Goal: Communication & Community: Answer question/provide support

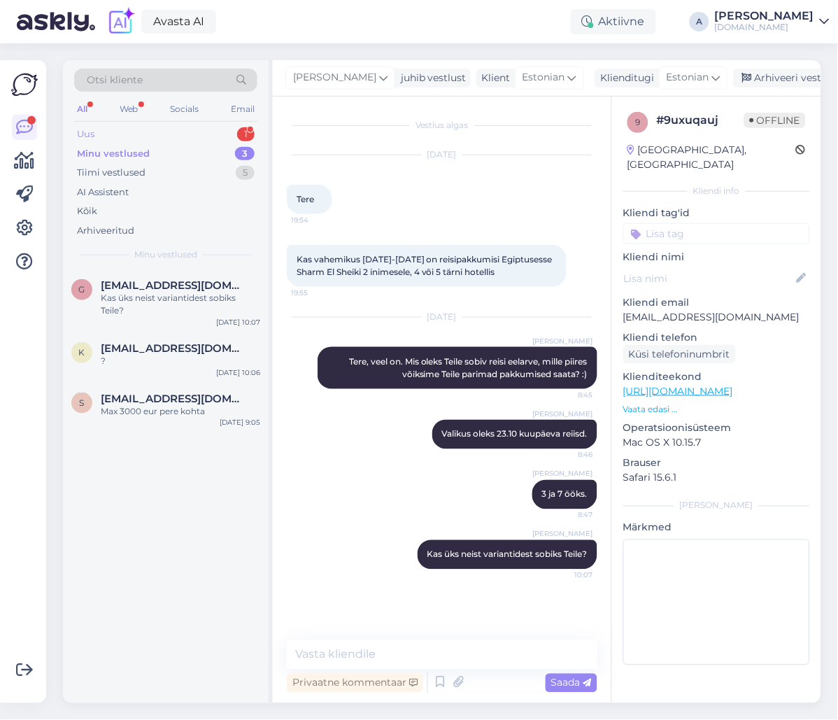
click at [220, 134] on div "Uus 1" at bounding box center [165, 135] width 183 height 20
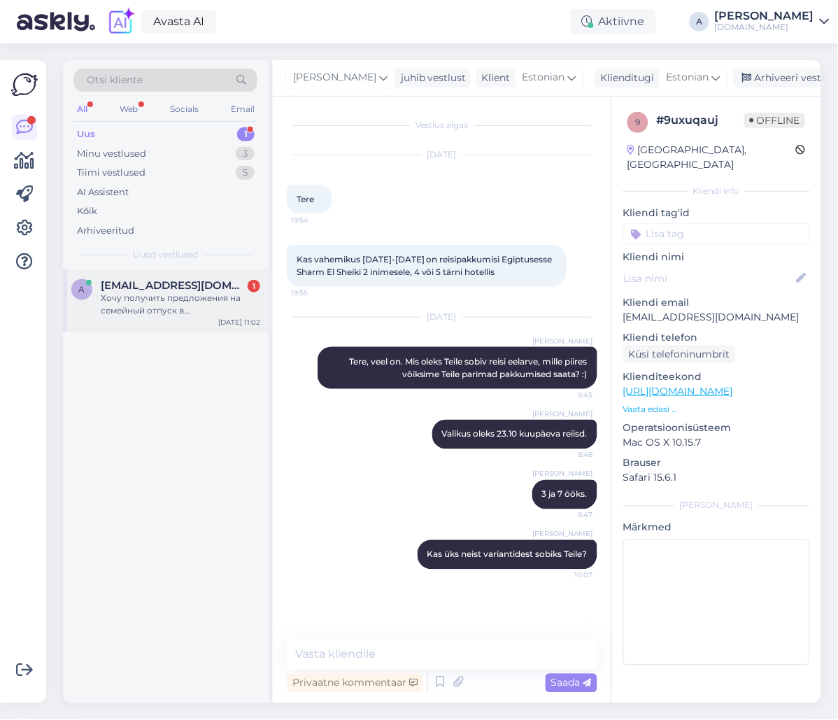
click at [220, 281] on span "[EMAIL_ADDRESS][DOMAIN_NAME]" at bounding box center [174, 285] width 146 height 13
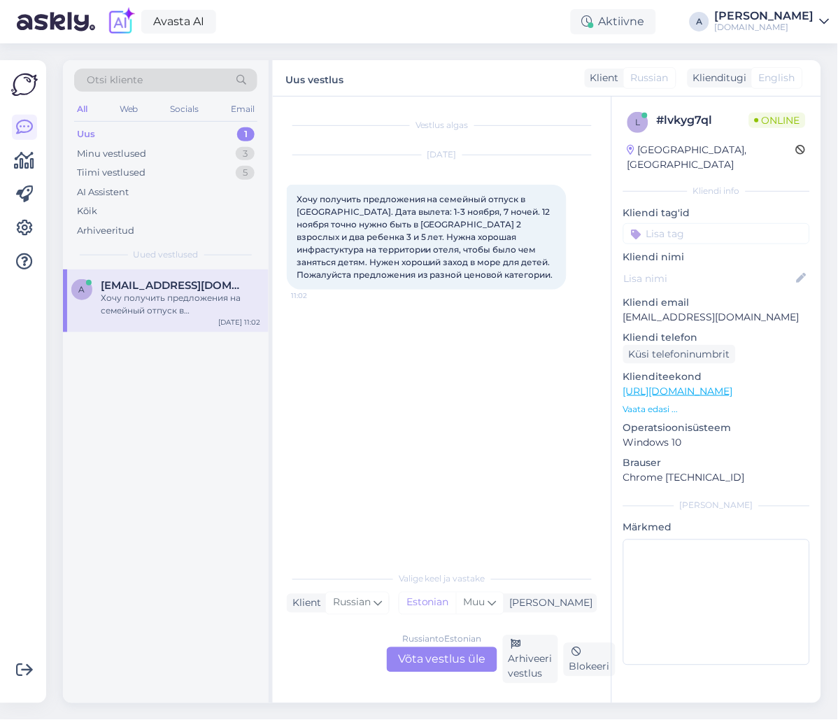
click at [461, 669] on div "Russian to Estonian Võta vestlus üle" at bounding box center [442, 659] width 111 height 25
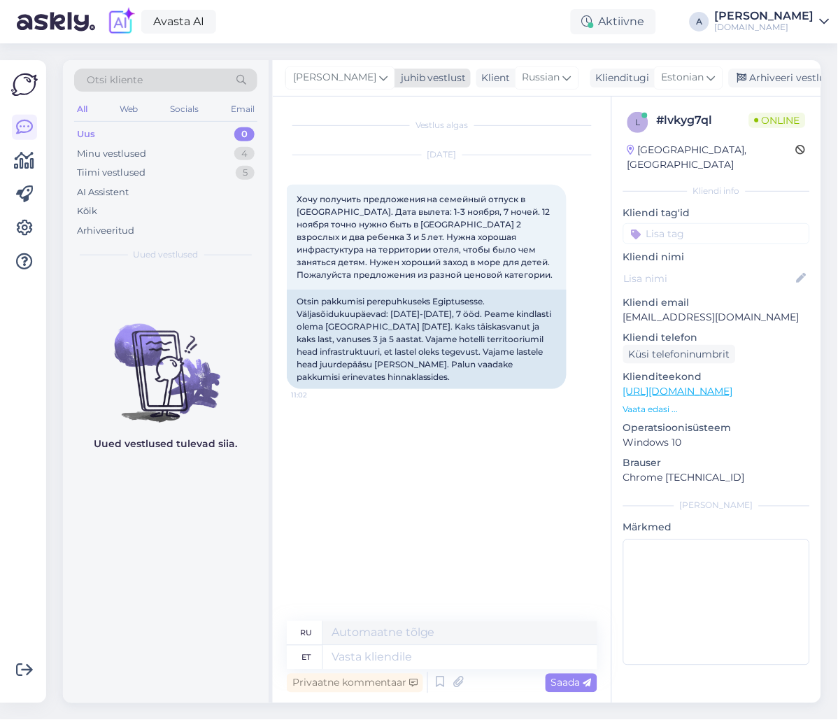
click at [322, 78] on span "[PERSON_NAME]" at bounding box center [334, 77] width 83 height 15
type input "tatj"
click at [341, 132] on div "[PERSON_NAME]" at bounding box center [378, 140] width 120 height 17
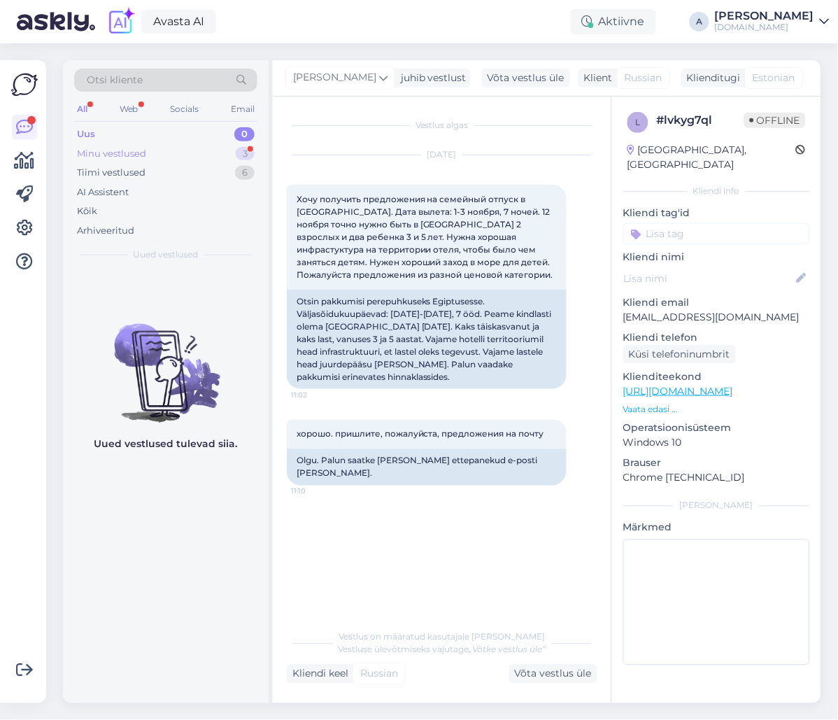
click at [189, 155] on div "Minu vestlused 3" at bounding box center [165, 154] width 183 height 20
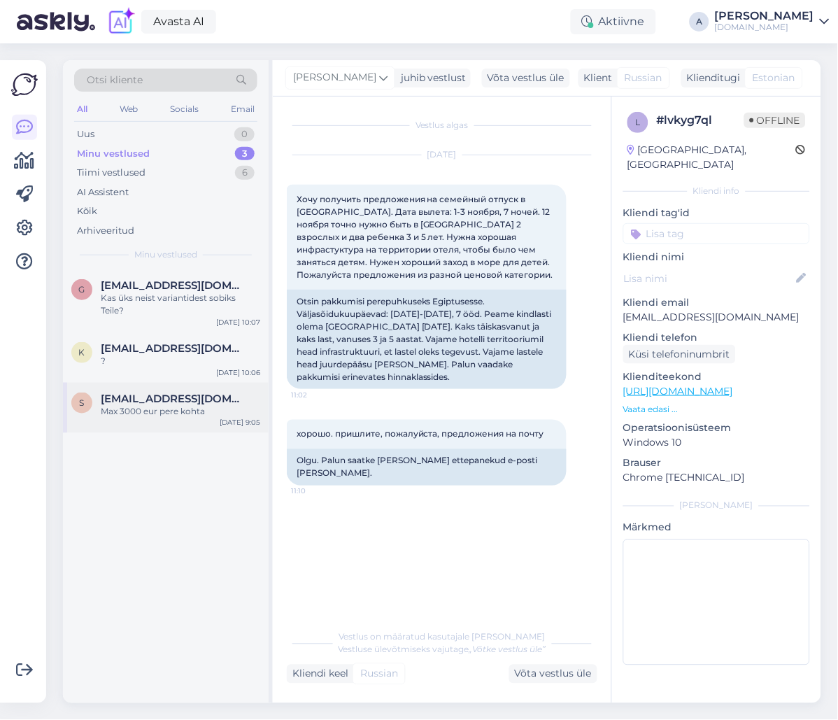
click at [180, 405] on div "Max 3000 eur pere kohta" at bounding box center [180, 411] width 159 height 13
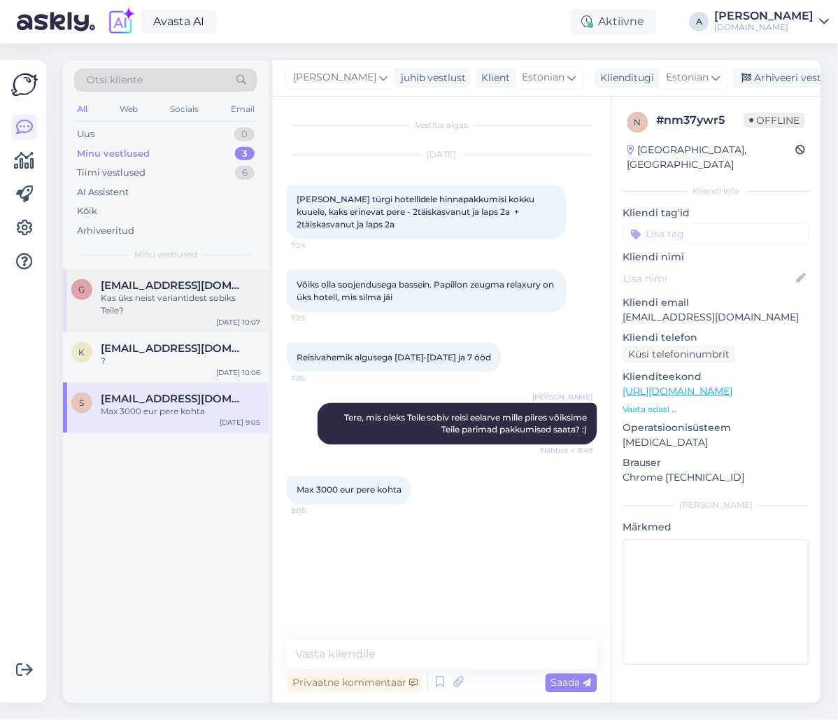
click at [198, 297] on div "Kas üks neist variantidest sobiks Teile?" at bounding box center [180, 304] width 159 height 25
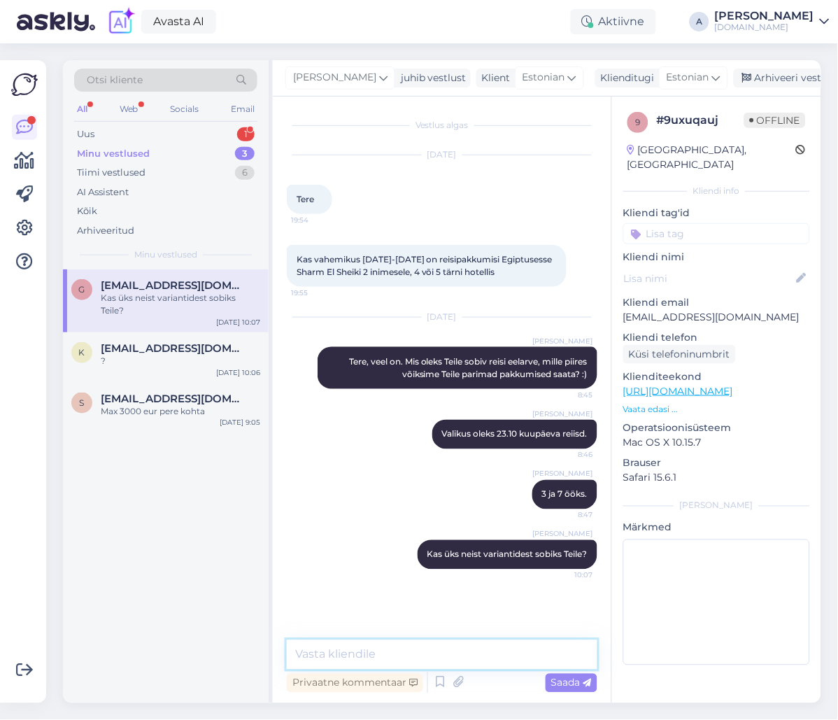
click at [437, 652] on textarea at bounding box center [442, 654] width 311 height 29
type textarea "Saatsin Teile pakkumised emailile."
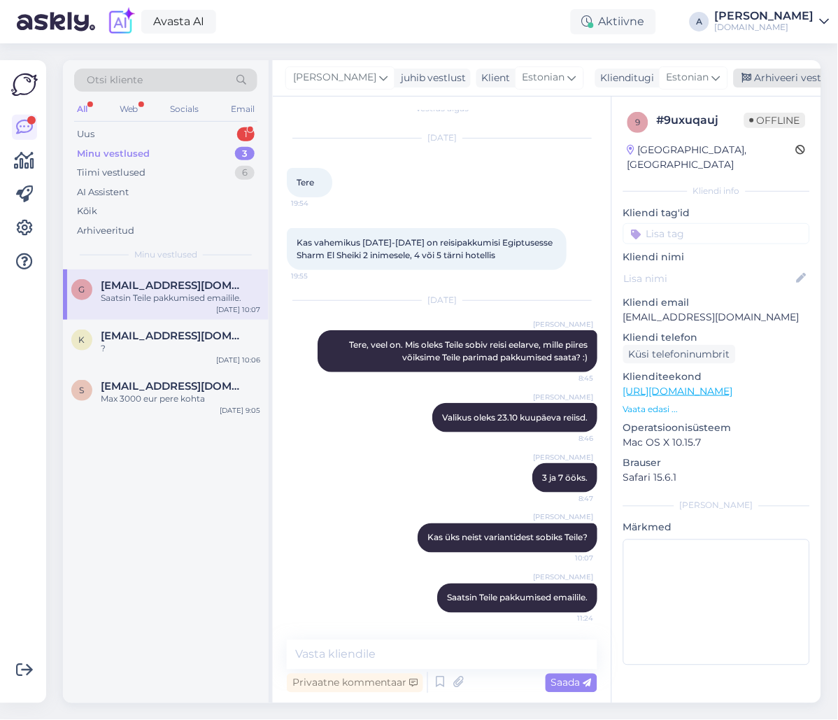
click at [753, 78] on div "Arhiveeri vestlus" at bounding box center [788, 78] width 108 height 19
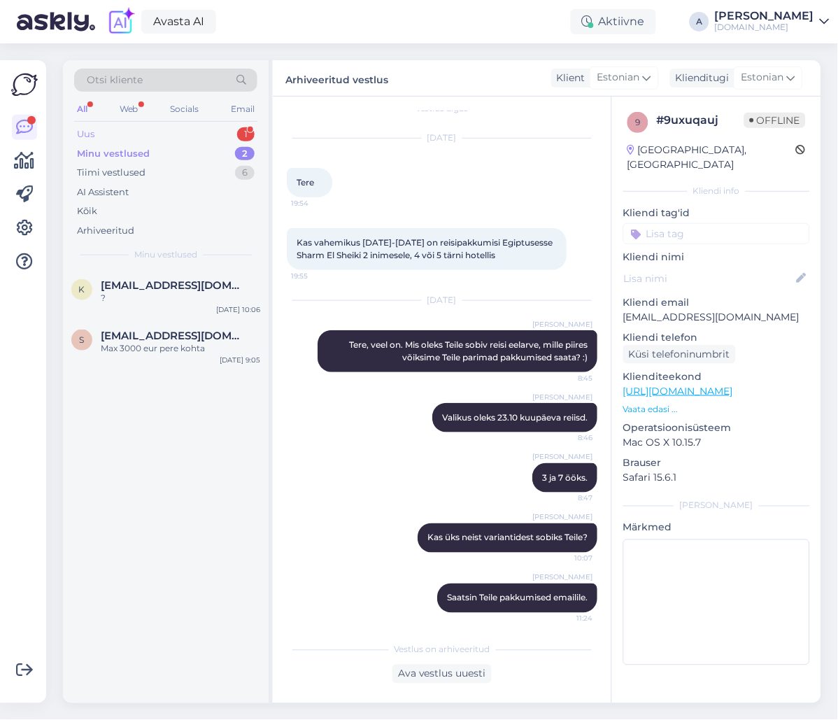
click at [233, 130] on div "Uus 1" at bounding box center [165, 135] width 183 height 20
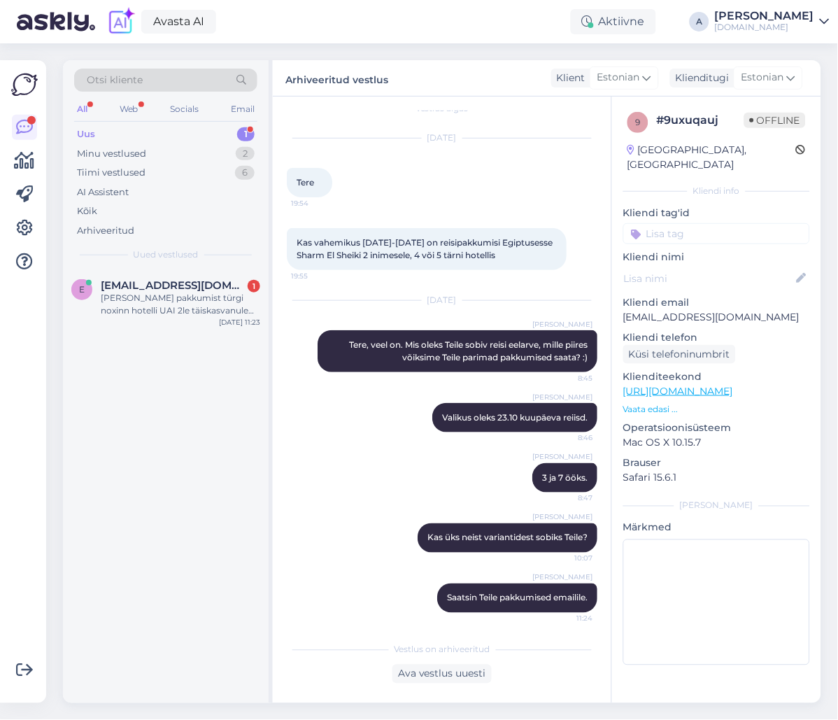
click at [208, 338] on div "e [EMAIL_ADDRESS][DOMAIN_NAME] 1 [PERSON_NAME] pakkumist türgi noxinn hotelli U…" at bounding box center [166, 486] width 206 height 434
click at [202, 313] on div "[PERSON_NAME] pakkumist türgi noxinn hotelli UAI 2le täiskasvanule 7ööd 441.- i…" at bounding box center [180, 304] width 159 height 25
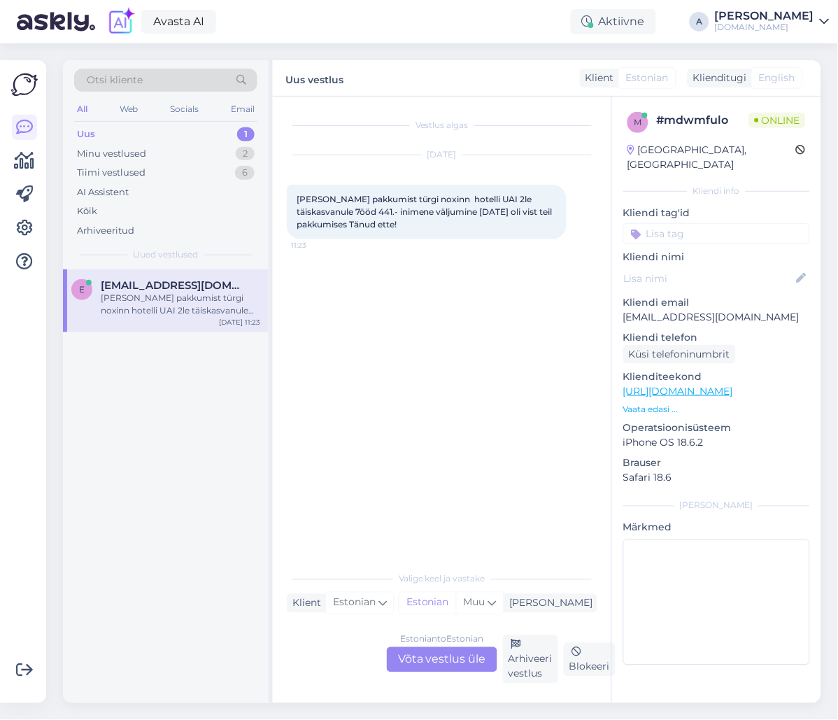
click at [474, 662] on div "Estonian to Estonian Võta vestlus üle" at bounding box center [442, 659] width 111 height 25
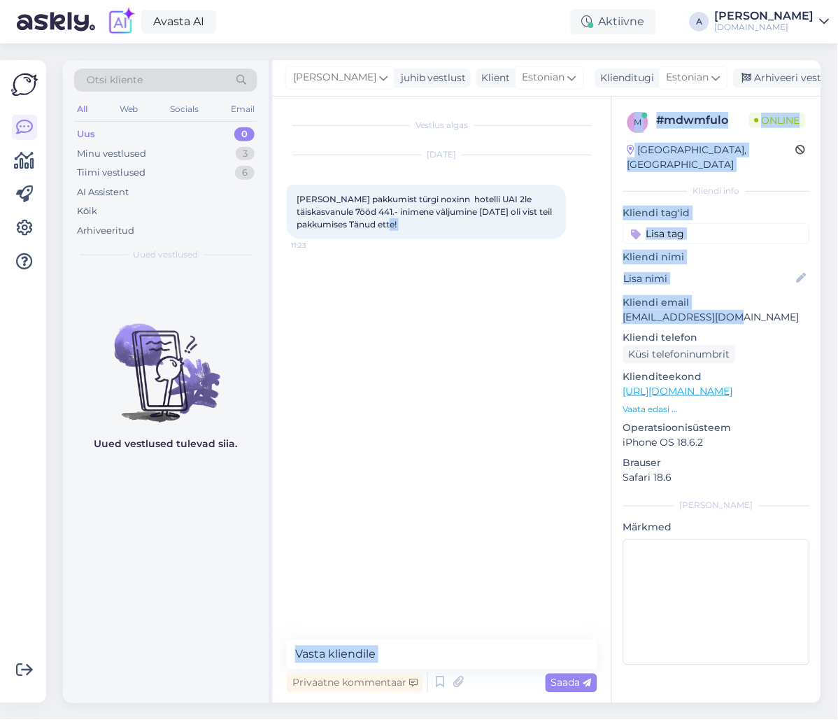
drag, startPoint x: 645, startPoint y: 306, endPoint x: 571, endPoint y: 285, distance: 77.1
click at [605, 307] on div "Vestlus algas [DATE] Tere Soovin pakkumist türgi noxinn hotelli UAI 2le täiskas…" at bounding box center [547, 400] width 548 height 606
copy div "[PERSON_NAME] pakkumist türgi noxinn hotelli UAI 2le täiskasvanule 7ööd 441.- i…"
click at [711, 295] on p "Kliendi email" at bounding box center [716, 302] width 187 height 15
drag, startPoint x: 749, startPoint y: 302, endPoint x: 737, endPoint y: 308, distance: 14.1
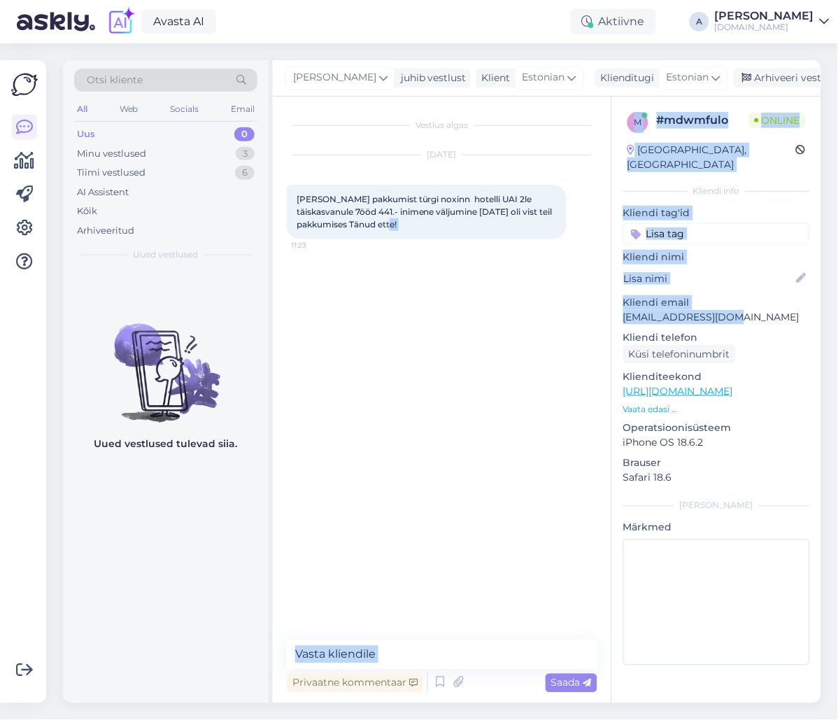
click at [749, 310] on p "[EMAIL_ADDRESS][DOMAIN_NAME]" at bounding box center [716, 317] width 187 height 15
click at [727, 311] on div "m # mdwmfulo Online [GEOGRAPHIC_DATA], [GEOGRAPHIC_DATA] Kliendi info Kliendi t…" at bounding box center [716, 392] width 209 height 590
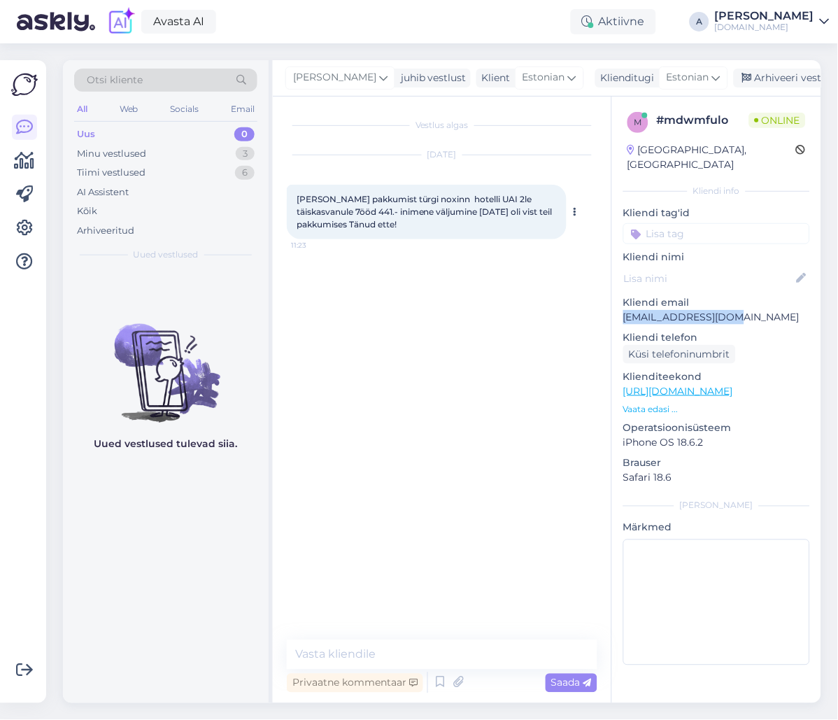
drag, startPoint x: 733, startPoint y: 299, endPoint x: 423, endPoint y: 205, distance: 324.6
click at [616, 299] on div "m # mdwmfulo Online [GEOGRAPHIC_DATA], [GEOGRAPHIC_DATA] Kliendi info Kliendi t…" at bounding box center [716, 392] width 209 height 590
copy p "[EMAIL_ADDRESS][DOMAIN_NAME]"
click at [455, 290] on div "Väljumine oli 05.11 ikkagi 11:24" at bounding box center [442, 285] width 311 height 60
copy p "[EMAIL_ADDRESS][DOMAIN_NAME]"
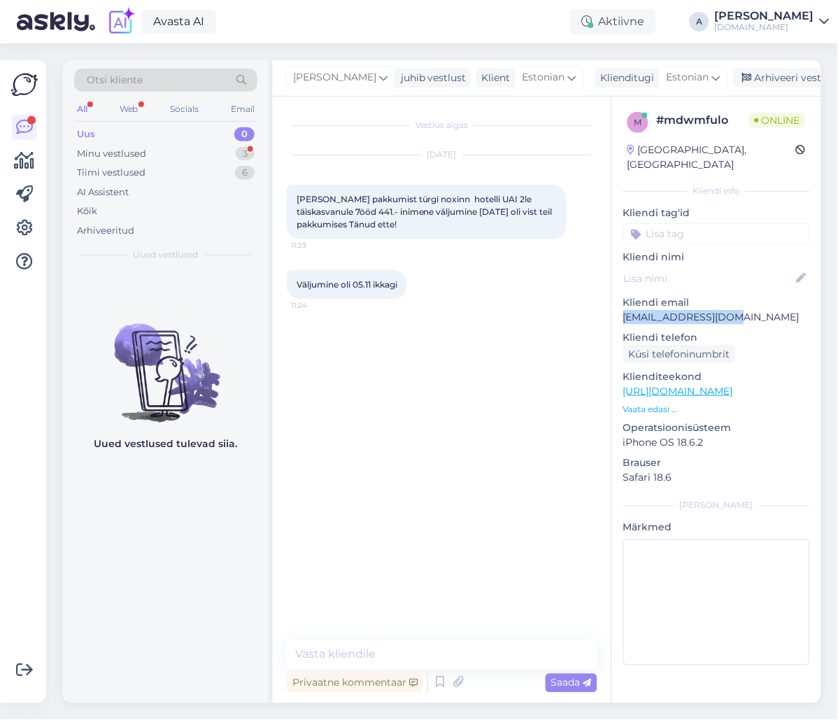
drag, startPoint x: 737, startPoint y: 302, endPoint x: 623, endPoint y: 306, distance: 114.8
click at [623, 306] on div "m # mdwmfulo Online [GEOGRAPHIC_DATA], [GEOGRAPHIC_DATA] Kliendi info Kliendi t…" at bounding box center [716, 392] width 209 height 590
click at [418, 657] on textarea at bounding box center [442, 654] width 311 height 29
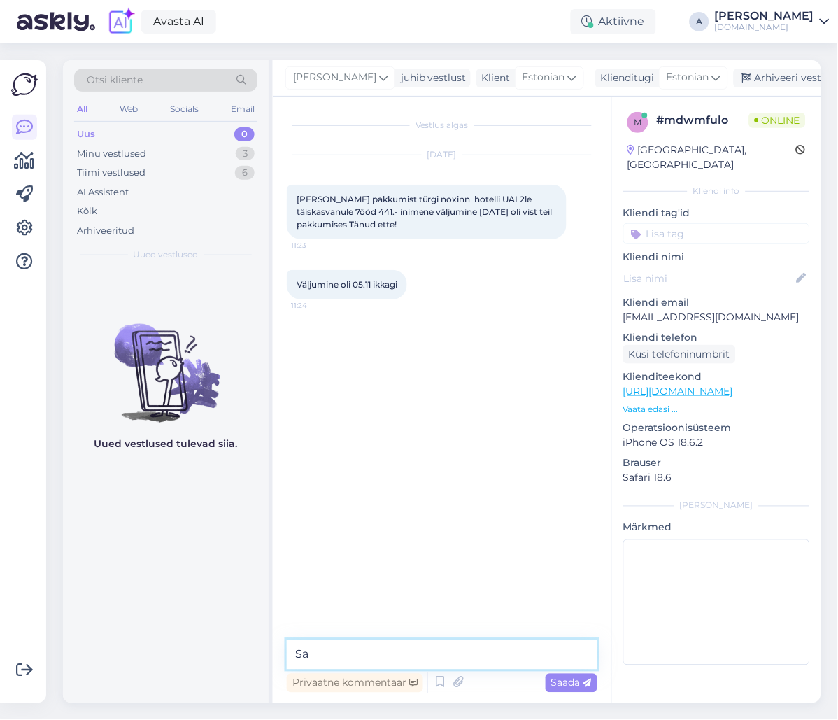
type textarea "S"
click at [538, 656] on textarea at bounding box center [442, 654] width 311 height 29
type textarea "Tere, Saatsin Teile pakkumise emailile."
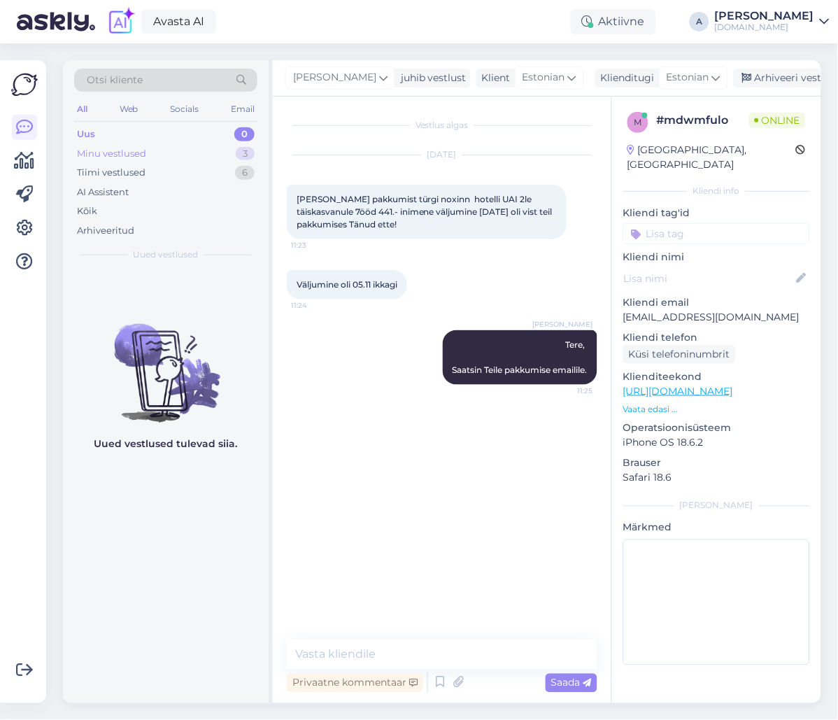
click at [242, 158] on div "3" at bounding box center [245, 154] width 19 height 14
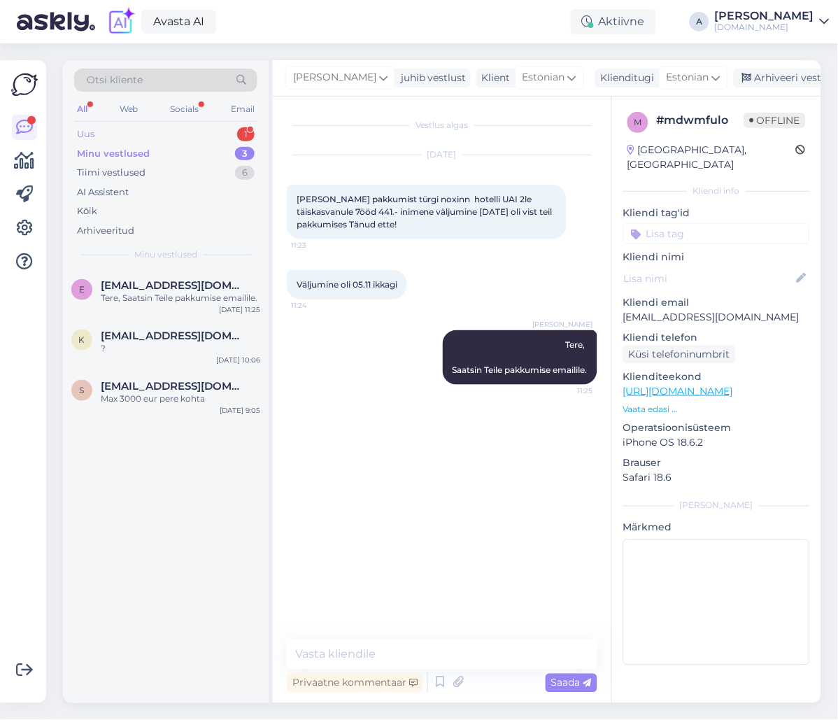
click at [219, 130] on div "Uus 1" at bounding box center [165, 135] width 183 height 20
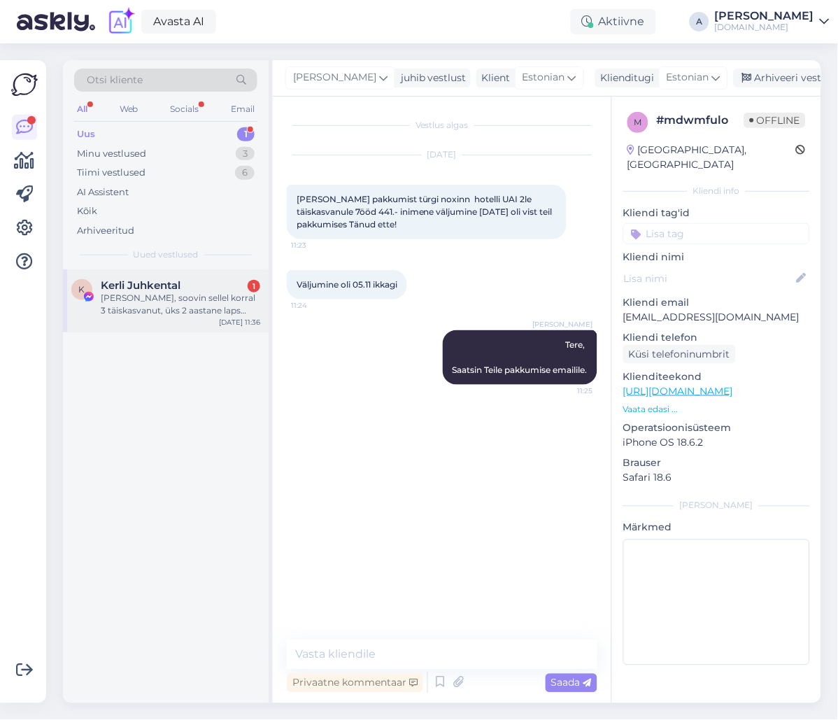
click at [244, 293] on div "[PERSON_NAME], soovin sellel korral 3 täiskasvanut, üks 2 aastane laps hinnapak…" at bounding box center [180, 304] width 159 height 25
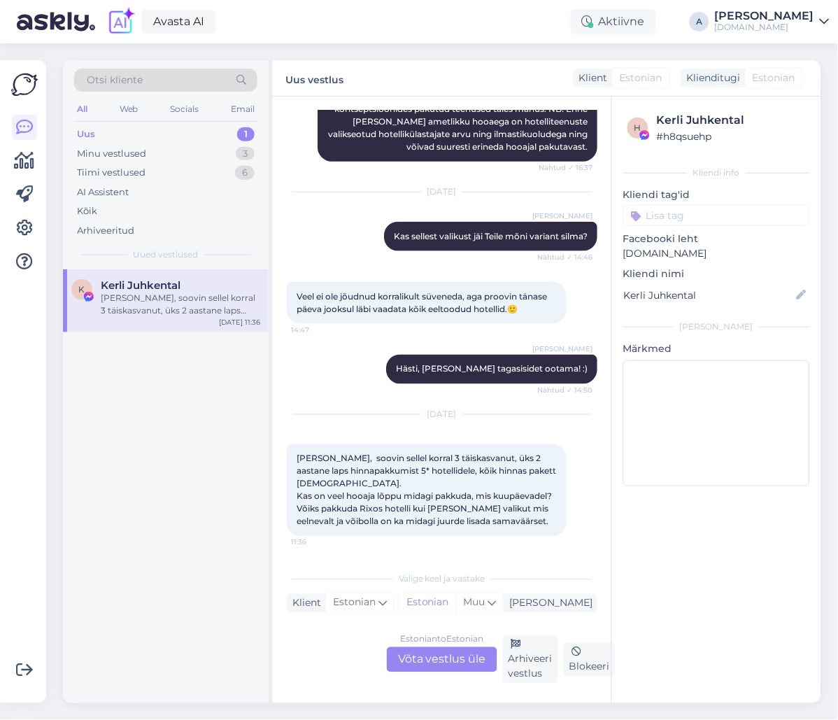
scroll to position [1114, 0]
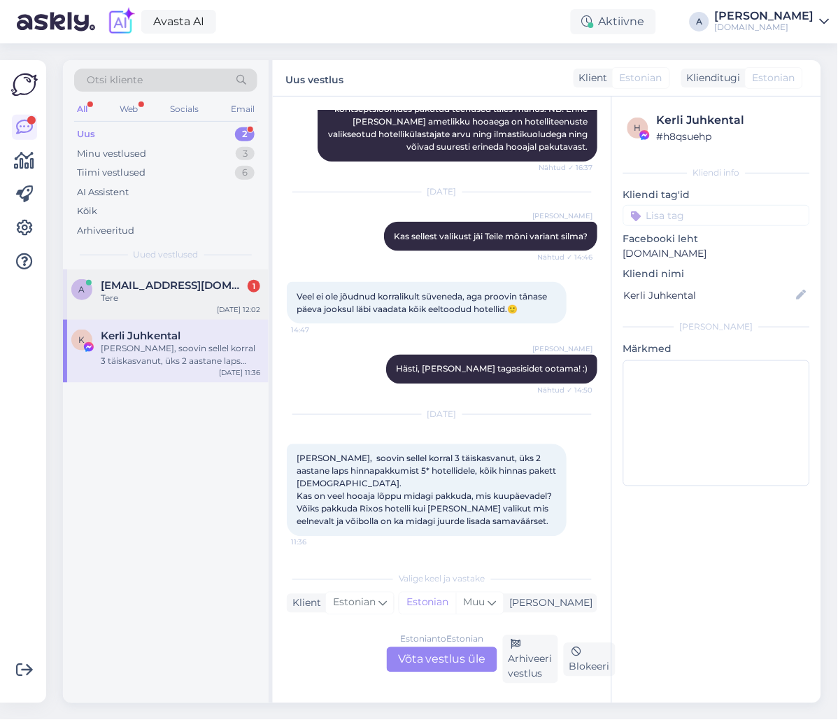
click at [227, 300] on div "Tere" at bounding box center [180, 298] width 159 height 13
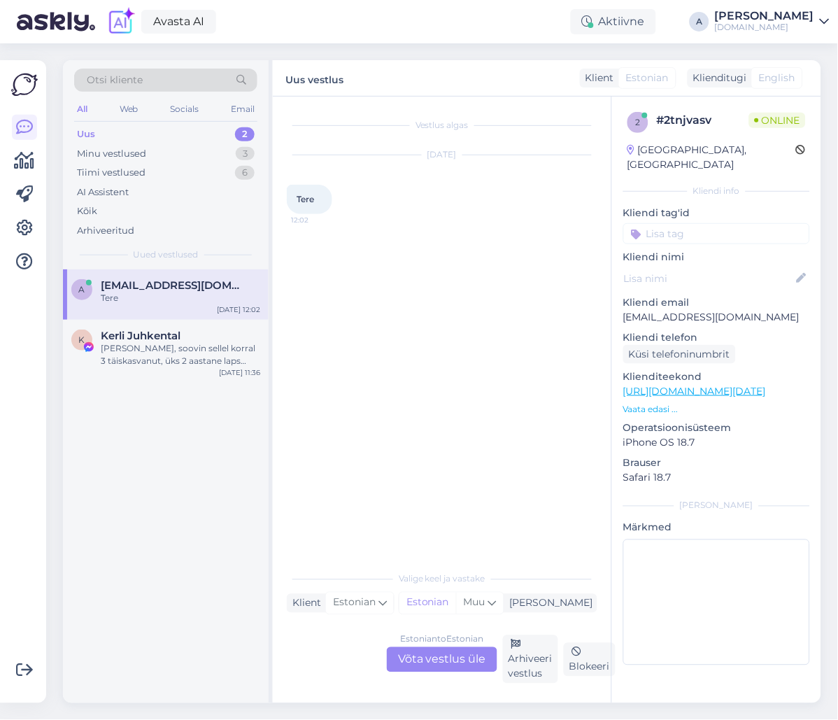
scroll to position [0, 0]
click at [450, 661] on div "Estonian to Estonian Võta vestlus üle" at bounding box center [442, 659] width 111 height 25
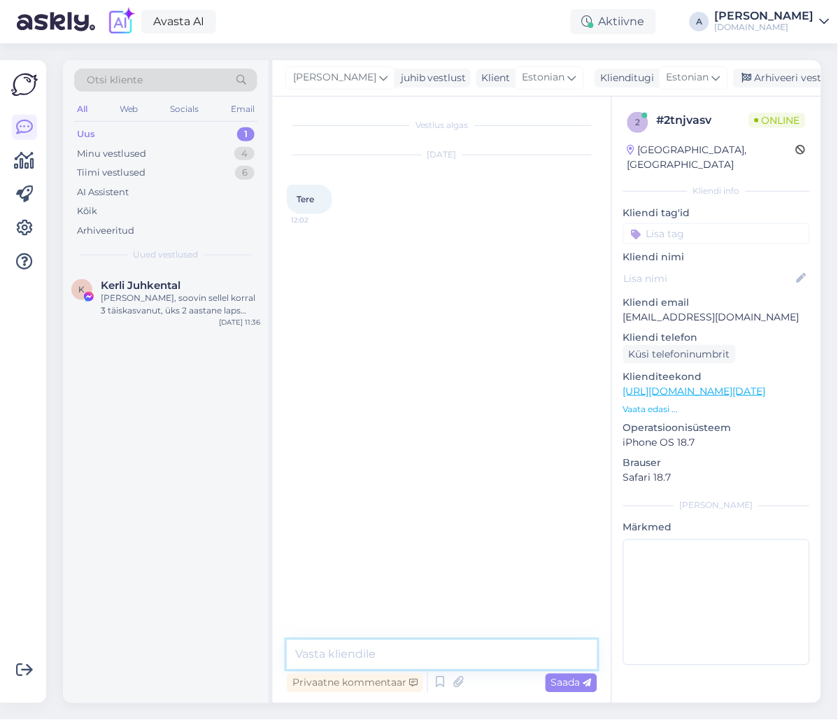
click at [417, 646] on textarea at bounding box center [442, 654] width 311 height 29
type textarea "Tere"
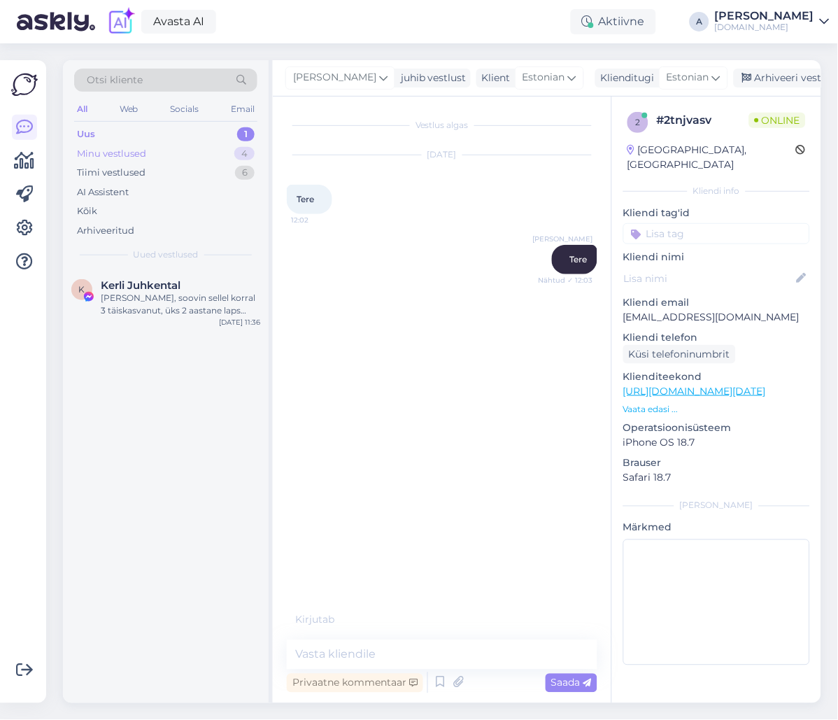
click at [218, 159] on div "Minu vestlused 4" at bounding box center [165, 154] width 183 height 20
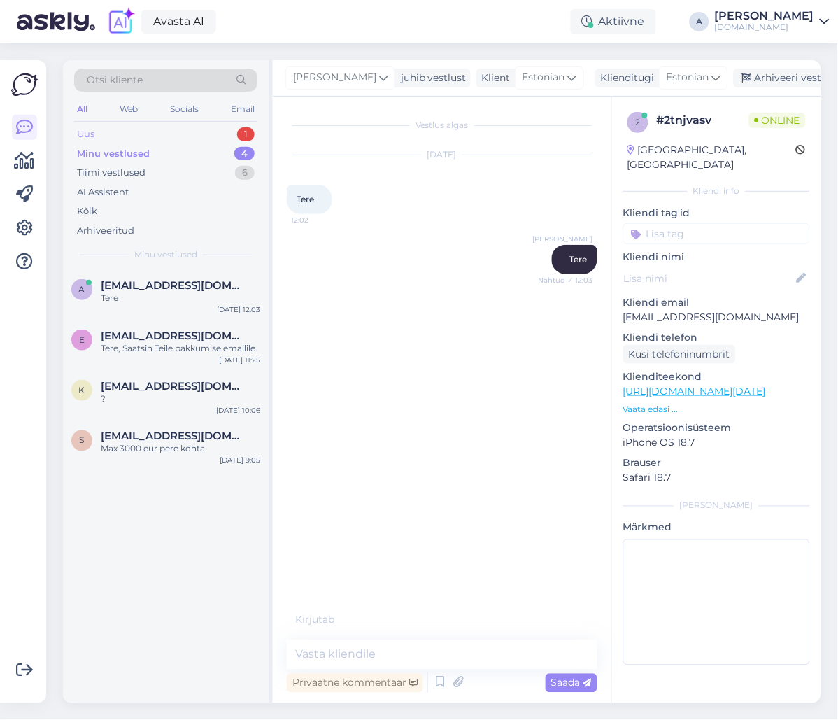
click at [223, 136] on div "Uus 1" at bounding box center [165, 135] width 183 height 20
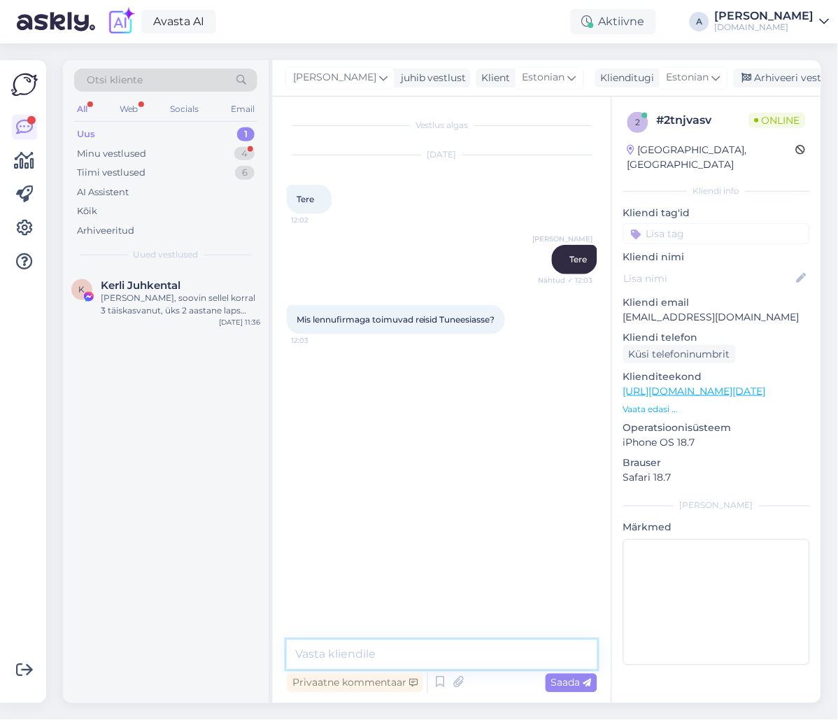
click at [415, 651] on textarea at bounding box center [442, 654] width 311 height 29
type textarea "Lennufirmaga [PERSON_NAME] Airlines."
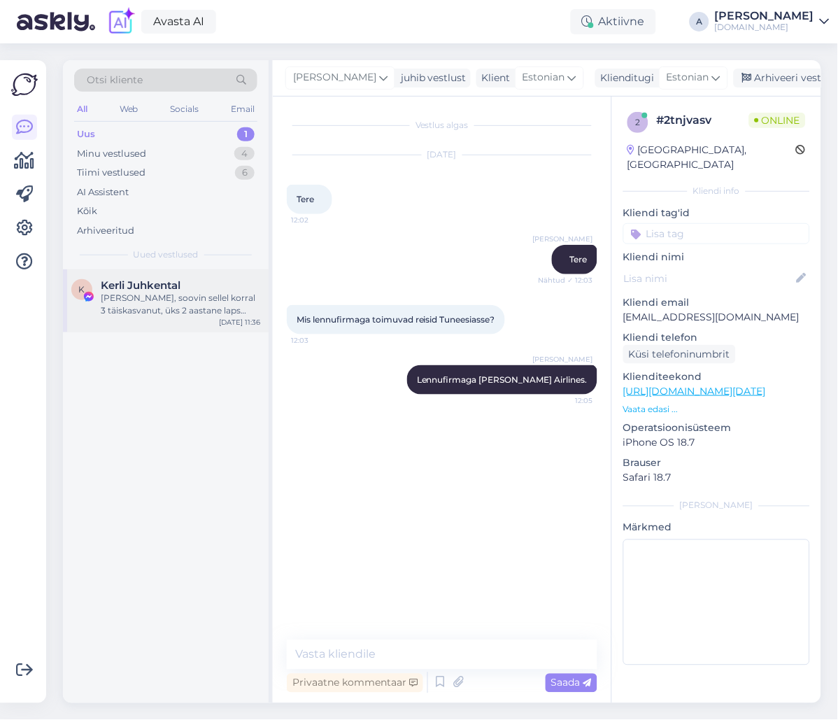
click at [134, 300] on div "[PERSON_NAME], soovin sellel korral 3 täiskasvanut, üks 2 aastane laps hinnapak…" at bounding box center [180, 304] width 159 height 25
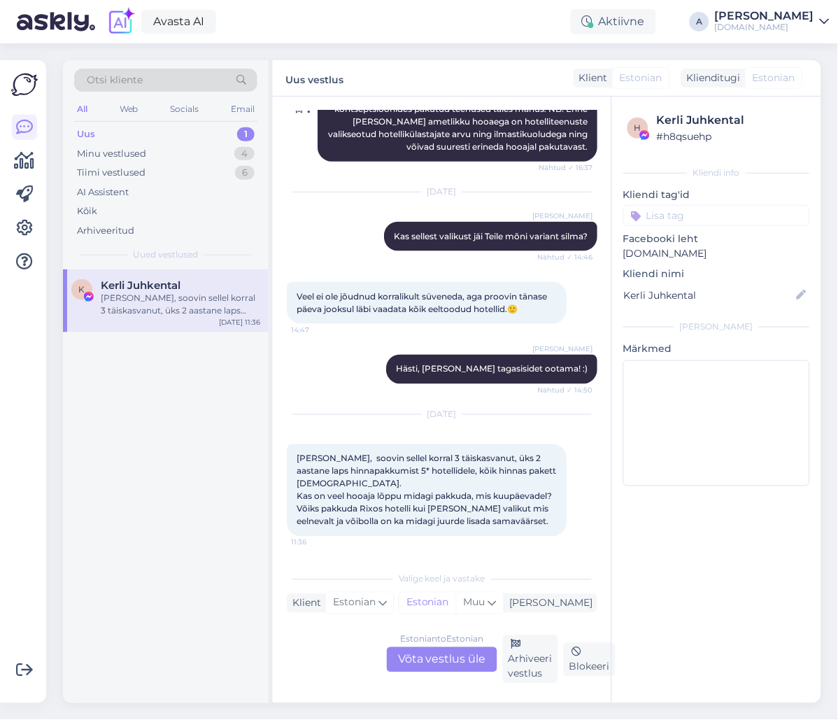
scroll to position [1114, 0]
click at [609, 297] on div "Vestlus algas [DATE] Tere! Kas 23.08 4ööd Türgi reise on veel saadaval? Mis hot…" at bounding box center [547, 400] width 548 height 606
click at [448, 657] on div "Estonian to Estonian Võta vestlus üle" at bounding box center [442, 659] width 111 height 25
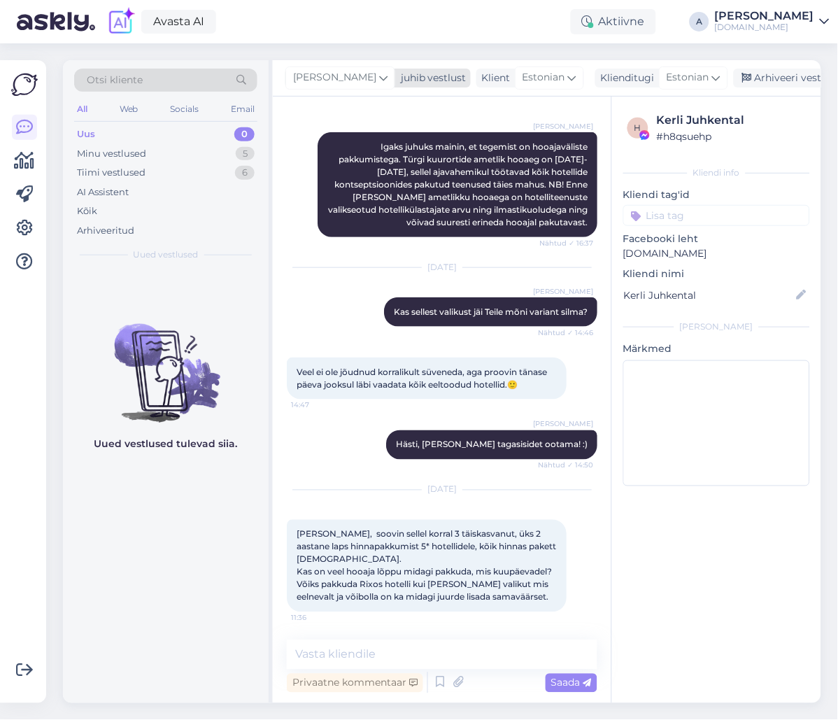
click at [379, 76] on icon at bounding box center [383, 77] width 8 height 15
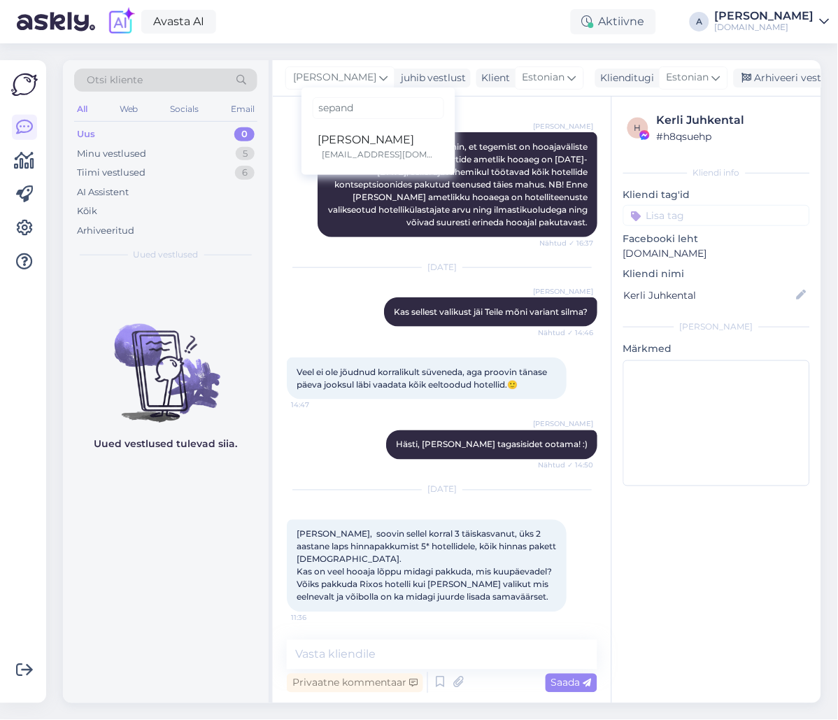
type input "sepand"
click at [357, 123] on ul "[PERSON_NAME] [EMAIL_ADDRESS][DOMAIN_NAME]" at bounding box center [379, 146] width 154 height 46
click at [352, 139] on div "[PERSON_NAME]" at bounding box center [378, 140] width 120 height 17
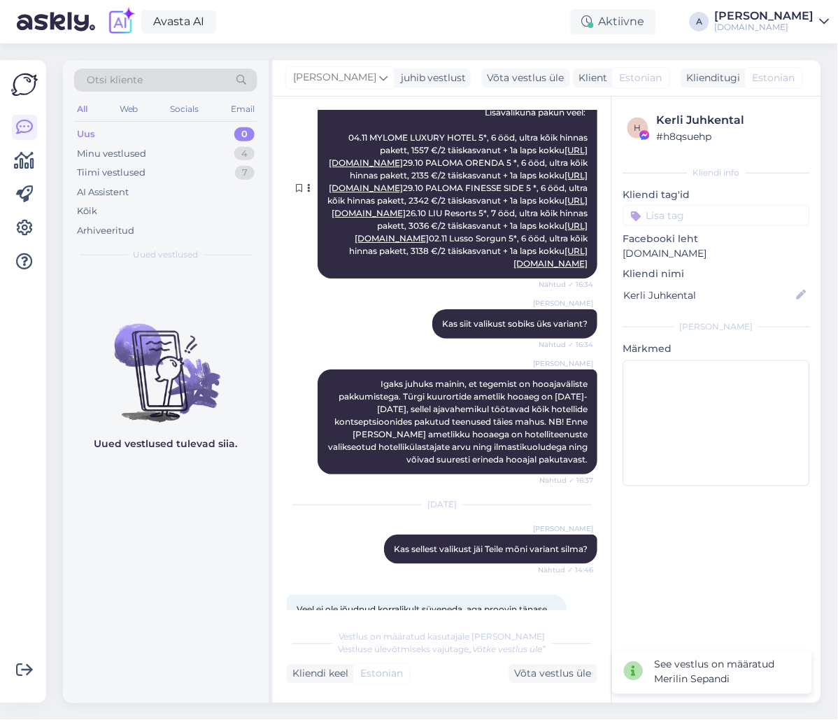
scroll to position [668, 0]
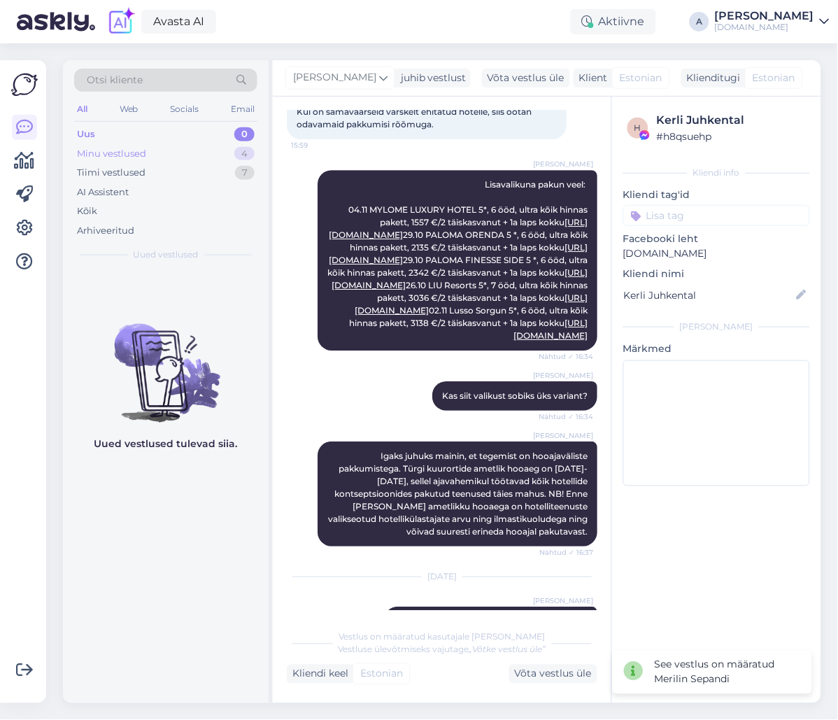
click at [173, 150] on div "Minu vestlused 4" at bounding box center [165, 154] width 183 height 20
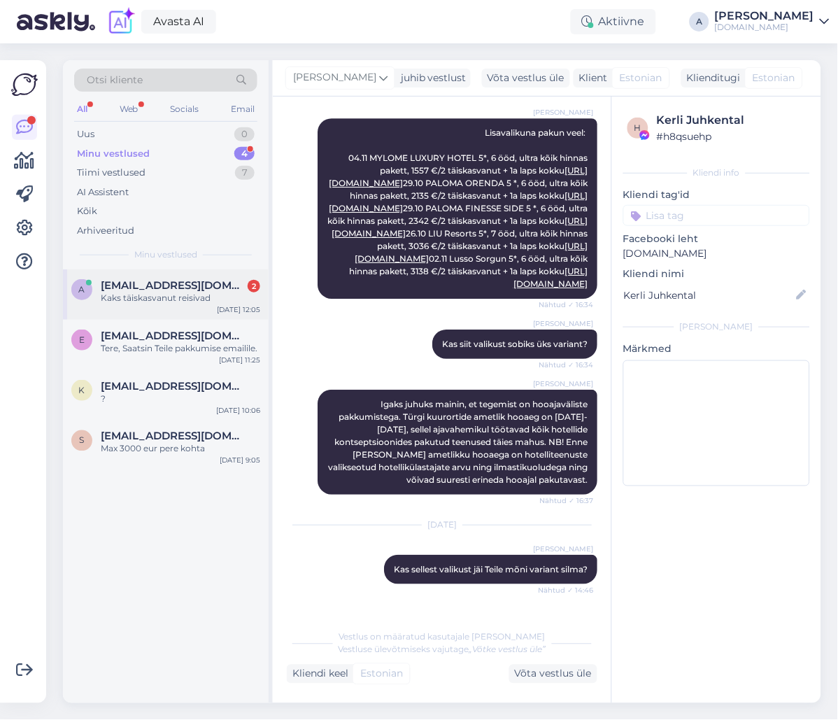
scroll to position [746, 0]
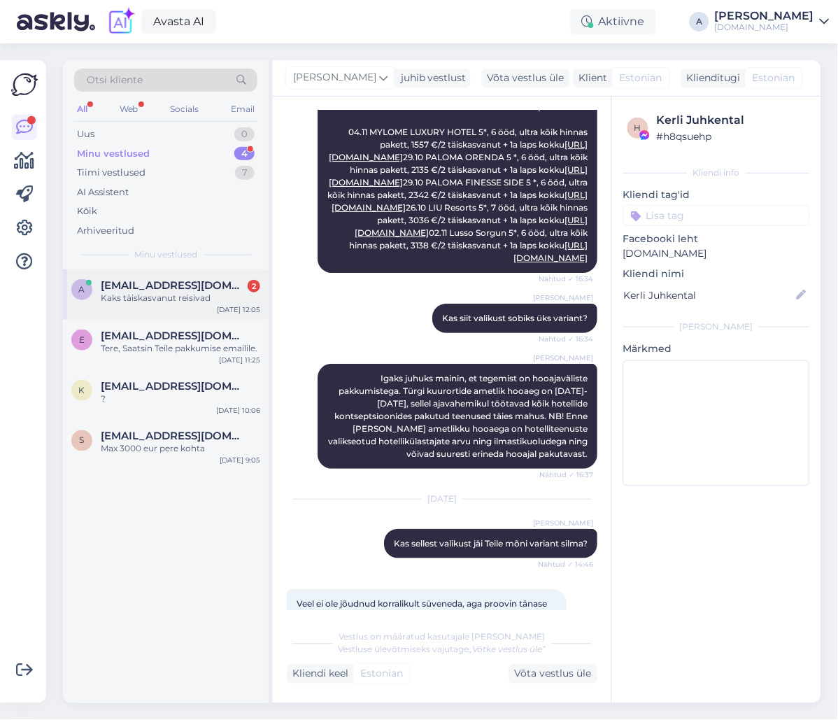
click at [218, 292] on div "Kaks täiskasvanut reisivad" at bounding box center [180, 298] width 159 height 13
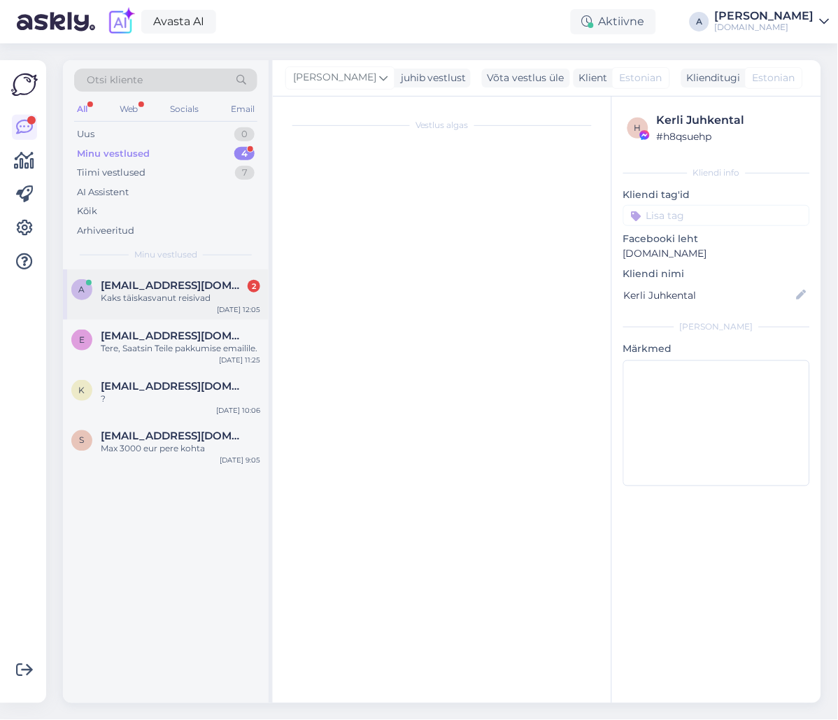
scroll to position [0, 0]
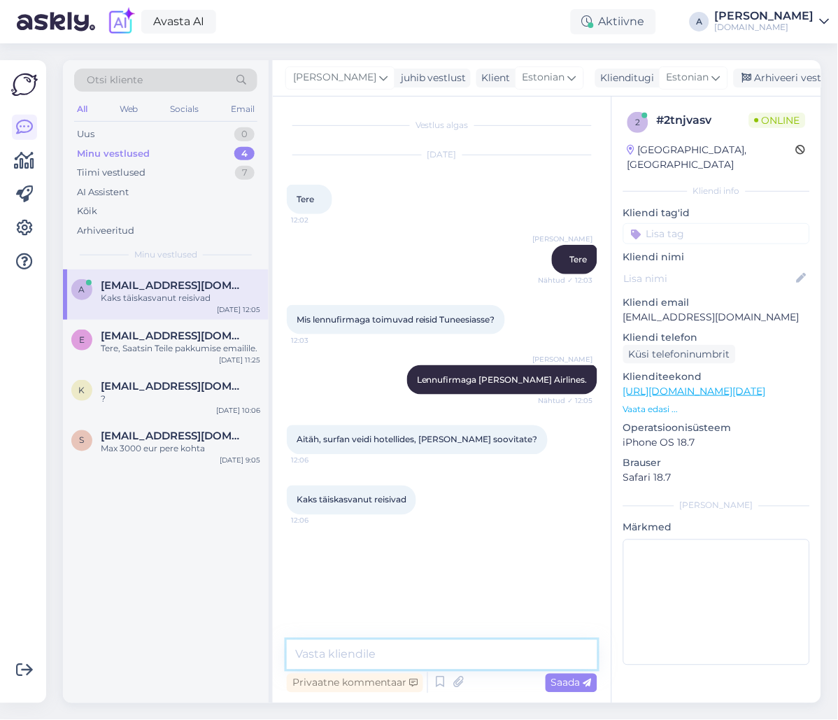
click at [400, 647] on textarea at bounding box center [442, 654] width 311 height 29
type textarea "Millal Te soovite reisile minna?"
type textarea "V"
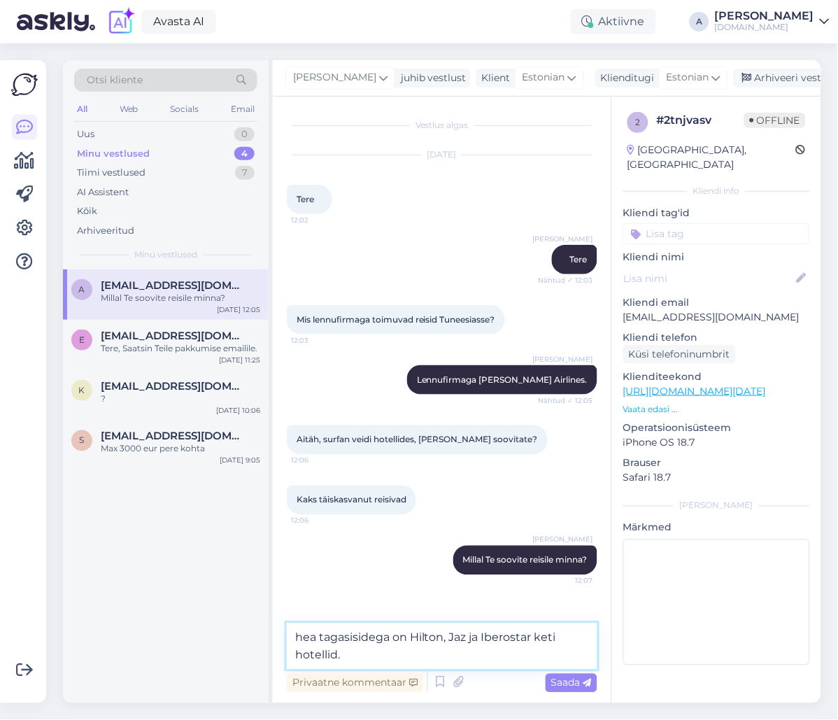
click at [411, 630] on textarea "hea tagasisidega on Hilton, Jaz ja Iberostar keti hotellid." at bounding box center [442, 646] width 311 height 46
type textarea "hea tagasisidega on näiteks Hilton, Jaz ja Iberostar keti hotellid."
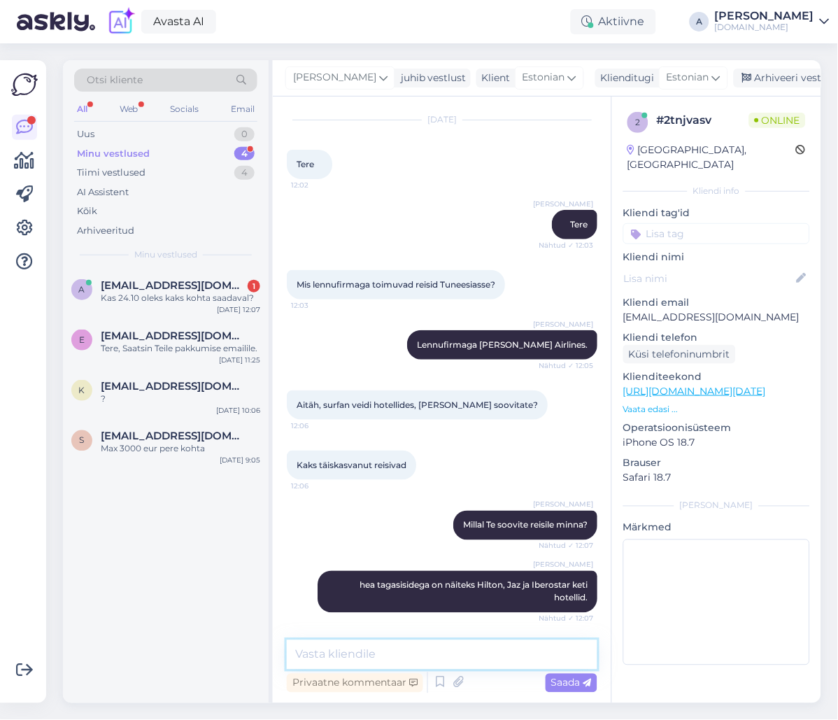
scroll to position [95, 0]
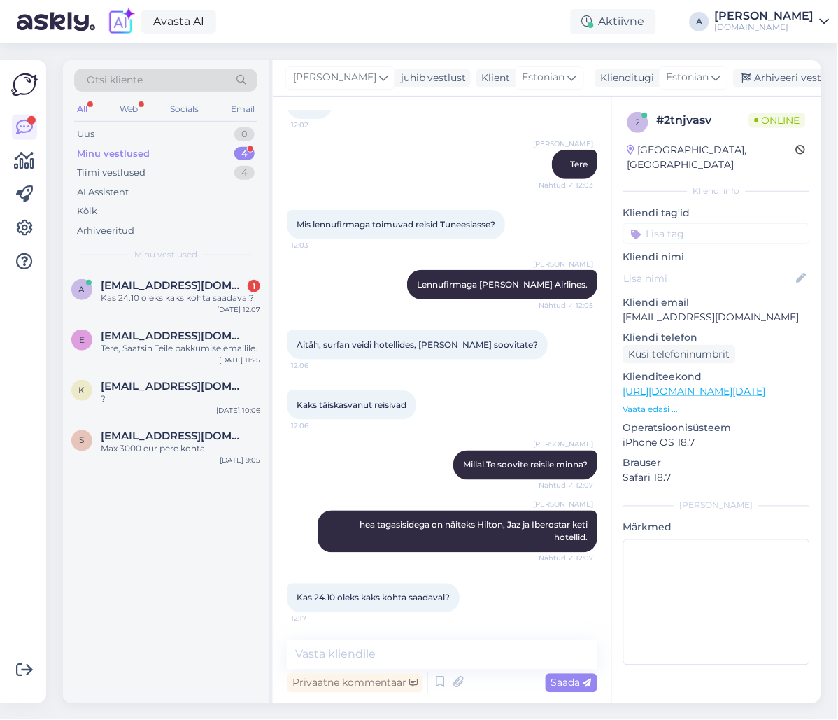
click at [455, 641] on div "Vestlus algas [DATE] Tere 12:02 [PERSON_NAME] ✓ 12:03 Mis lennufirmaga toimuvad…" at bounding box center [442, 400] width 339 height 606
click at [456, 647] on textarea at bounding box center [442, 654] width 311 height 29
click at [456, 645] on textarea at bounding box center [442, 654] width 311 height 29
click at [471, 667] on textarea at bounding box center [442, 654] width 311 height 29
click at [453, 651] on textarea at bounding box center [442, 654] width 311 height 29
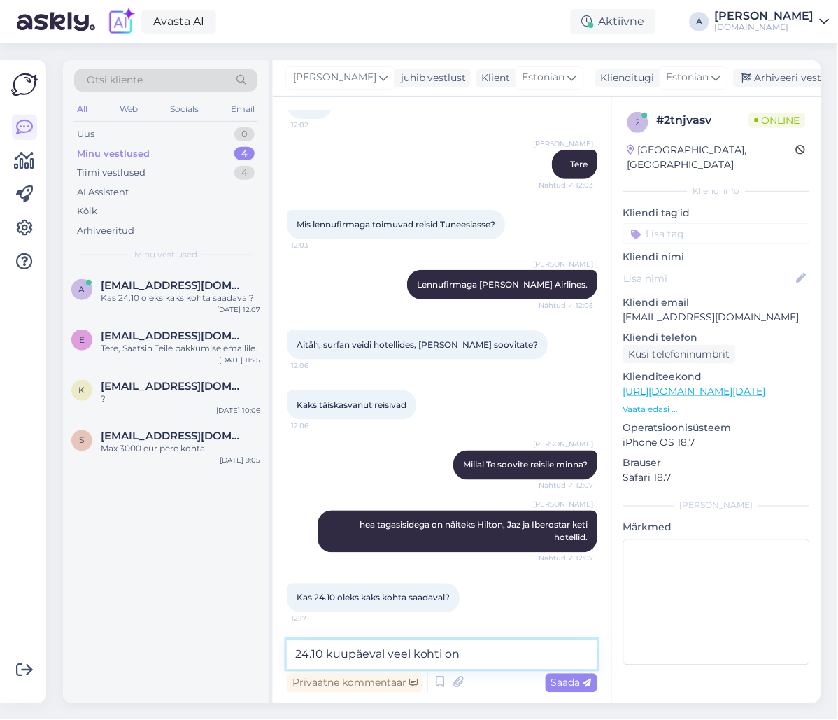
type textarea "24.10 kuupäeval veel kohti on."
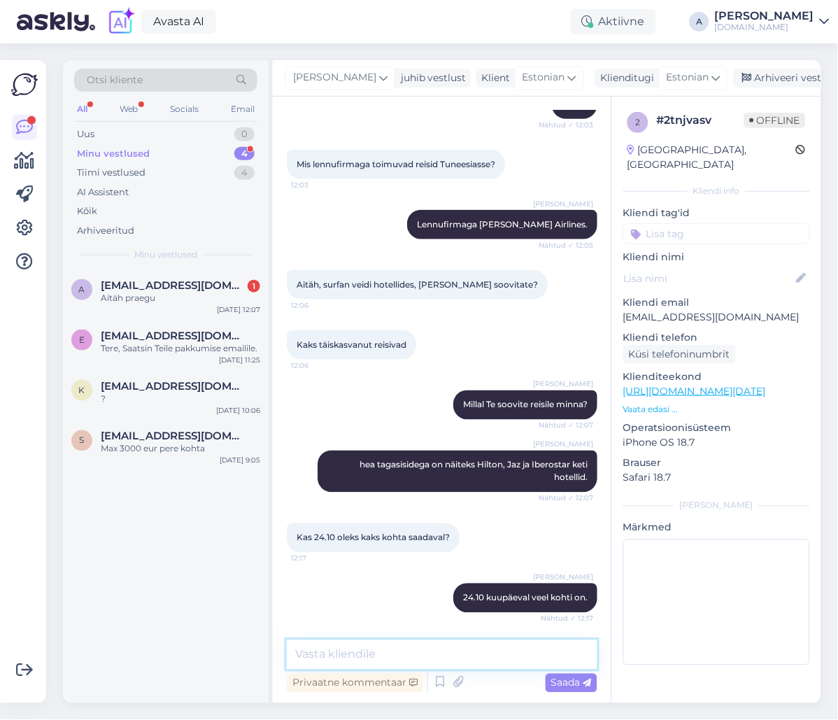
scroll to position [215, 0]
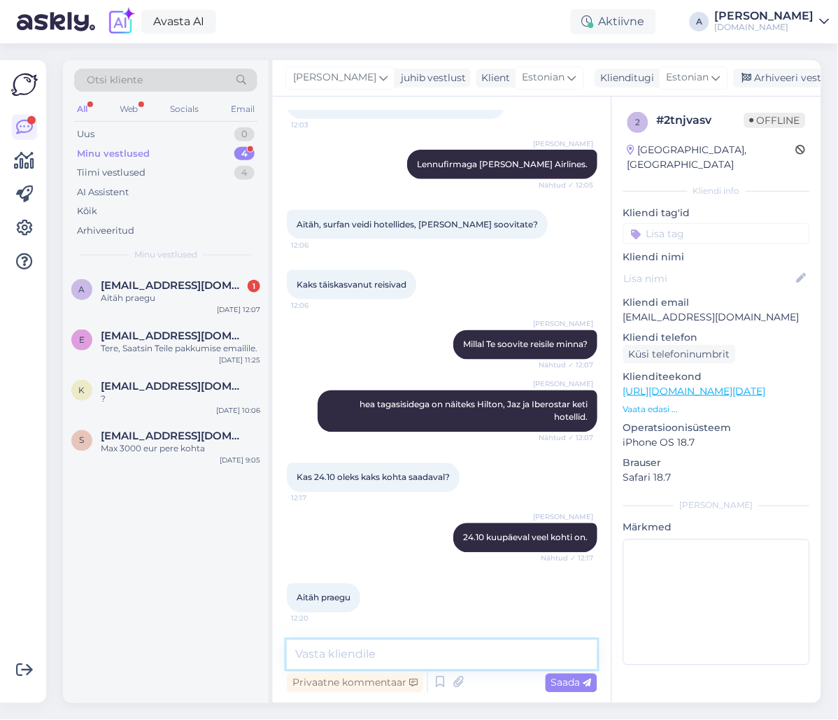
click at [482, 660] on textarea at bounding box center [442, 654] width 311 height 29
click at [187, 346] on div "Tere, Saatsin Teile pakkumise emailile." at bounding box center [180, 348] width 159 height 13
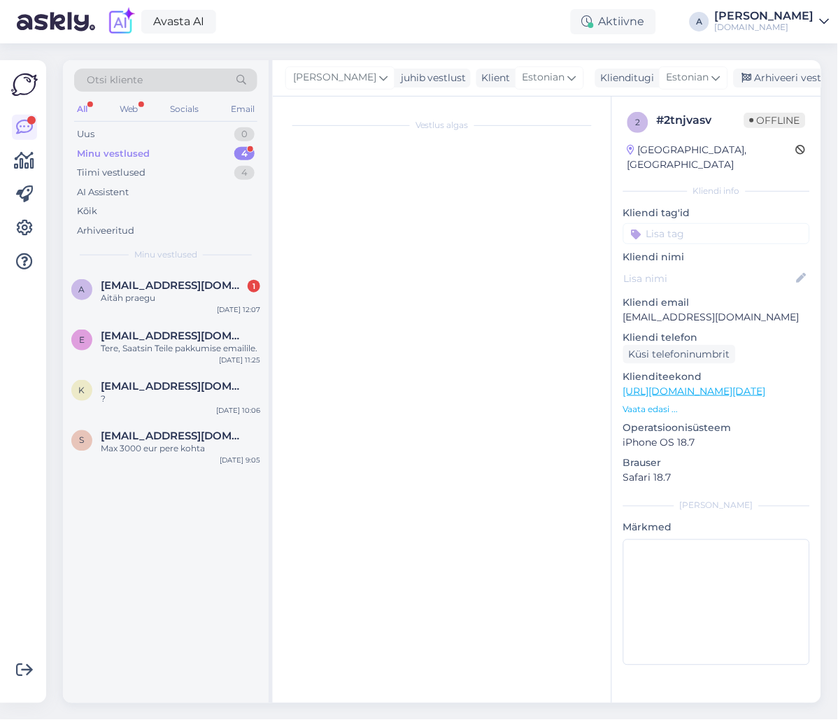
scroll to position [0, 0]
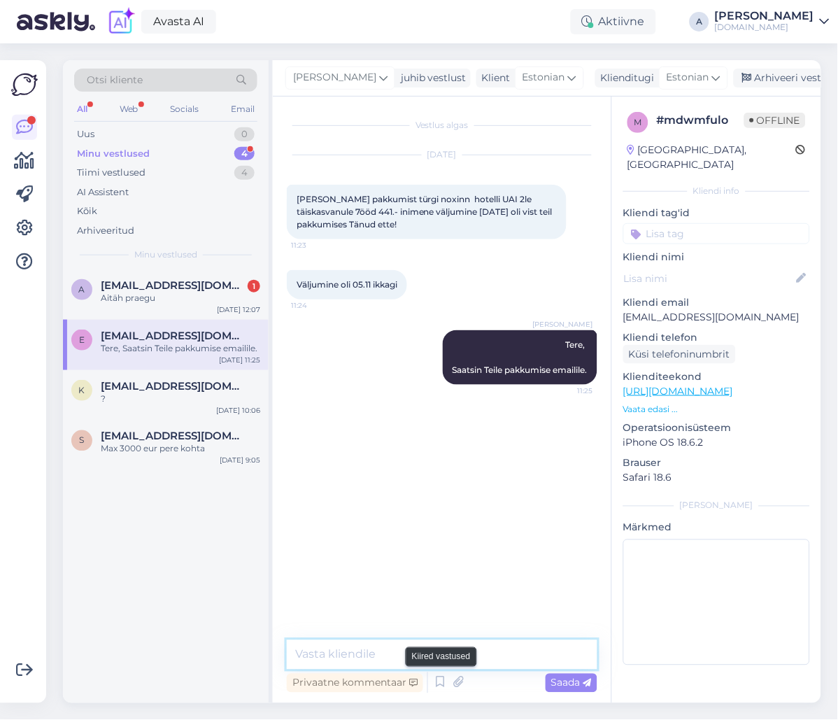
click at [438, 665] on textarea at bounding box center [442, 654] width 311 height 29
type textarea "Kas see reis sobiks Teile?"
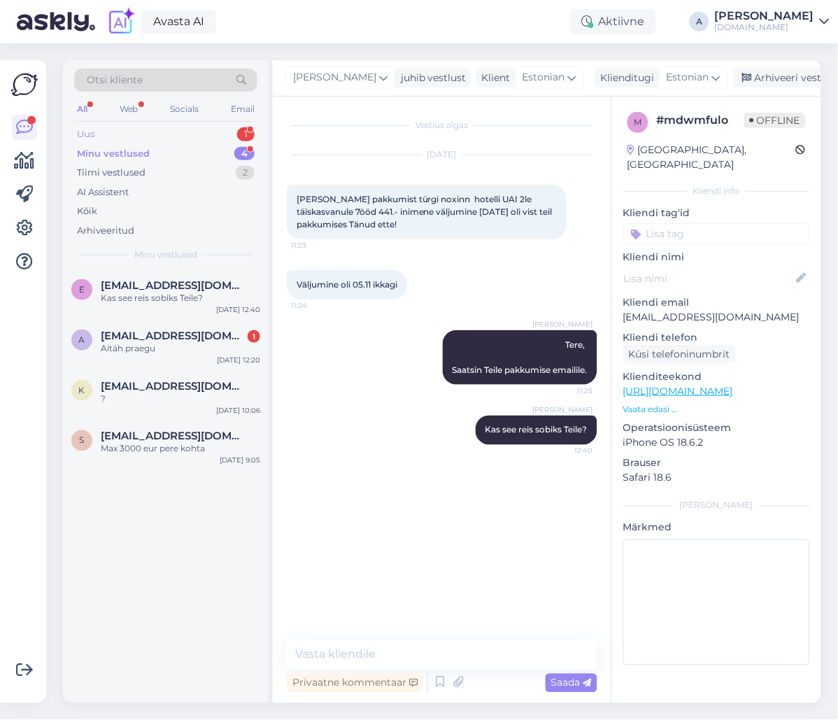
click at [232, 130] on div "Uus 1" at bounding box center [165, 135] width 183 height 20
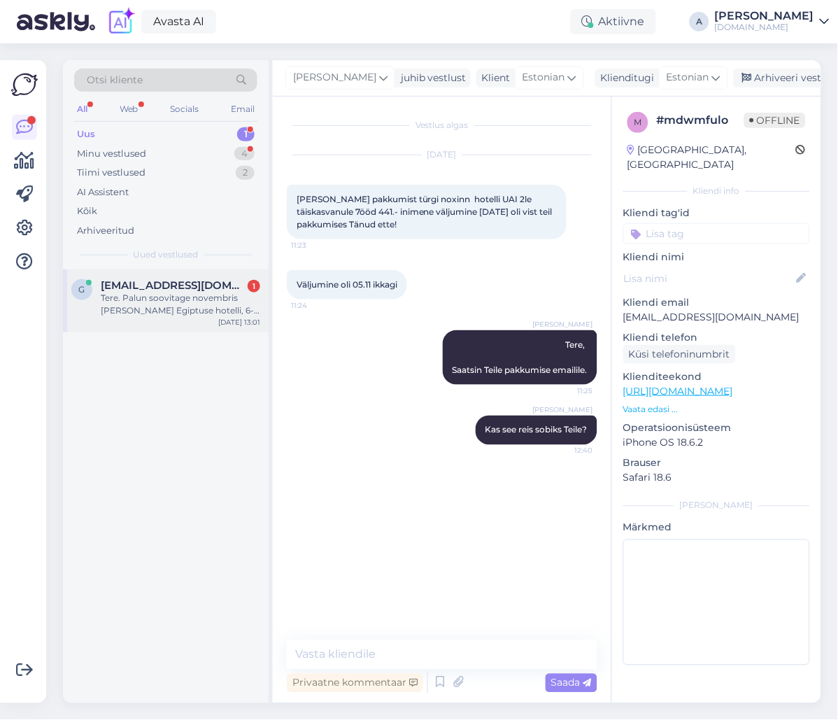
click at [222, 304] on div "Tere. Palun soovitage novembris [PERSON_NAME] Egiptuse hotelli, 6-8 päeva, last…" at bounding box center [180, 304] width 159 height 25
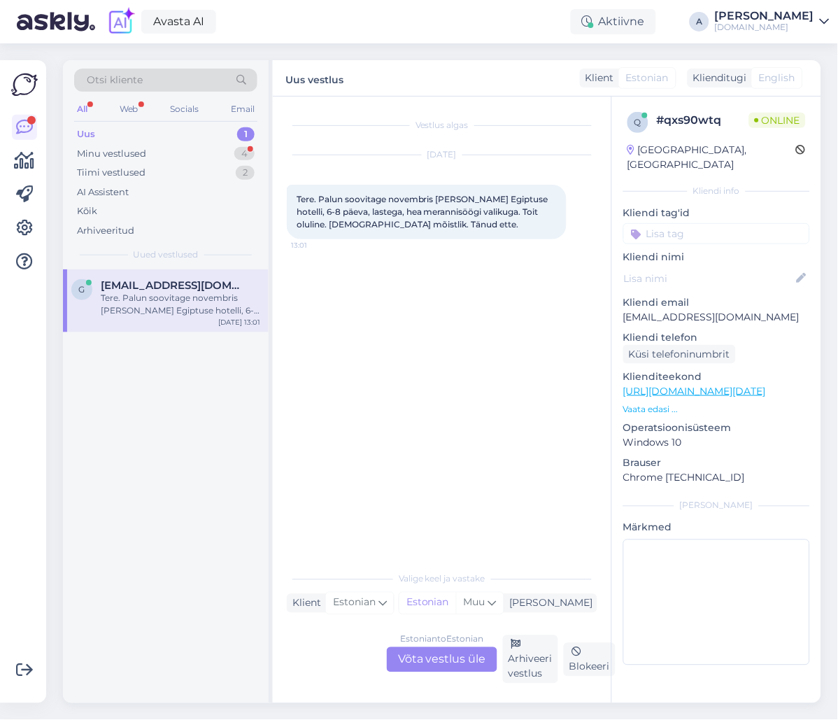
click at [429, 633] on div "Estonian to Estonian" at bounding box center [442, 639] width 83 height 13
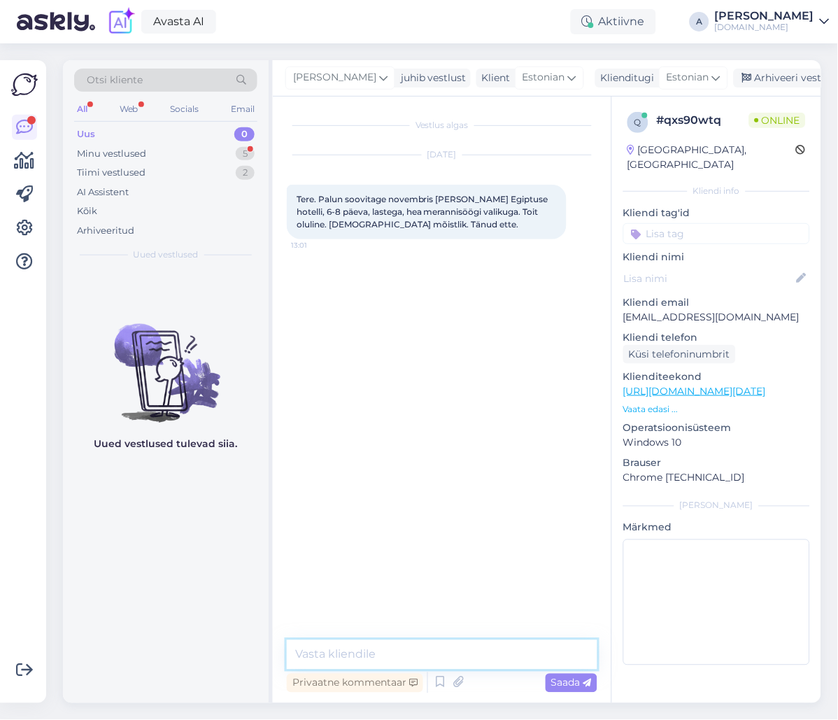
click at [432, 654] on textarea at bounding box center [442, 654] width 311 height 29
type textarea "Tere, mitmekesi Te soovite reisile minna?"
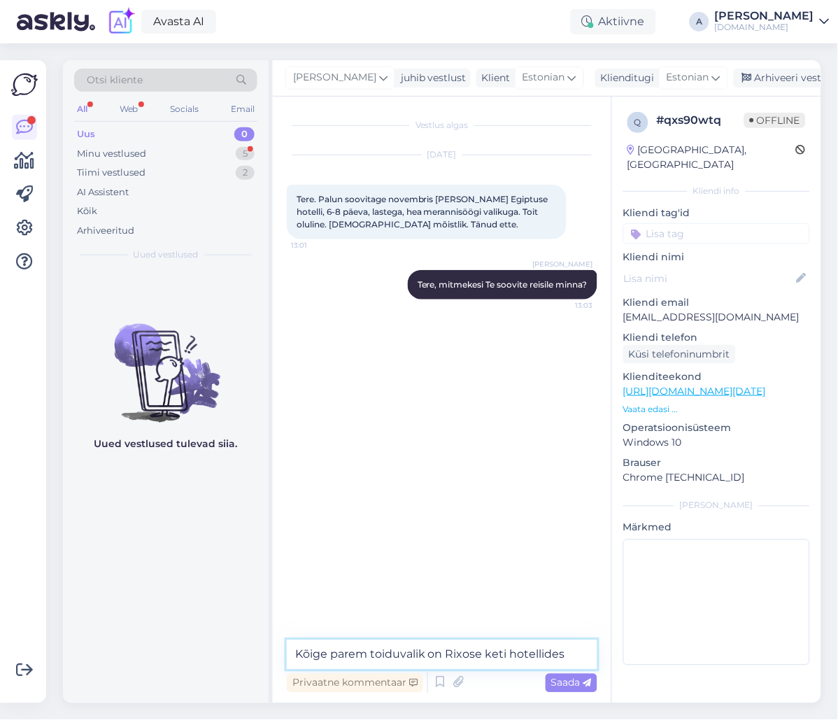
type textarea "Kõige parem toiduvalik on Rixose keti hotellides."
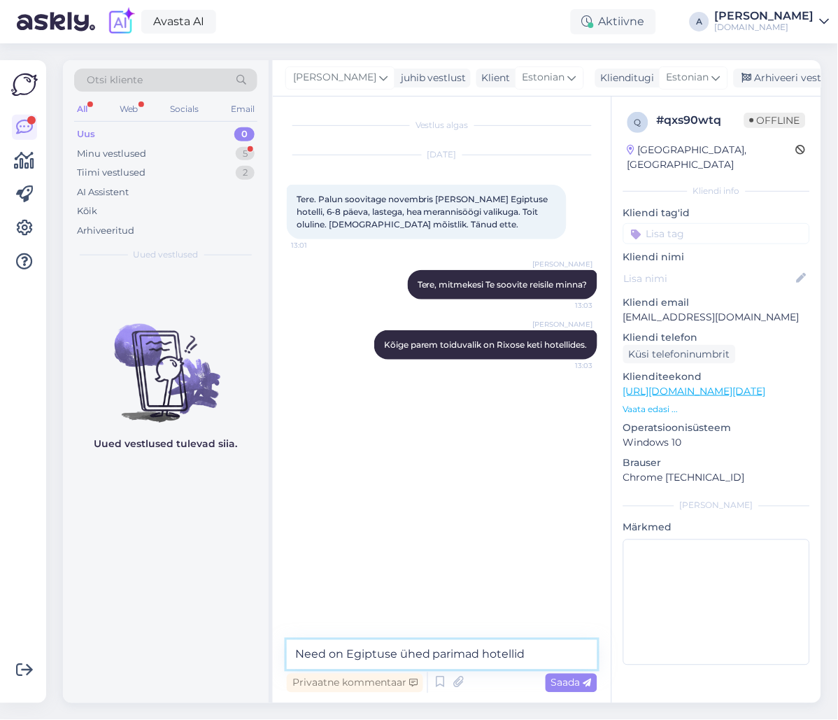
type textarea "Need on Egiptuse ühed parimad hotellid."
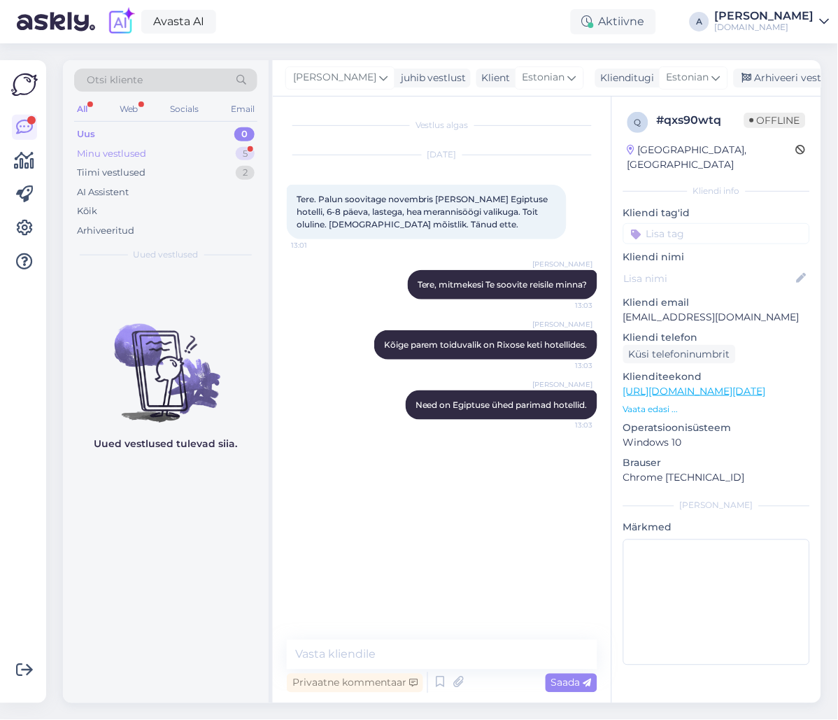
click at [244, 155] on div "5" at bounding box center [245, 154] width 19 height 14
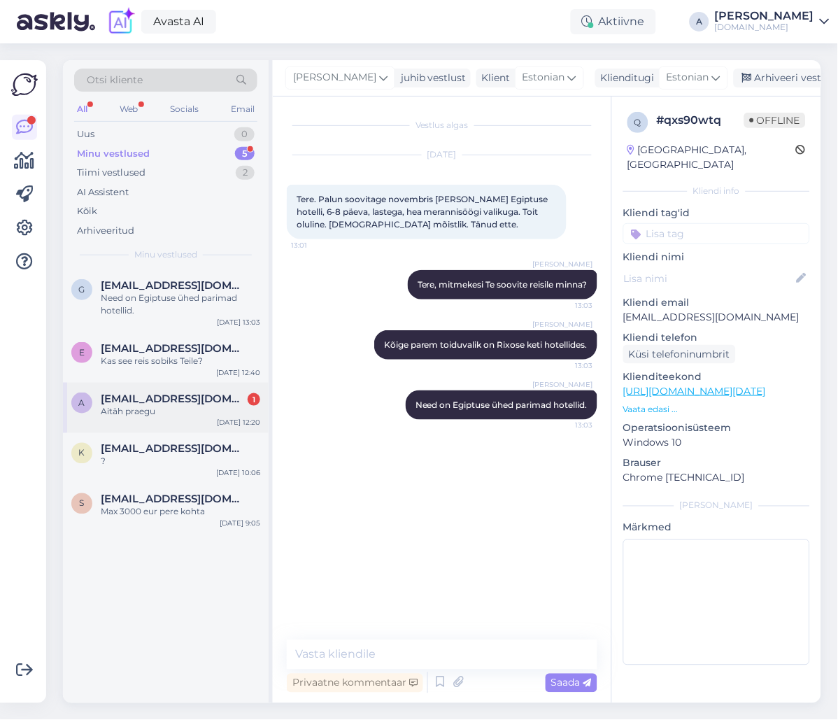
click at [203, 402] on span "[EMAIL_ADDRESS][DOMAIN_NAME]" at bounding box center [174, 398] width 146 height 13
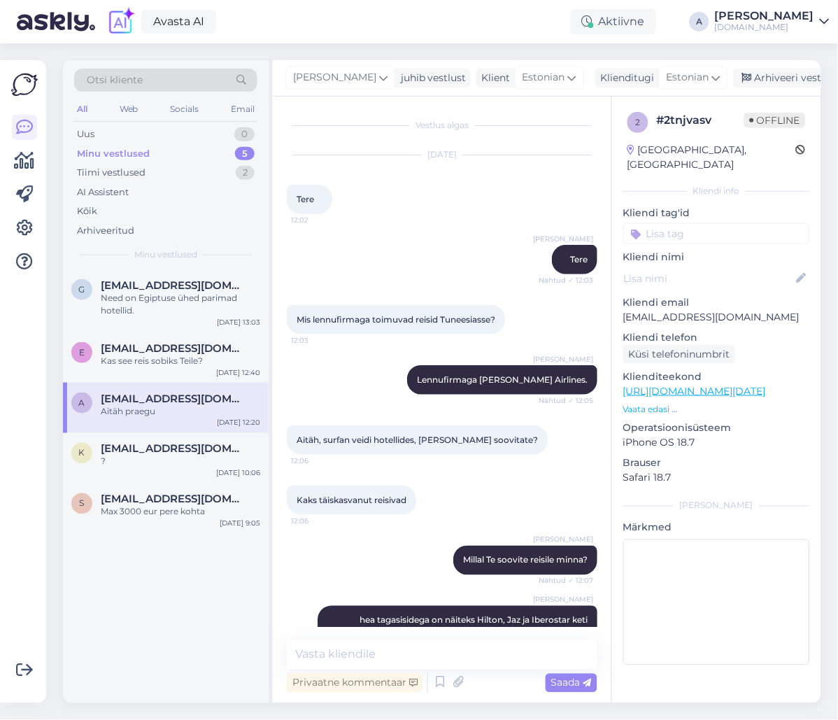
scroll to position [215, 0]
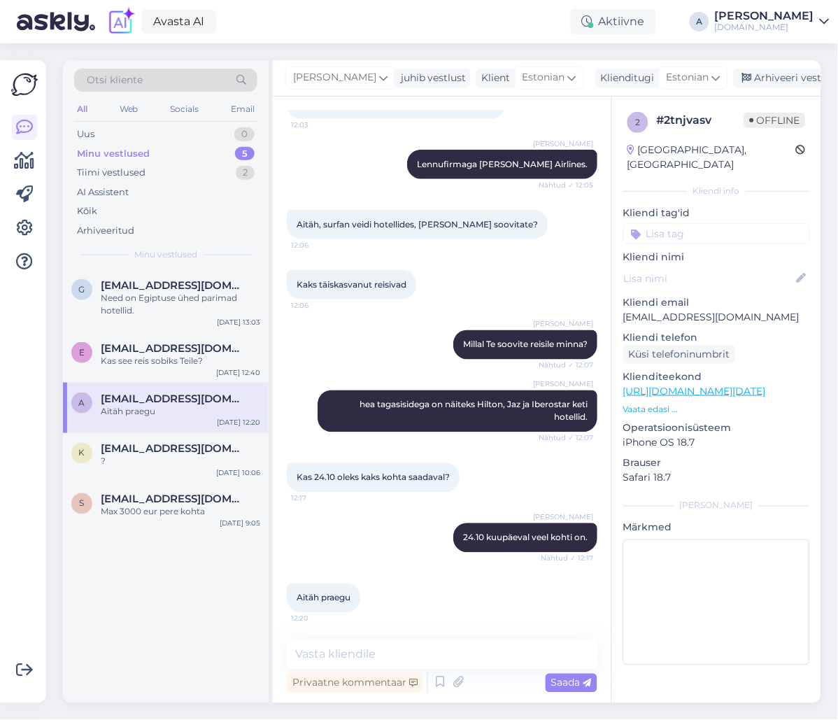
click at [410, 669] on div "Privaatne kommentaar Saada" at bounding box center [442, 682] width 311 height 27
click at [408, 665] on textarea at bounding box center [442, 654] width 311 height 29
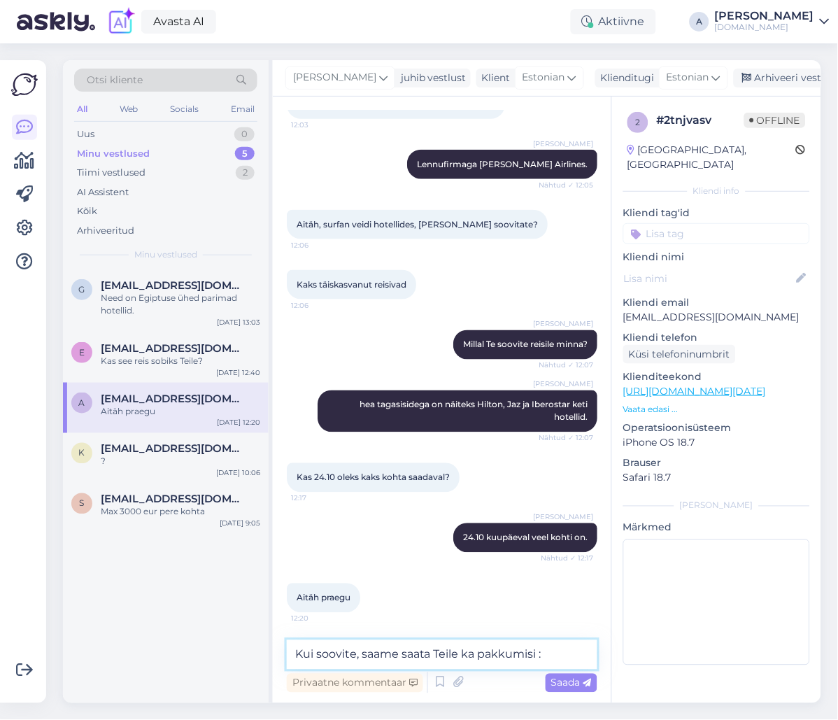
type textarea "Kui soovite, saame saata Teile ka pakkumisi :)"
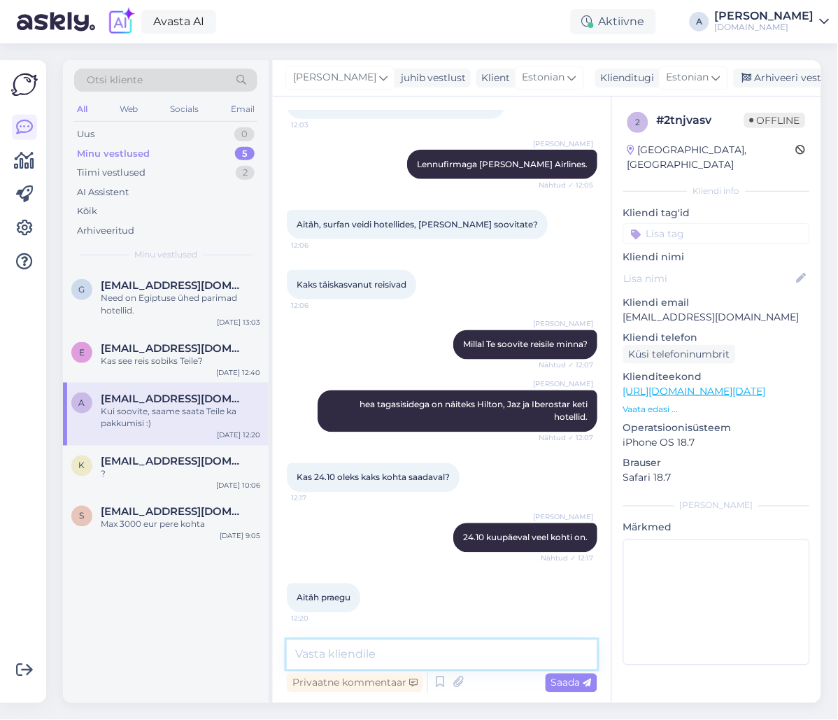
scroll to position [275, 0]
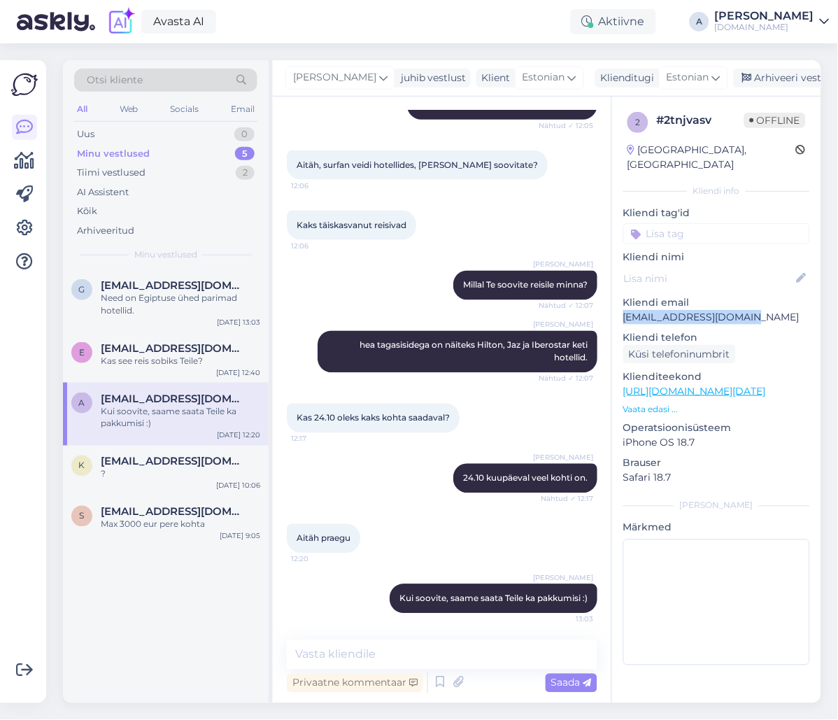
drag, startPoint x: 711, startPoint y: 302, endPoint x: 611, endPoint y: 302, distance: 100.0
click at [618, 304] on div "2 # 2tnjvasv Offline [GEOGRAPHIC_DATA], [GEOGRAPHIC_DATA] Kliendi info Kliendi …" at bounding box center [716, 392] width 209 height 590
copy p "[EMAIL_ADDRESS][DOMAIN_NAME]"
click at [404, 651] on textarea at bounding box center [442, 654] width 311 height 29
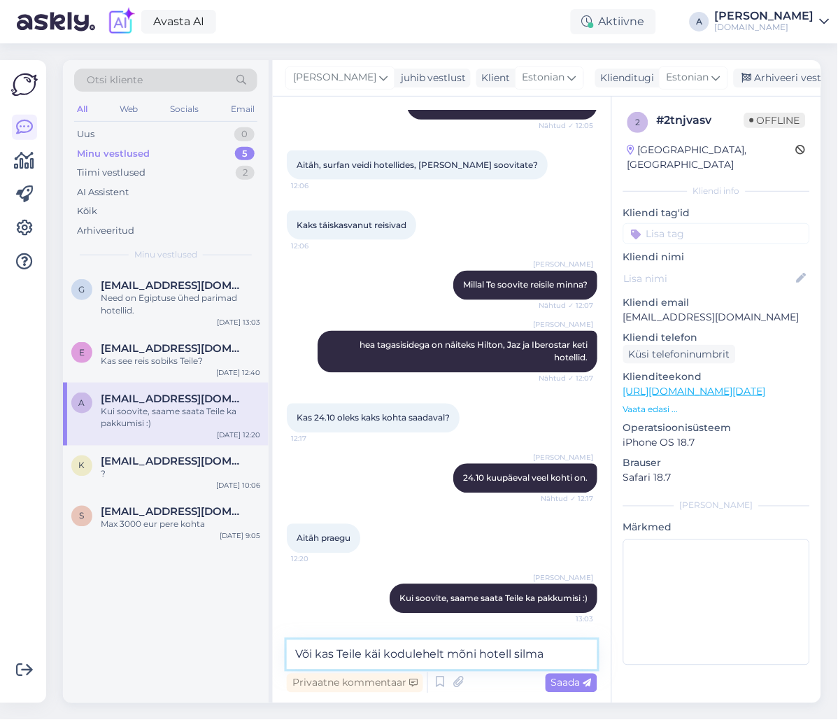
type textarea "Või kas Teile käi kodulehelt mõni hotell silma?"
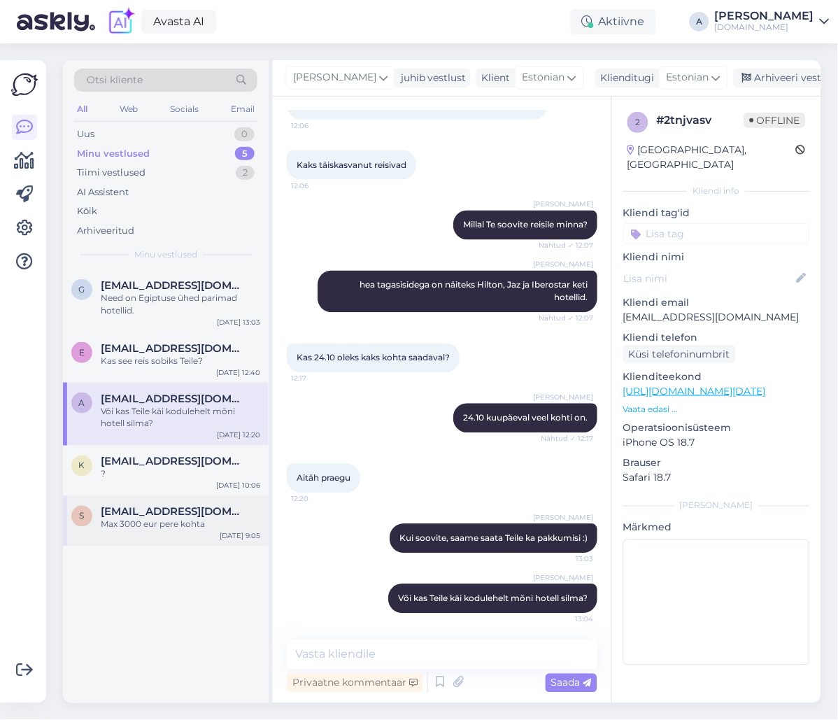
click at [187, 526] on div "Max 3000 eur pere kohta" at bounding box center [180, 524] width 159 height 13
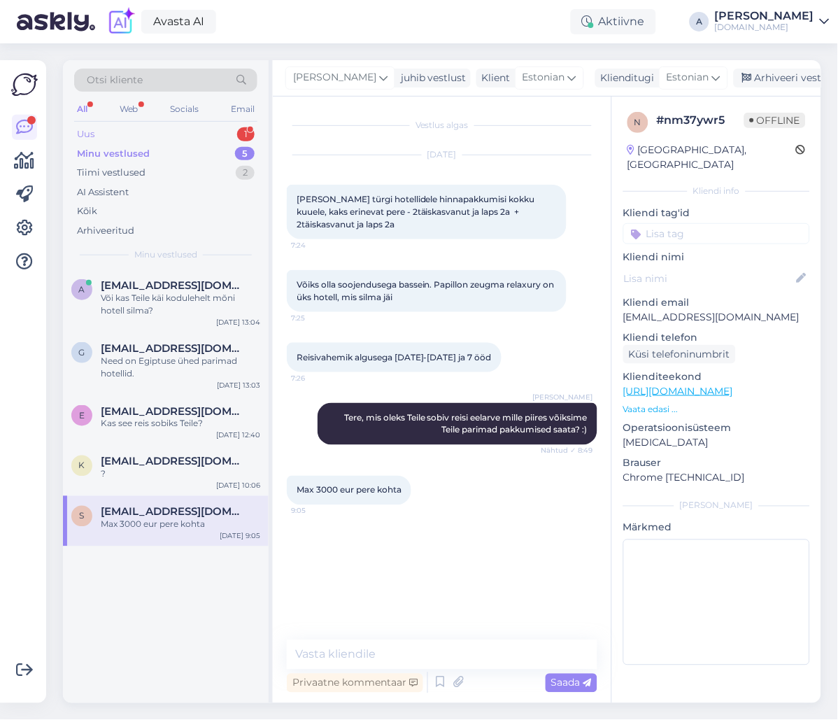
click at [238, 132] on div "1" at bounding box center [245, 134] width 17 height 14
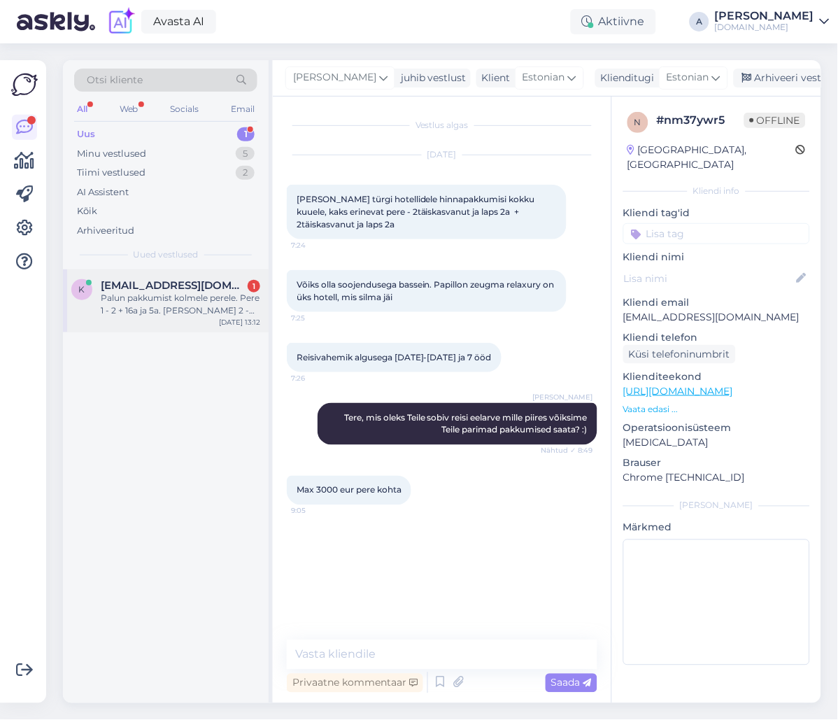
click at [222, 286] on span "[EMAIL_ADDRESS][DOMAIN_NAME]" at bounding box center [174, 285] width 146 height 13
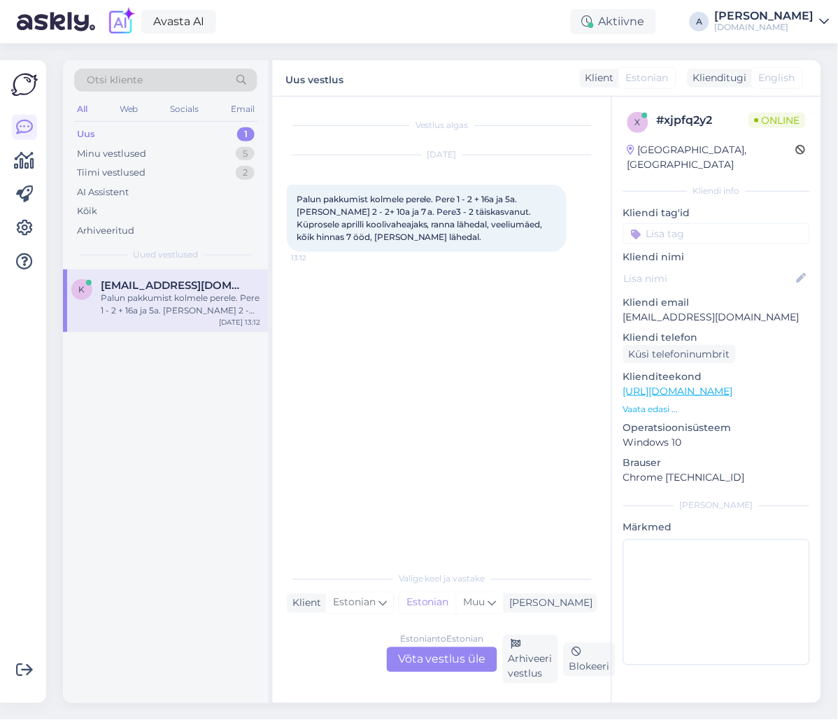
click at [453, 665] on div "Estonian to Estonian Võta vestlus üle" at bounding box center [442, 659] width 111 height 25
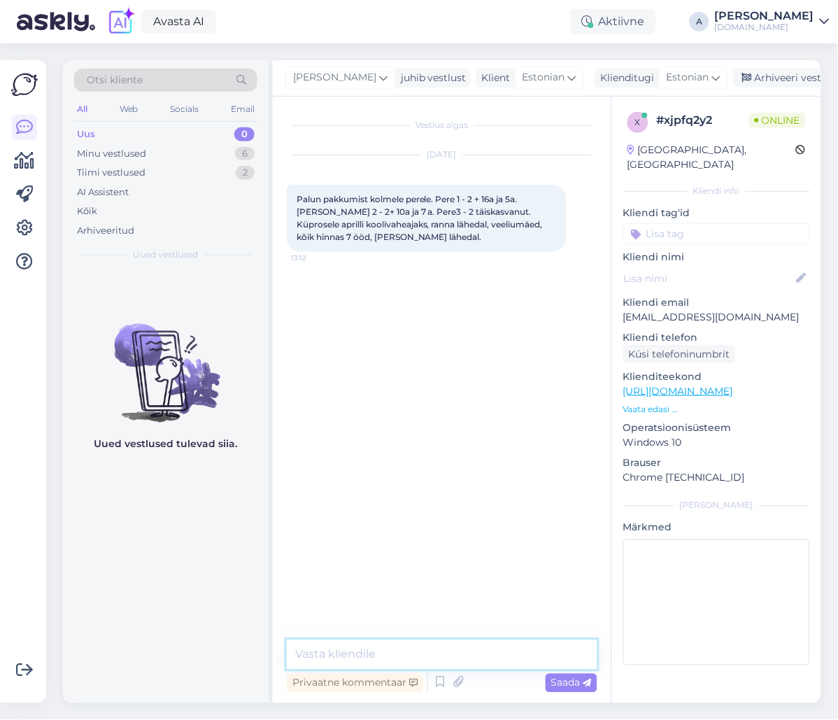
click at [433, 648] on textarea at bounding box center [442, 654] width 311 height 29
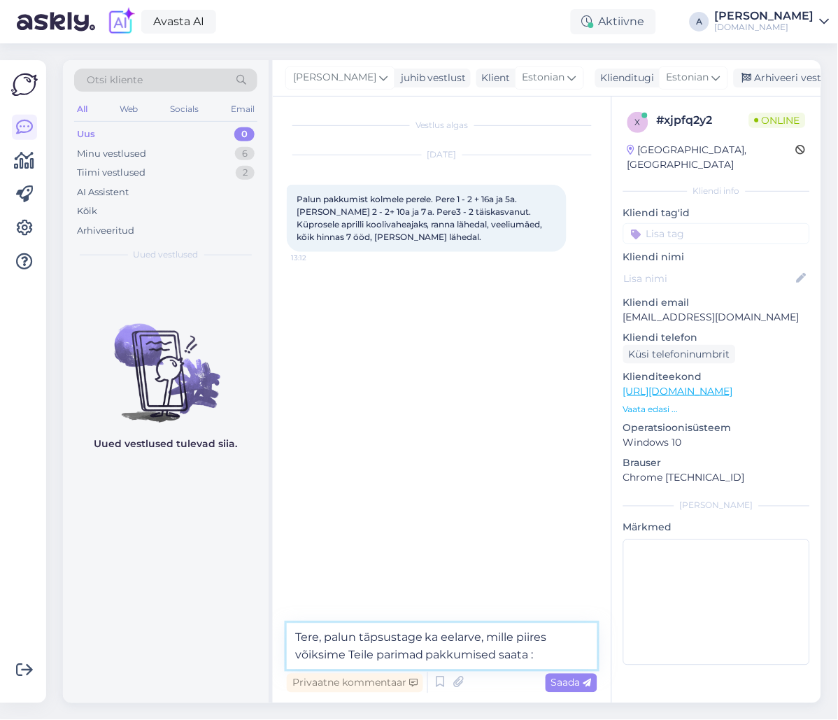
type textarea "Tere, palun täpsustage ka eelarve, mille piires võiksime Teile parimad pakkumis…"
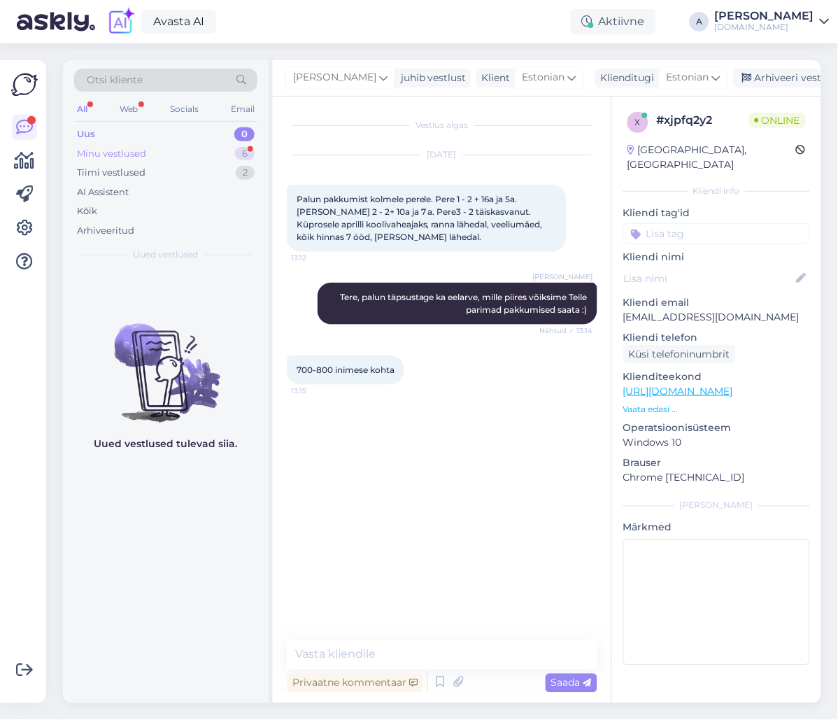
click at [230, 156] on div "Minu vestlused 6" at bounding box center [165, 154] width 183 height 20
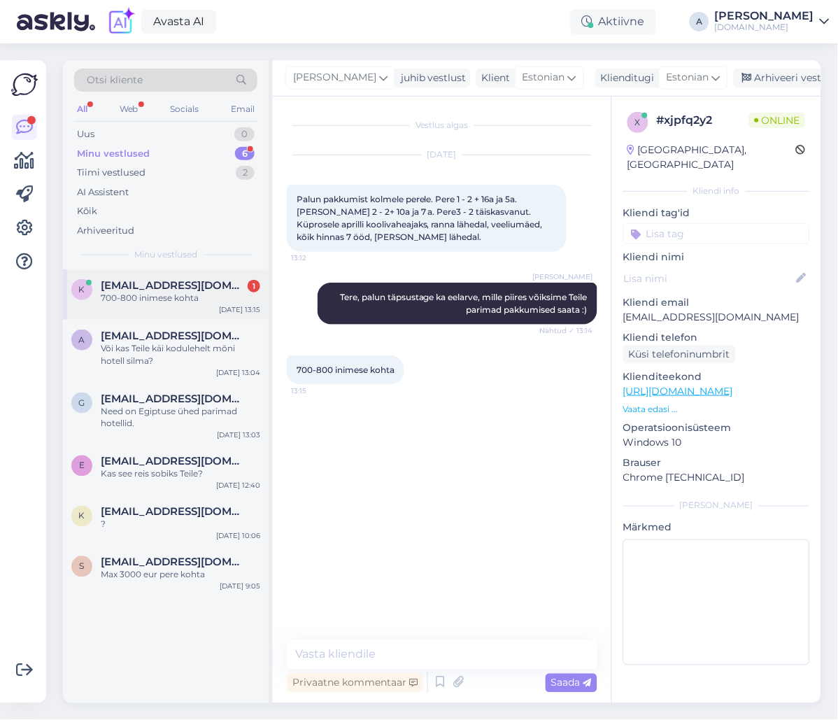
click at [194, 275] on div "k [EMAIL_ADDRESS][DOMAIN_NAME] [PHONE_NUMBER] inimese kohta [DATE] 13:15" at bounding box center [166, 294] width 206 height 50
click at [388, 655] on textarea at bounding box center [442, 654] width 311 height 29
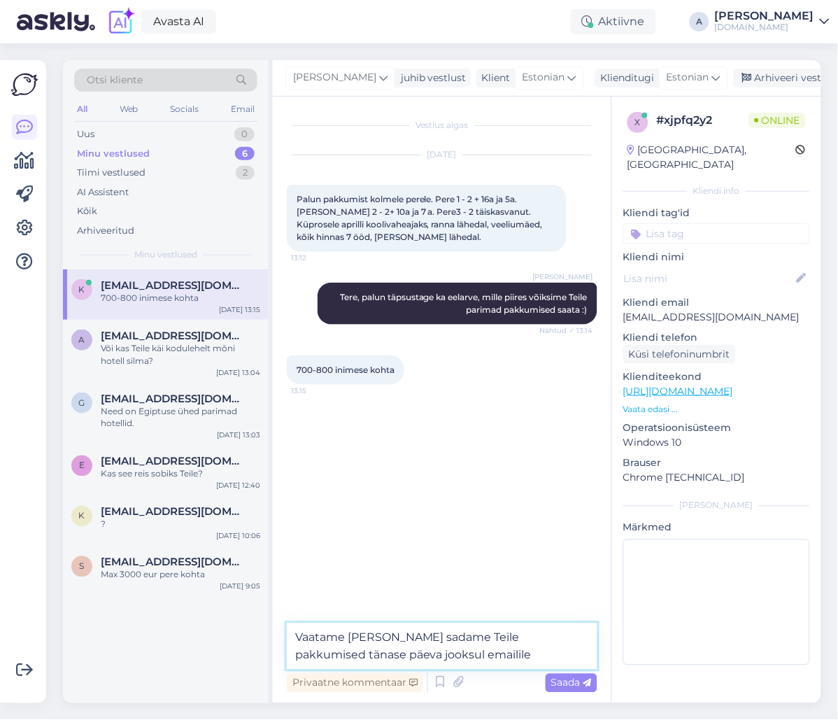
type textarea "Vaatame [PERSON_NAME] sadame Teile pakkumised tänase päeva jooksul emailile."
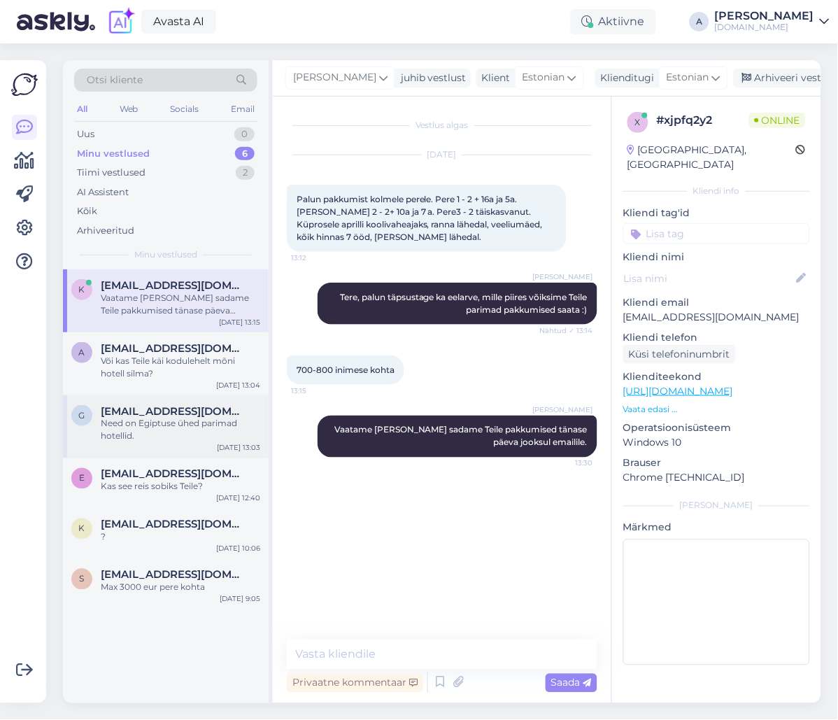
click at [210, 438] on div "Need on Egiptuse ühed parimad hotellid." at bounding box center [180, 430] width 159 height 25
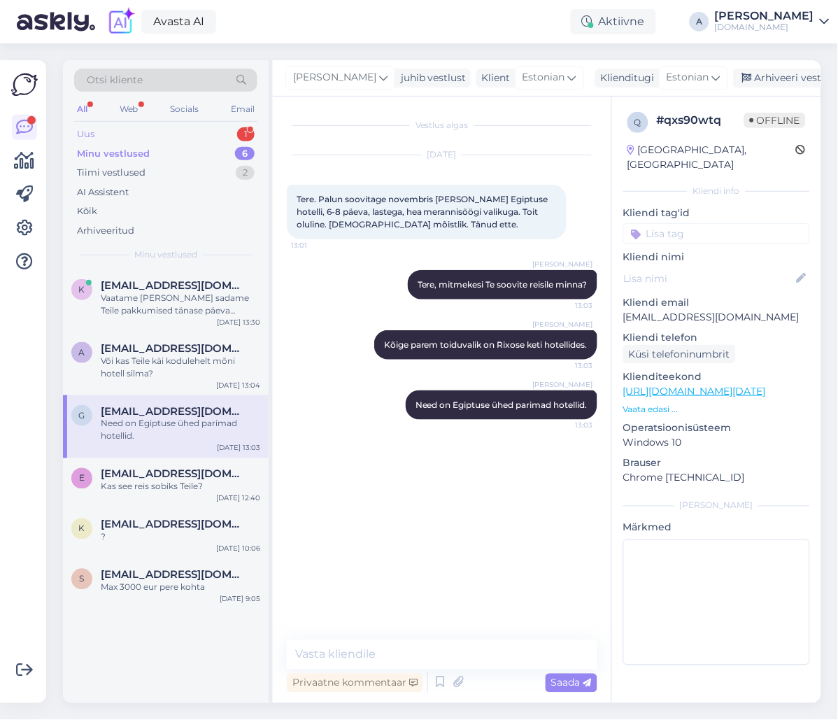
click at [183, 130] on div "Uus 1" at bounding box center [165, 135] width 183 height 20
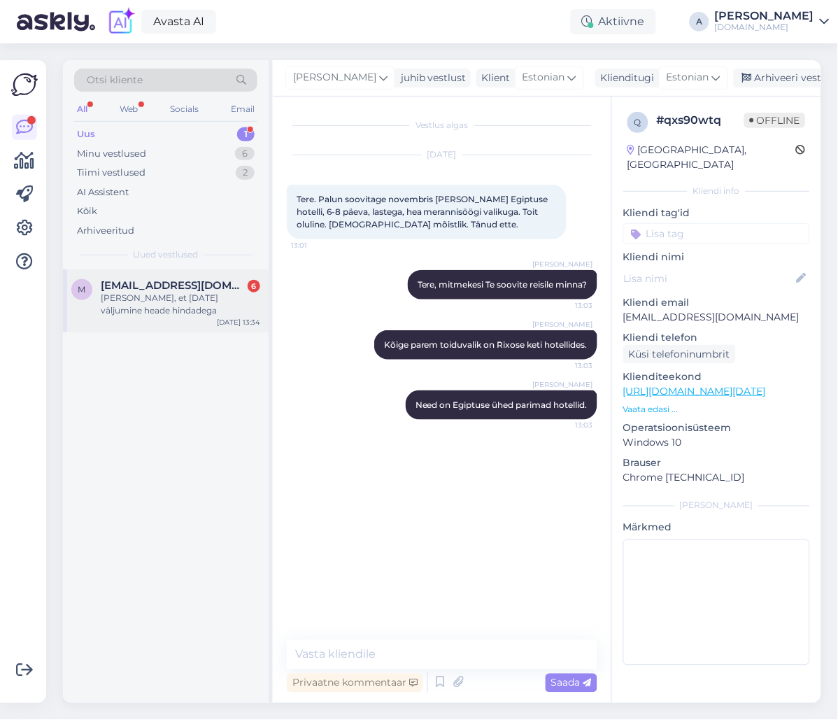
click at [201, 284] on span "[EMAIL_ADDRESS][DOMAIN_NAME]" at bounding box center [174, 285] width 146 height 13
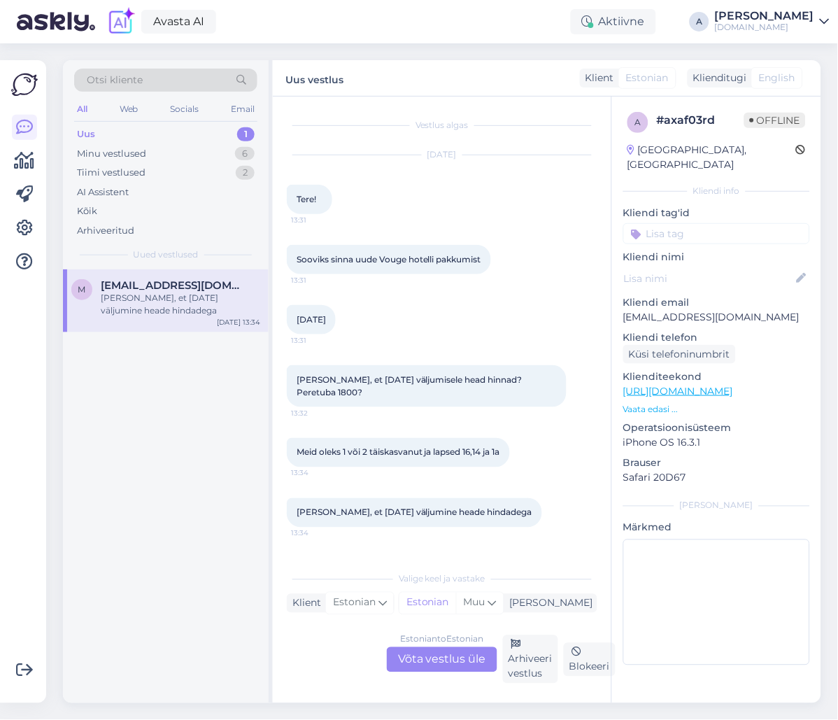
click at [448, 661] on div "Estonian to Estonian Võta vestlus üle" at bounding box center [442, 659] width 111 height 25
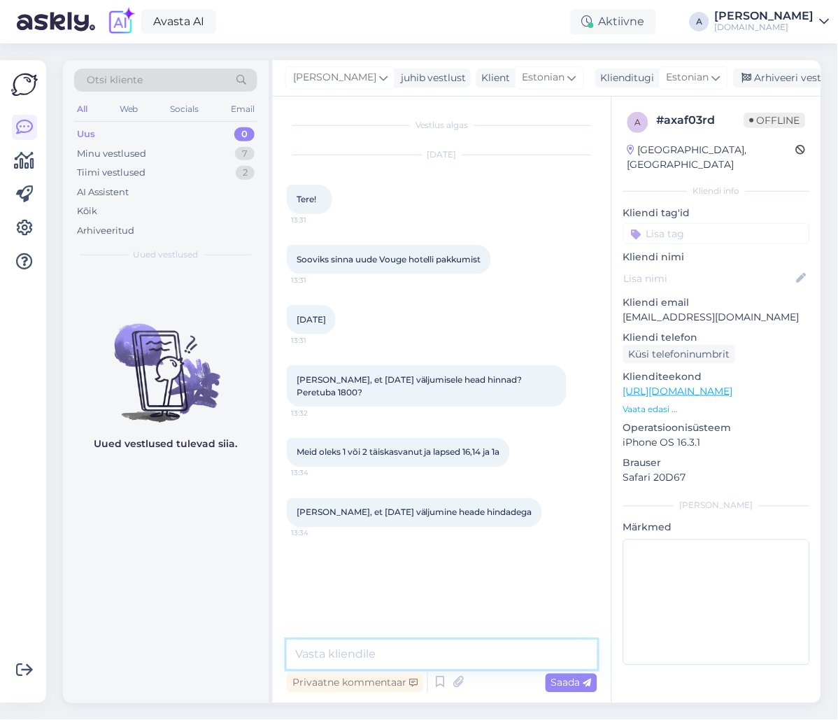
click at [445, 665] on textarea at bounding box center [442, 654] width 311 height 29
type textarea "<"
type textarea "t"
type textarea "Tere, hästi, saadame Teile pakkumise emailile :)"
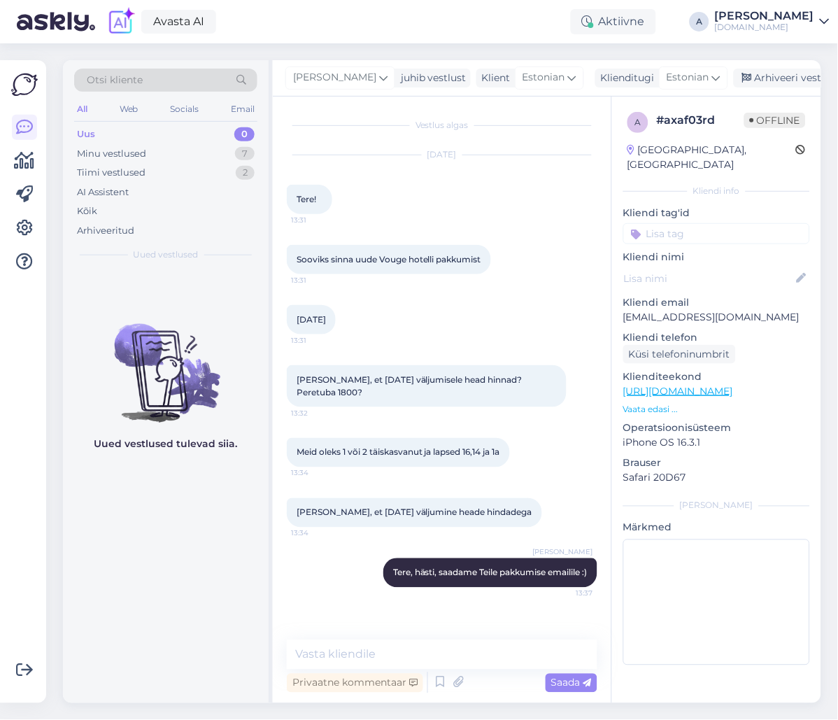
click at [733, 385] on link "[URL][DOMAIN_NAME]" at bounding box center [678, 391] width 110 height 13
click at [374, 648] on textarea at bounding box center [442, 654] width 311 height 29
type textarea "<"
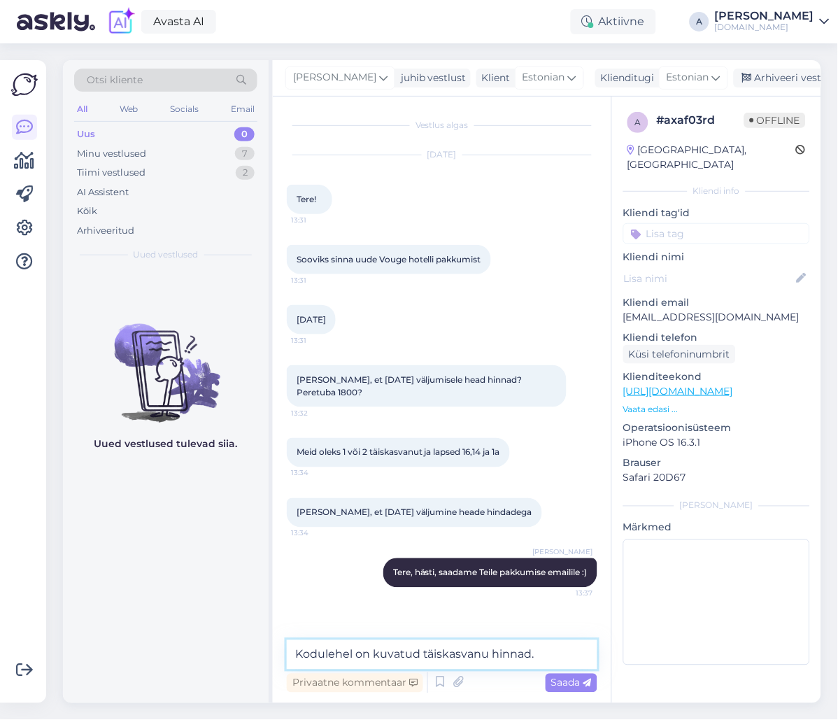
click at [422, 646] on textarea "Kodulehel on kuvatud täiskasvanu hinnad." at bounding box center [442, 654] width 311 height 29
type textarea "Kodulehel on kuvatud ühe täiskasvanu hinnad."
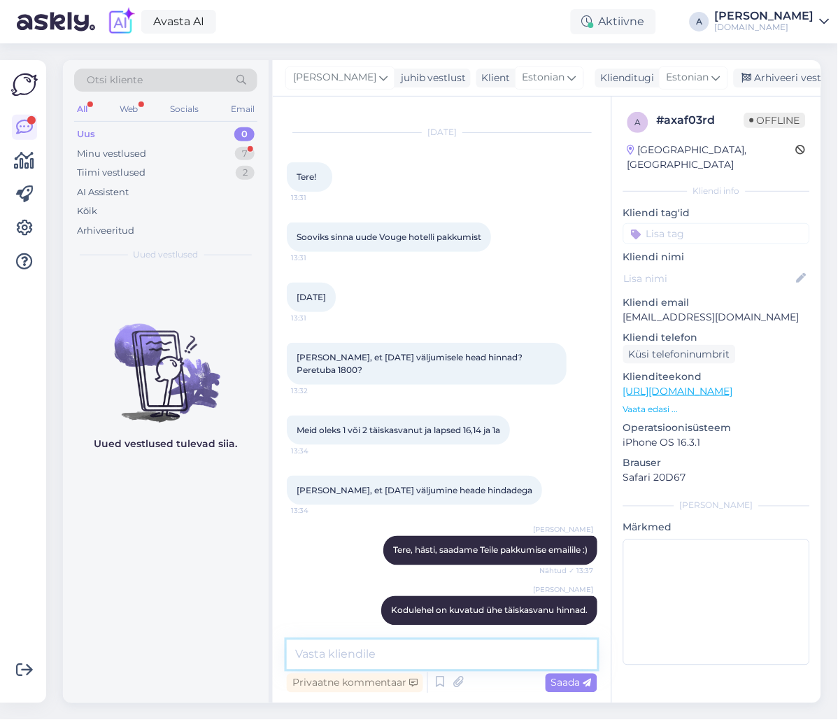
scroll to position [202, 0]
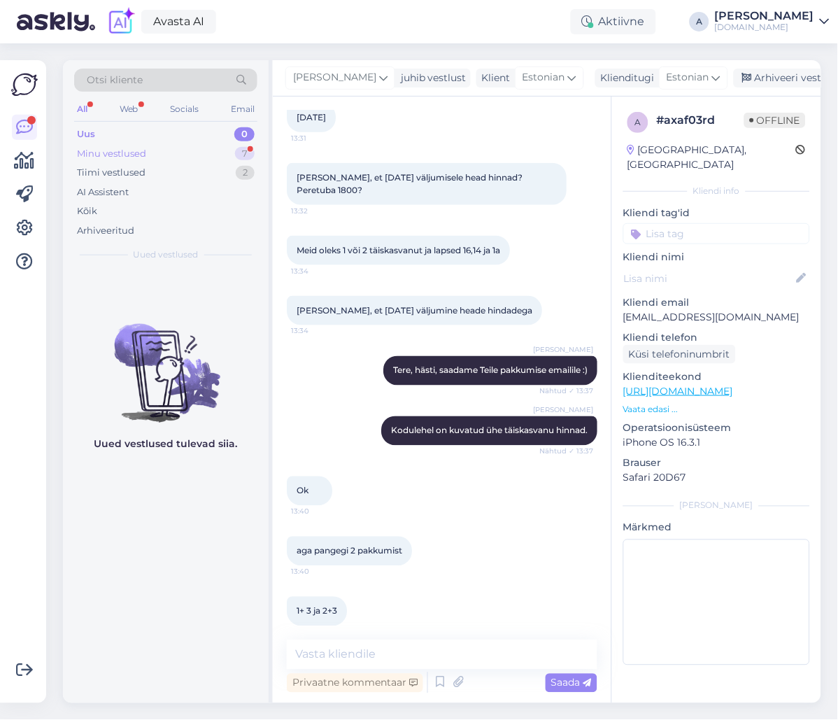
click at [227, 154] on div "Minu vestlused 7" at bounding box center [165, 154] width 183 height 20
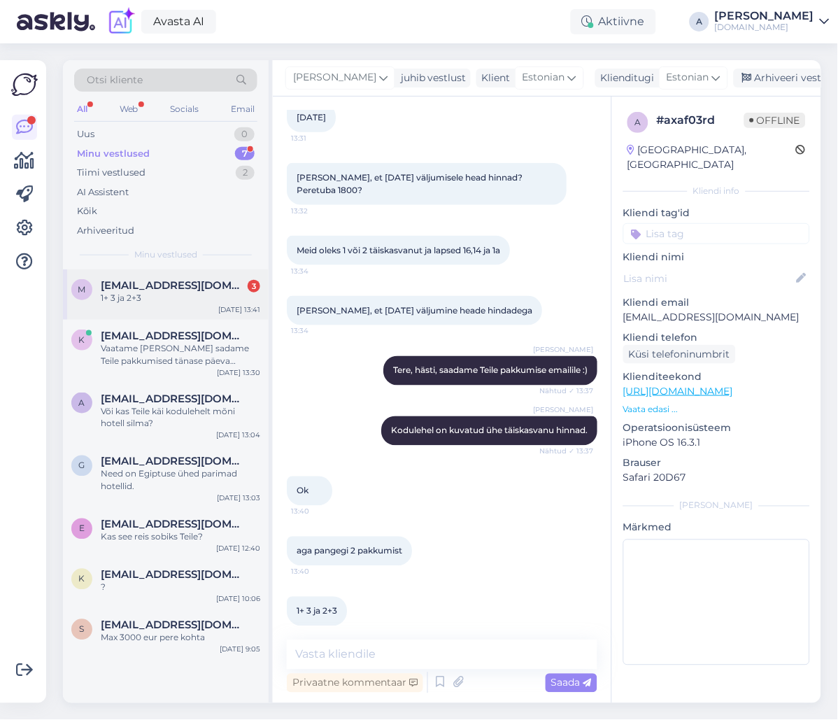
click at [187, 311] on div "m [EMAIL_ADDRESS][DOMAIN_NAME] 3 1+ 3 ja 2+3 [DATE] 13:41" at bounding box center [166, 294] width 206 height 50
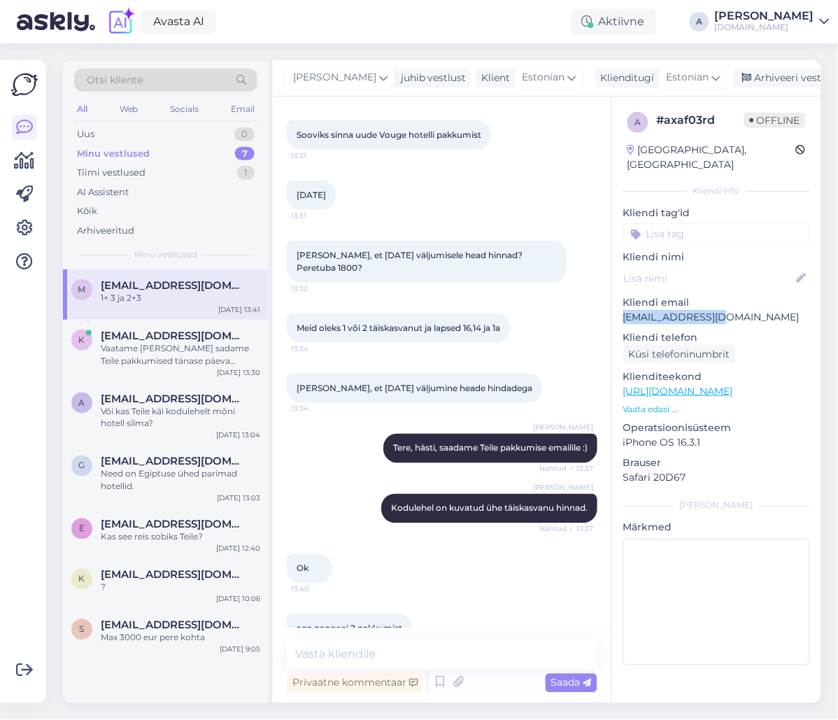
drag, startPoint x: 697, startPoint y: 304, endPoint x: 623, endPoint y: 304, distance: 74.9
click at [623, 304] on div "a # axaf03rd Offline [GEOGRAPHIC_DATA], [GEOGRAPHIC_DATA] Kliendi info Kliendi …" at bounding box center [716, 392] width 209 height 590
copy p "[EMAIL_ADDRESS][DOMAIN_NAME]"
click at [437, 653] on textarea at bounding box center [442, 654] width 311 height 29
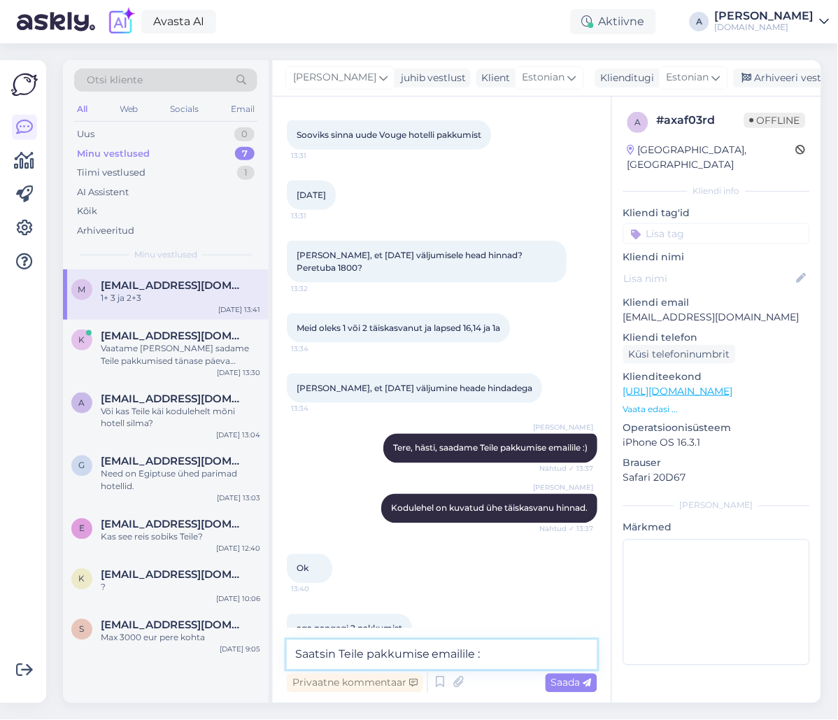
type textarea "Saatsin Teile pakkumise emailile :)"
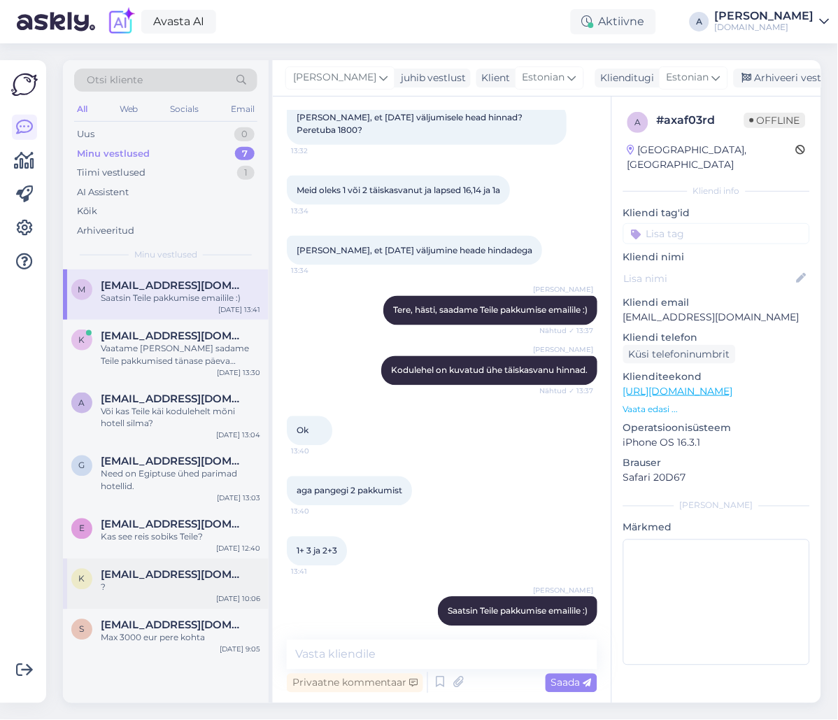
click at [160, 594] on div "k [EMAIL_ADDRESS][DOMAIN_NAME] ? [DATE] 10:06" at bounding box center [166, 584] width 206 height 50
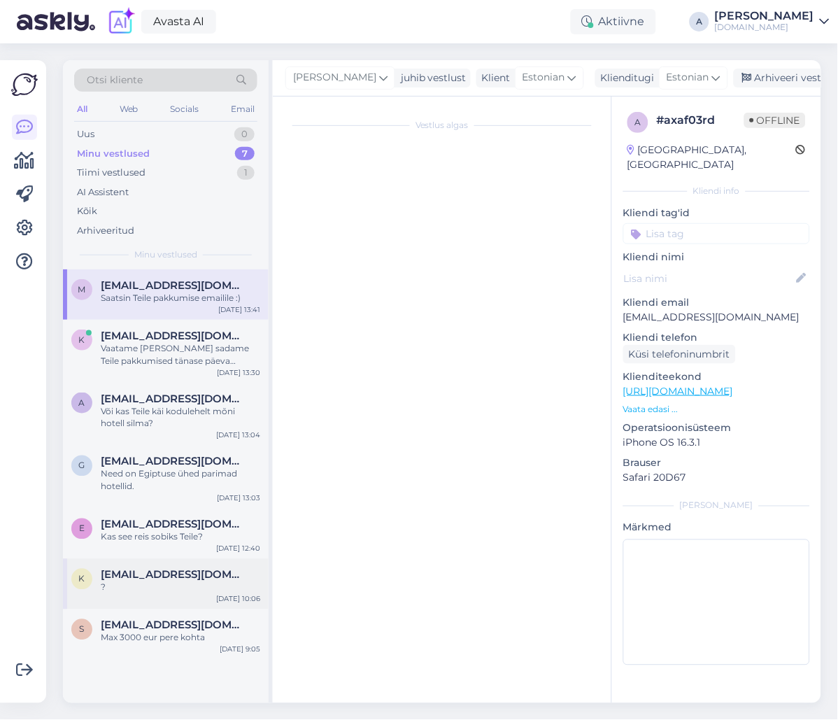
scroll to position [0, 0]
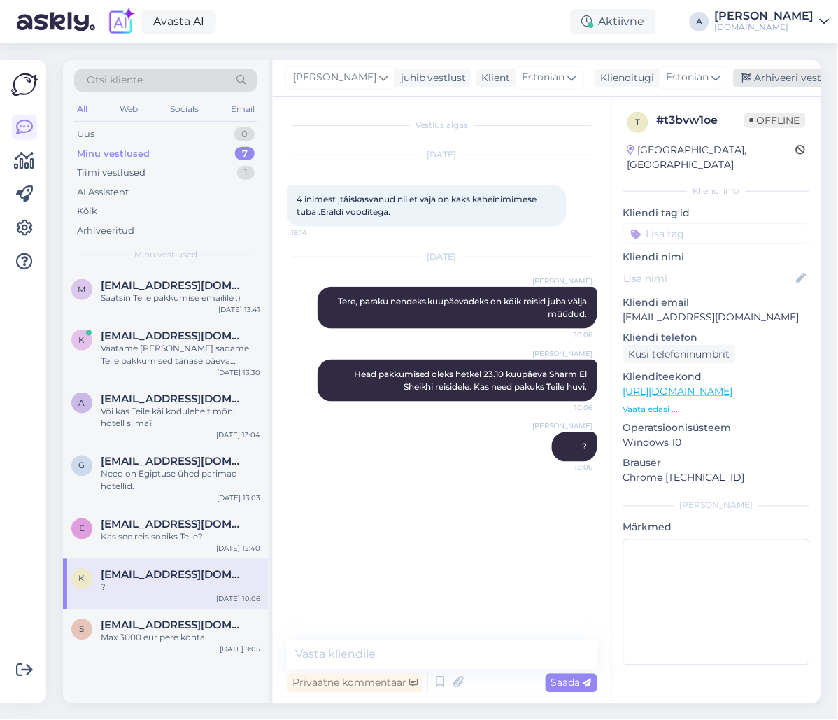
click at [745, 79] on div "Arhiveeri vestlus" at bounding box center [788, 78] width 108 height 19
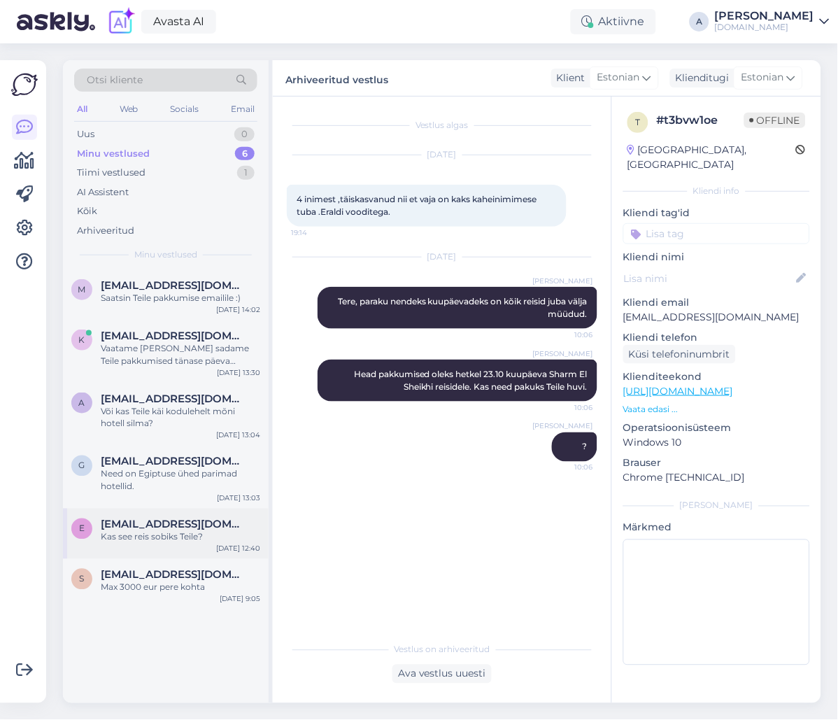
click at [196, 544] on div "e [EMAIL_ADDRESS][DOMAIN_NAME] Kas see [PERSON_NAME] sobiks Teile? [DATE] 12:40" at bounding box center [166, 534] width 206 height 50
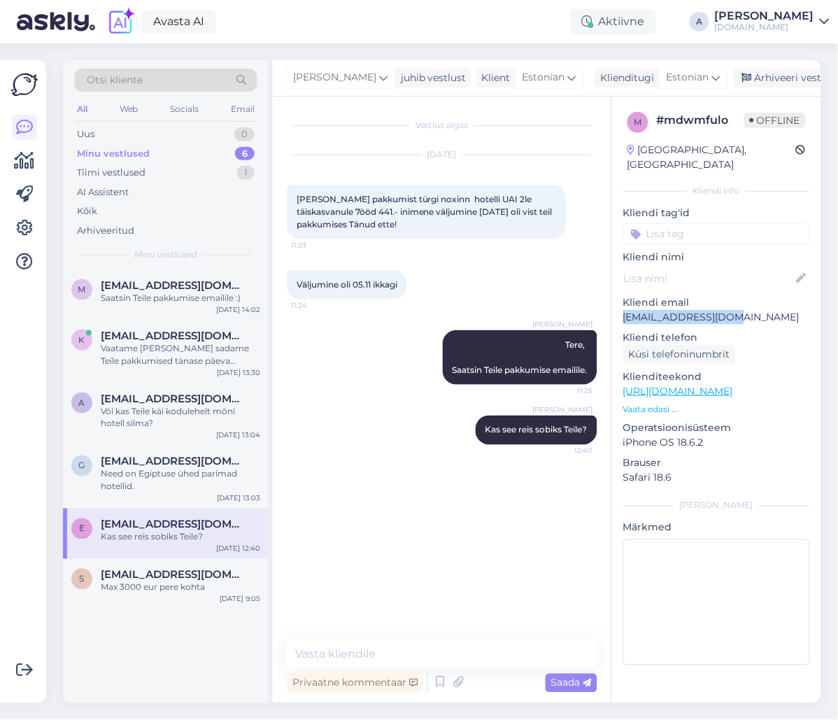
drag, startPoint x: 721, startPoint y: 302, endPoint x: 618, endPoint y: 304, distance: 102.2
click at [618, 304] on div "m # mdwmfulo Offline [GEOGRAPHIC_DATA], [GEOGRAPHIC_DATA] Kliendi info Kliendi …" at bounding box center [716, 392] width 209 height 590
copy p "[EMAIL_ADDRESS][DOMAIN_NAME]"
click at [219, 355] on div "Vaatame [PERSON_NAME] sadame Teile pakkumised tänase päeva jooksul emailile." at bounding box center [180, 354] width 159 height 25
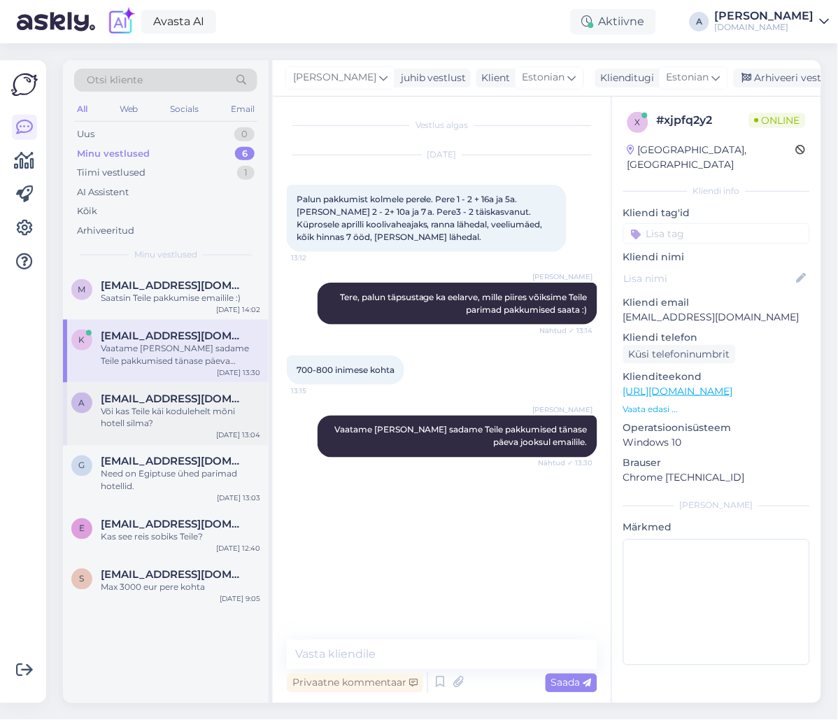
click at [213, 405] on div "Või kas Teile käi kodulehelt mõni hotell silma?" at bounding box center [180, 417] width 159 height 25
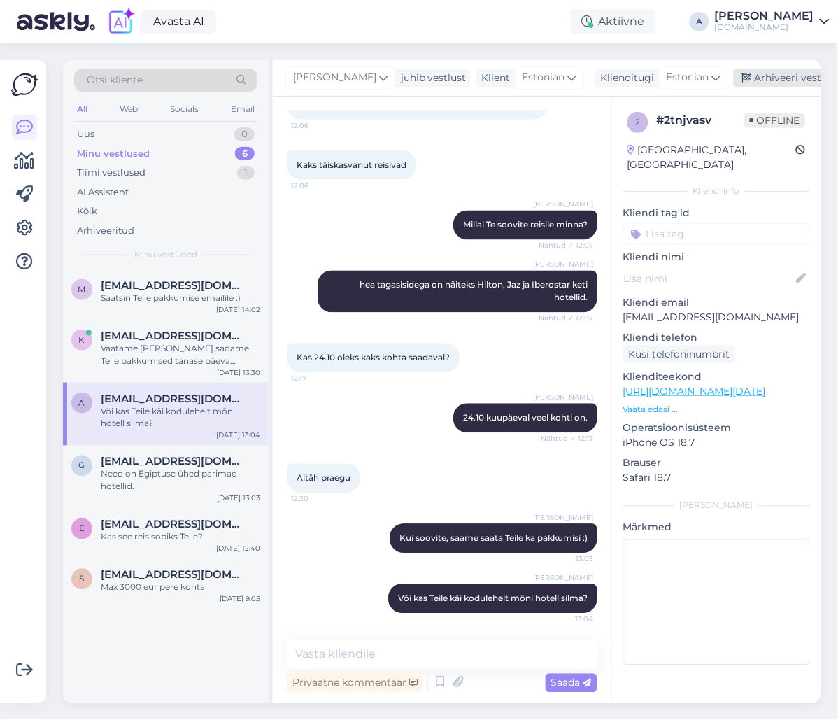
click at [783, 80] on div "Arhiveeri vestlus" at bounding box center [788, 78] width 108 height 19
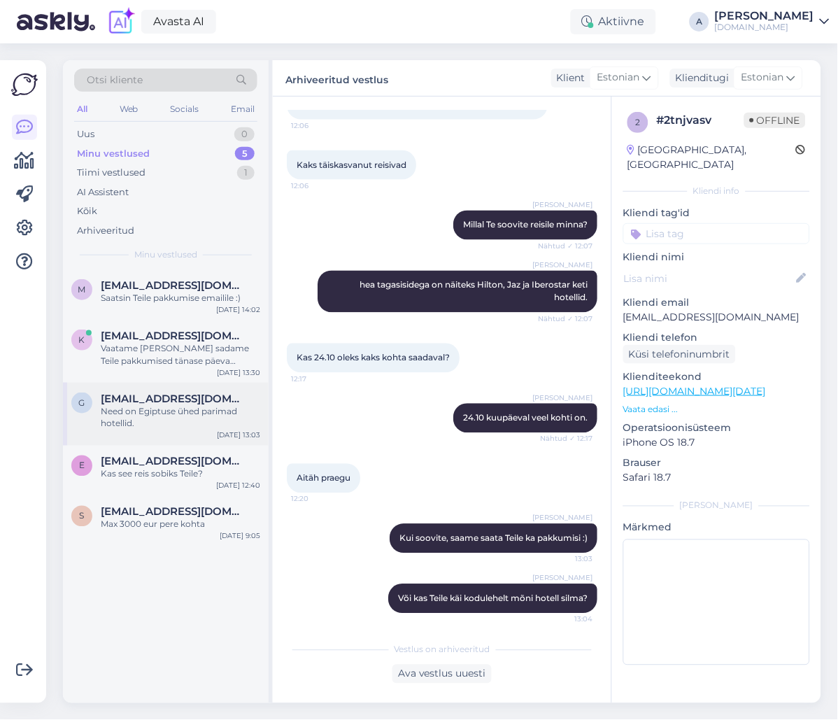
click at [219, 422] on div "Need on Egiptuse ühed parimad hotellid." at bounding box center [180, 417] width 159 height 25
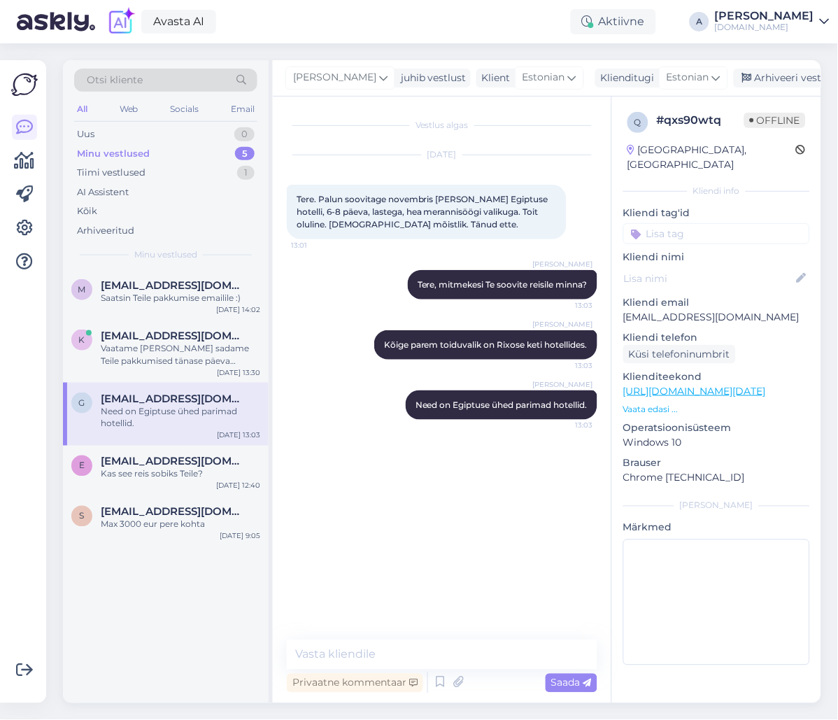
scroll to position [0, 0]
click at [178, 126] on div "Uus 1" at bounding box center [165, 135] width 183 height 20
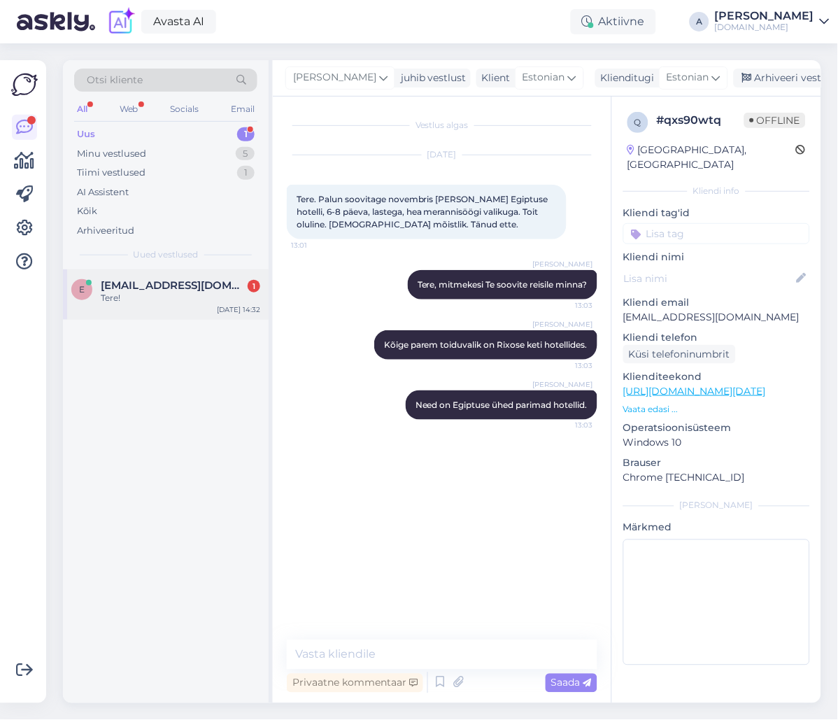
click at [243, 292] on div "Tere!" at bounding box center [180, 298] width 159 height 13
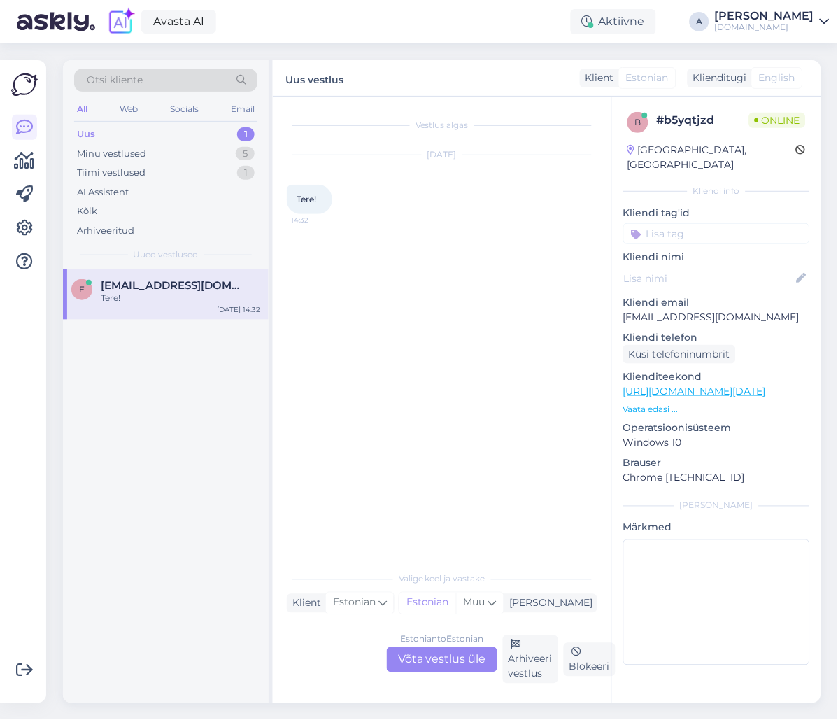
click at [453, 646] on div "Estonian to Estonian Võta vestlus üle Arhiveeri vestlus Blokeeri" at bounding box center [442, 659] width 311 height 48
click at [451, 648] on div "Estonian to Estonian Võta vestlus üle" at bounding box center [442, 659] width 111 height 25
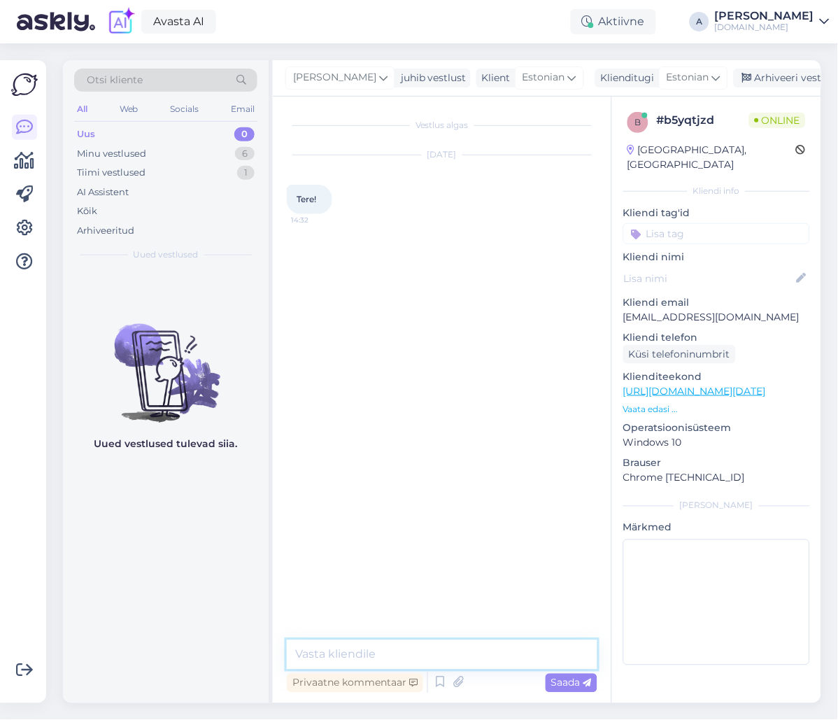
click at [439, 660] on textarea at bounding box center [442, 654] width 311 height 29
type textarea "Tere"
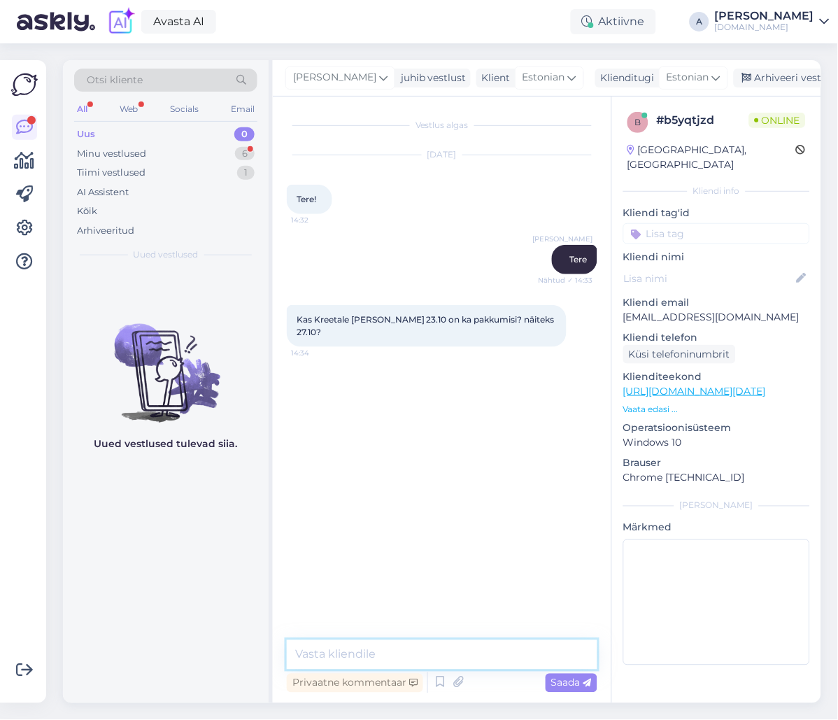
click at [476, 663] on textarea at bounding box center [442, 654] width 311 height 29
type textarea "[PERSON_NAME] sihtkoht Teile huvi pakub?"
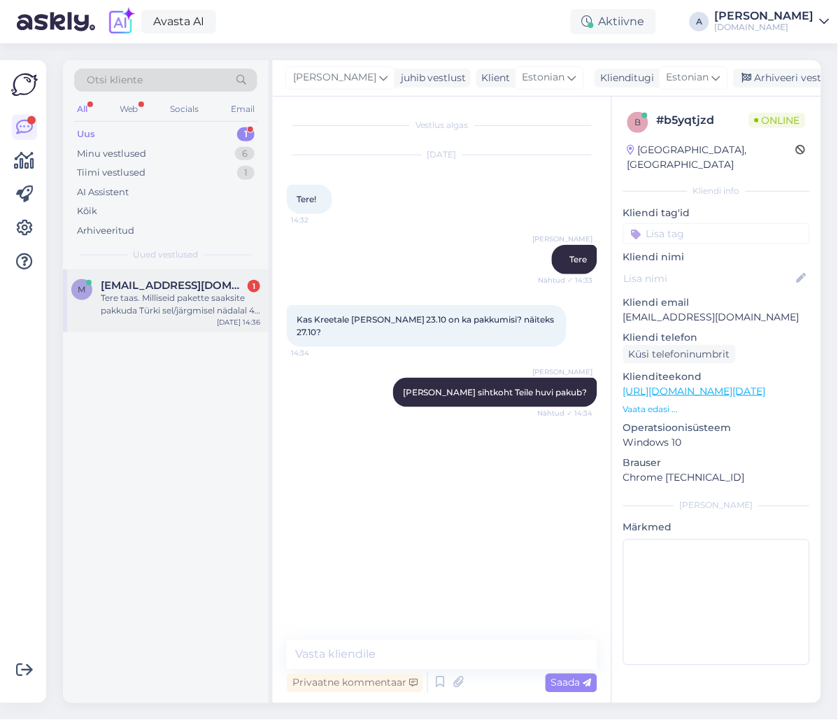
click at [187, 292] on div "Tere taas. Milliseid pakette saaksite pakkuda Türki sel/järgmisel nädalal 4-lii…" at bounding box center [180, 304] width 159 height 25
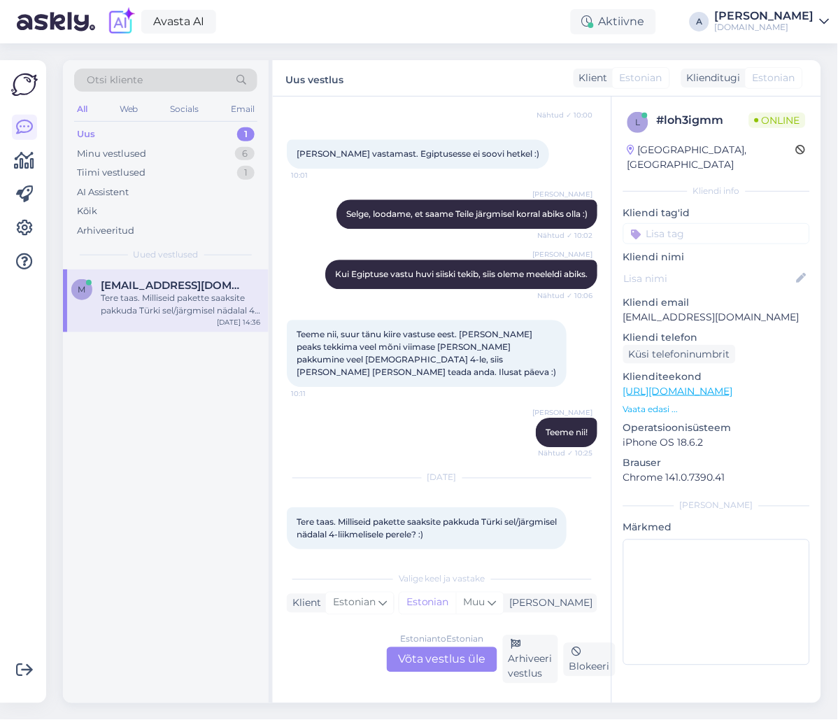
click at [451, 658] on div "Estonian to Estonian Võta vestlus üle" at bounding box center [442, 659] width 111 height 25
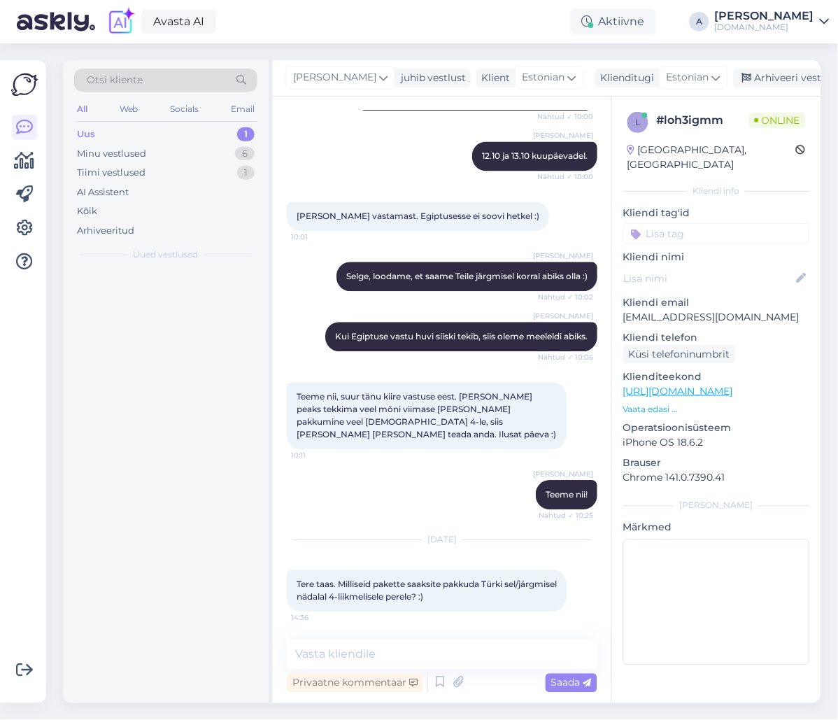
scroll to position [441, 0]
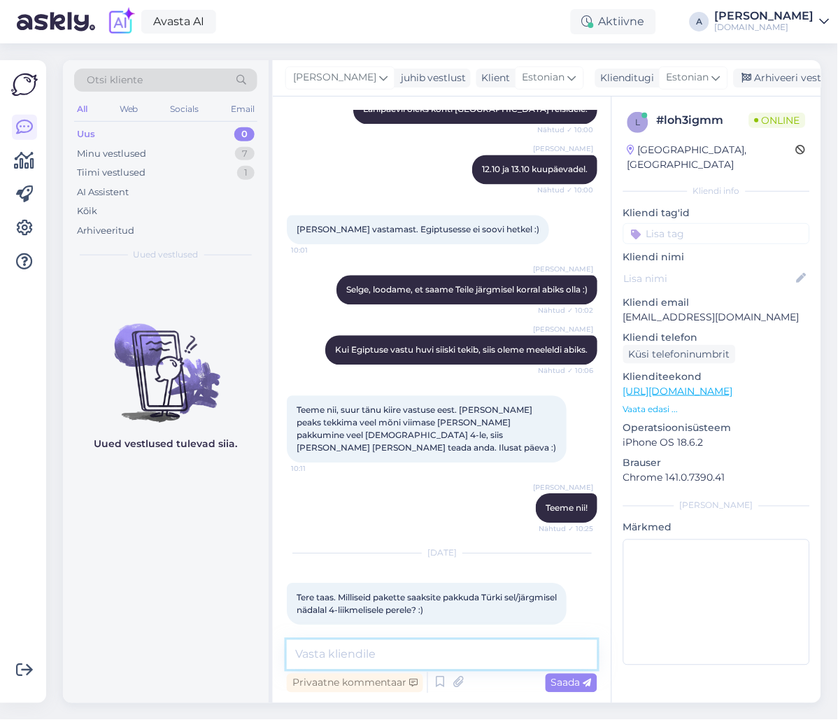
click at [447, 650] on textarea at bounding box center [442, 654] width 311 height 29
type textarea "Tere, Türgi reisidele oleks kohti 23.10 kuupäeval. Kas see kuupäev sobiks Teile?"
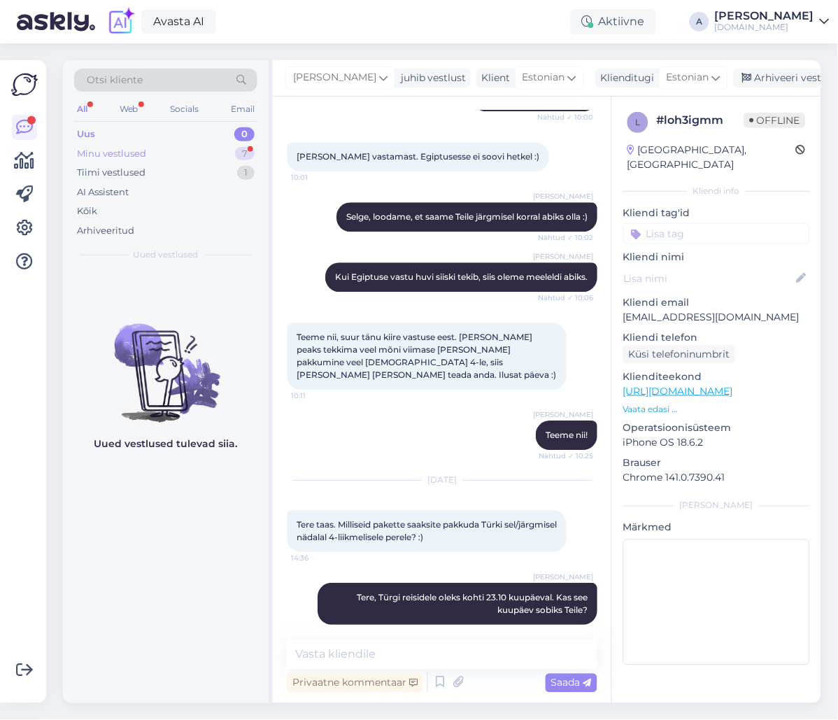
click at [215, 152] on div "Minu vestlused 7" at bounding box center [165, 154] width 183 height 20
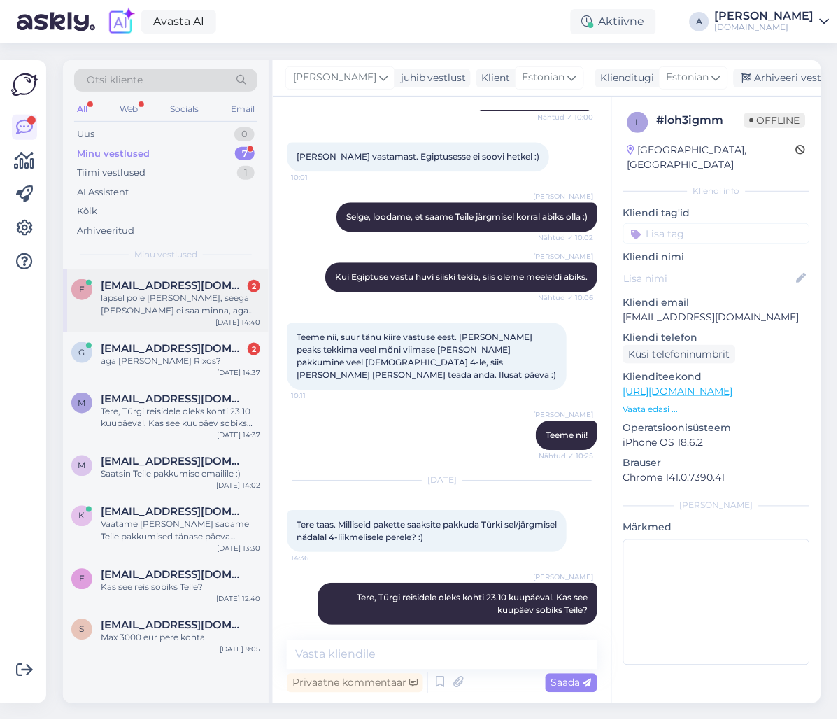
click at [232, 282] on span "[EMAIL_ADDRESS][DOMAIN_NAME]" at bounding box center [174, 285] width 146 height 13
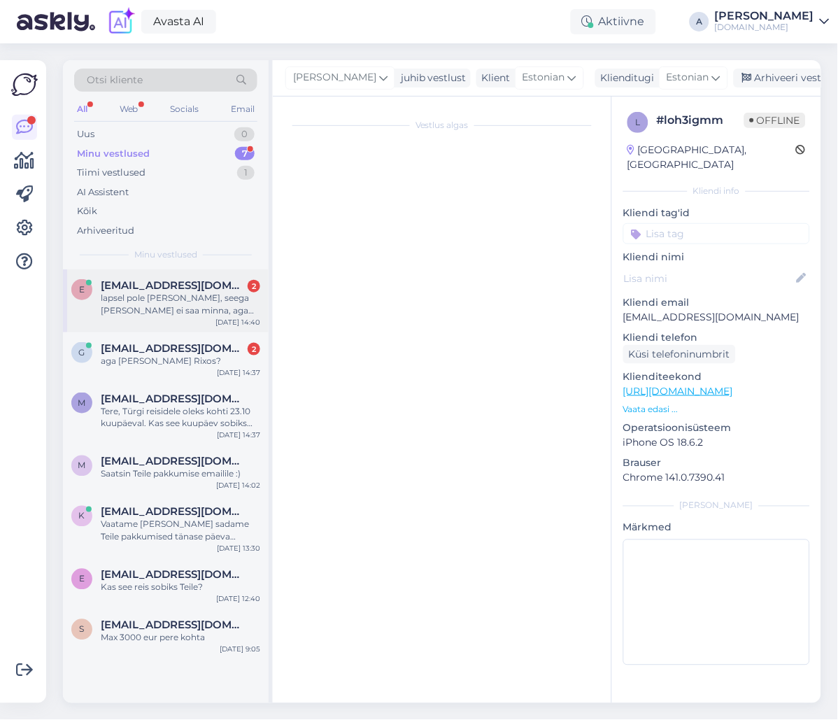
scroll to position [0, 0]
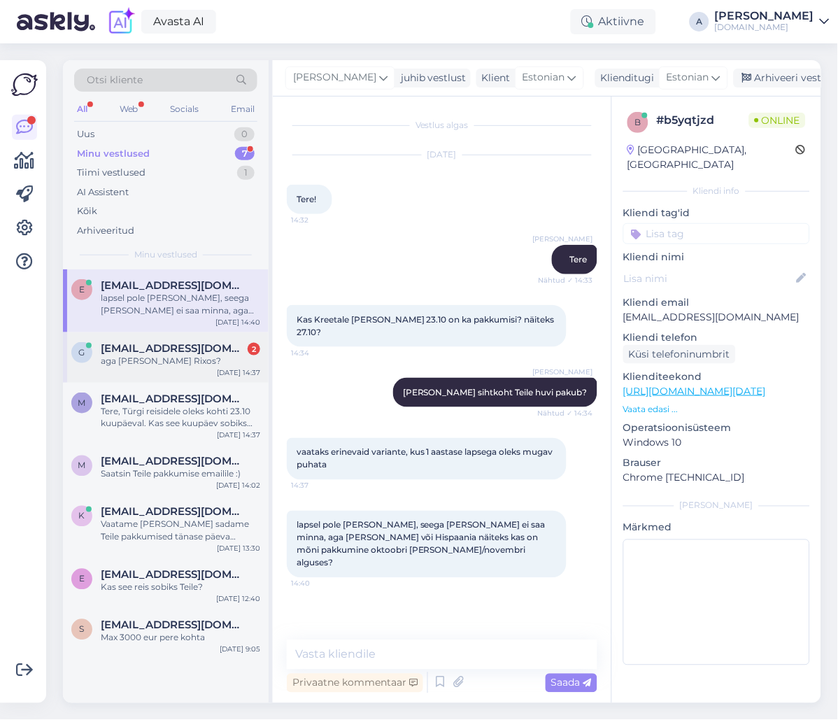
click at [174, 365] on div "aga [PERSON_NAME] Rixos?" at bounding box center [180, 361] width 159 height 13
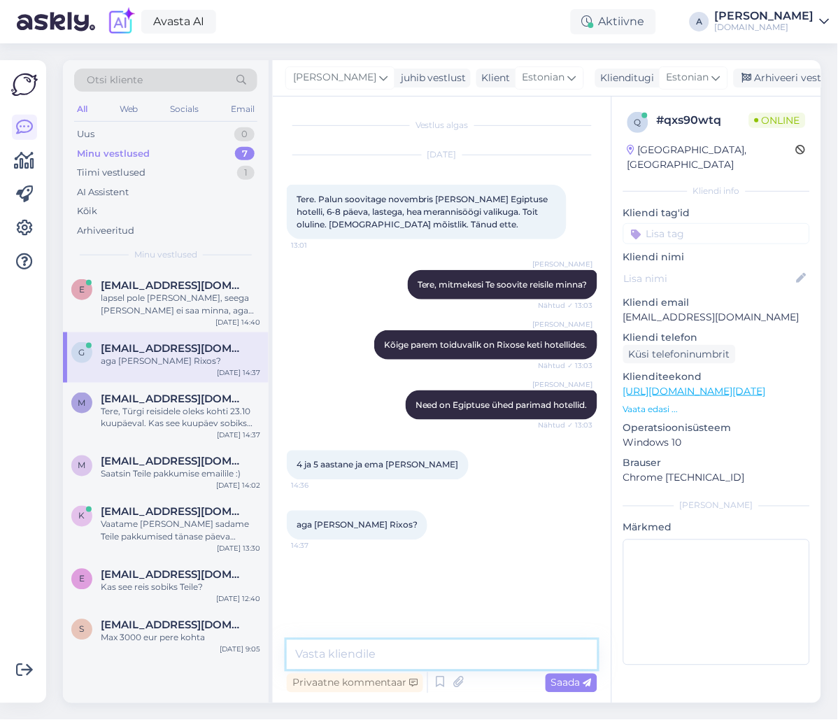
click at [429, 650] on textarea at bounding box center [442, 654] width 311 height 29
type textarea "Mis eelarve piires pakkumisi võiksime Teile soovitada?"
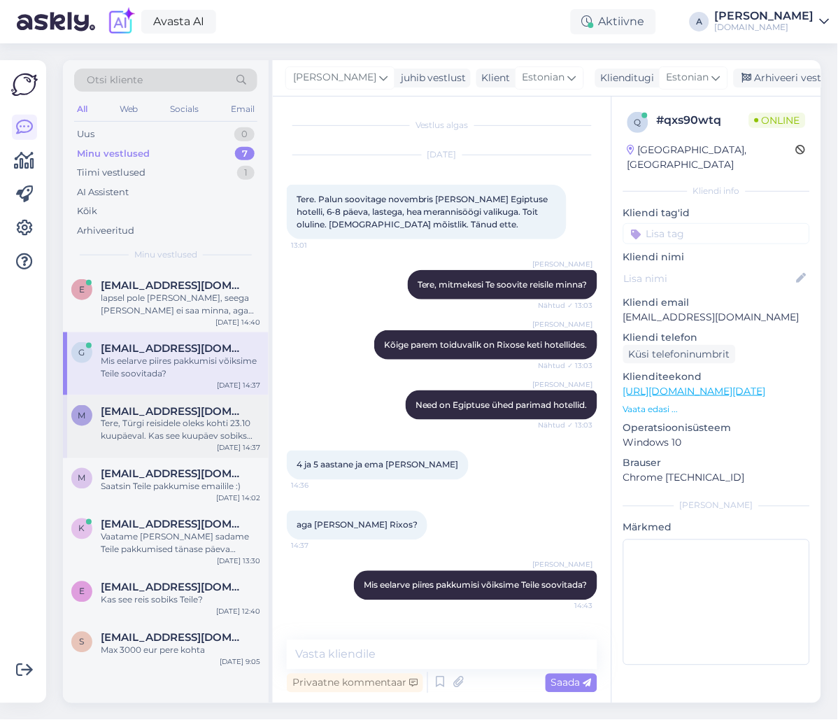
click at [182, 430] on div "Tere, Türgi reisidele oleks kohti 23.10 kuupäeval. Kas see kuupäev sobiks Teile?" at bounding box center [180, 430] width 159 height 25
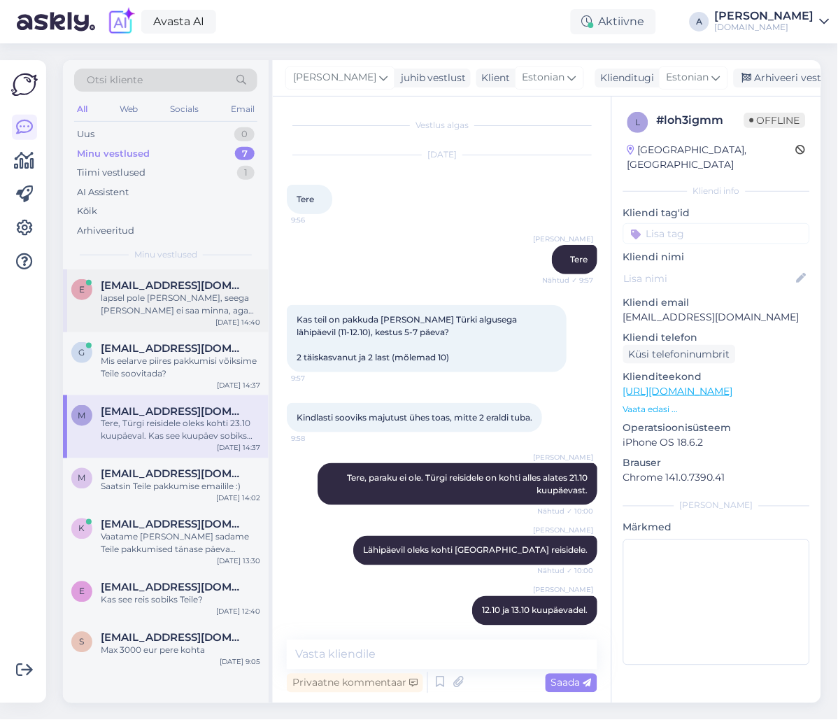
scroll to position [513, 0]
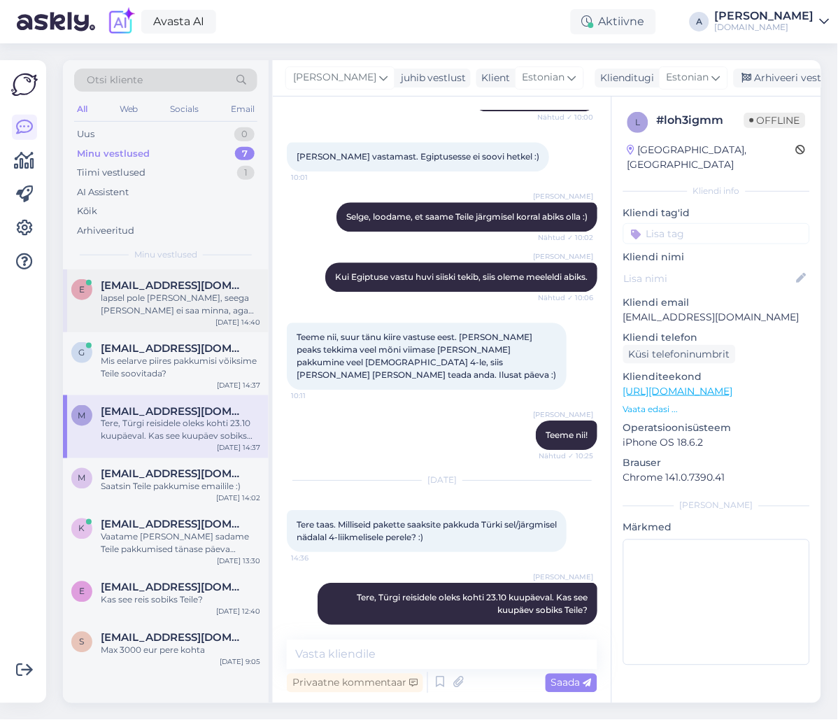
click at [188, 292] on div "lapsel pole [PERSON_NAME], seega [PERSON_NAME] ei saa minna, aga [PERSON_NAME] …" at bounding box center [180, 304] width 159 height 25
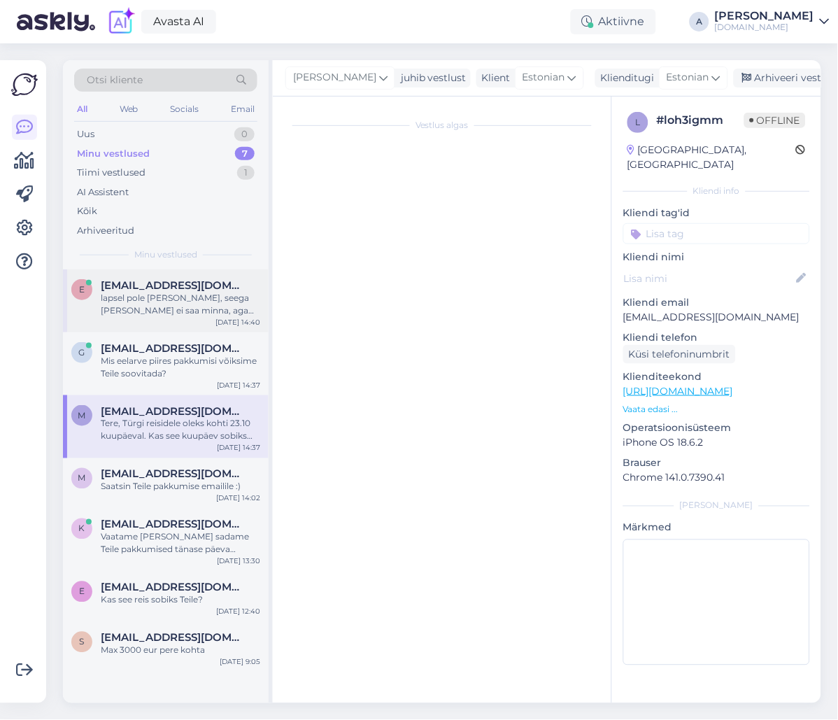
scroll to position [0, 0]
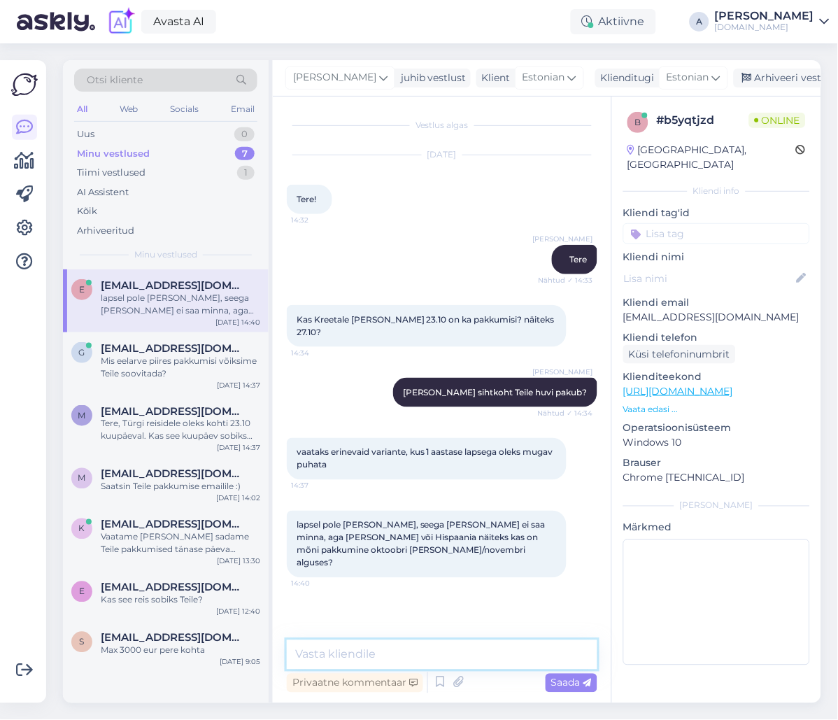
click at [463, 660] on textarea at bounding box center [442, 654] width 311 height 29
type textarea "N"
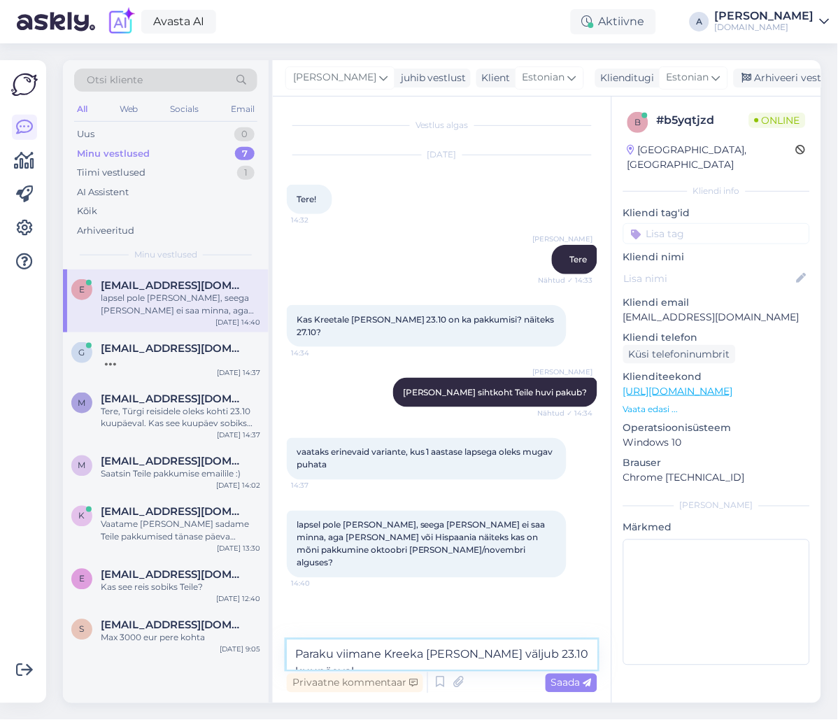
type textarea "Paraku viimane Kreeka [PERSON_NAME] väljub 23.10 kuupäeval."
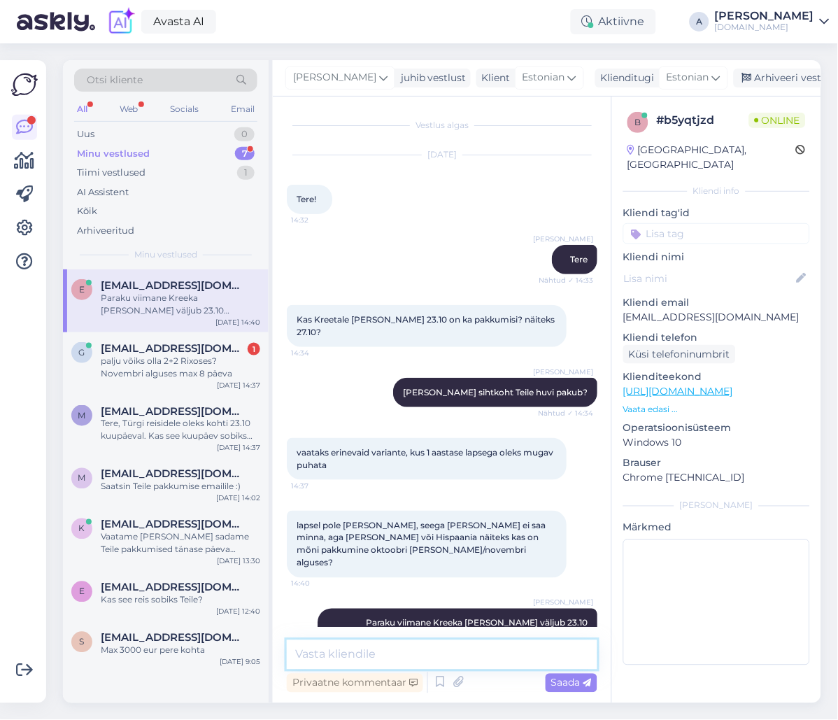
click at [366, 657] on textarea at bounding box center [442, 654] width 311 height 29
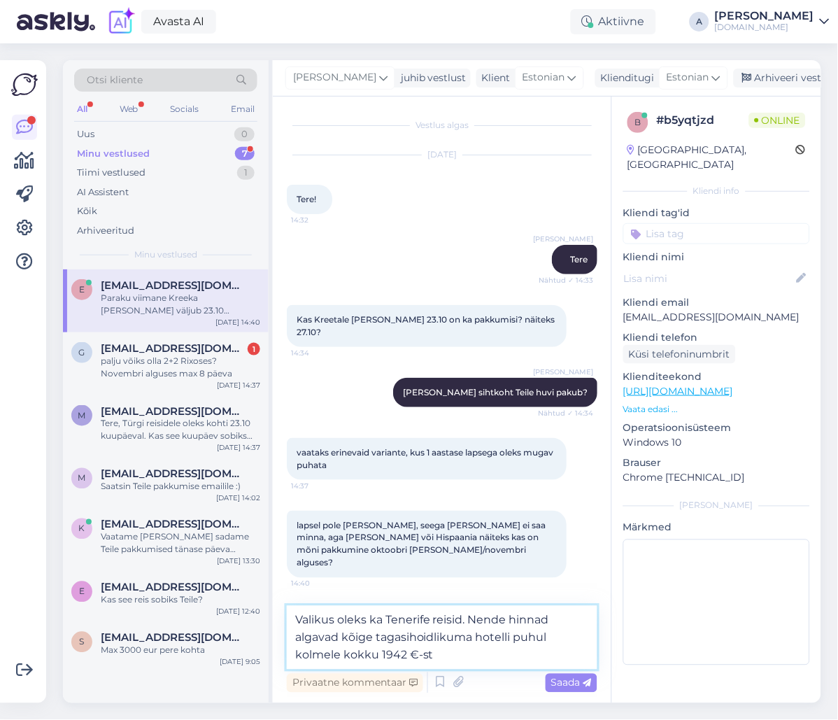
type textarea "Valikus oleks ka Tenerife reisid. Nende hinnad algavad kõige tagasihoidlikuma h…"
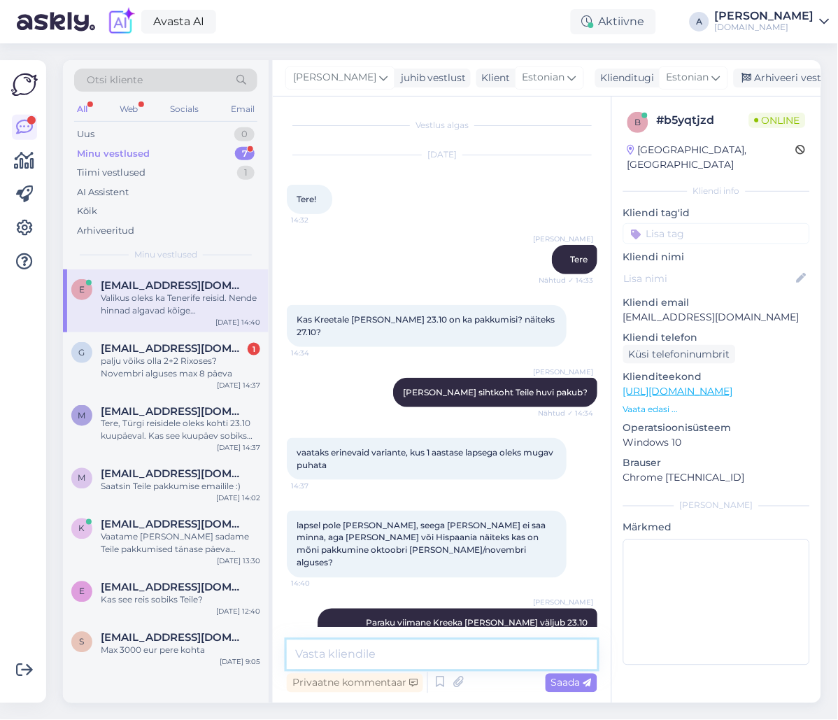
scroll to position [73, 0]
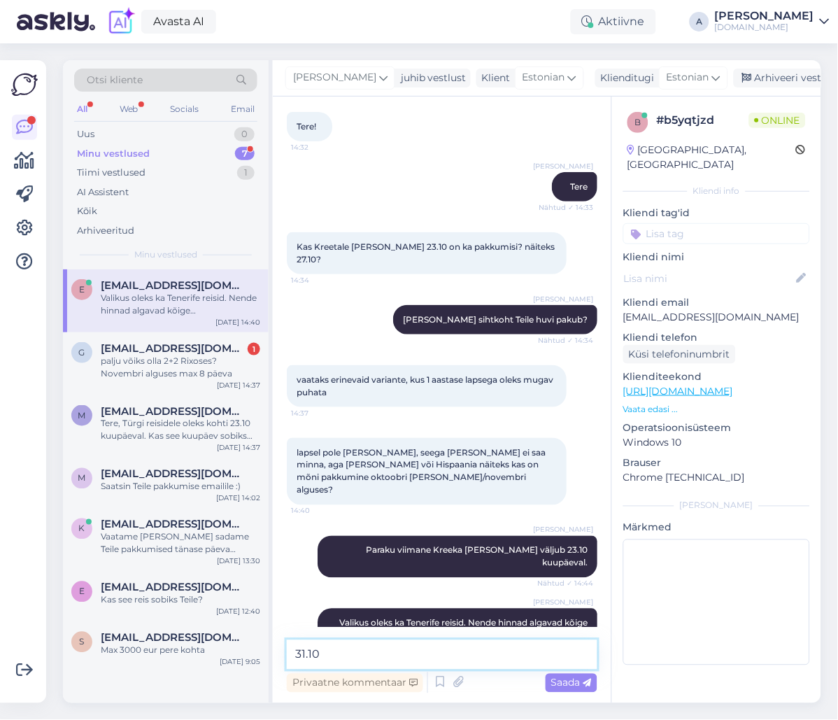
paste textarea "Checkin Bungalows Atlantida (3)"
click at [321, 651] on textarea "31.10Checkin Bungalows Atlantida (3) ," at bounding box center [442, 654] width 311 height 29
click at [537, 655] on textarea "31.10 Checkin Bungalows Atlantida (3) ," at bounding box center [442, 654] width 311 height 29
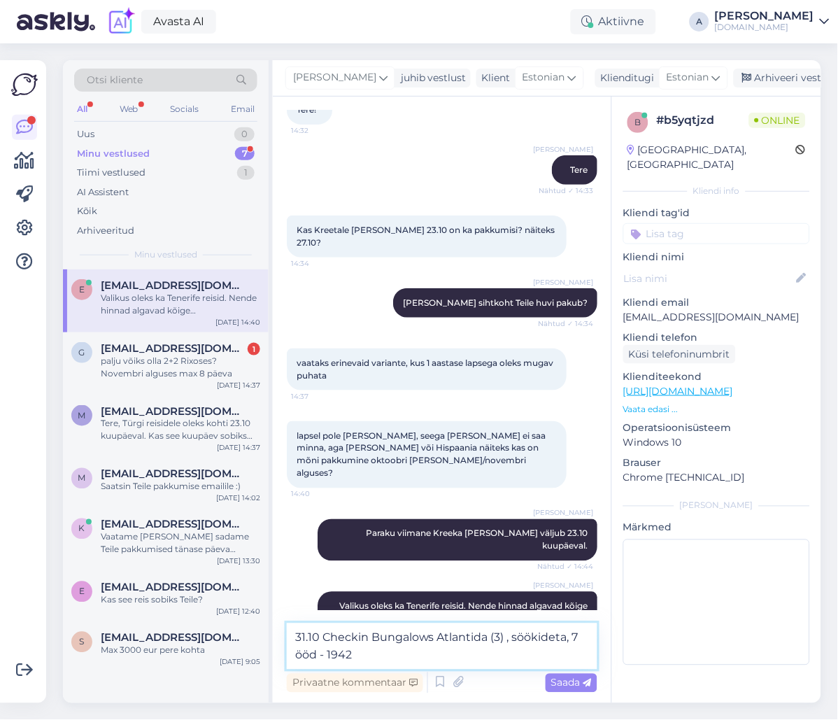
type textarea "31.10 Checkin Bungalows Atlantida (3) , söökideta, 7 ööd - 1942 €"
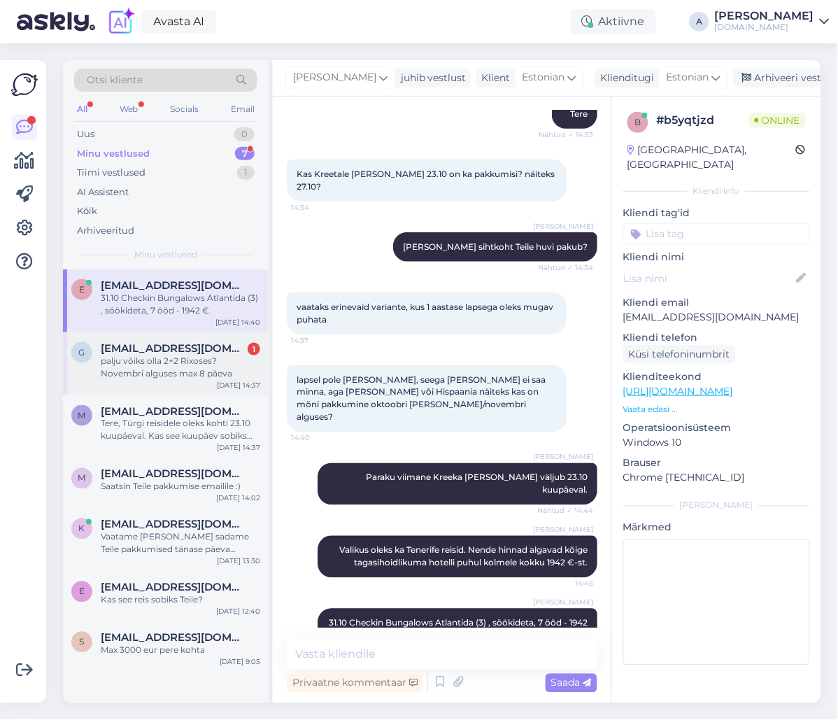
click at [197, 360] on div "palju võiks olla 2+2 Rixoses? Novembri alguses max 8 päeva" at bounding box center [180, 367] width 159 height 25
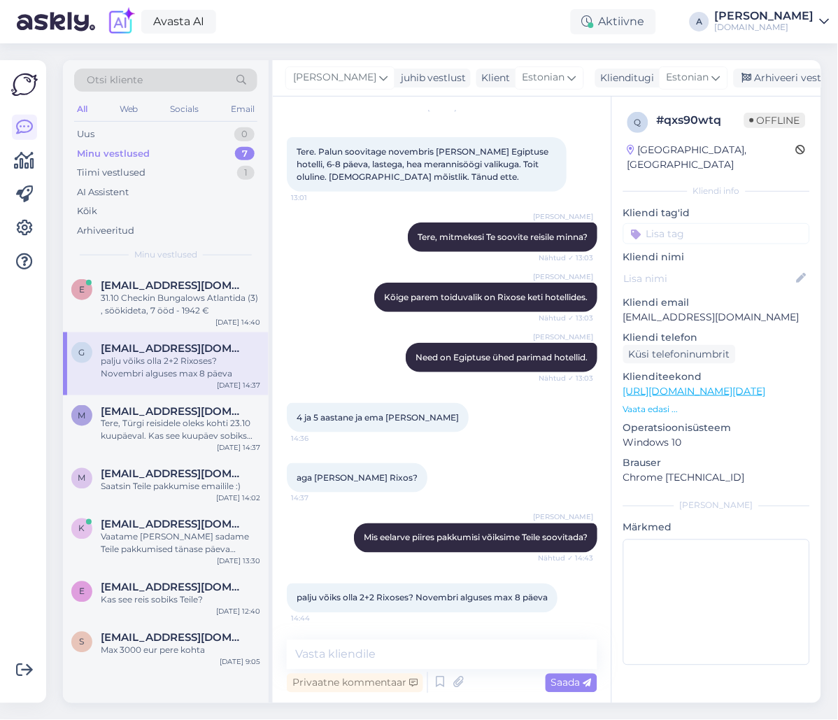
drag, startPoint x: 418, startPoint y: 637, endPoint x: 422, endPoint y: 646, distance: 9.1
click at [422, 645] on div "Vestlus algas [DATE] Tere. Palun soovitage novembris [PERSON_NAME] Egiptuse hot…" at bounding box center [442, 400] width 339 height 606
click at [423, 651] on textarea at bounding box center [442, 654] width 311 height 29
click at [424, 648] on textarea at bounding box center [442, 654] width 311 height 29
click at [422, 646] on textarea at bounding box center [442, 654] width 311 height 29
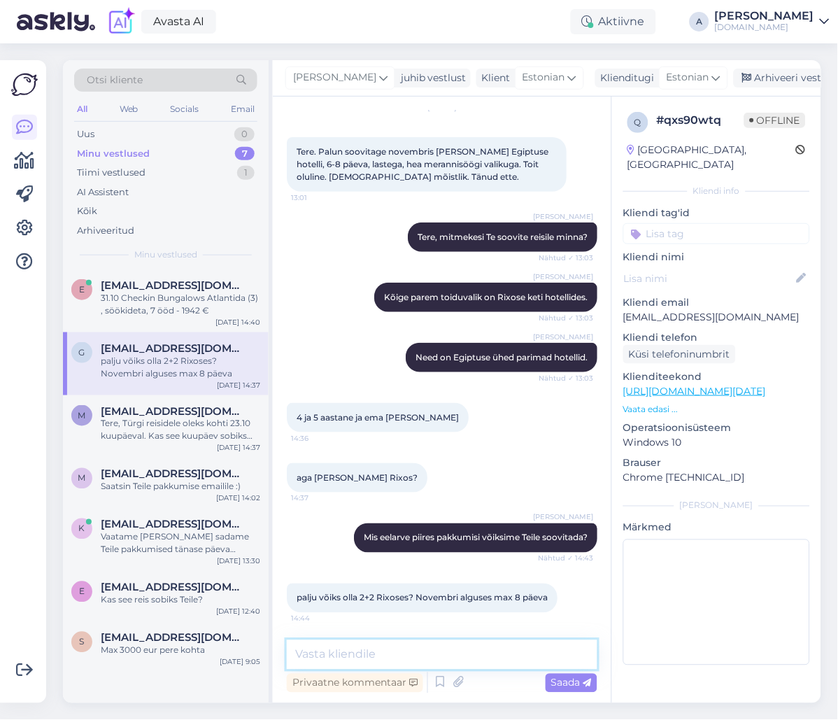
click at [420, 649] on textarea at bounding box center [442, 654] width 311 height 29
click at [420, 650] on textarea at bounding box center [442, 654] width 311 height 29
paste textarea "RIXOS RADAMIS SHARM EL SHEIKH 5*"
type textarea "11.11 RIXOS RADAMIS SHARM EL SHEIKH 5*, ultra kõik hinnas, 7 ööd, 3471 €"
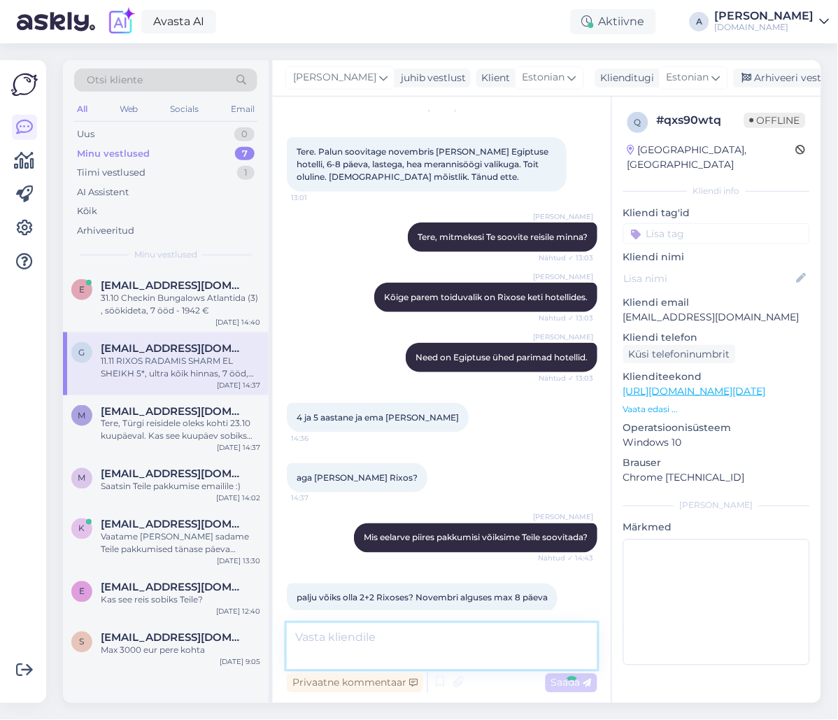
scroll to position [120, 0]
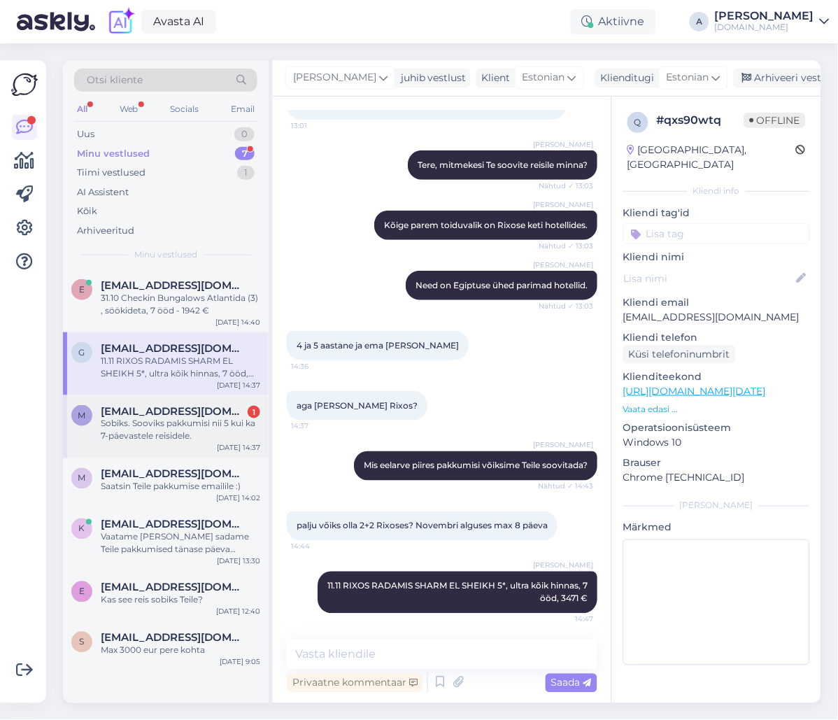
click at [214, 439] on div "Sobiks. Sooviks pakkumisi nii 5 kui ka 7-päevastele reisidele." at bounding box center [180, 430] width 159 height 25
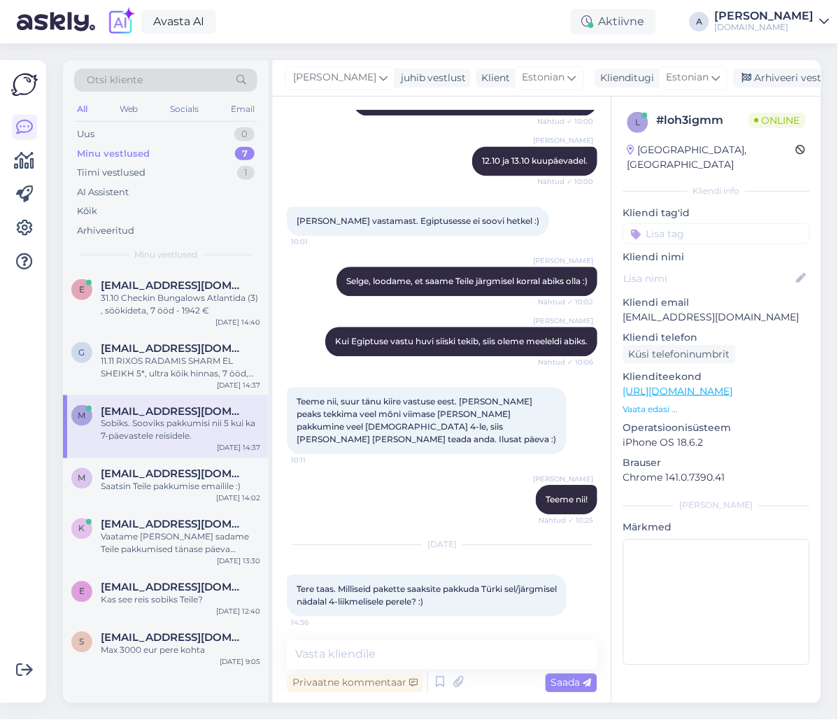
scroll to position [574, 0]
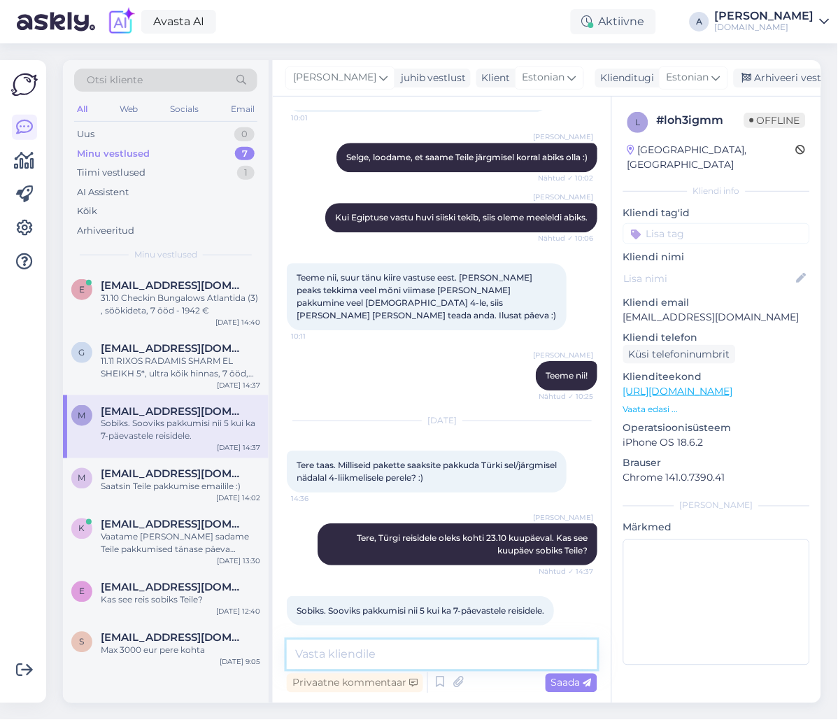
click at [371, 660] on textarea at bounding box center [442, 654] width 311 height 29
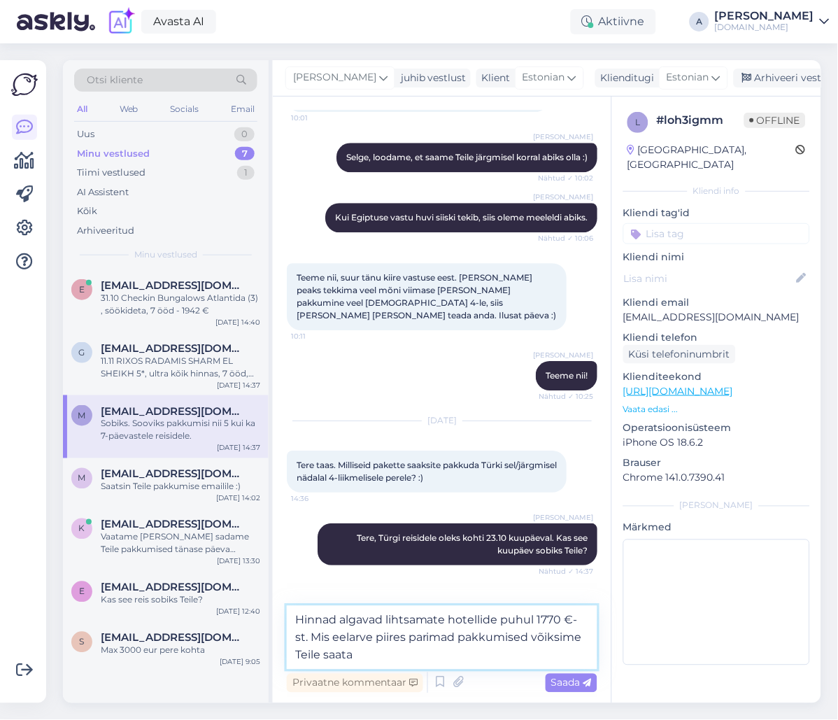
type textarea "Hinnad algavad lihtsamate hotellide puhul 1770 €-st. Mis eelarve piires parimad…"
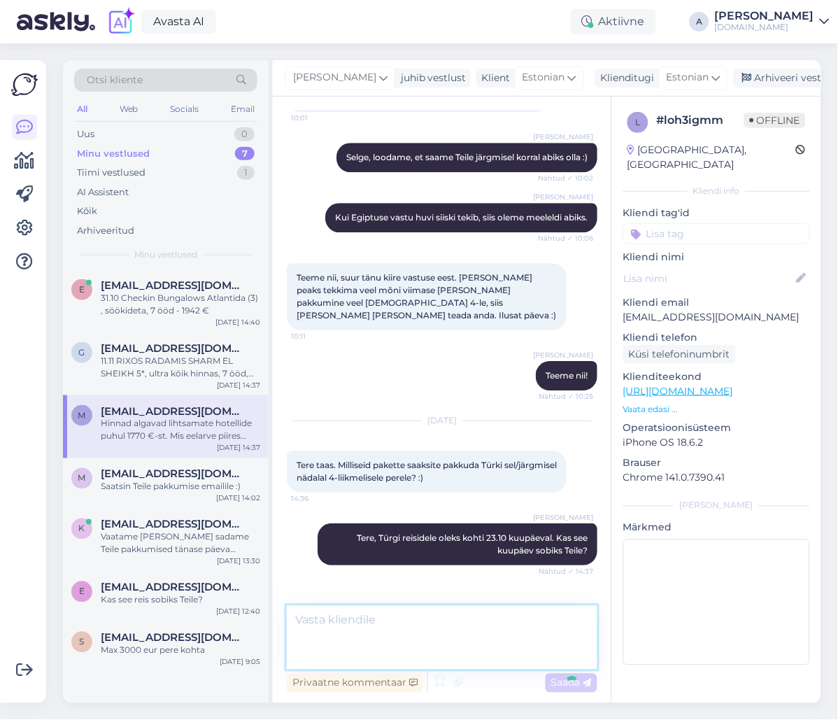
scroll to position [646, 0]
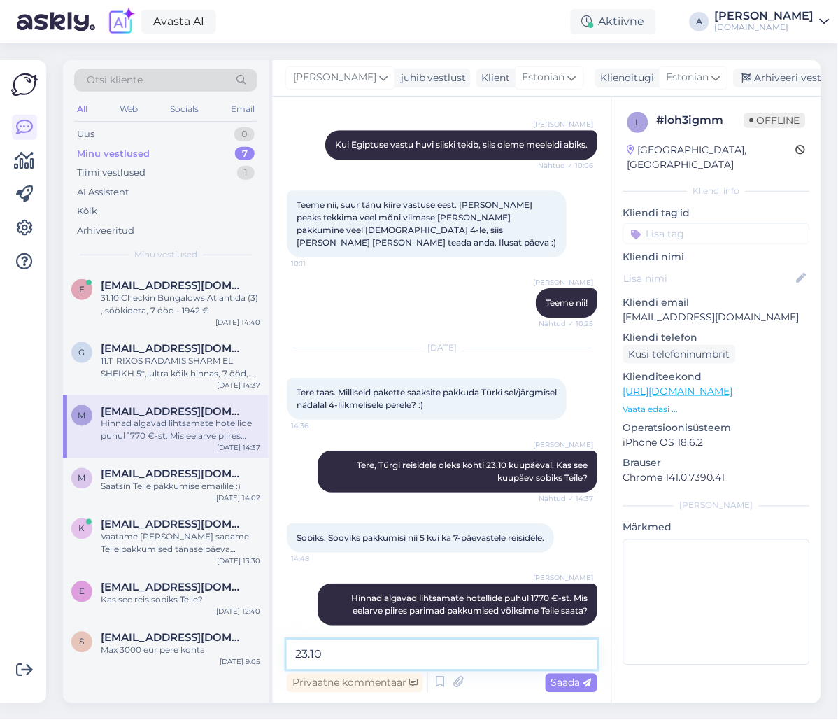
paste textarea "Grand Kolibri Prestige & Spa (5)"
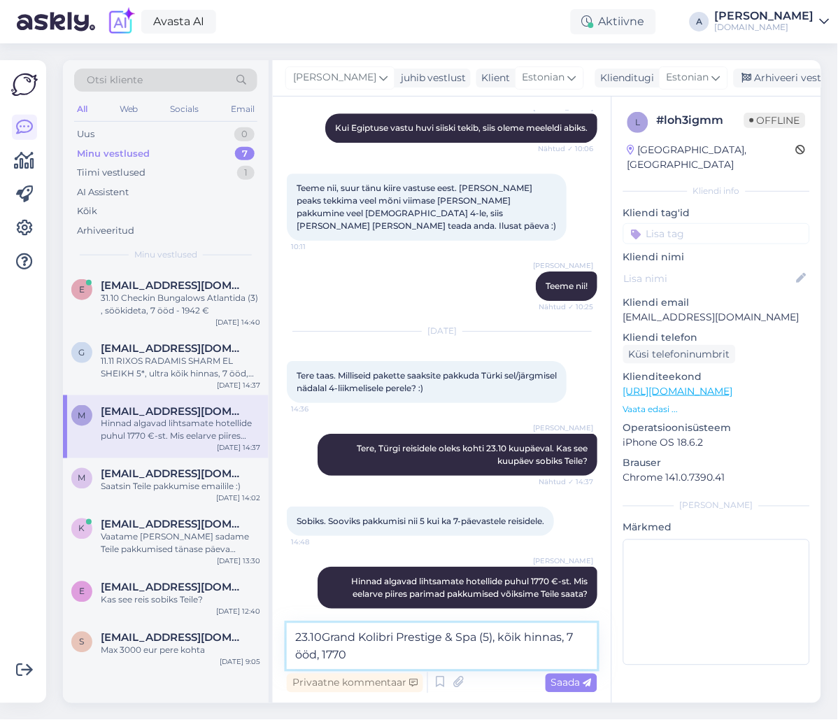
type textarea "23.10Grand Kolibri Prestige & Spa (5), kõik hinnas, 7 ööd, 1770 €"
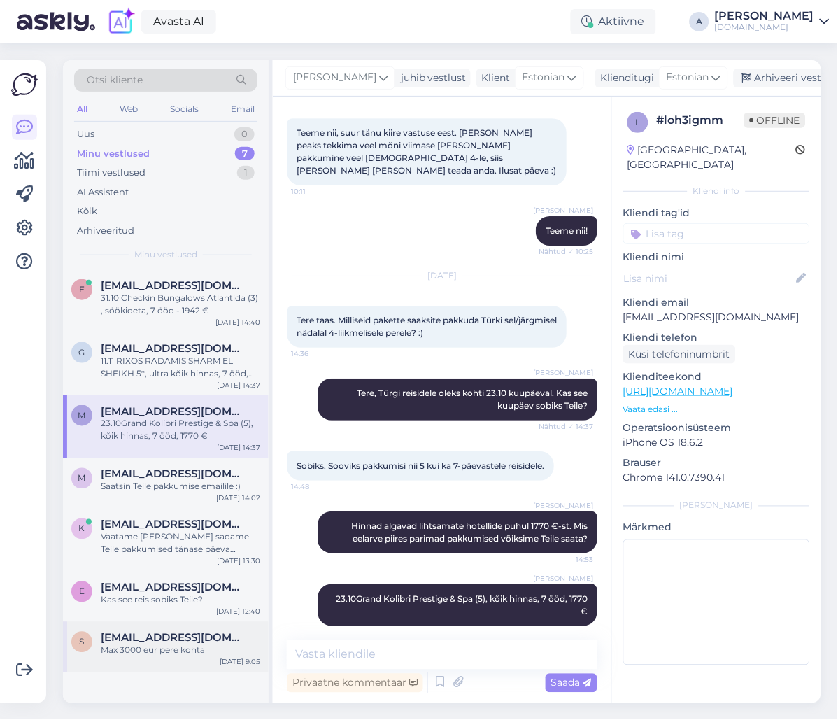
click at [155, 651] on div "Max 3000 eur pere kohta" at bounding box center [180, 650] width 159 height 13
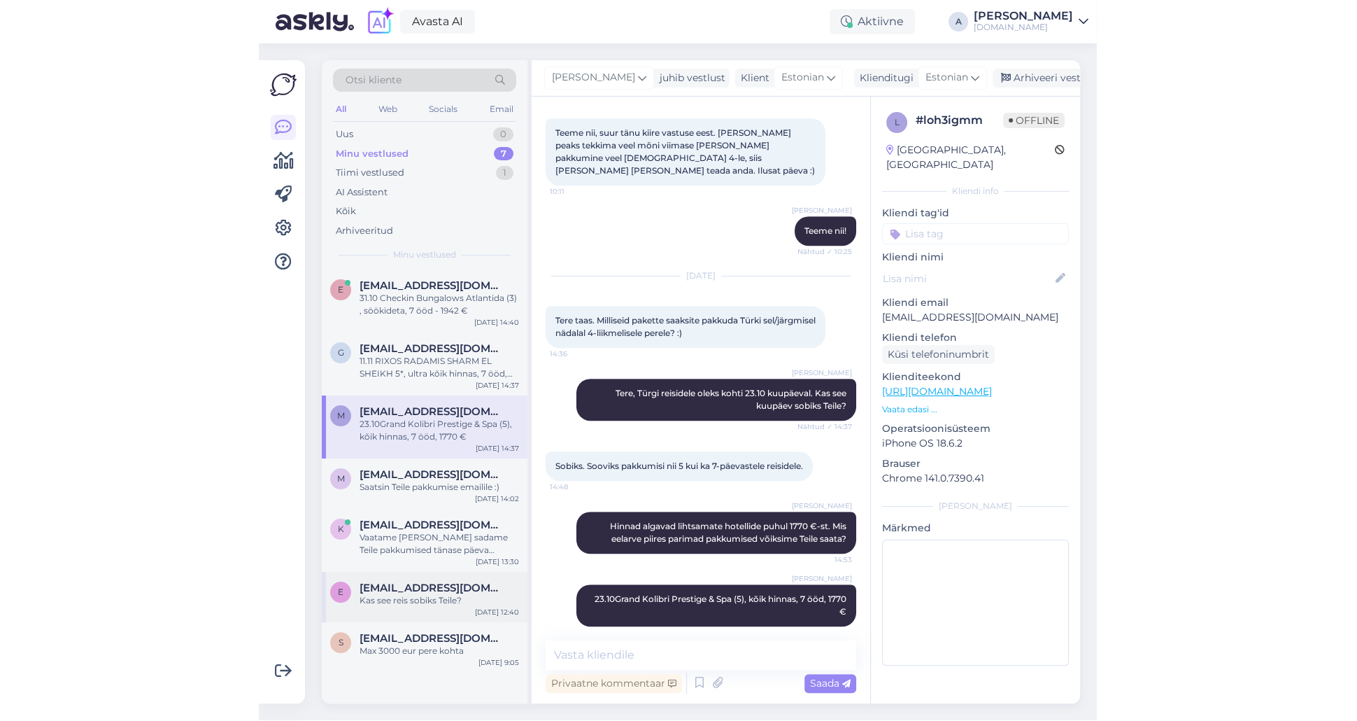
scroll to position [0, 0]
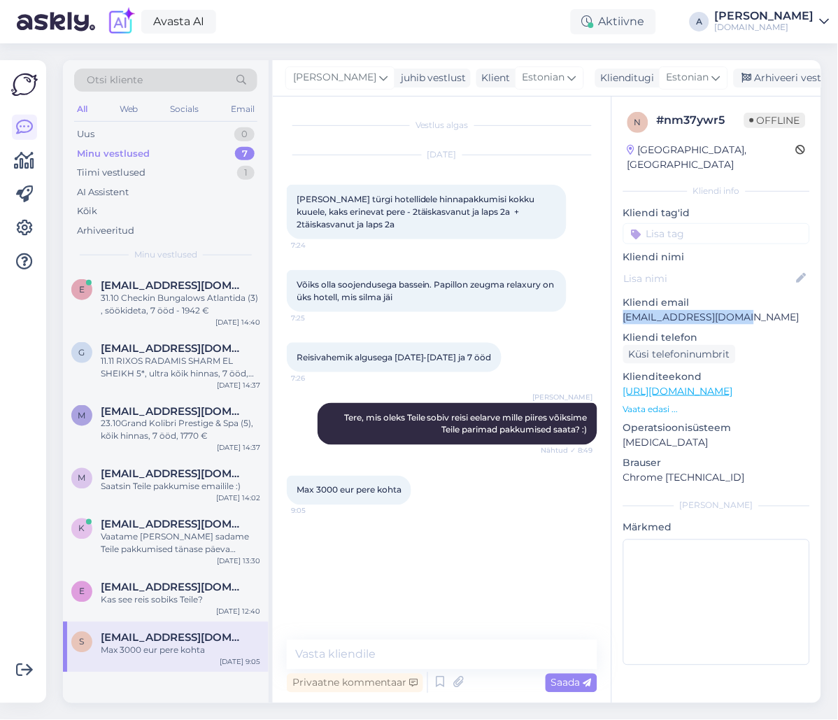
drag, startPoint x: 731, startPoint y: 299, endPoint x: 593, endPoint y: 281, distance: 139.6
click at [616, 297] on div "n # nm37ywr5 Offline [GEOGRAPHIC_DATA], [GEOGRAPHIC_DATA] Kliendi info Kliendi …" at bounding box center [716, 392] width 209 height 590
copy p "[EMAIL_ADDRESS][DOMAIN_NAME]"
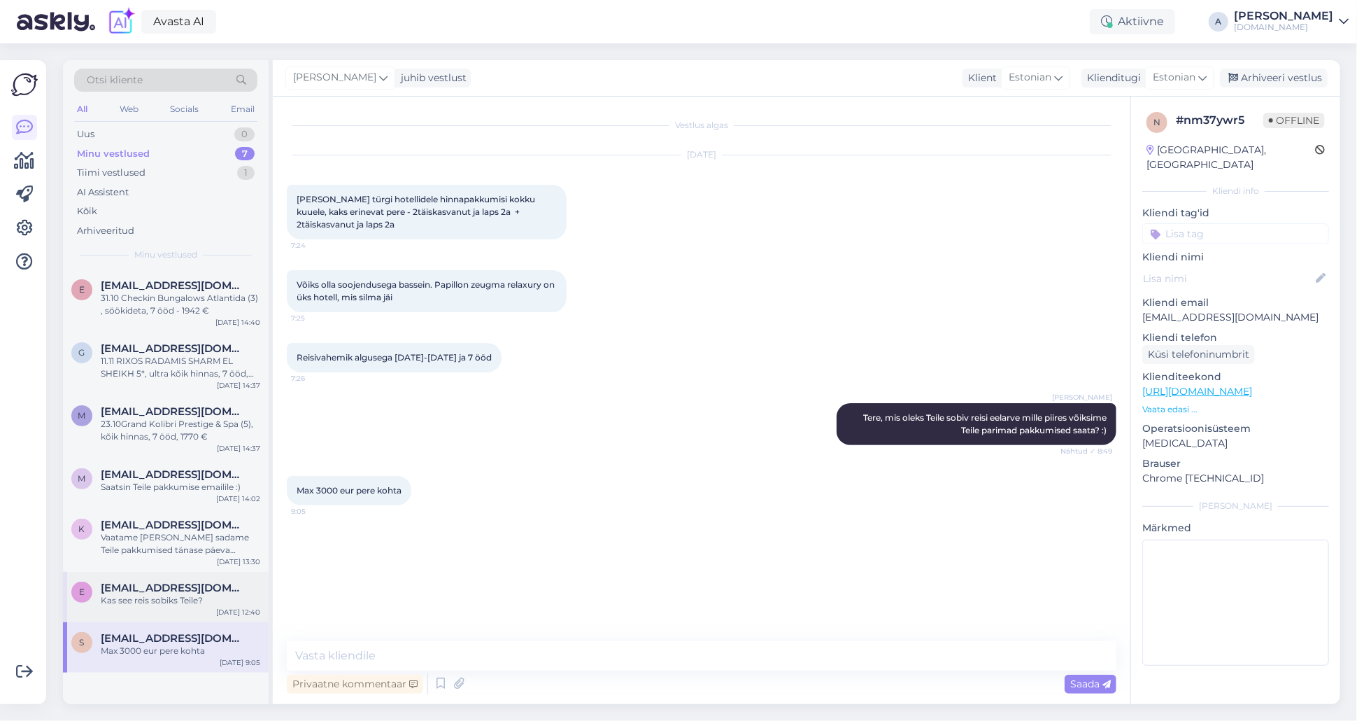
click at [225, 589] on div "[EMAIL_ADDRESS][DOMAIN_NAME]" at bounding box center [180, 587] width 159 height 13
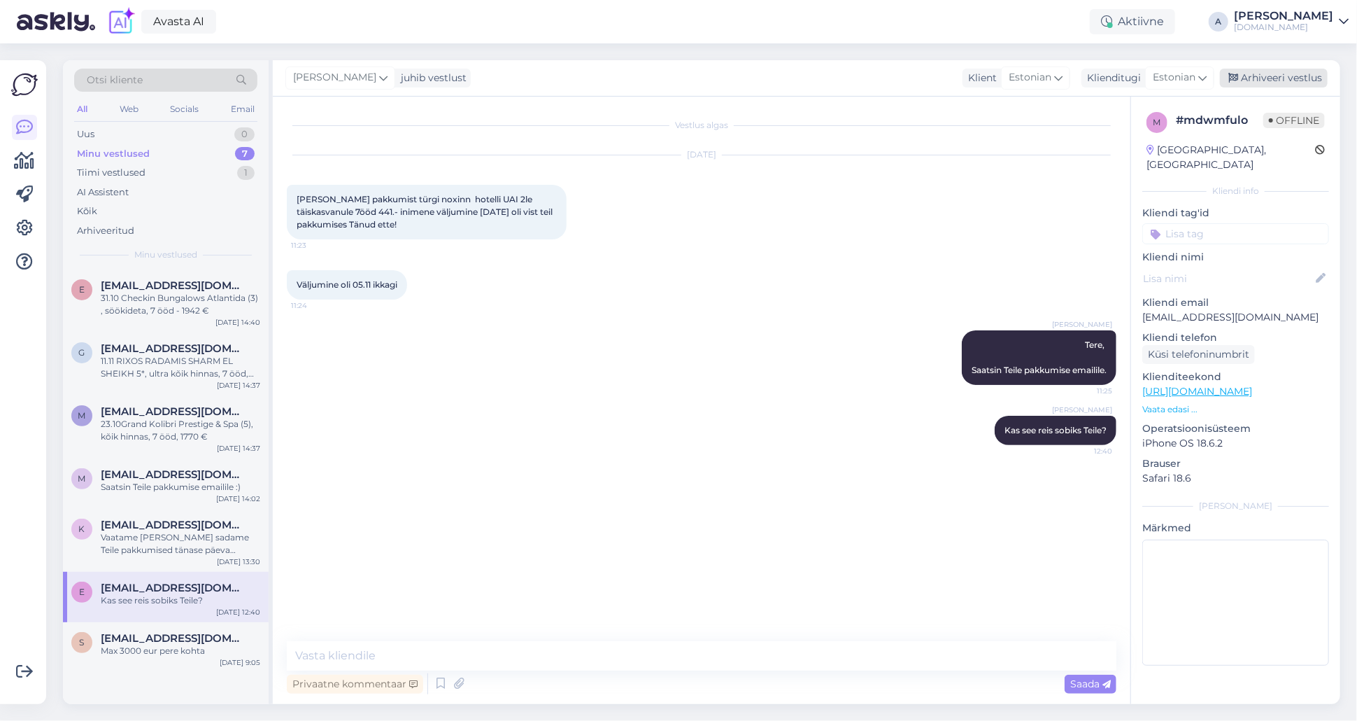
click at [837, 78] on div "Arhiveeri vestlus" at bounding box center [1274, 78] width 108 height 19
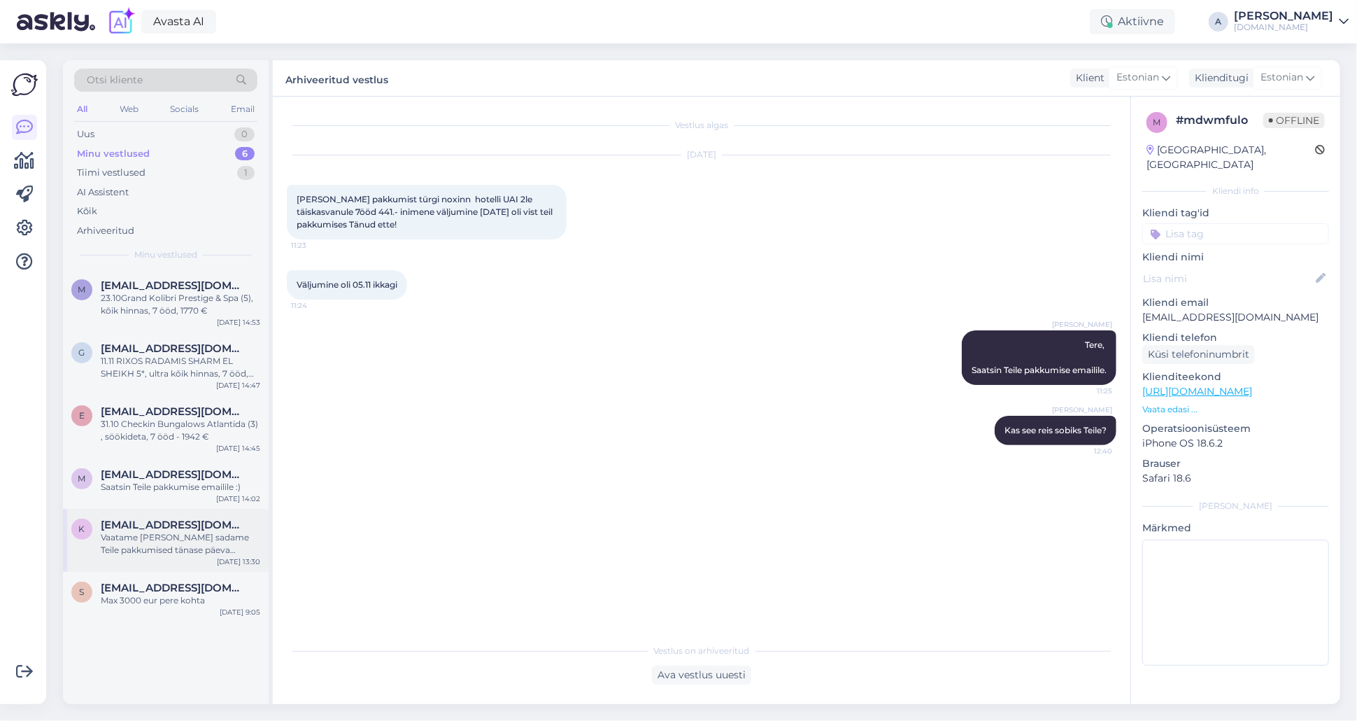
click at [141, 553] on div "Vaatame [PERSON_NAME] sadame Teile pakkumised tänase päeva jooksul emailile." at bounding box center [180, 543] width 159 height 25
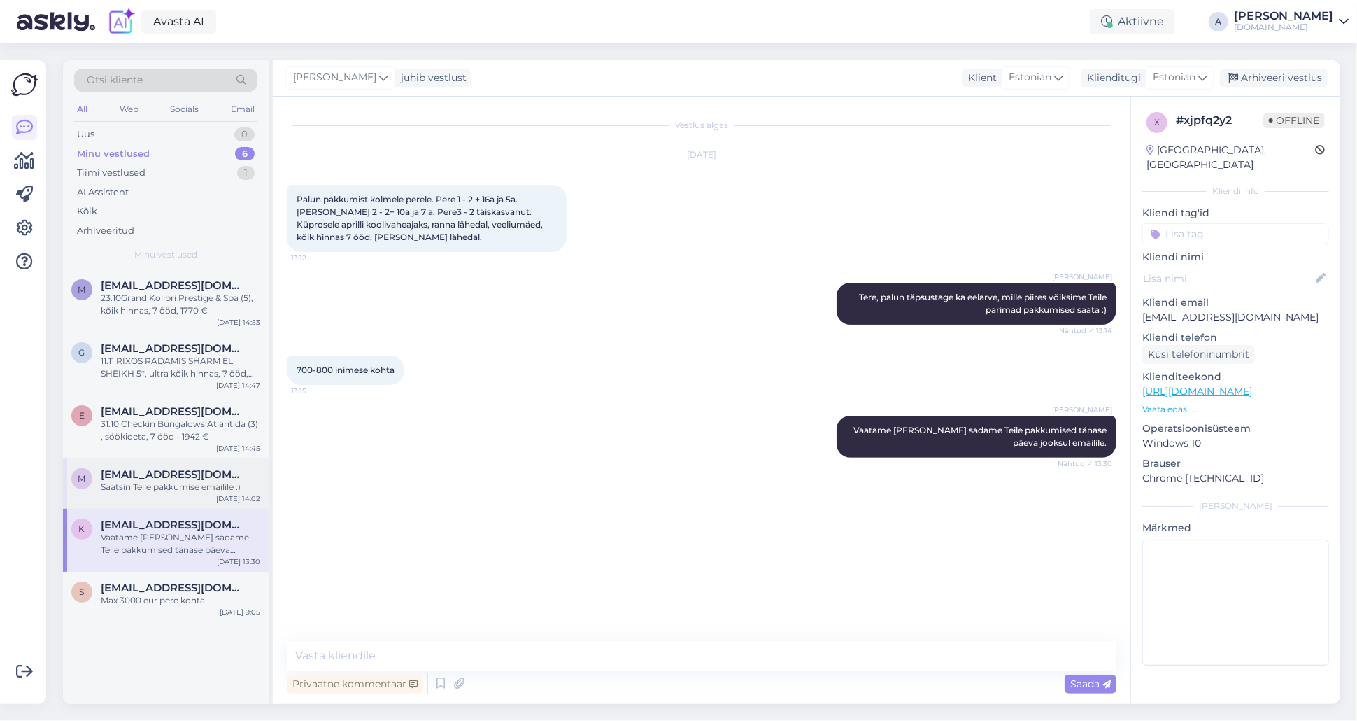
click at [182, 497] on div "m [EMAIL_ADDRESS][DOMAIN_NAME] Saatsin Teile pakkumise emailile :) [DATE] 14:02" at bounding box center [166, 483] width 206 height 50
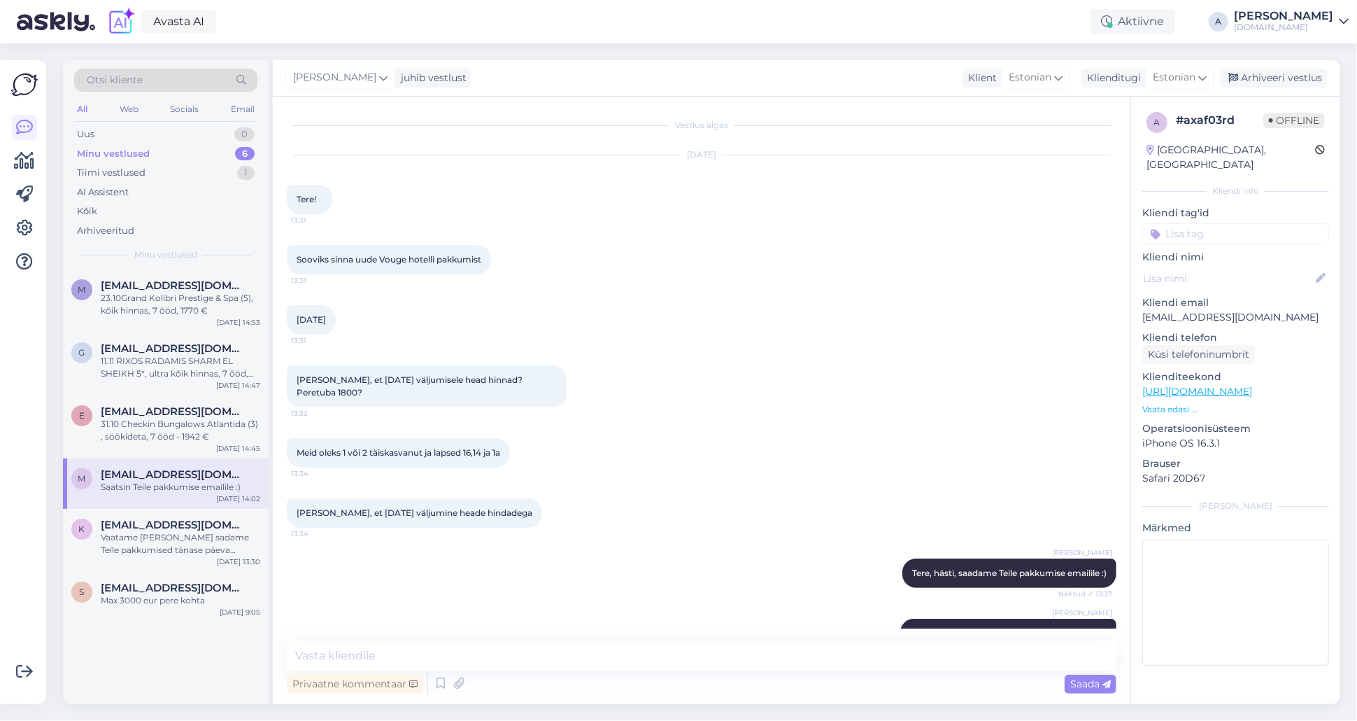
scroll to position [262, 0]
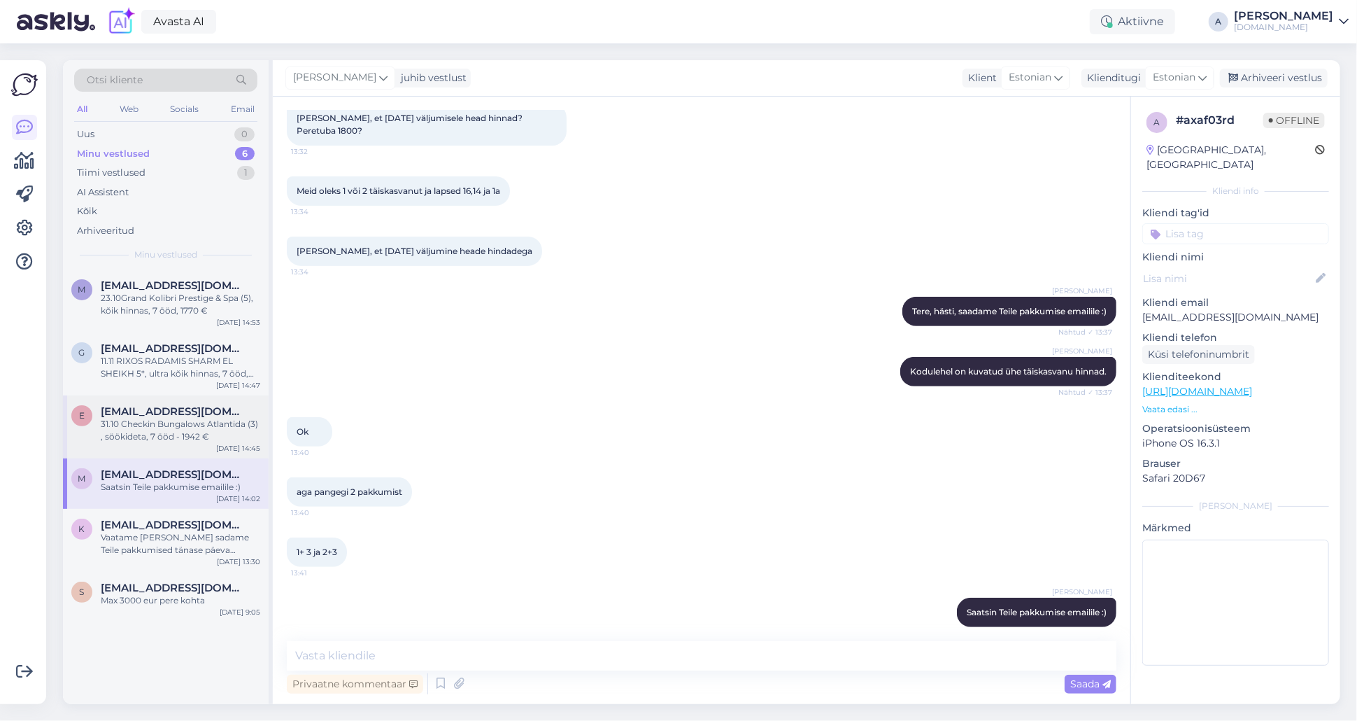
click at [180, 422] on div "31.10 Checkin Bungalows Atlantida (3) , söökideta, 7 ööd - 1942 €" at bounding box center [180, 430] width 159 height 25
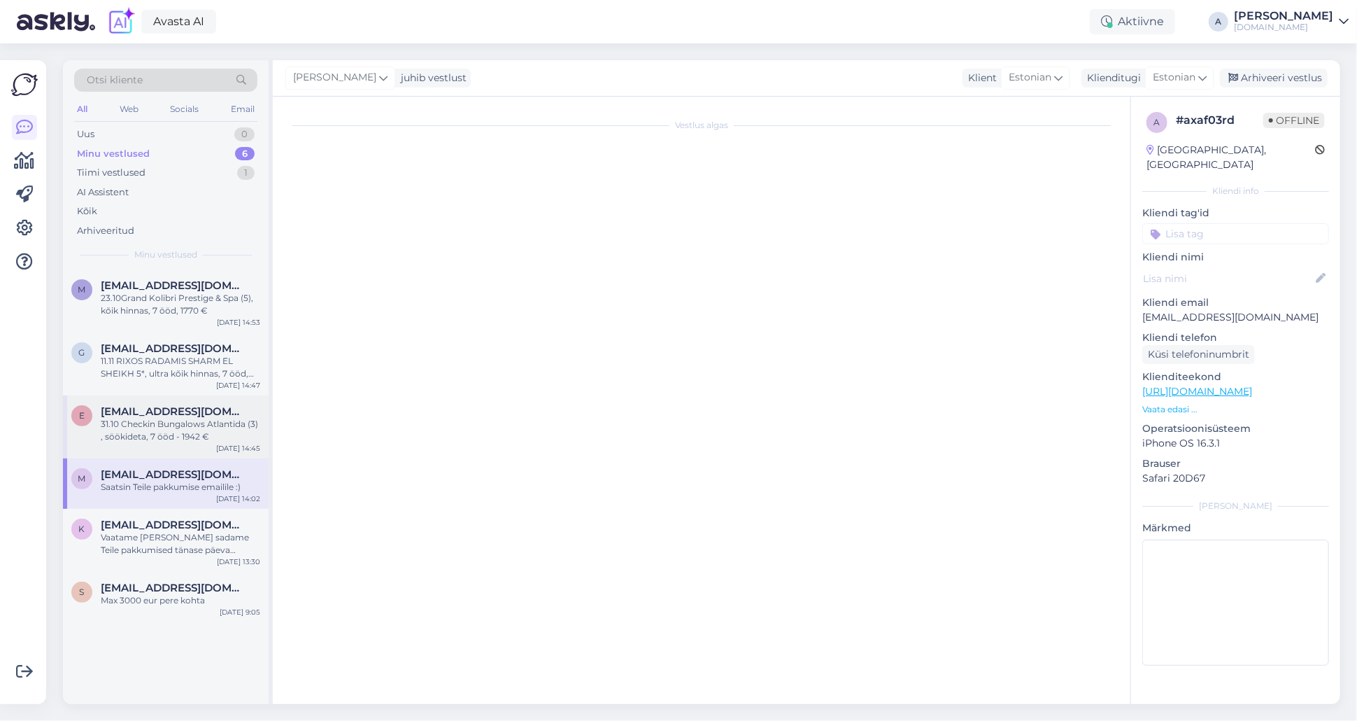
scroll to position [145, 0]
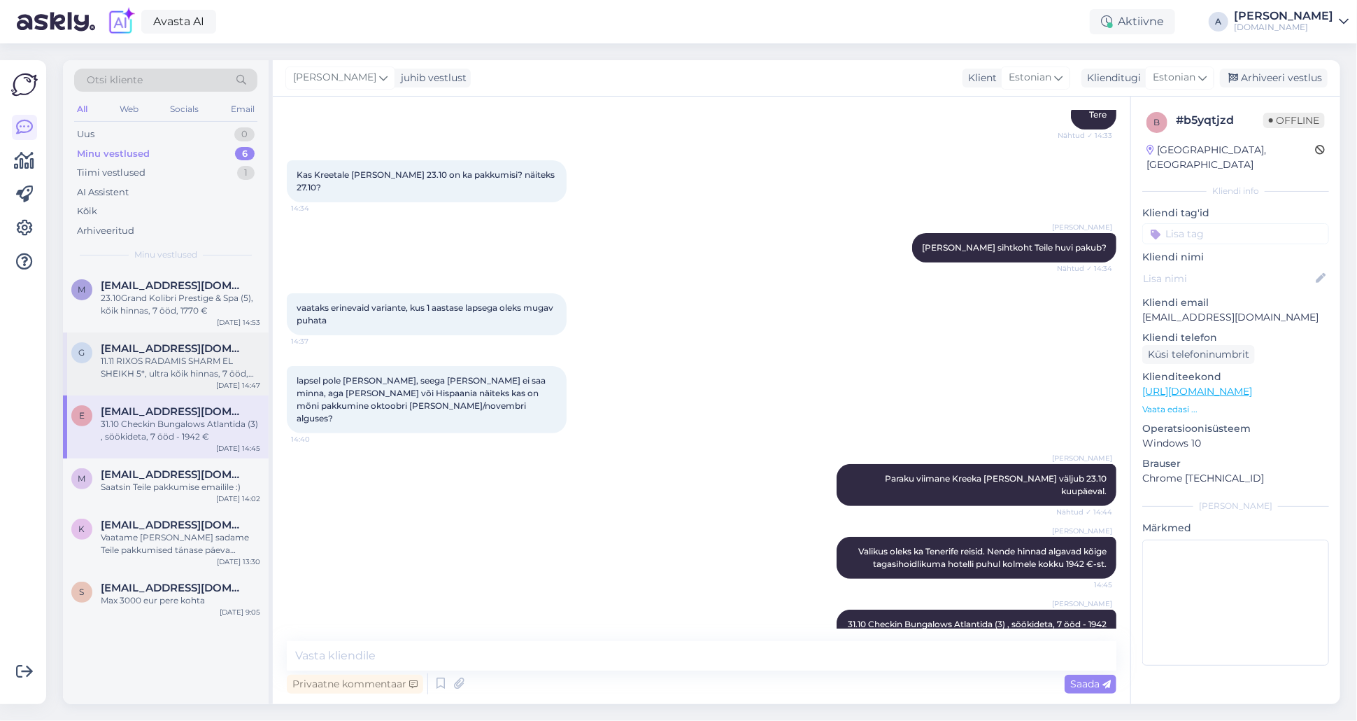
click at [172, 368] on div "11.11 RIXOS RADAMIS SHARM EL SHEIKH 5*, ultra kõik hinnas, 7 ööd, 3471 €" at bounding box center [180, 367] width 159 height 25
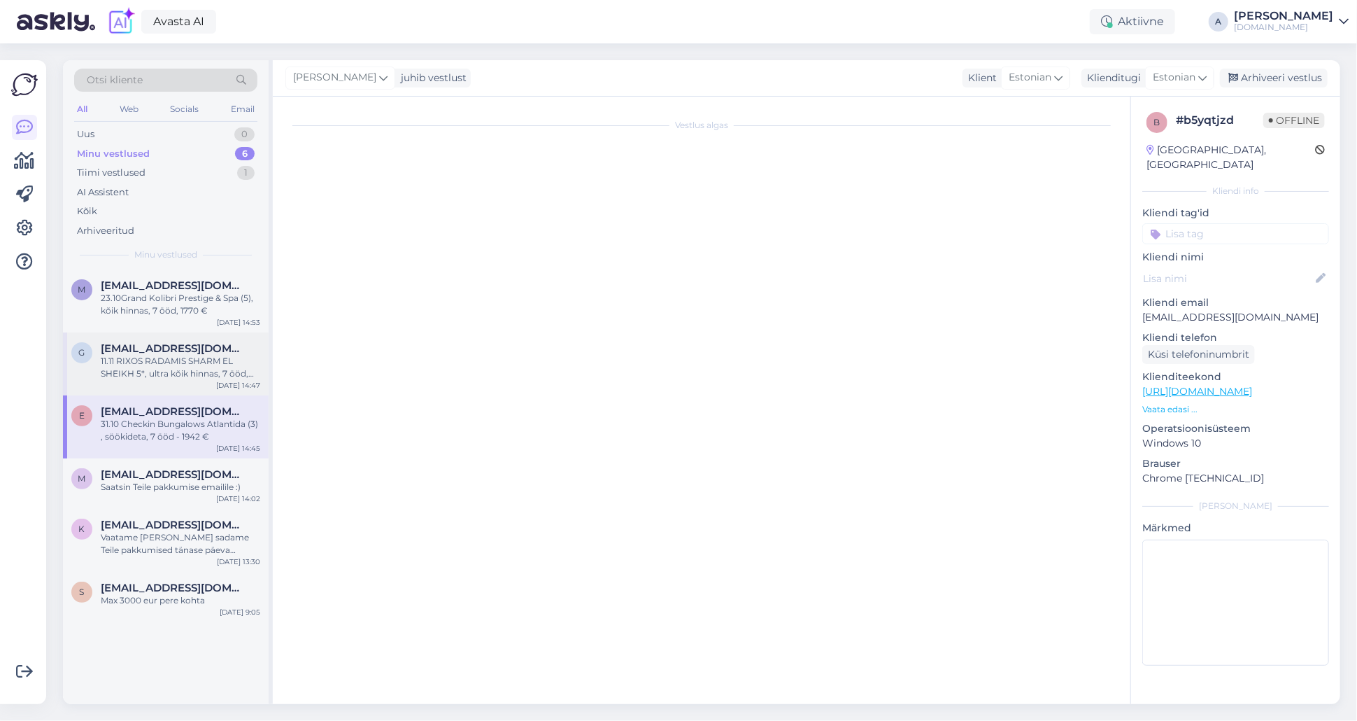
scroll to position [119, 0]
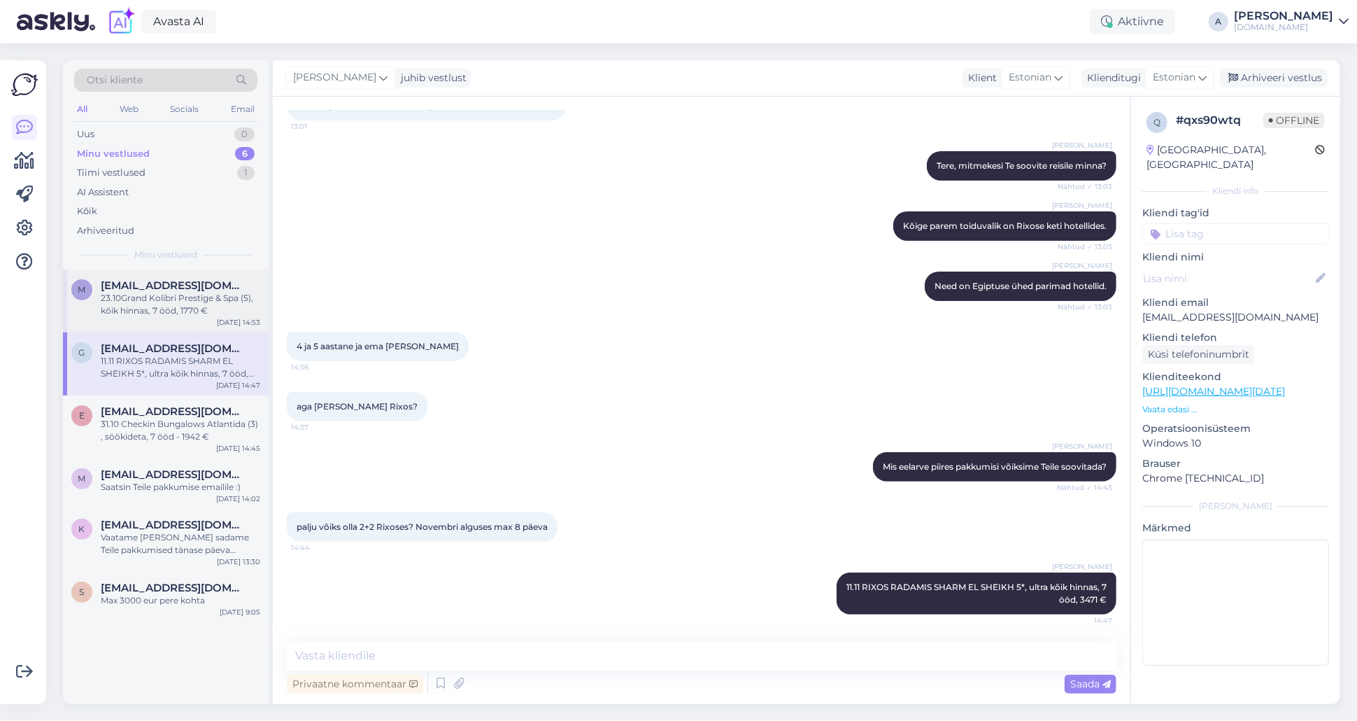
click at [169, 289] on span "[EMAIL_ADDRESS][DOMAIN_NAME]" at bounding box center [174, 285] width 146 height 13
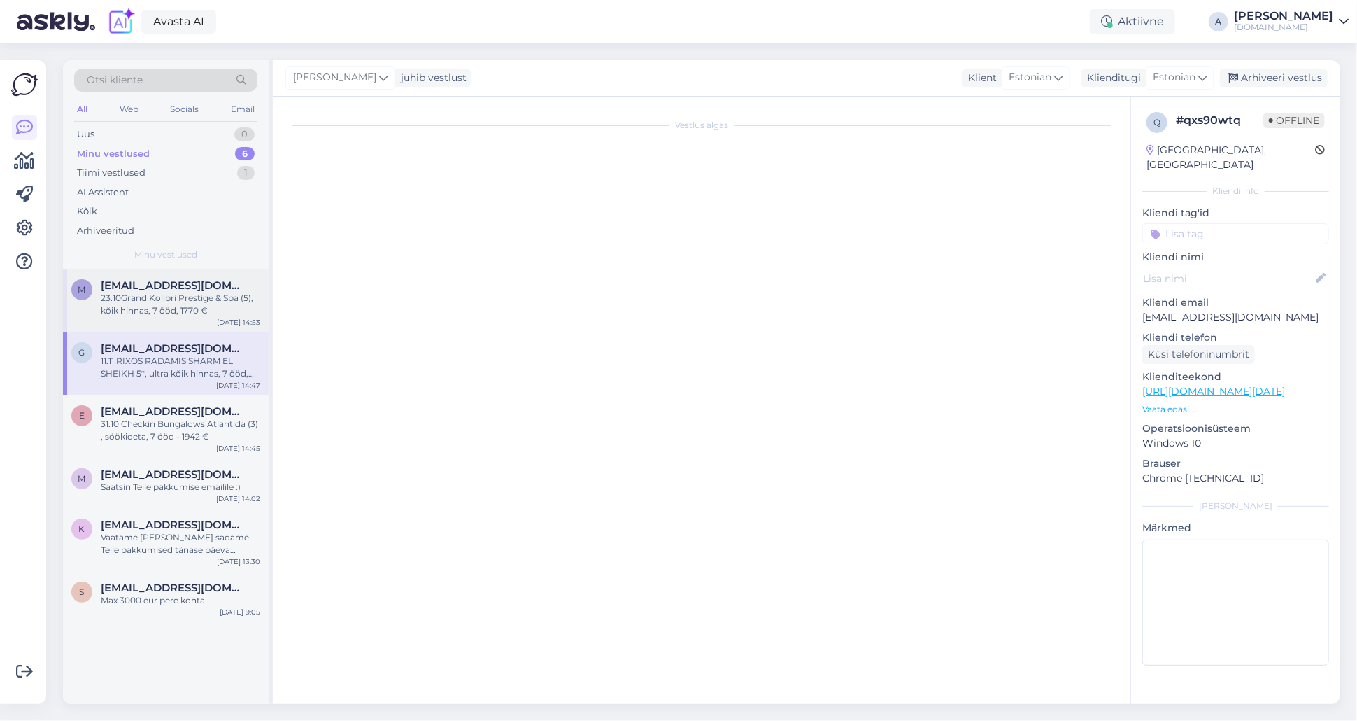
scroll to position [718, 0]
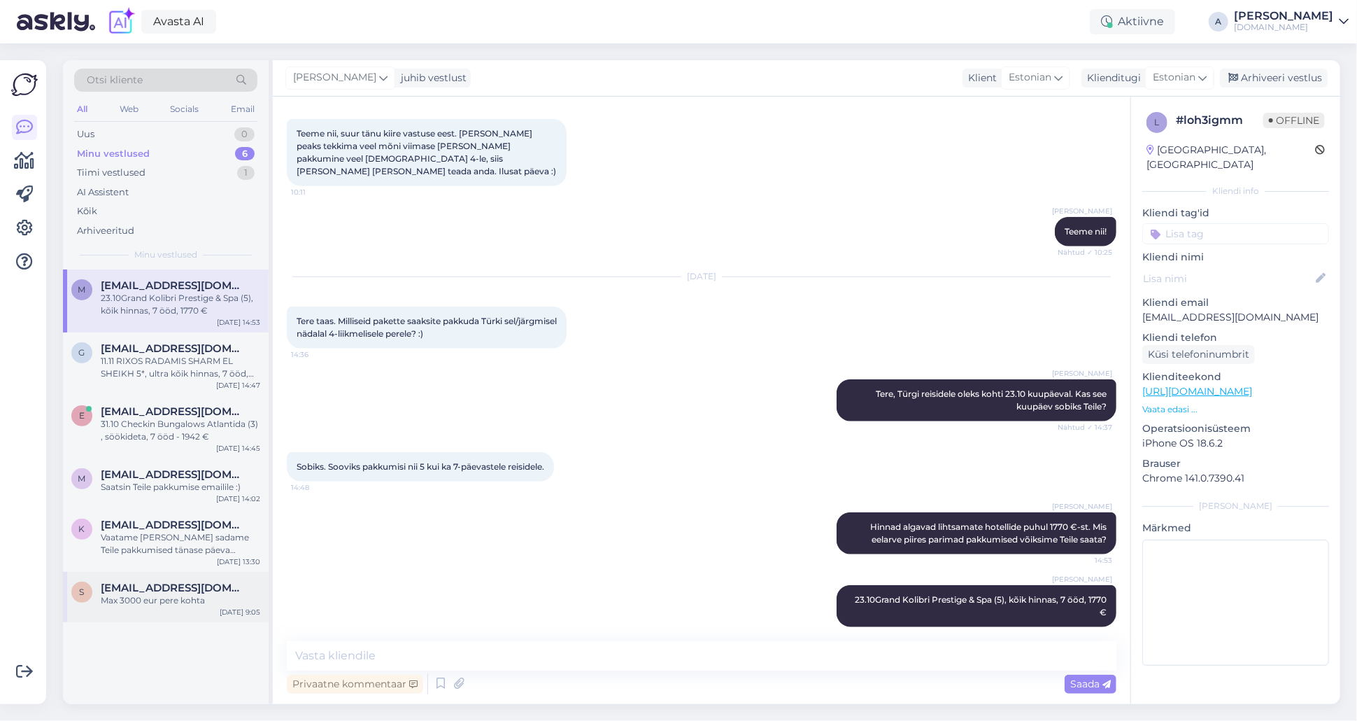
click at [176, 587] on span "[EMAIL_ADDRESS][DOMAIN_NAME]" at bounding box center [174, 587] width 146 height 13
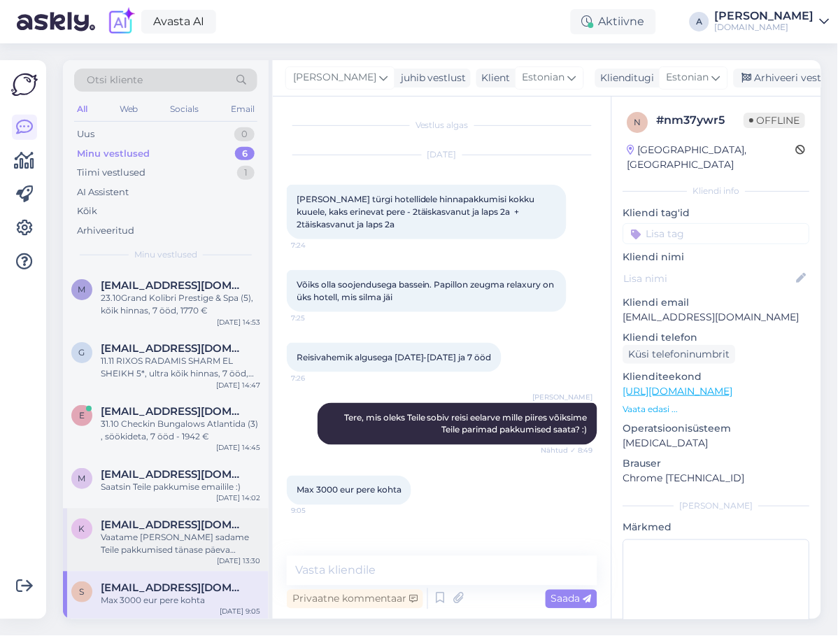
scroll to position [3, 0]
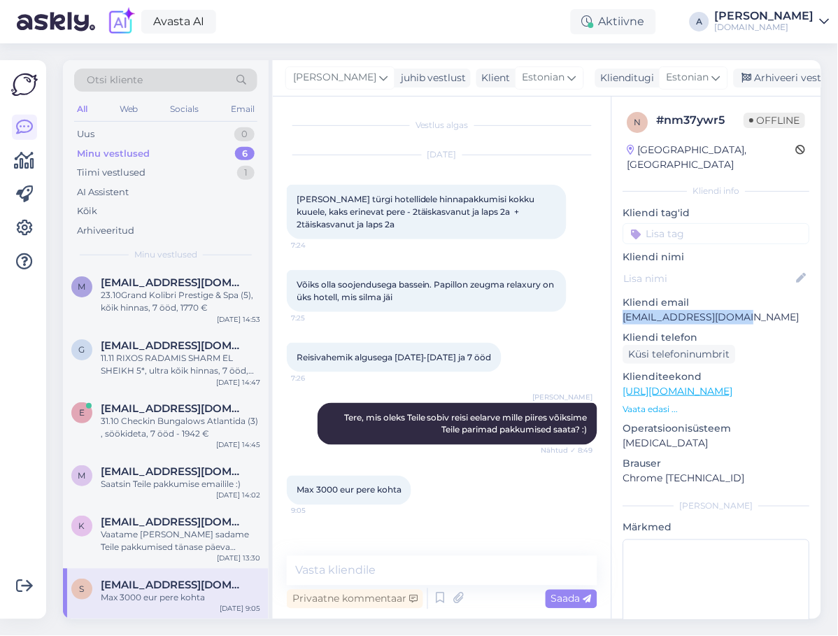
drag, startPoint x: 707, startPoint y: 301, endPoint x: 620, endPoint y: 300, distance: 86.7
click at [620, 300] on div "n # nm37ywr5 Offline [GEOGRAPHIC_DATA], [GEOGRAPHIC_DATA] Kliendi info Kliendi …" at bounding box center [716, 392] width 209 height 590
copy p "[EMAIL_ADDRESS][DOMAIN_NAME]"
click at [705, 310] on p "[EMAIL_ADDRESS][DOMAIN_NAME]" at bounding box center [716, 317] width 187 height 15
click at [734, 310] on p "[EMAIL_ADDRESS][DOMAIN_NAME]" at bounding box center [716, 317] width 187 height 15
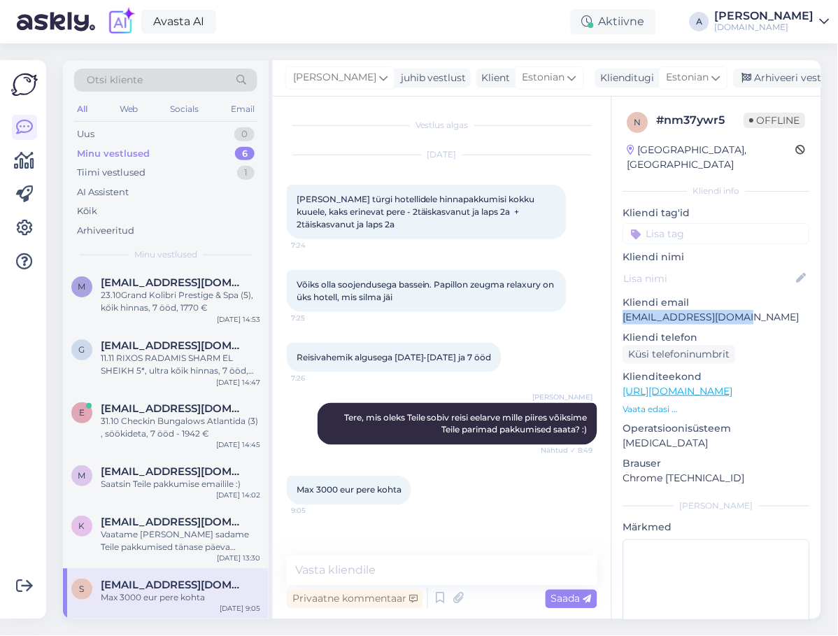
copy p "[EMAIL_ADDRESS][DOMAIN_NAME]"
drag, startPoint x: 729, startPoint y: 300, endPoint x: 620, endPoint y: 301, distance: 108.4
click at [620, 301] on div "n # nm37ywr5 Offline [GEOGRAPHIC_DATA], [GEOGRAPHIC_DATA] Kliendi info Kliendi …" at bounding box center [716, 392] width 209 height 590
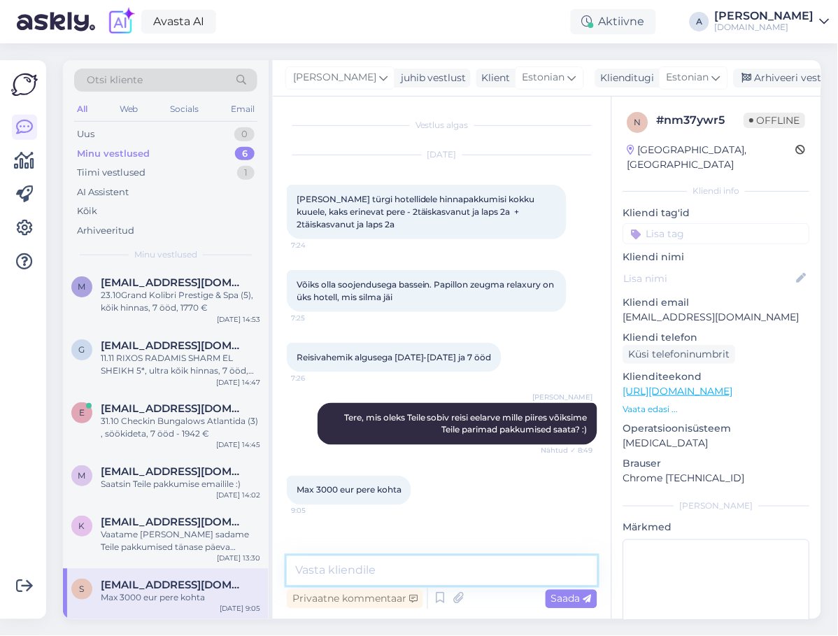
click at [389, 565] on textarea at bounding box center [442, 570] width 311 height 29
type textarea "Saatsin teile pakkumised emailile."
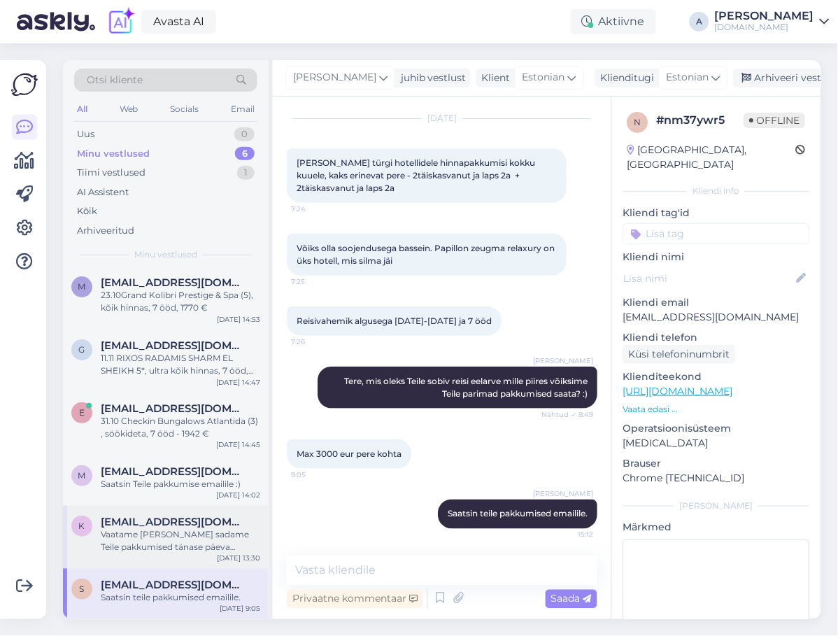
click at [148, 541] on div "Vaatame [PERSON_NAME] sadame Teile pakkumised tänase päeva jooksul emailile." at bounding box center [180, 540] width 159 height 25
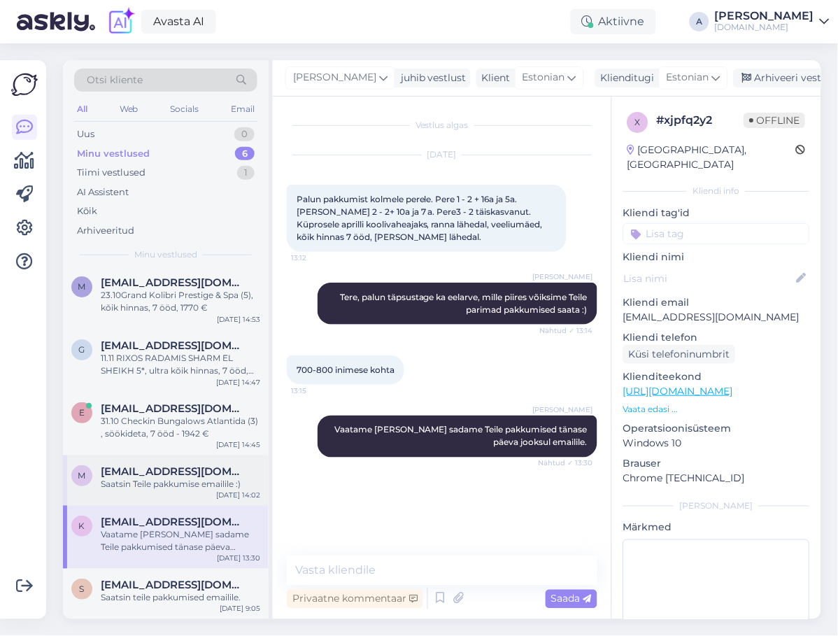
click at [170, 483] on div "Saatsin Teile pakkumise emailile :)" at bounding box center [180, 484] width 159 height 13
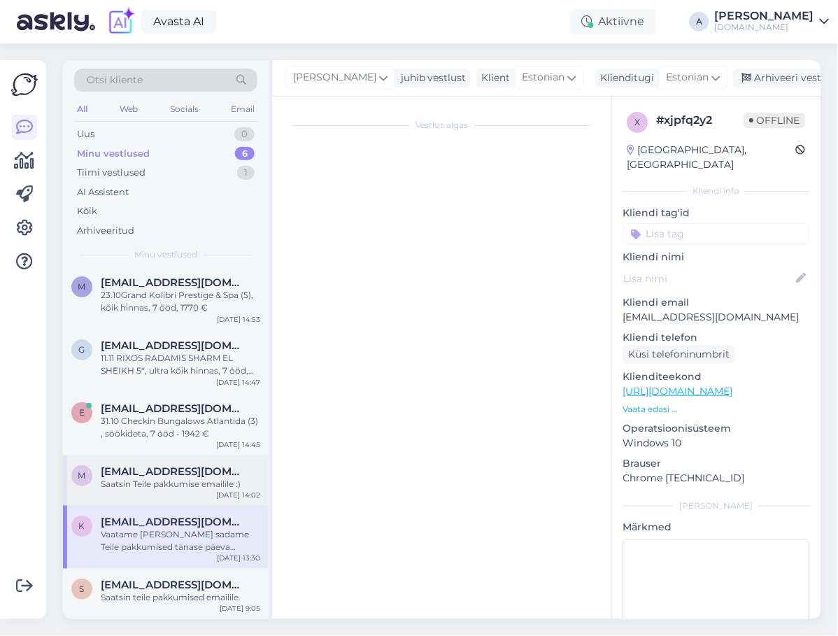
scroll to position [346, 0]
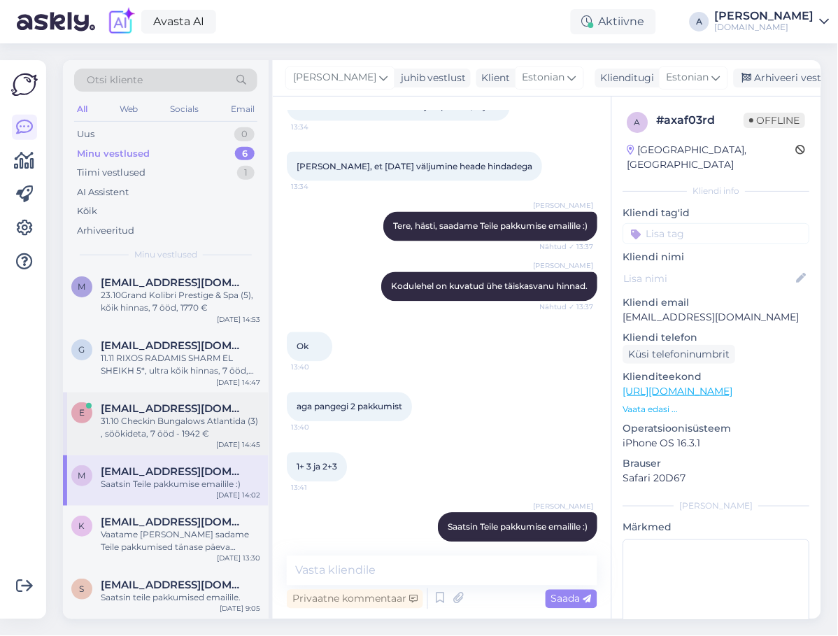
click at [182, 442] on div "e [EMAIL_ADDRESS][DOMAIN_NAME] 31.10 Checkin Bungalows Atlantida (3) , söökidet…" at bounding box center [166, 423] width 206 height 63
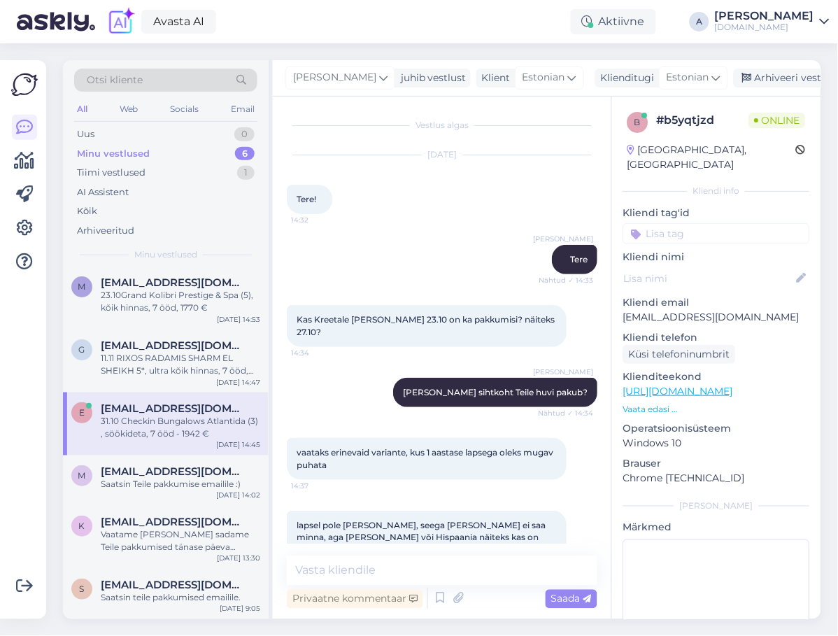
scroll to position [229, 0]
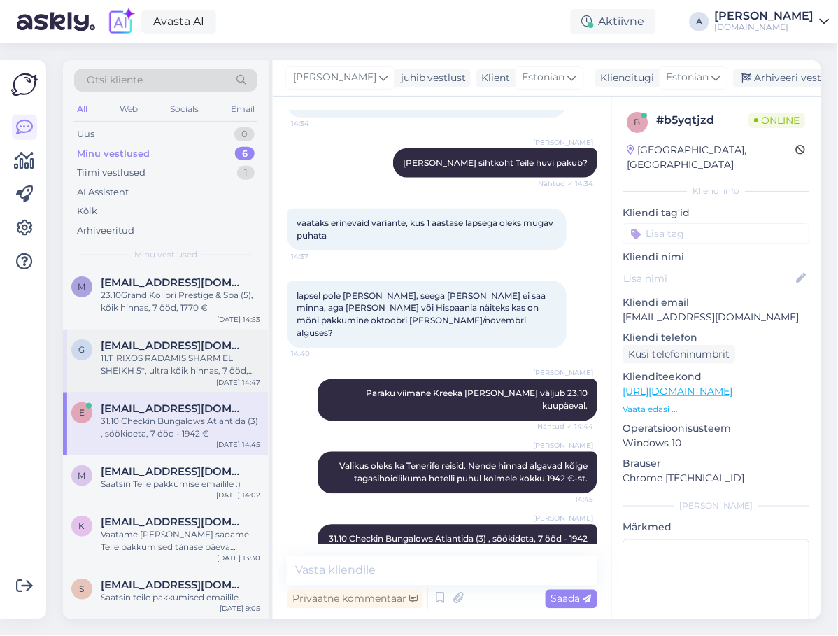
click at [195, 388] on div "g [EMAIL_ADDRESS][DOMAIN_NAME] 11.11 RIXOS RADAMIS SHARM EL SHEIKH 5*, ultra kõ…" at bounding box center [166, 360] width 206 height 63
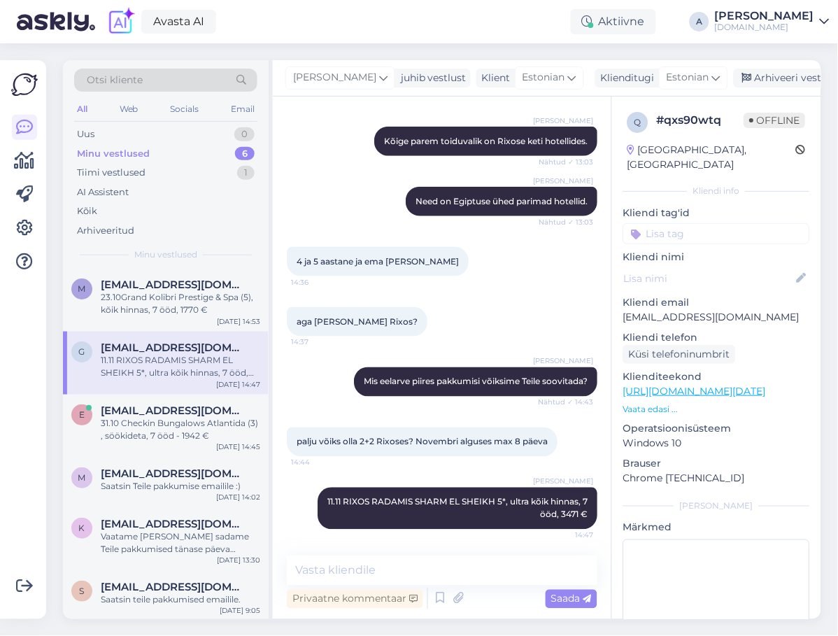
scroll to position [0, 0]
click at [183, 311] on div "23.10Grand Kolibri Prestige & Spa (5), kõik hinnas, 7 ööd, 1770 €" at bounding box center [180, 304] width 159 height 25
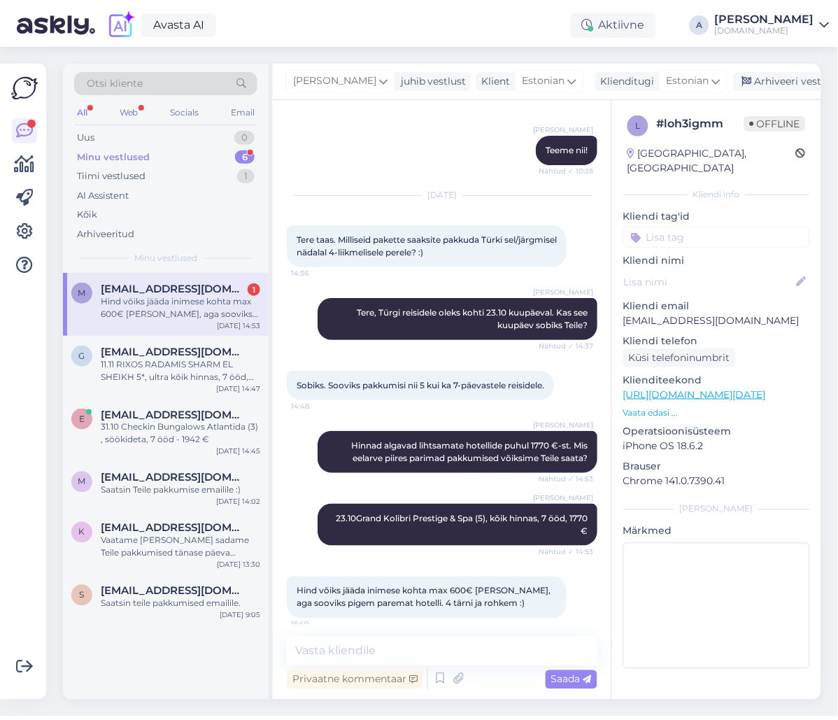
scroll to position [798, 0]
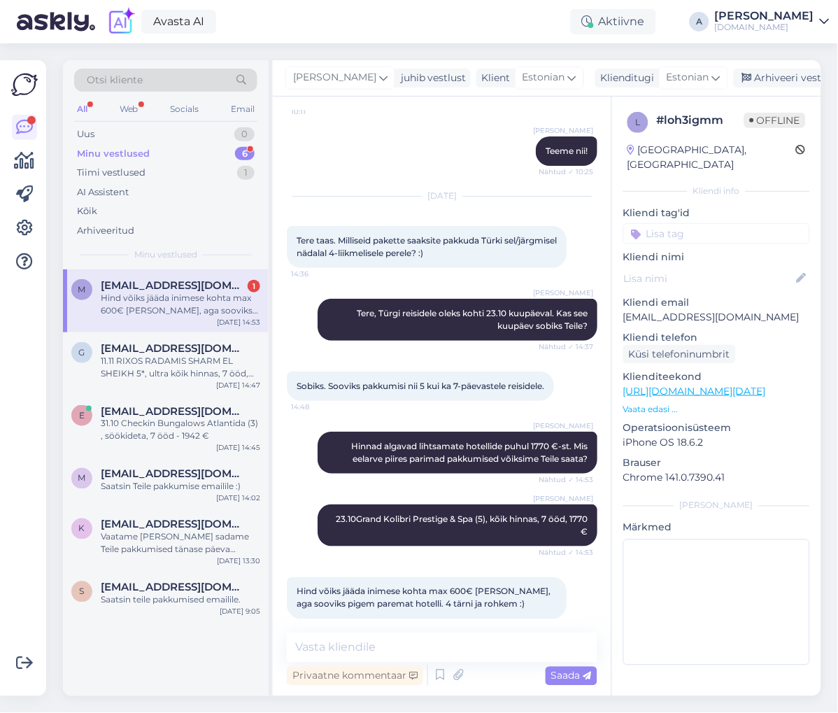
click at [514, 631] on div "Vestlus algas [DATE] Tere 9:56 [PERSON_NAME] Tere Nähtud ✓ 9:57 Kas teil on pak…" at bounding box center [442, 397] width 339 height 600
click at [513, 638] on textarea at bounding box center [442, 647] width 311 height 29
drag, startPoint x: 769, startPoint y: 303, endPoint x: 625, endPoint y: 306, distance: 144.8
click at [625, 310] on p "[EMAIL_ADDRESS][DOMAIN_NAME]" at bounding box center [716, 317] width 187 height 15
copy p "[EMAIL_ADDRESS][DOMAIN_NAME]"
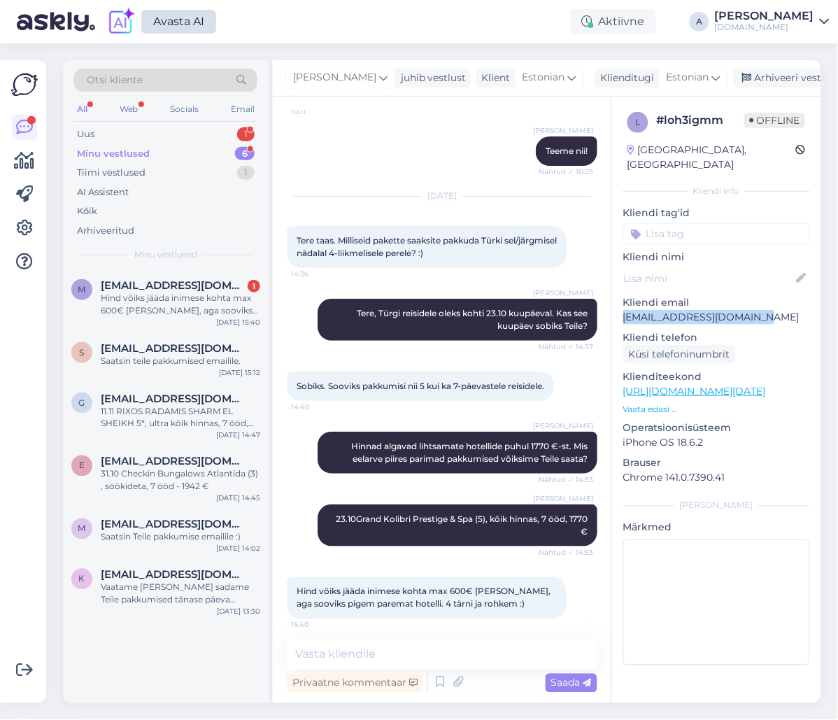
scroll to position [791, 0]
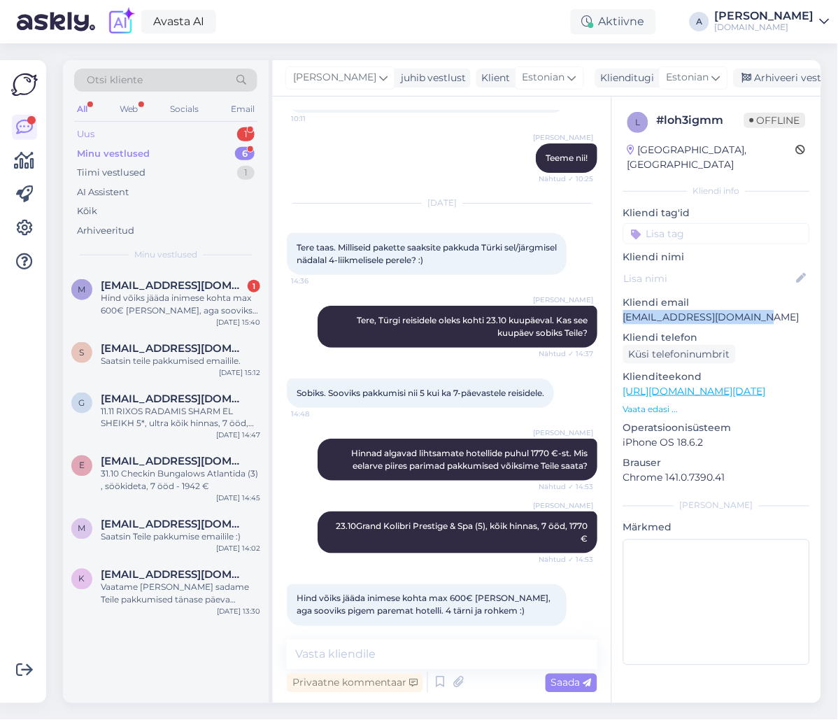
click at [233, 130] on div "Uus 1" at bounding box center [165, 135] width 183 height 20
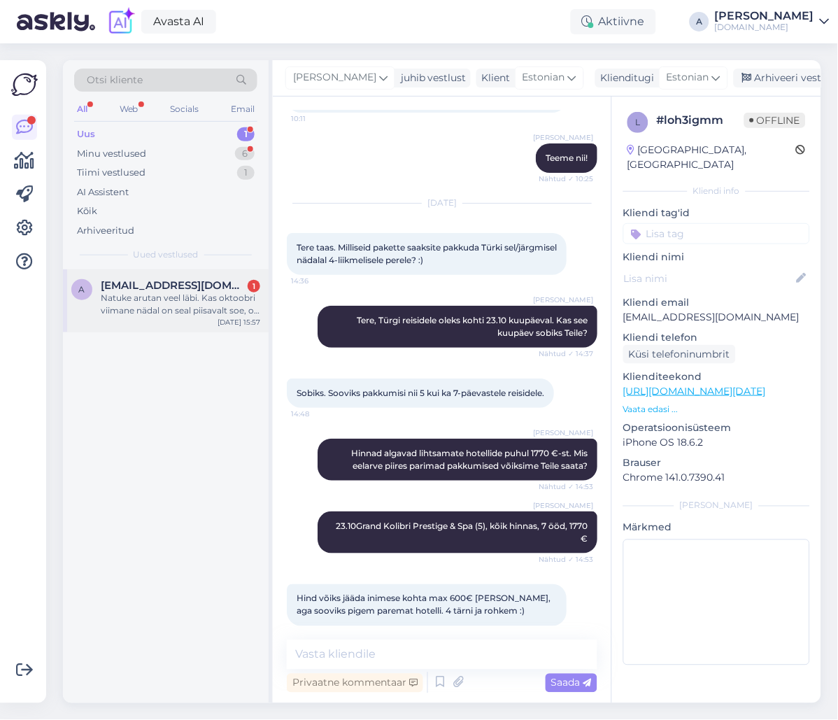
click at [211, 327] on div "a [EMAIL_ADDRESS][DOMAIN_NAME] 1 Natuke arutan veel läbi. Kas oktoobri viimane …" at bounding box center [166, 300] width 206 height 63
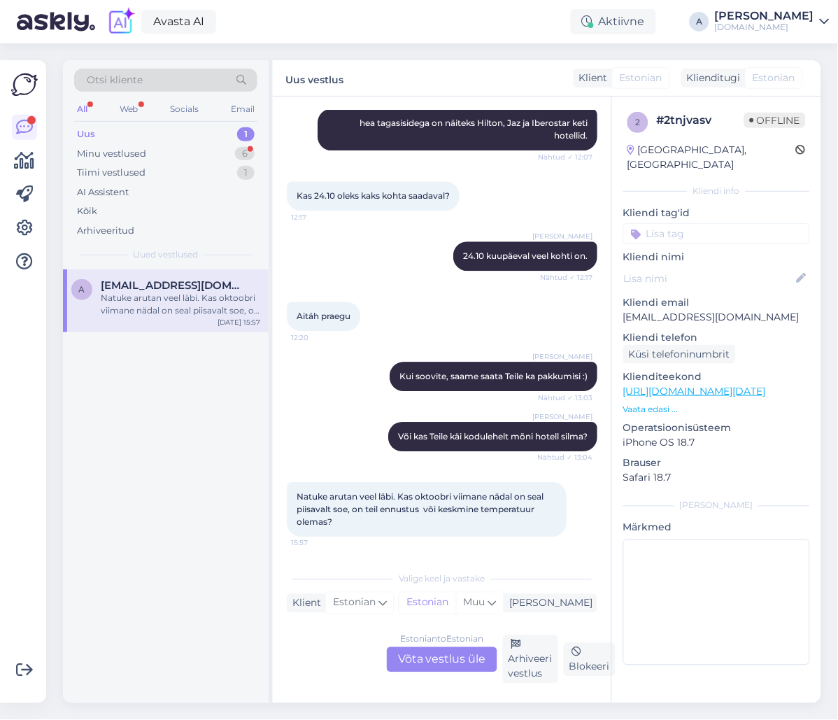
click at [451, 658] on div "Estonian to Estonian Võta vestlus üle" at bounding box center [442, 659] width 111 height 25
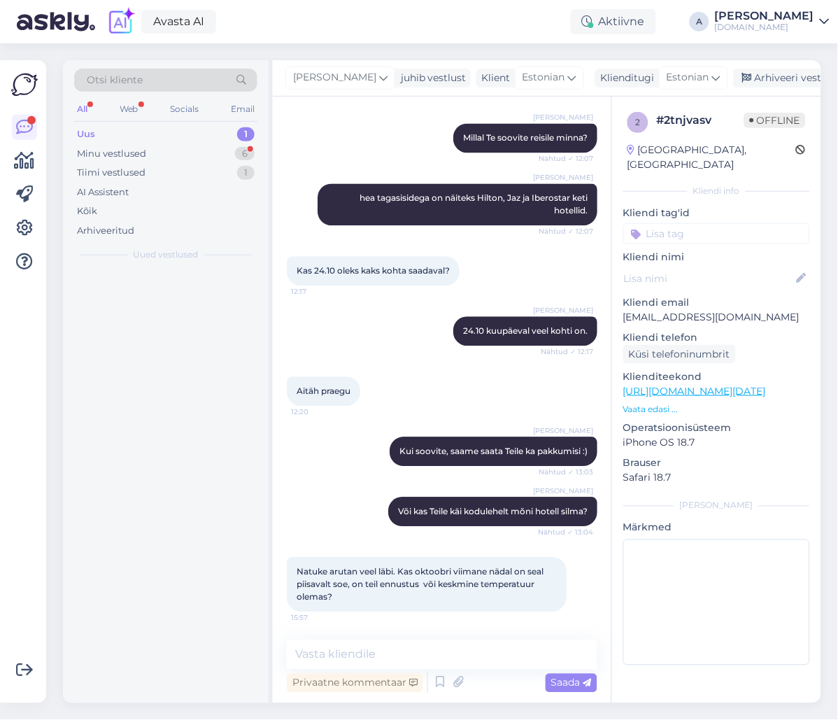
scroll to position [421, 0]
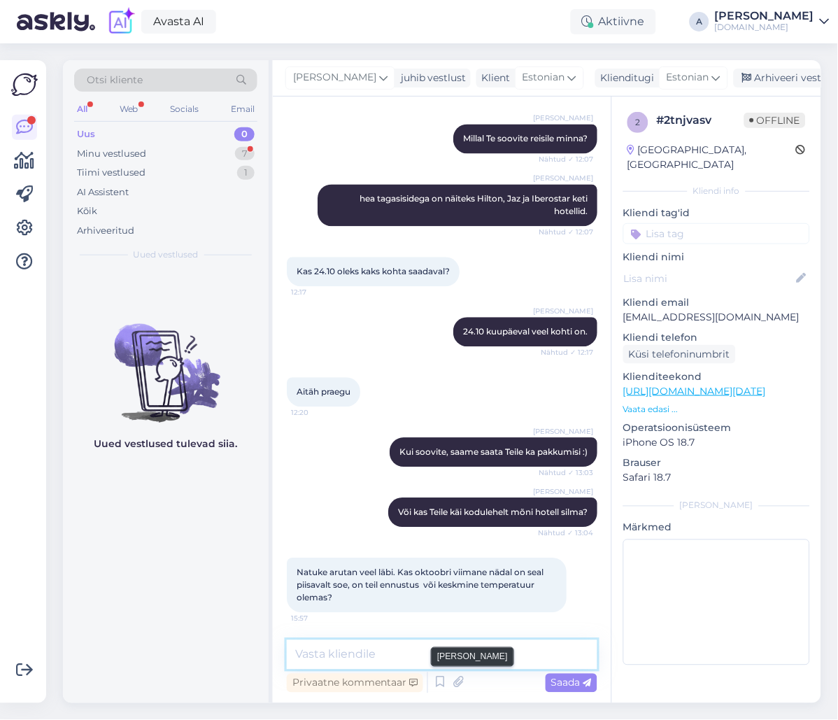
click at [453, 655] on textarea at bounding box center [442, 654] width 311 height 29
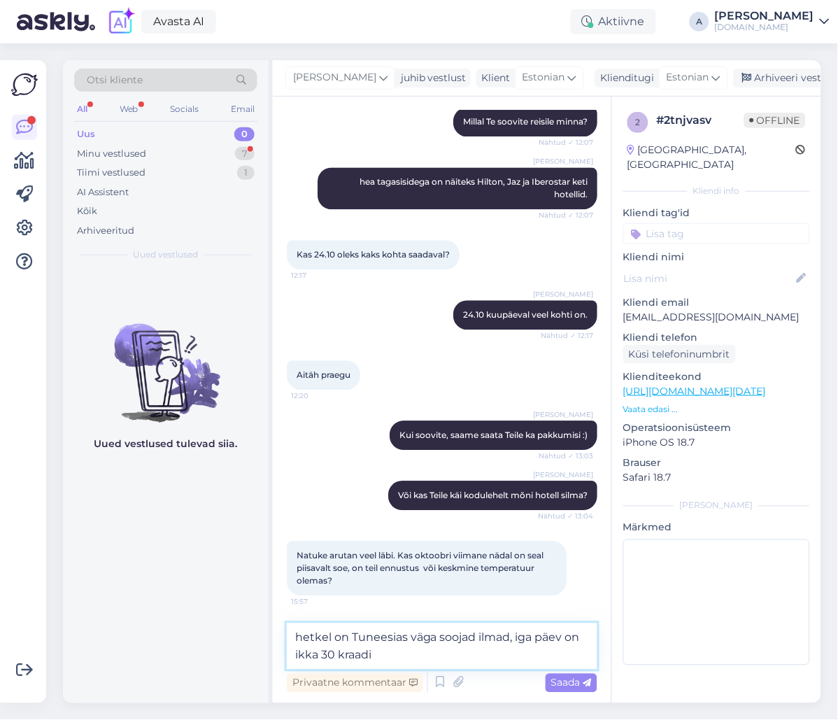
type textarea "hetkel on Tuneesias väga soojad ilmad, iga päev on ikka 30 kraadi."
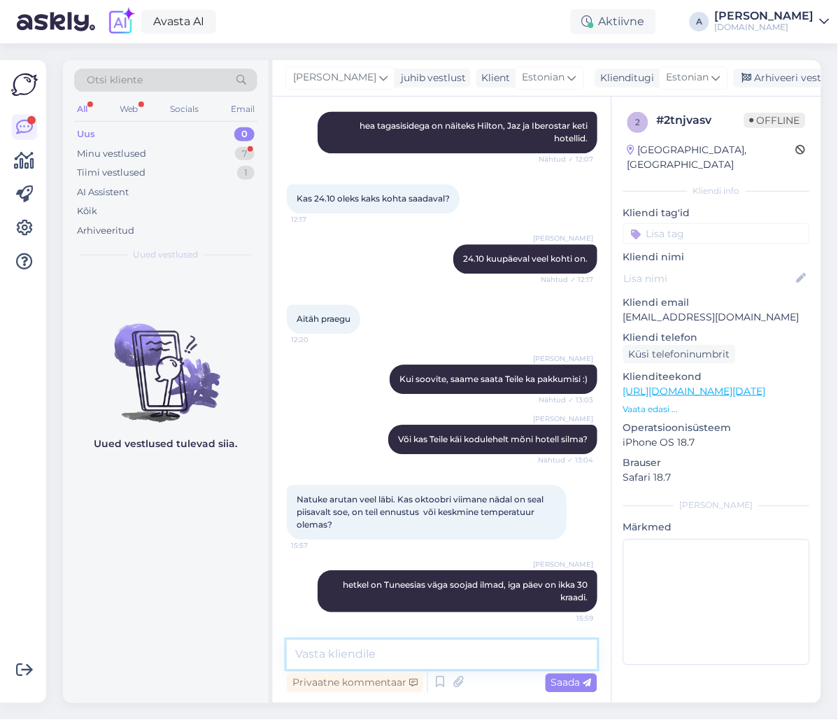
click at [456, 651] on textarea at bounding box center [442, 654] width 311 height 29
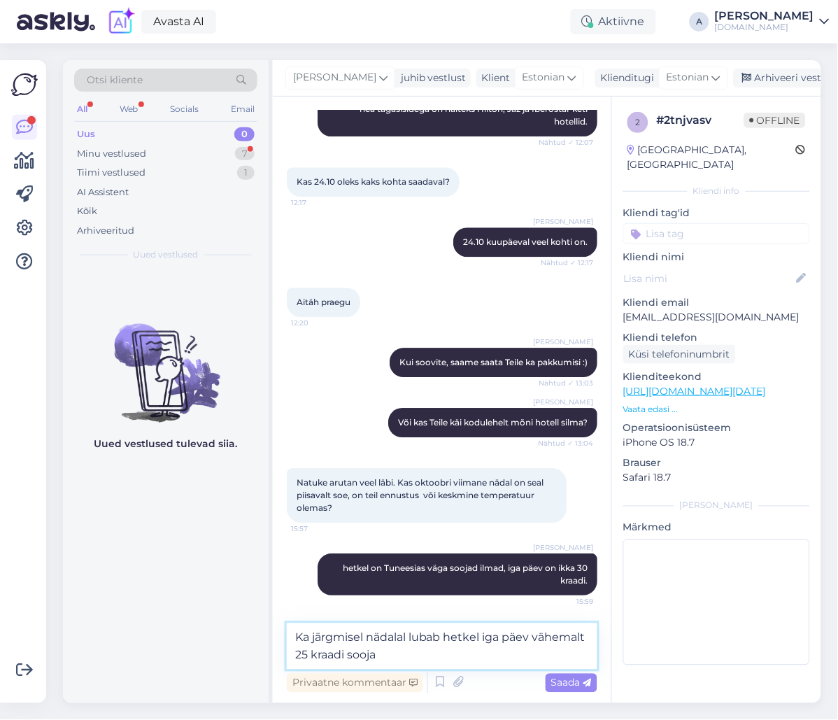
type textarea "Ka järgmisel nädalal lubab hetkel iga päev vähemalt 25 kraadi sooja."
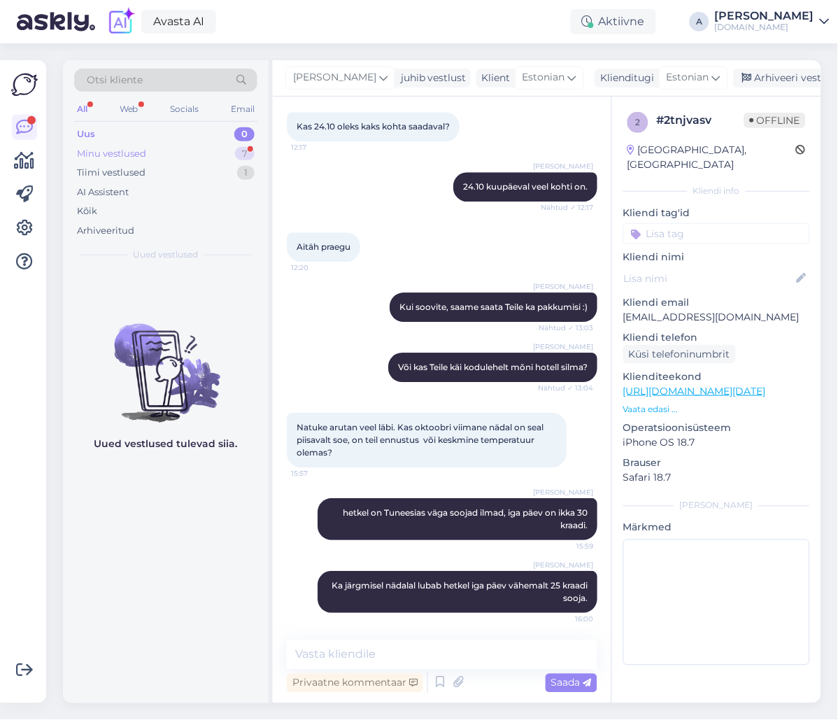
click at [235, 155] on div "Minu vestlused 7" at bounding box center [165, 154] width 183 height 20
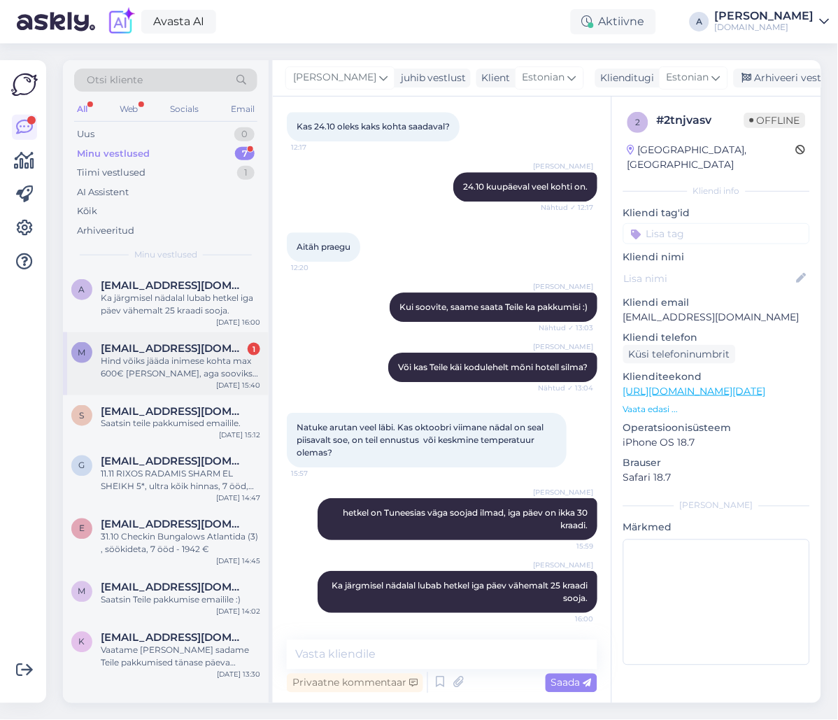
click at [203, 355] on div "Hind võiks jääda inimese kohta max 600€ [PERSON_NAME], aga sooviks pigem parema…" at bounding box center [180, 367] width 159 height 25
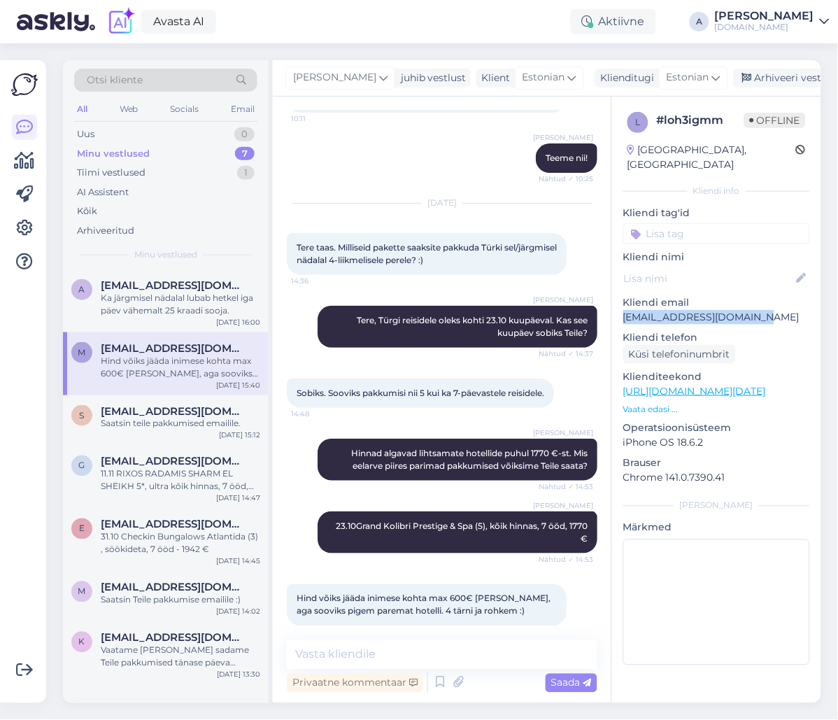
drag, startPoint x: 720, startPoint y: 303, endPoint x: 619, endPoint y: 303, distance: 100.7
click at [619, 303] on div "l # loh3igmm Offline [GEOGRAPHIC_DATA], [GEOGRAPHIC_DATA] Kliendi info Kliendi …" at bounding box center [716, 392] width 209 height 590
click at [248, 131] on div "1" at bounding box center [245, 134] width 17 height 14
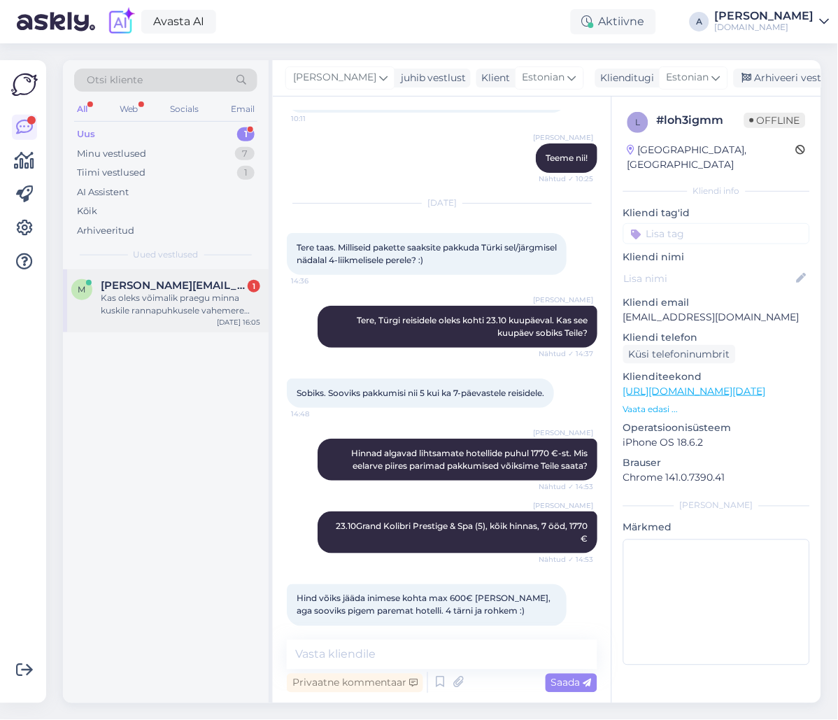
click at [202, 275] on div "[PERSON_NAME] [PERSON_NAME][EMAIL_ADDRESS][DOMAIN_NAME] 1 Kas oleks võimalik pr…" at bounding box center [166, 300] width 206 height 63
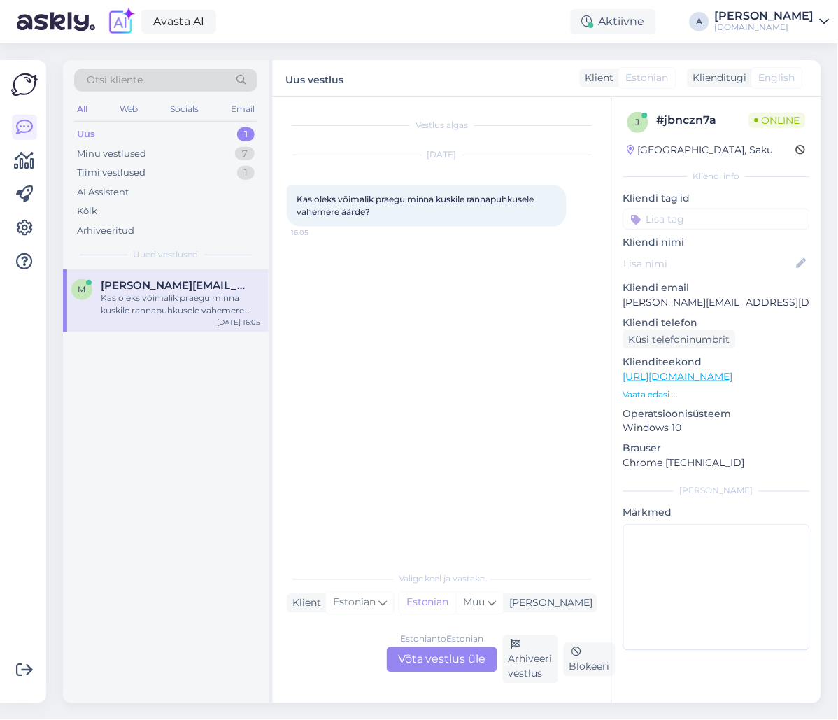
scroll to position [0, 0]
click at [454, 651] on div "Estonian to Estonian Võta vestlus üle" at bounding box center [442, 659] width 111 height 25
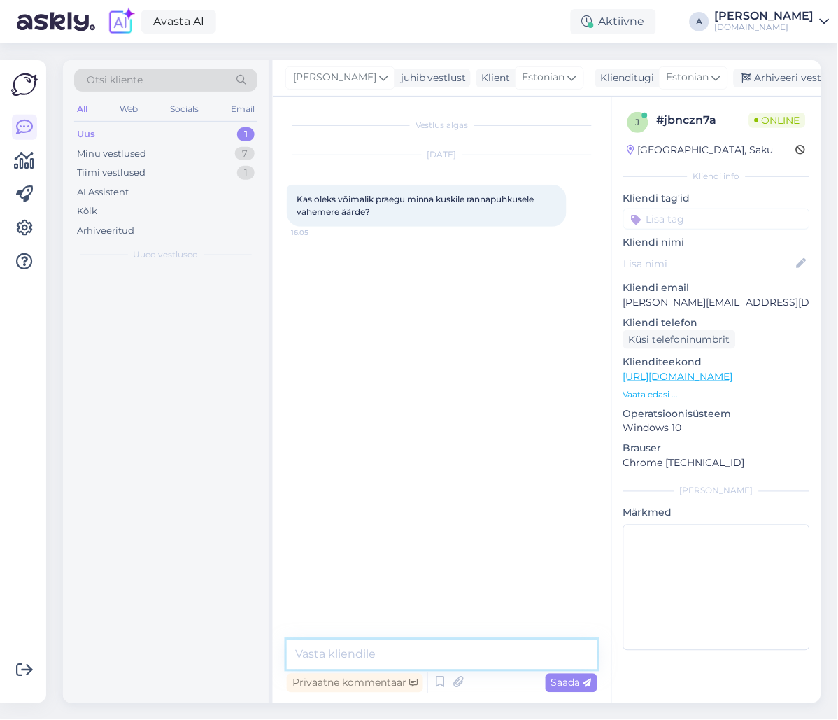
click at [451, 659] on textarea at bounding box center [442, 654] width 311 height 29
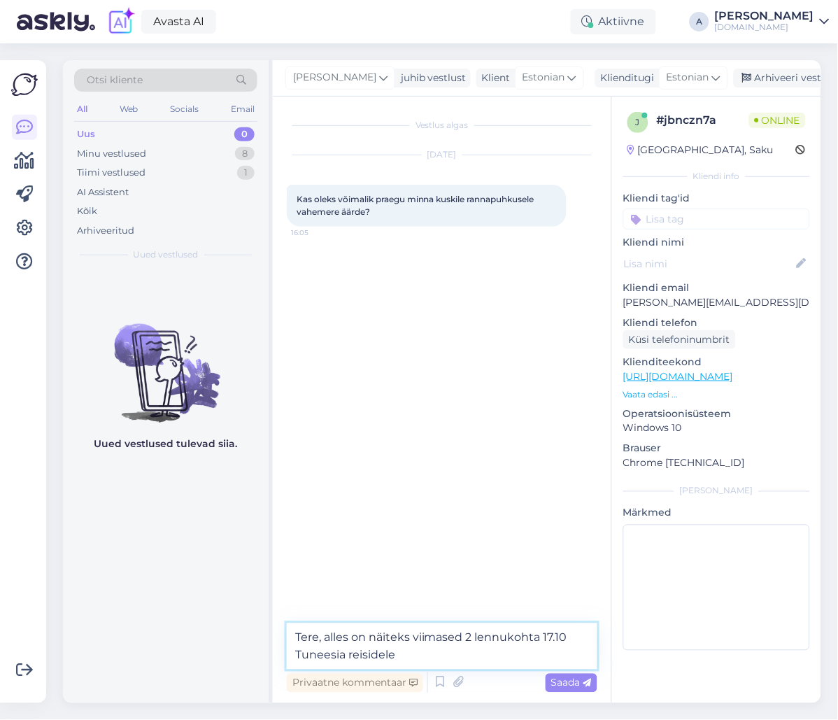
type textarea "Tere, alles on näiteks viimased 2 lennukohta 17.10 Tuneesia reisidele."
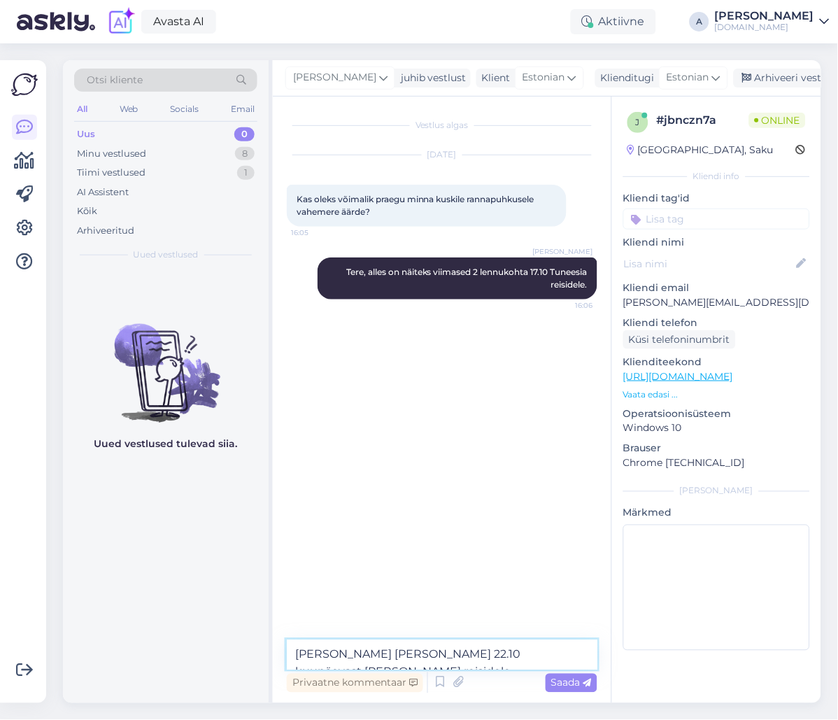
type textarea "[PERSON_NAME] [PERSON_NAME] 22.10 kuupäevast [PERSON_NAME] reisidele."
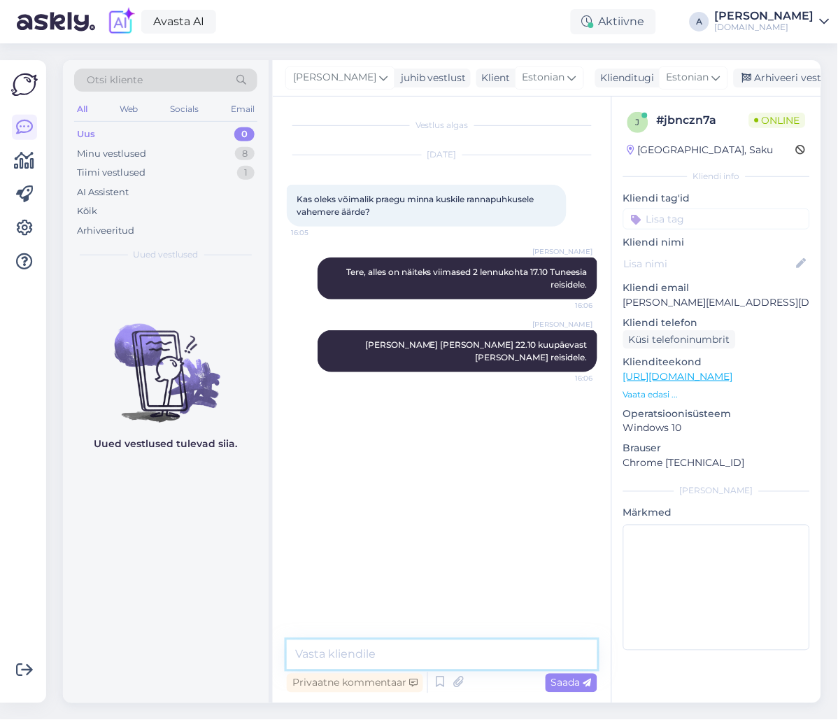
click at [438, 653] on textarea at bounding box center [442, 654] width 311 height 29
paste textarea "[URL][DOMAIN_NAME][DATE]"
type textarea "Türgi reiside infot näete siit: [URL][DOMAIN_NAME][DATE]"
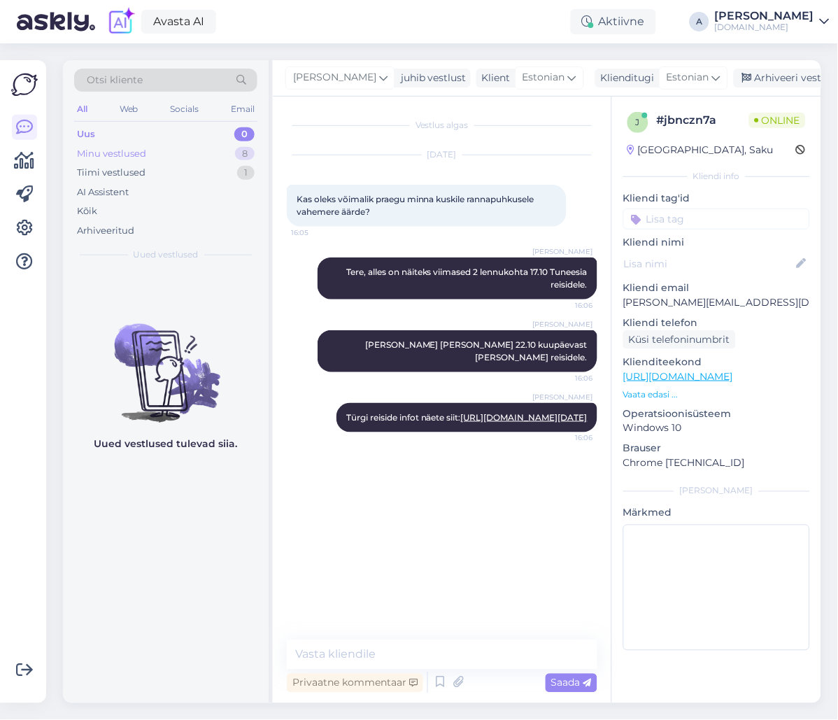
click at [121, 157] on div "Minu vestlused" at bounding box center [111, 154] width 69 height 14
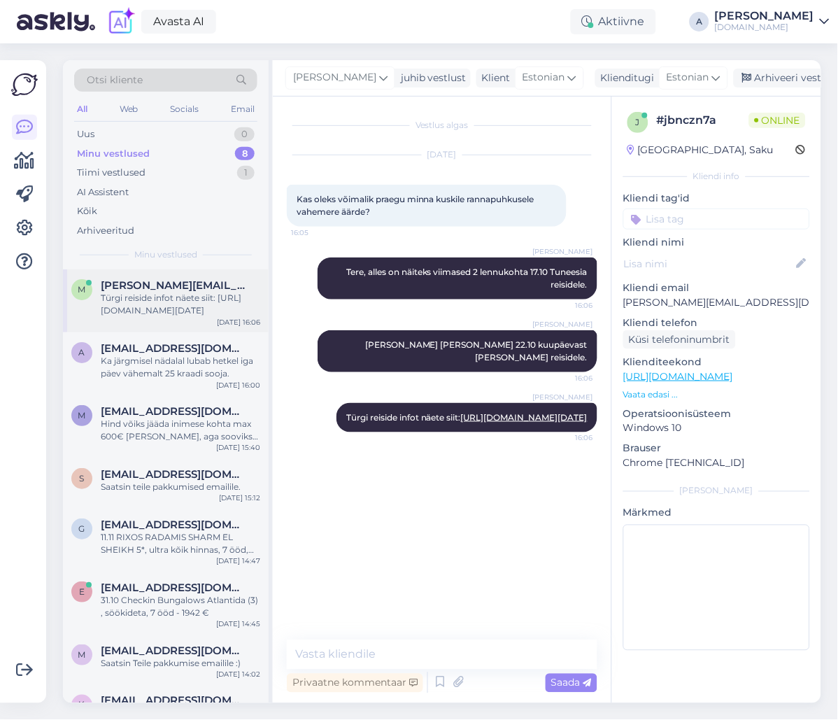
click at [160, 315] on div "Türgi reiside infot näete siit: [URL][DOMAIN_NAME][DATE]" at bounding box center [180, 304] width 159 height 25
click at [139, 367] on div "Ka järgmisel nädalal lubab hetkel iga päev vähemalt 25 kraadi sooja." at bounding box center [180, 367] width 159 height 25
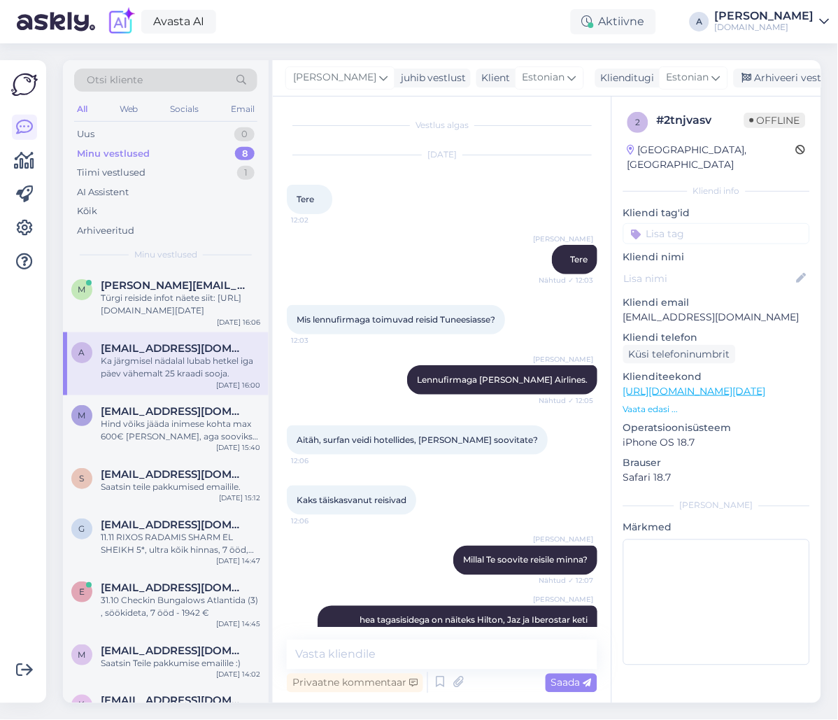
scroll to position [567, 0]
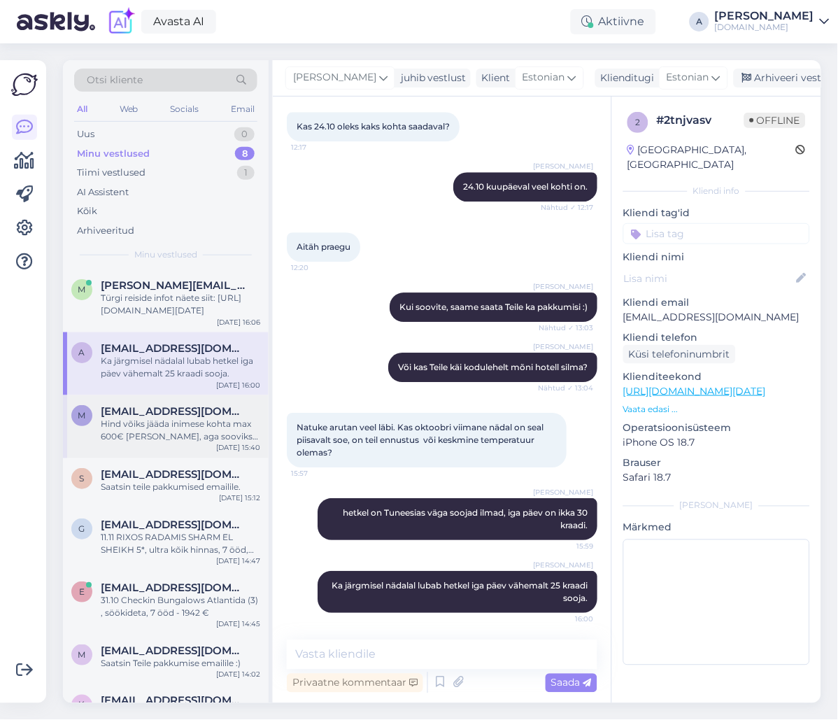
click at [180, 430] on div "Hind võiks jääda inimese kohta max 600€ [PERSON_NAME], aga sooviks pigem parema…" at bounding box center [180, 430] width 159 height 25
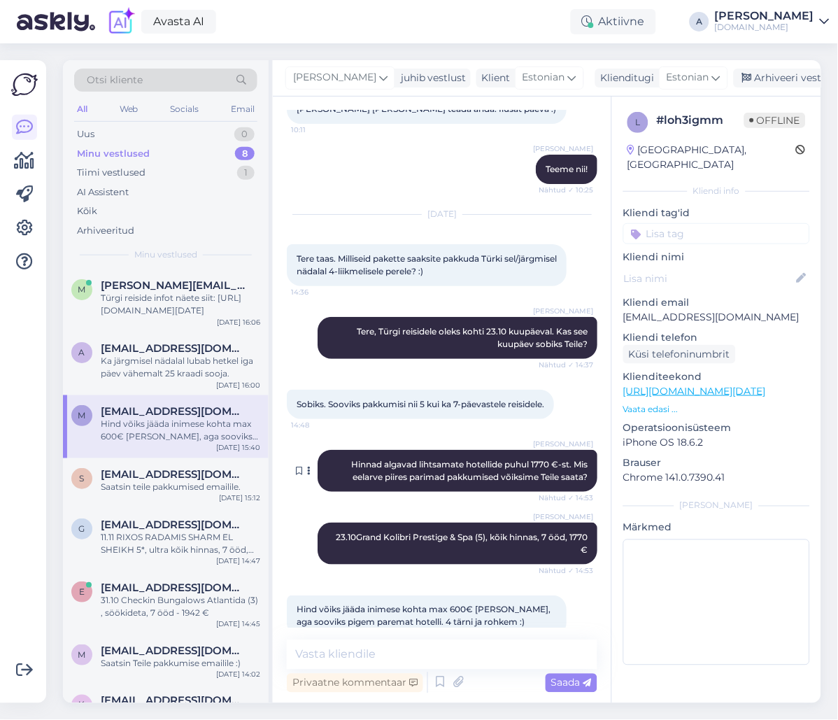
scroll to position [791, 0]
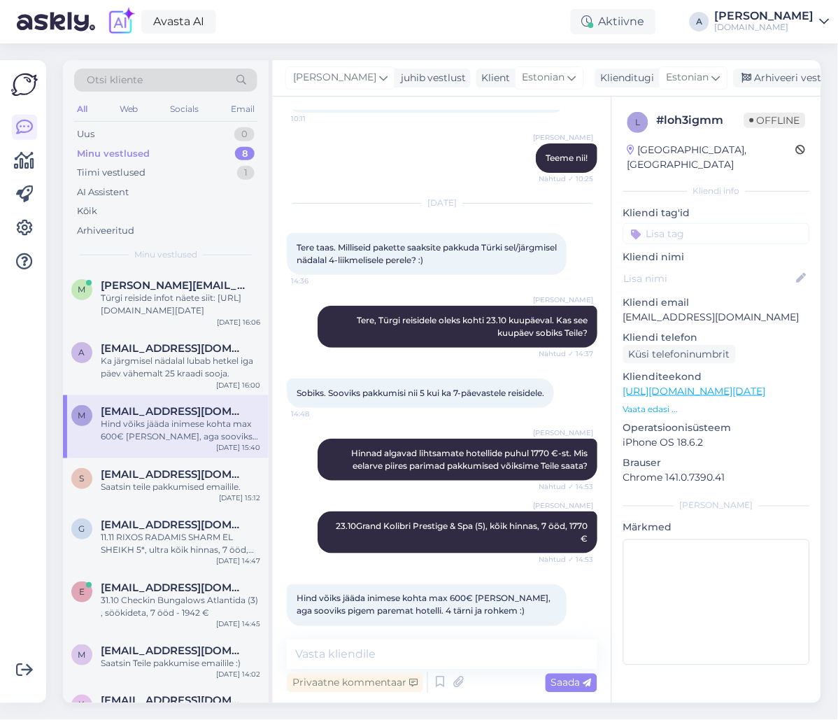
click at [470, 634] on div "Vestlus algas [DATE] Tere 9:56 [PERSON_NAME] Tere Nähtud ✓ 9:57 Kas teil on pak…" at bounding box center [442, 400] width 339 height 606
click at [161, 306] on div "[PERSON_NAME] [PERSON_NAME][EMAIL_ADDRESS][DOMAIN_NAME] 1 Mis see Tuneesia maks…" at bounding box center [166, 300] width 206 height 63
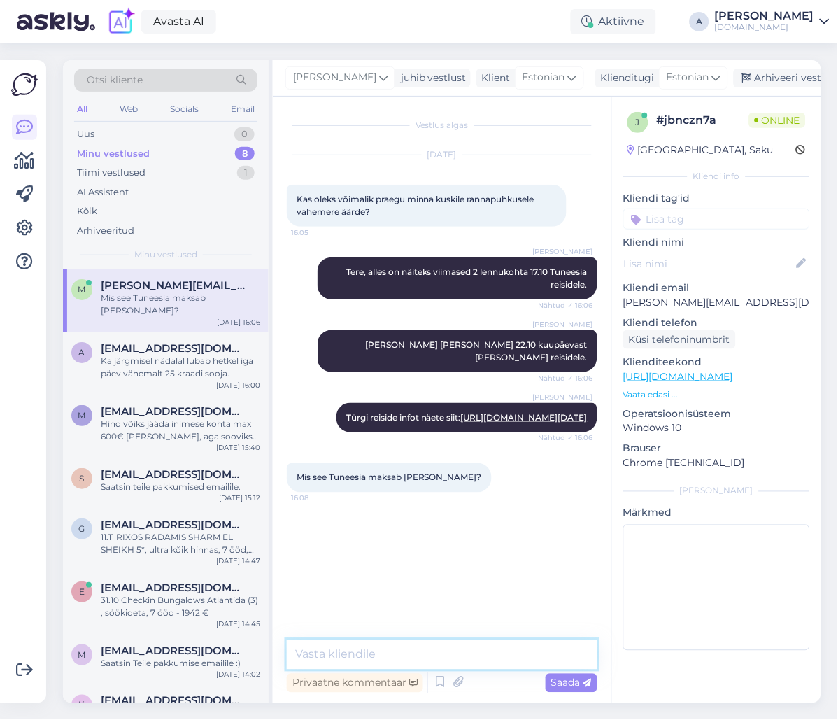
click at [418, 644] on textarea at bounding box center [442, 654] width 311 height 29
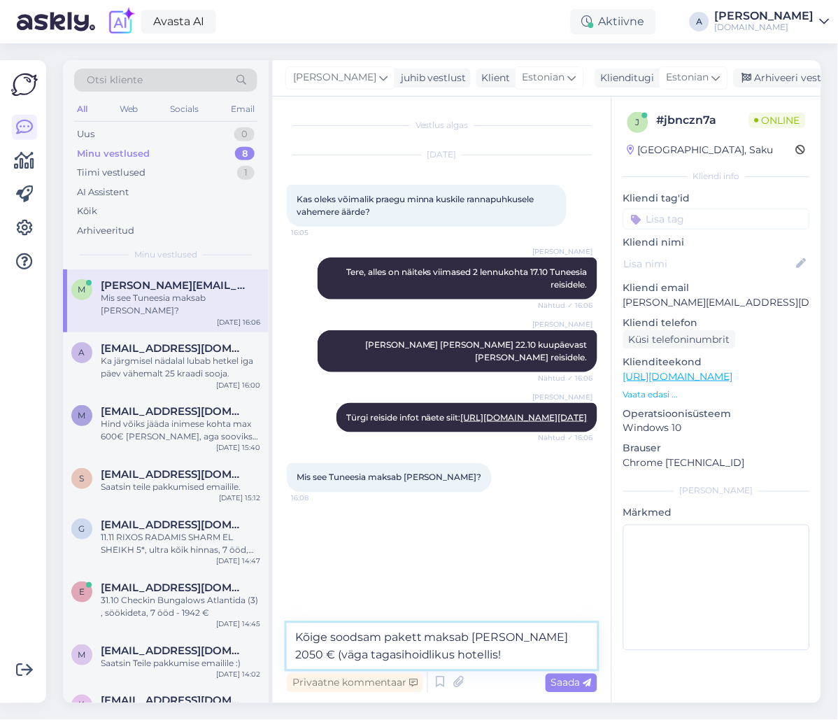
type textarea "Kõige soodsam pakett maksab [PERSON_NAME] 2050 € (väga tagasihoidlikus hotellis…"
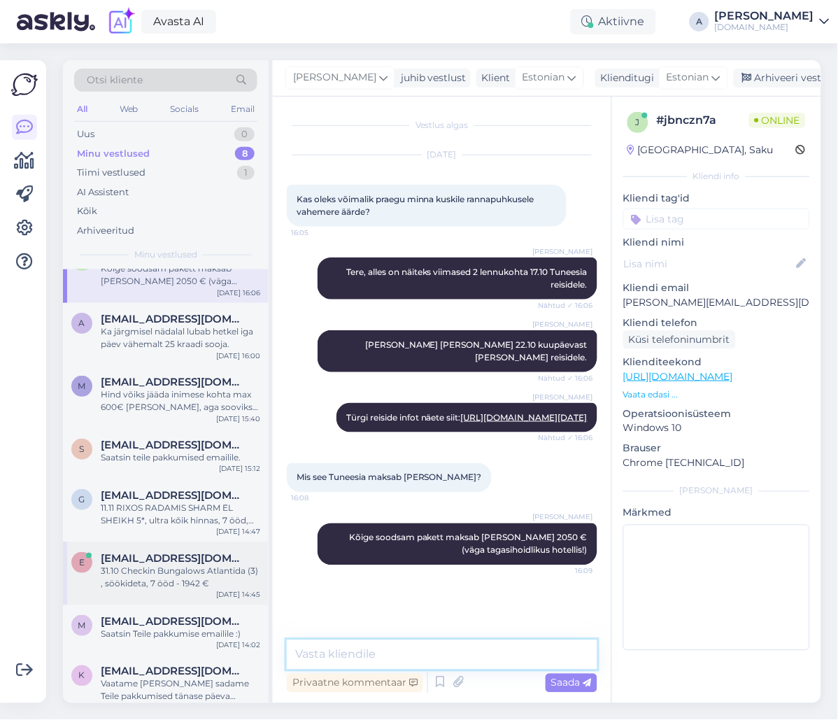
scroll to position [44, 0]
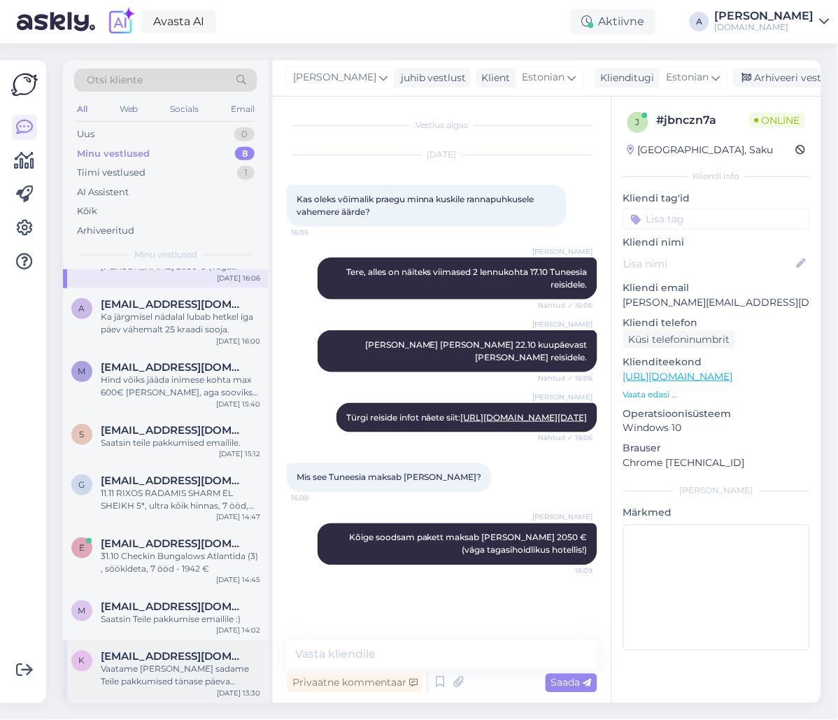
click at [192, 686] on div "Vaatame [PERSON_NAME] sadame Teile pakkumised tänase päeva jooksul emailile." at bounding box center [180, 675] width 159 height 25
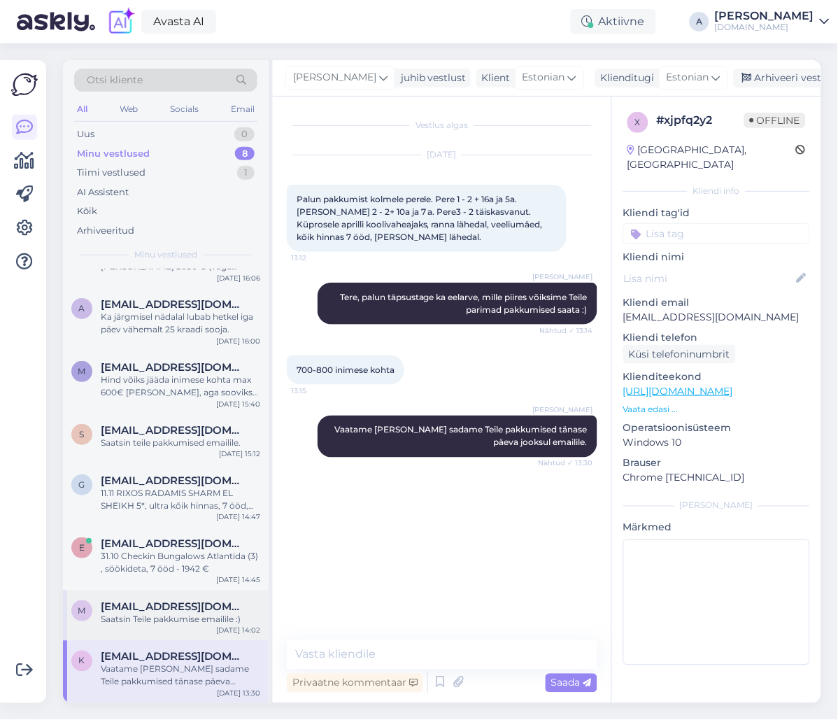
click at [194, 618] on div "Saatsin Teile pakkumise emailile :)" at bounding box center [180, 619] width 159 height 13
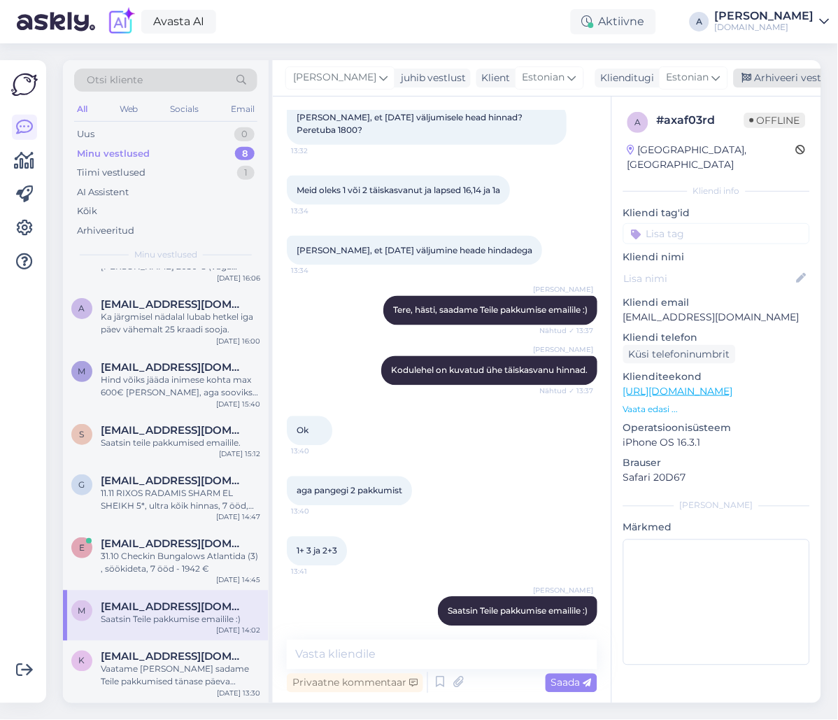
click at [755, 79] on div "Arhiveeri vestlus" at bounding box center [788, 78] width 108 height 19
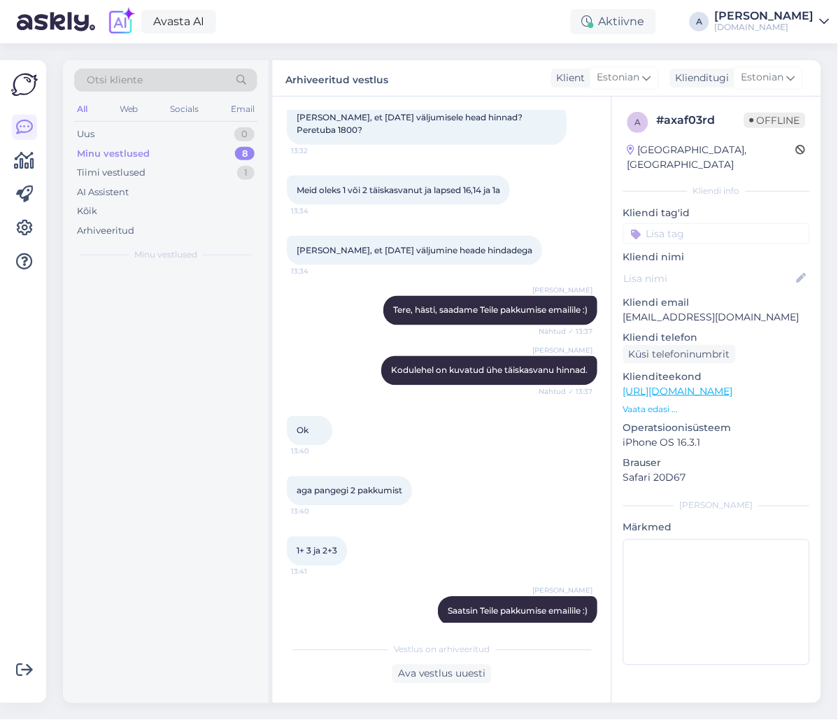
scroll to position [0, 0]
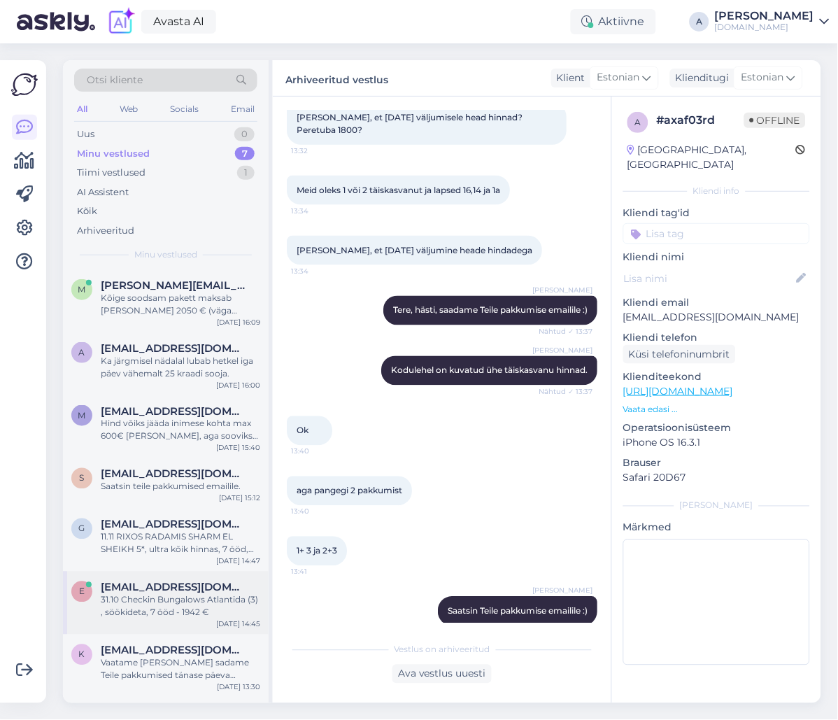
click at [186, 608] on div "31.10 Checkin Bungalows Atlantida (3) , söökideta, 7 ööd - 1942 €" at bounding box center [180, 606] width 159 height 25
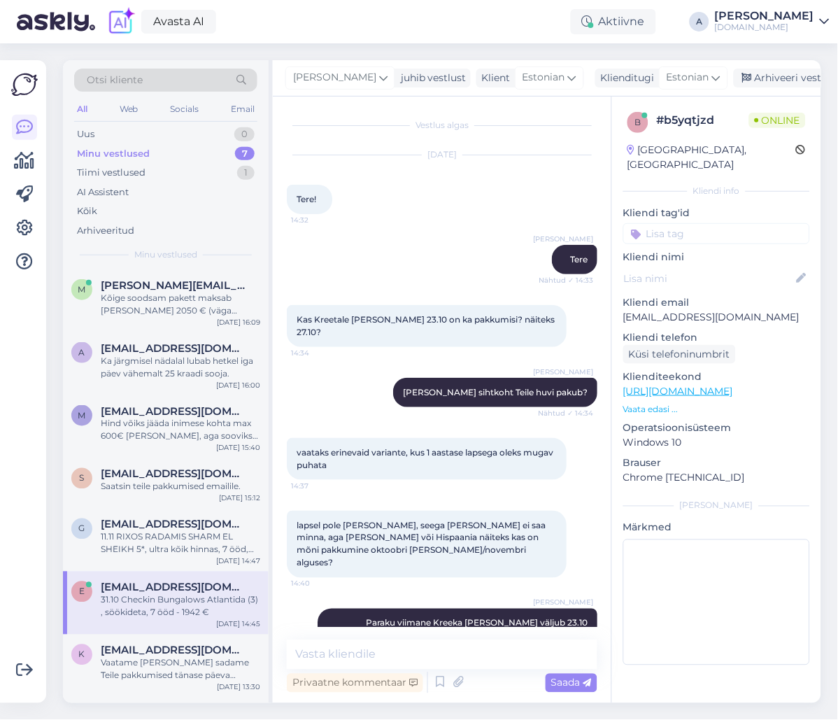
scroll to position [146, 0]
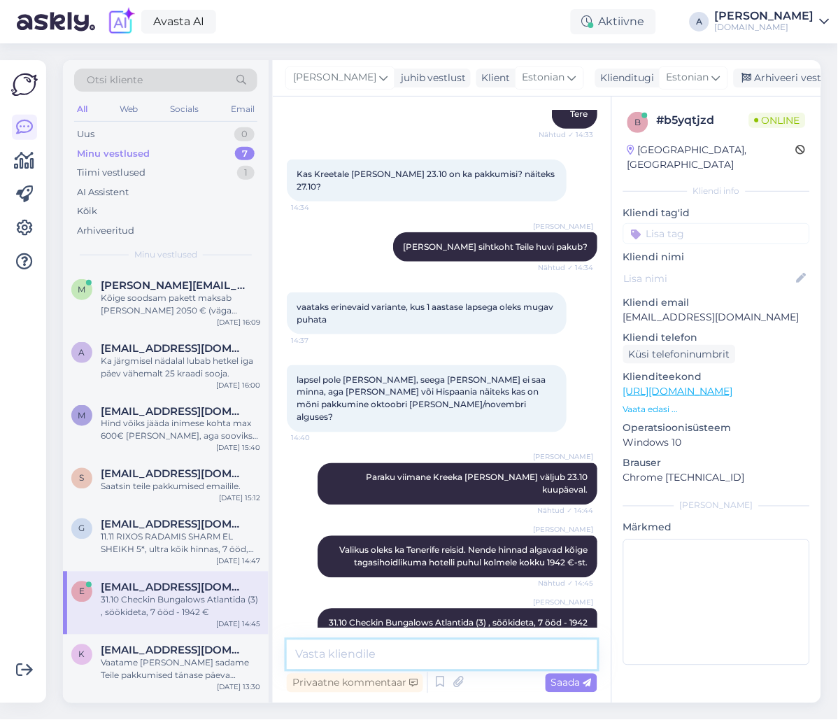
click at [427, 649] on textarea at bounding box center [442, 654] width 311 height 29
type textarea "K"
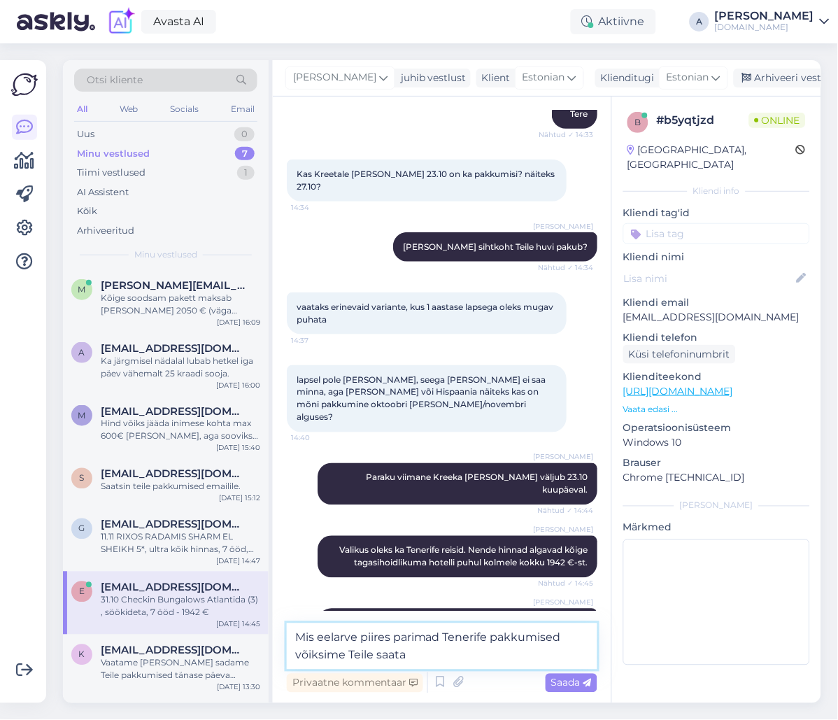
type textarea "Mis eelarve piires parimad Tenerife pakkumised võiksime Teile saata?"
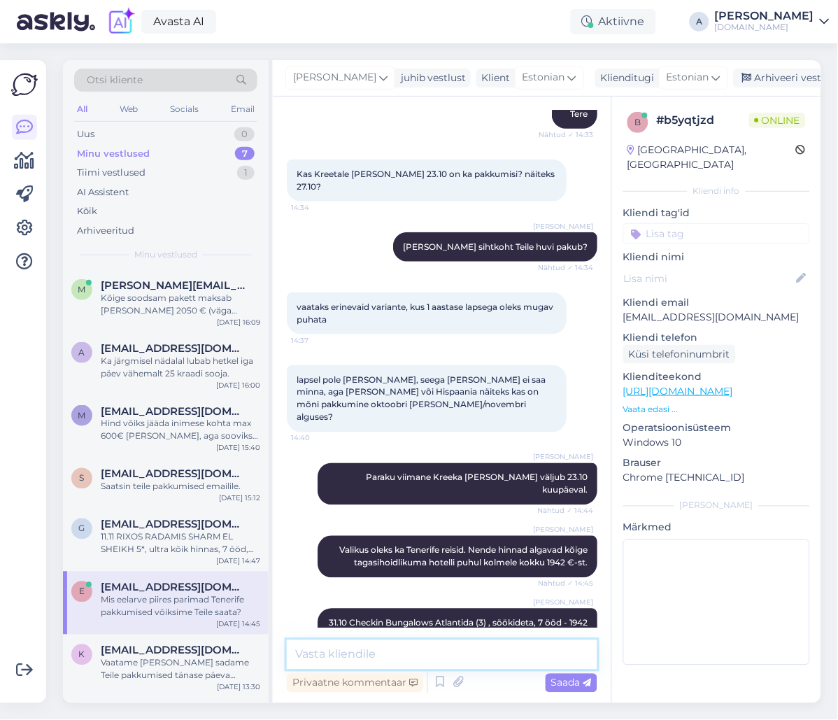
scroll to position [218, 0]
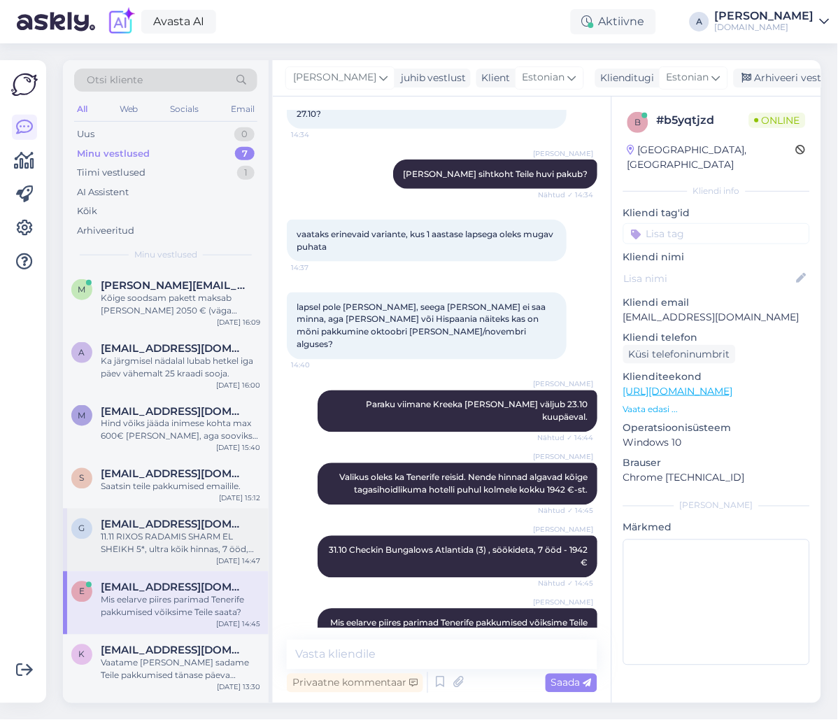
click at [139, 534] on div "11.11 RIXOS RADAMIS SHARM EL SHEIKH 5*, ultra kõik hinnas, 7 ööd, 3471 €" at bounding box center [180, 543] width 159 height 25
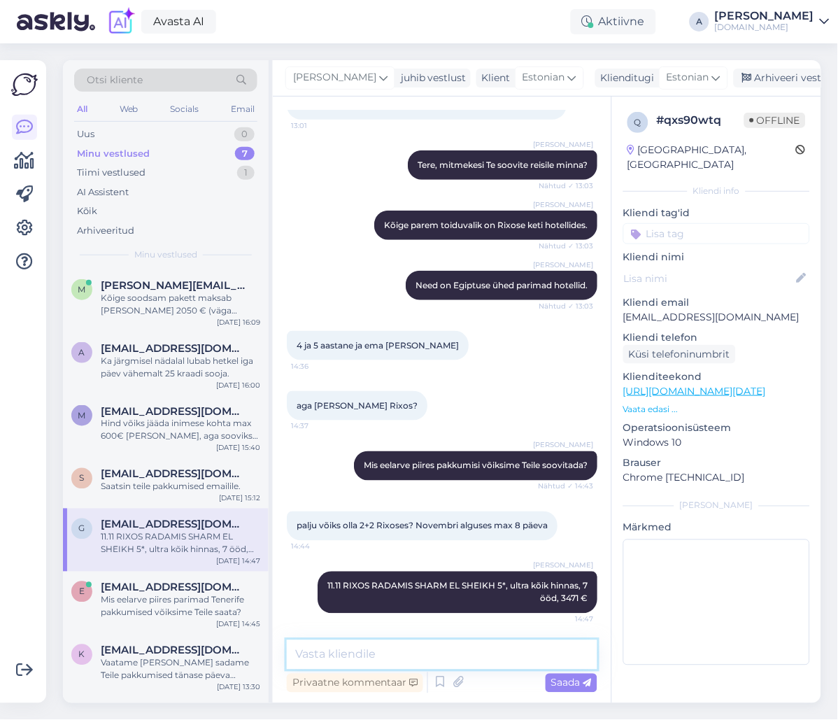
click at [398, 641] on textarea at bounding box center [442, 654] width 311 height 29
type textarea "Kas see reis sobiks Teile?"
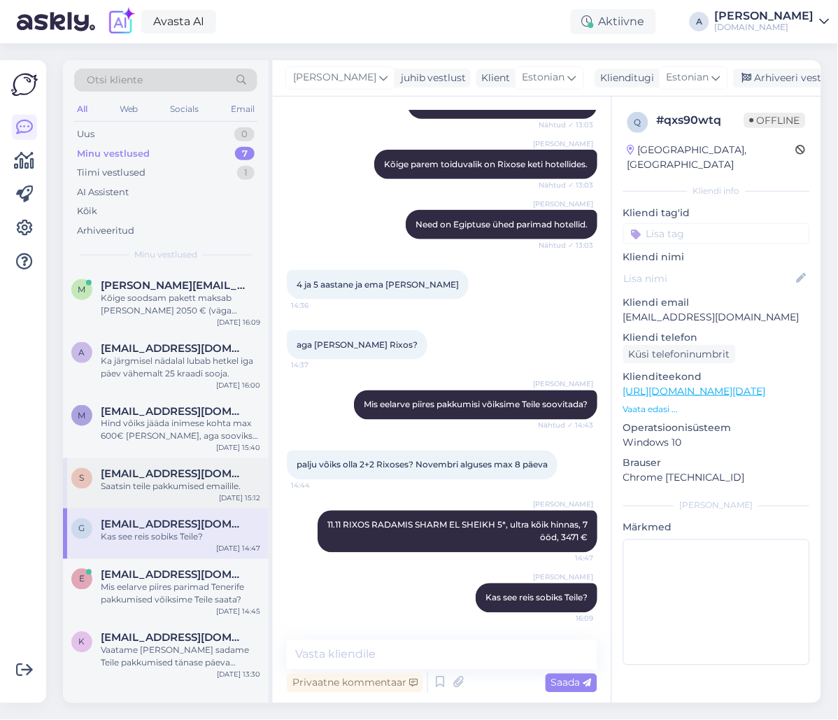
click at [222, 503] on div "S [EMAIL_ADDRESS][DOMAIN_NAME] Saatsin teile pakkumised emailile. [DATE] 15:12" at bounding box center [166, 483] width 206 height 50
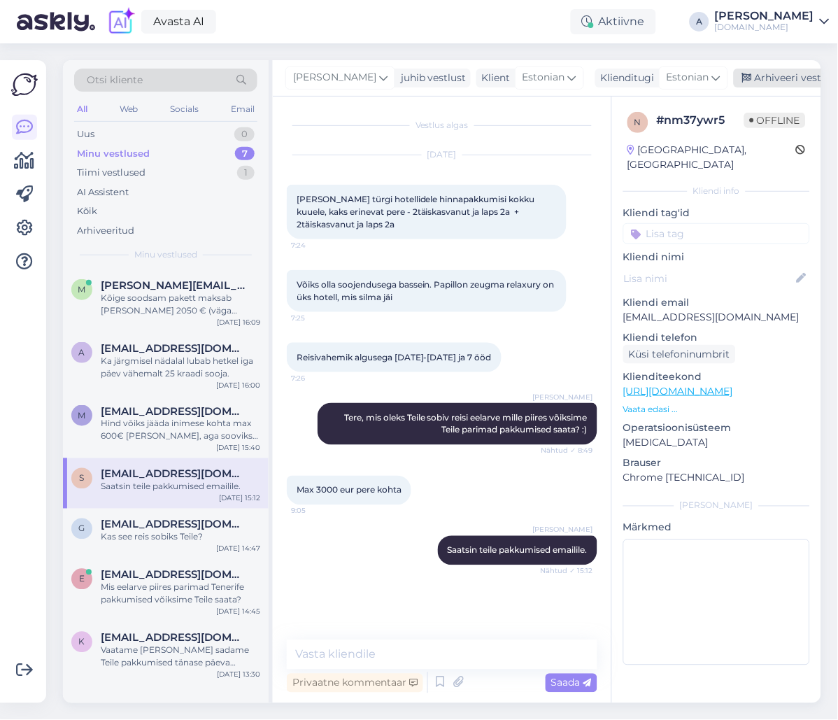
click at [767, 80] on div "Arhiveeri vestlus" at bounding box center [788, 78] width 108 height 19
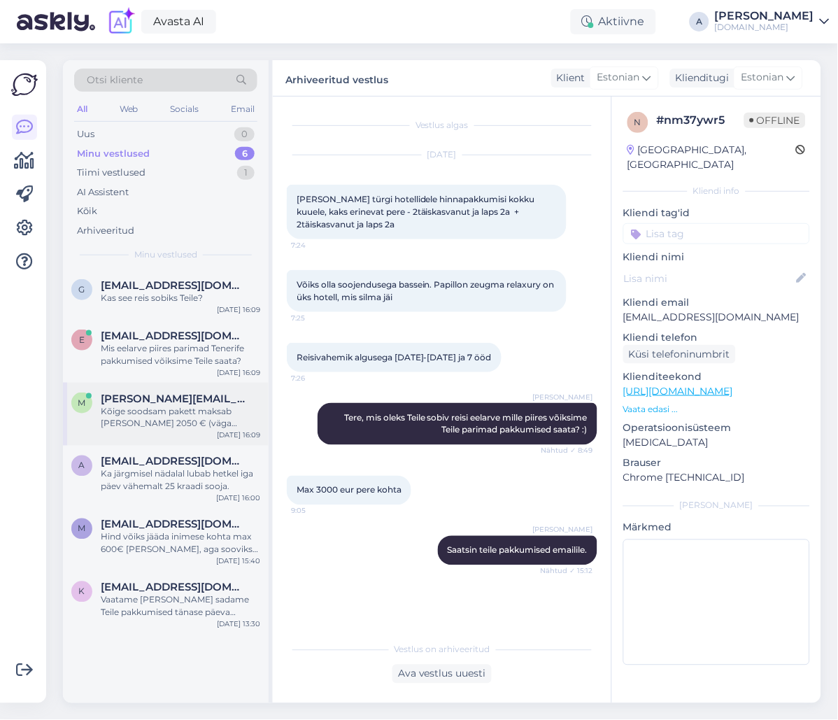
click at [175, 414] on div "Kõige soodsam pakett maksab [PERSON_NAME] 2050 € (väga tagasihoidlikus hotellis…" at bounding box center [180, 417] width 159 height 25
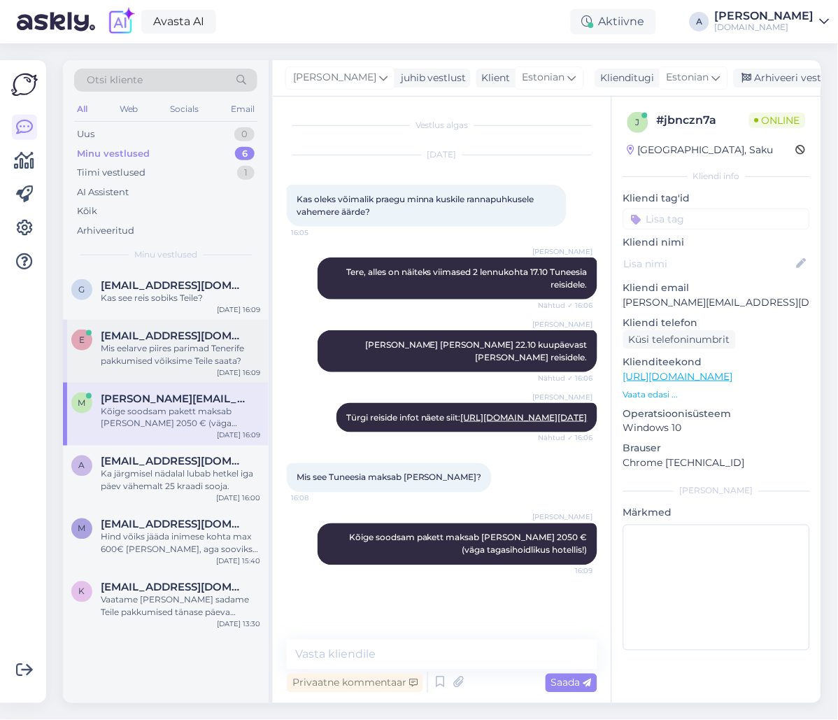
click at [183, 379] on div "e [EMAIL_ADDRESS][DOMAIN_NAME] Mis eelarve piires parimad Tenerife pakkumised v…" at bounding box center [166, 351] width 206 height 63
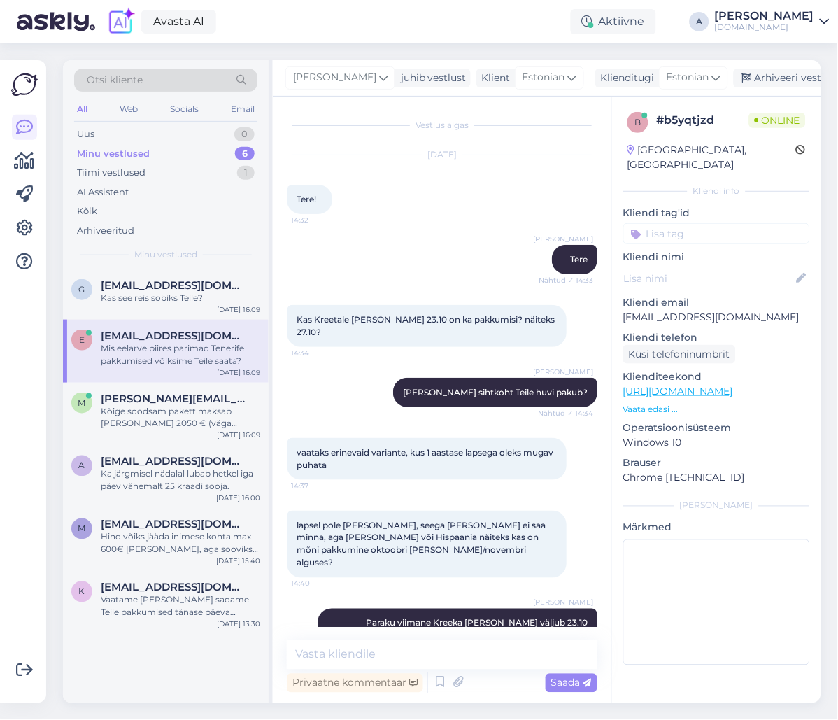
scroll to position [218, 0]
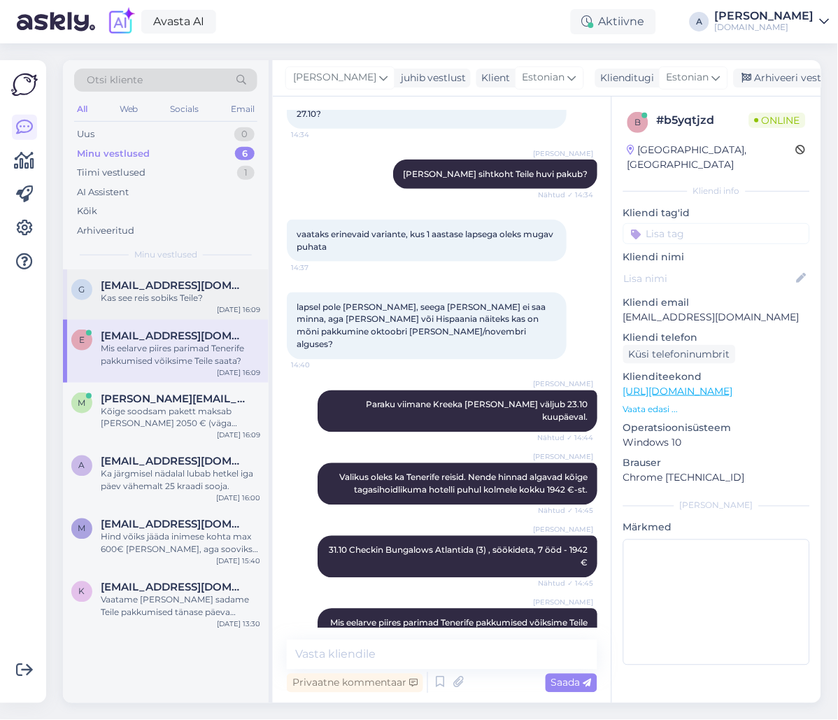
click at [171, 297] on div "Kas see reis sobiks Teile?" at bounding box center [180, 298] width 159 height 13
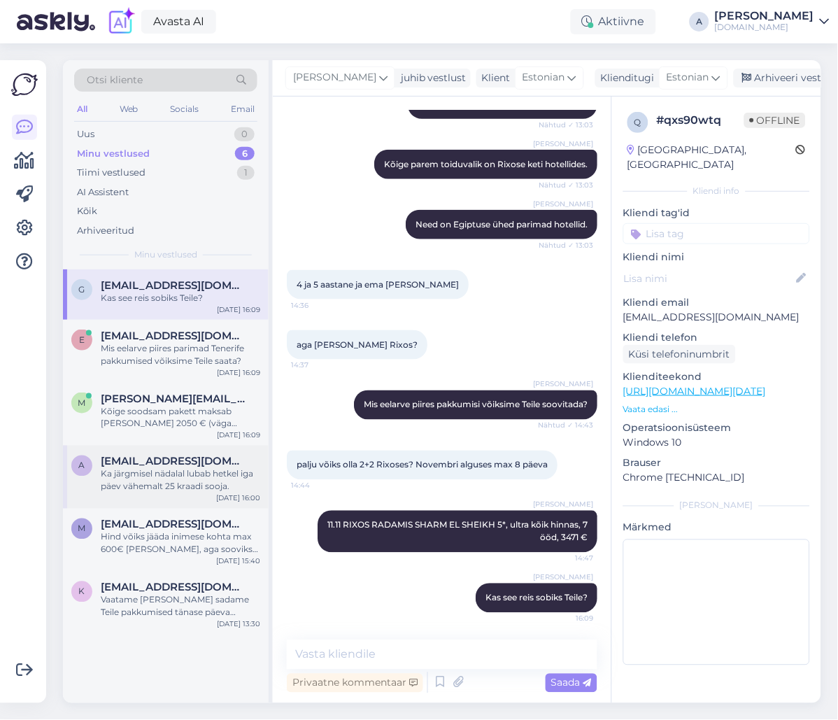
click at [184, 482] on div "Ka järgmisel nädalal lubab hetkel iga päev vähemalt 25 kraadi sooja." at bounding box center [180, 480] width 159 height 25
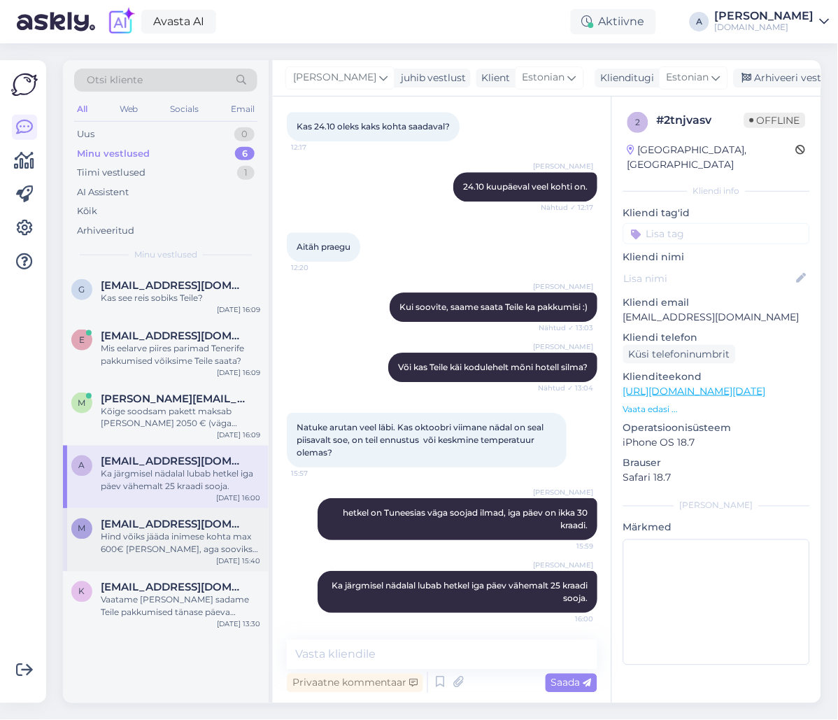
click at [202, 539] on div "Hind võiks jääda inimese kohta max 600€ [PERSON_NAME], aga sooviks pigem parema…" at bounding box center [180, 543] width 159 height 25
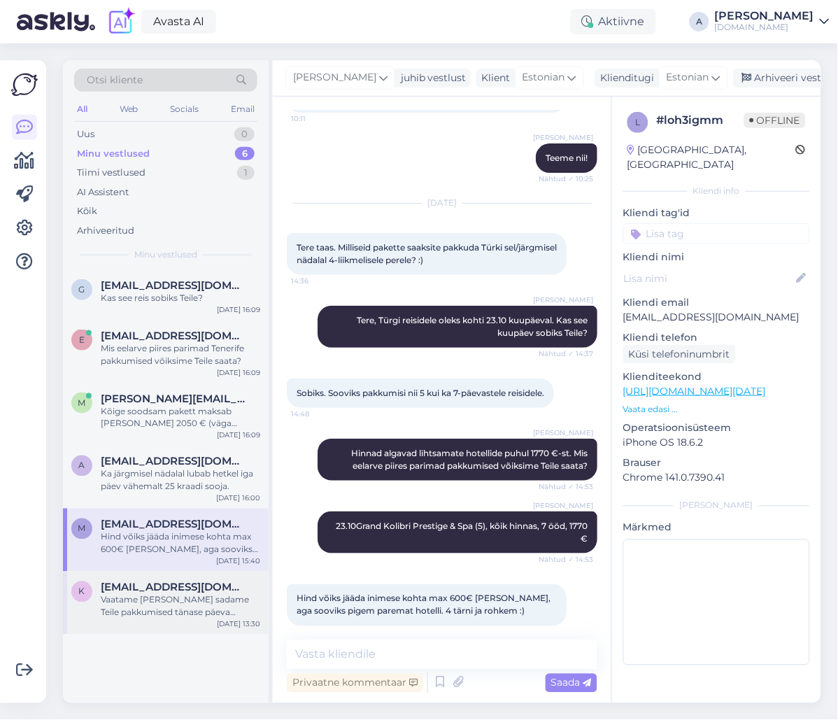
click at [206, 602] on div "Vaatame [PERSON_NAME] sadame Teile pakkumised tänase päeva jooksul emailile." at bounding box center [180, 606] width 159 height 25
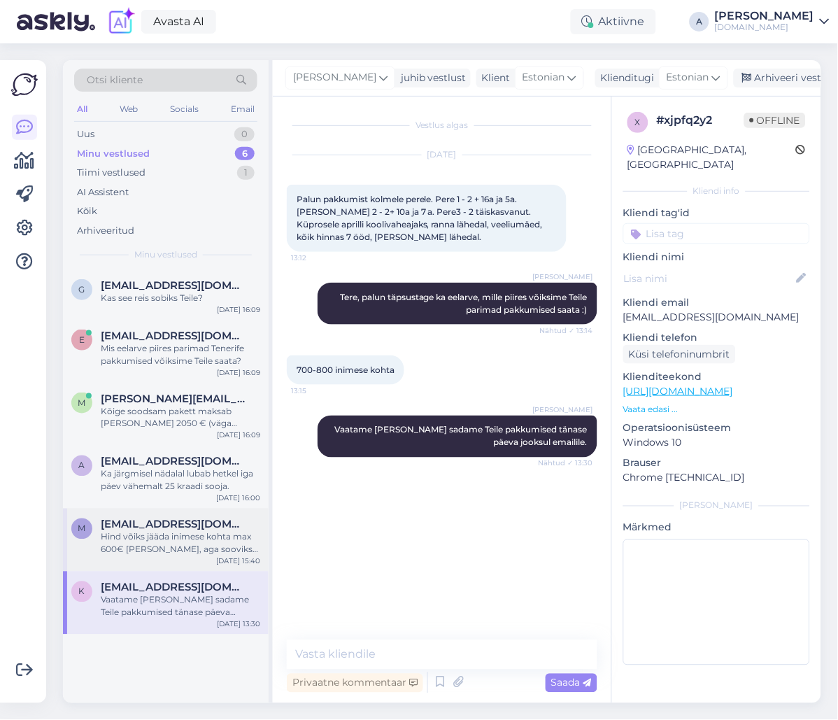
scroll to position [0, 0]
click at [205, 541] on div "Hind võiks jääda inimese kohta max 600€ [PERSON_NAME], aga sooviks pigem parema…" at bounding box center [180, 543] width 159 height 25
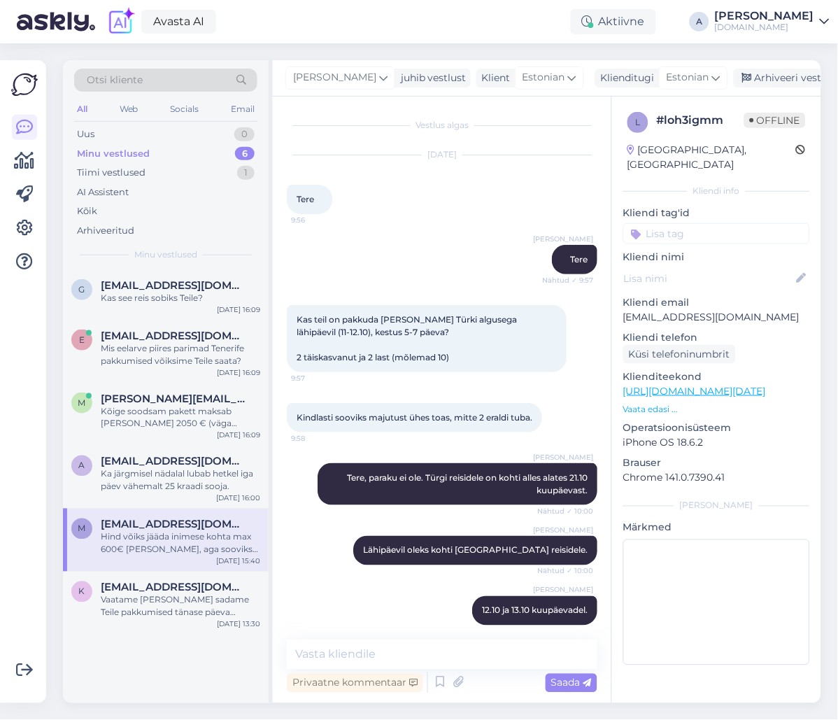
scroll to position [791, 0]
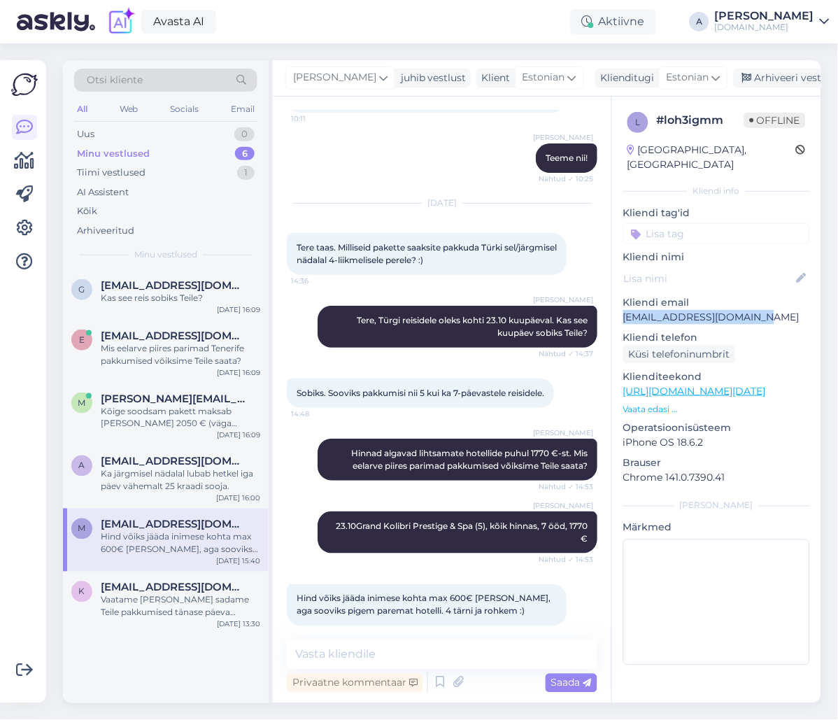
drag, startPoint x: 669, startPoint y: 301, endPoint x: 611, endPoint y: 300, distance: 57.4
click at [613, 300] on div "l # loh3igmm Offline [GEOGRAPHIC_DATA], [GEOGRAPHIC_DATA] Kliendi info Kliendi …" at bounding box center [716, 392] width 209 height 590
click at [364, 653] on textarea at bounding box center [442, 654] width 311 height 29
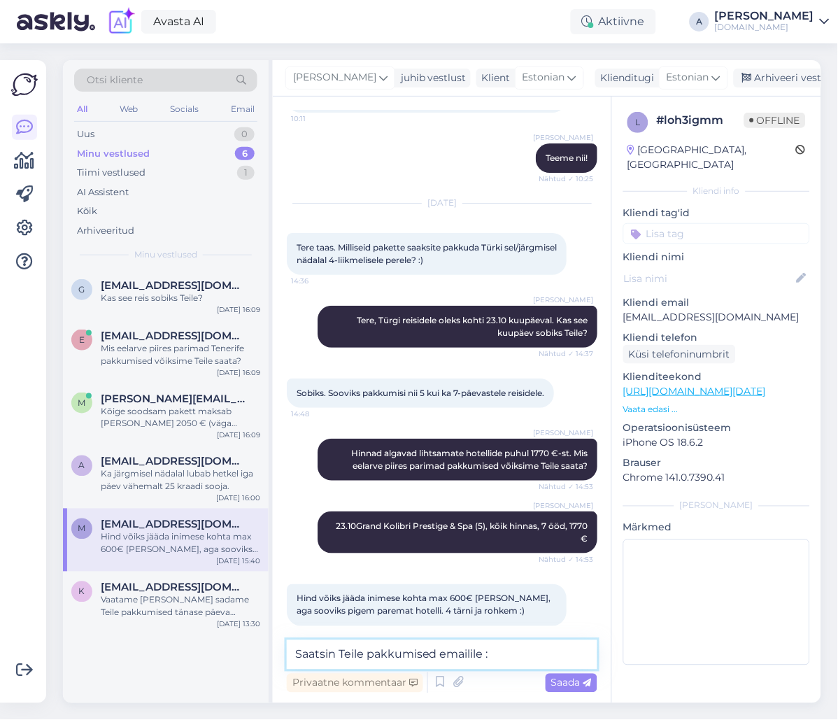
type textarea "Saatsin Teile pakkumised emailile :)"
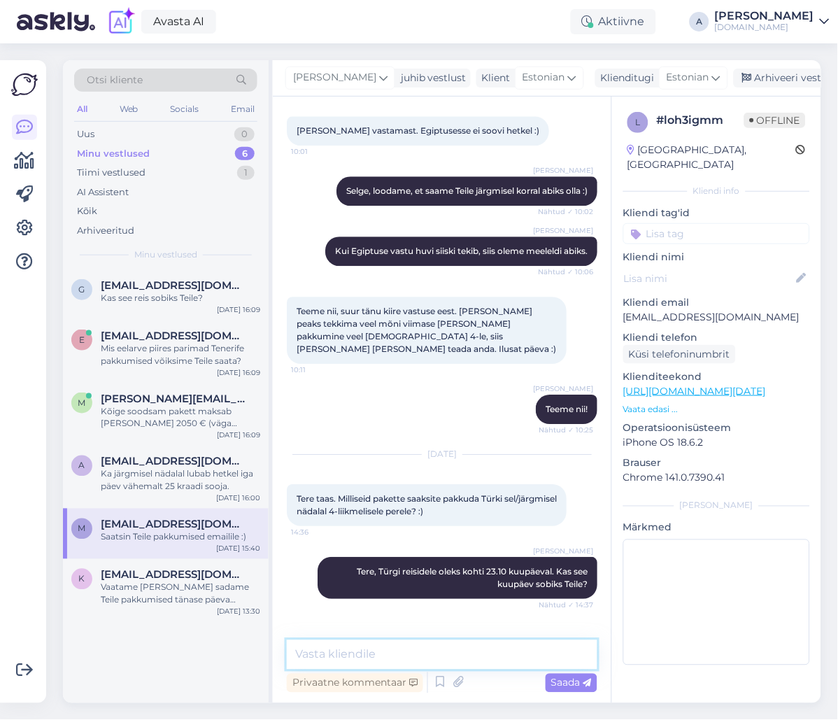
scroll to position [851, 0]
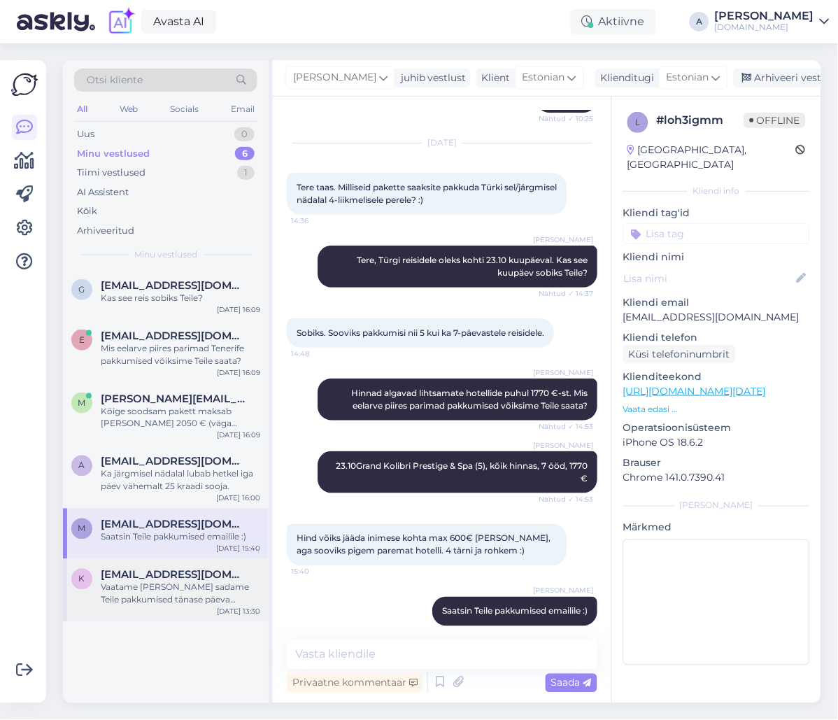
click at [187, 578] on span "[EMAIL_ADDRESS][DOMAIN_NAME]" at bounding box center [174, 575] width 146 height 13
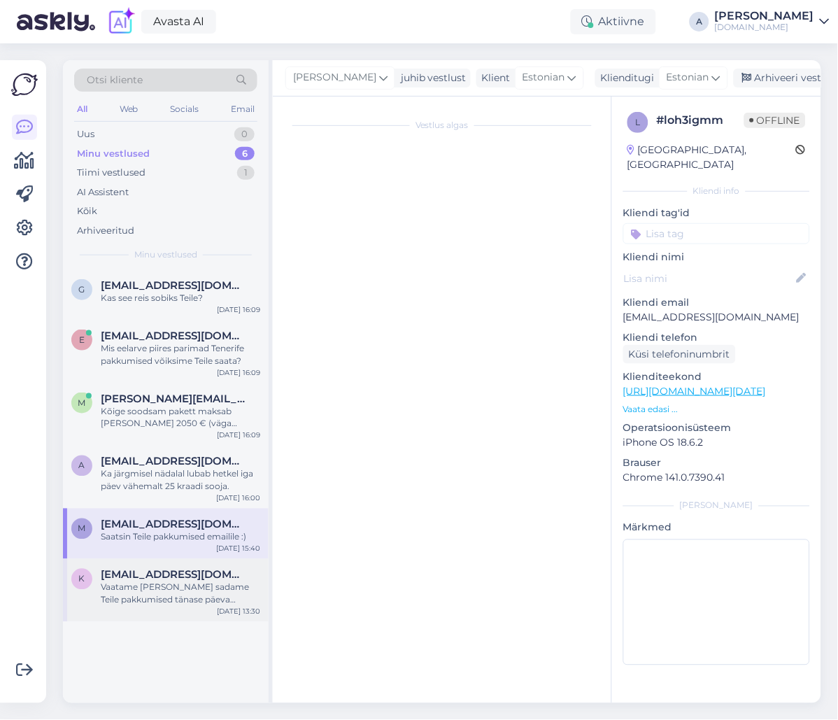
scroll to position [0, 0]
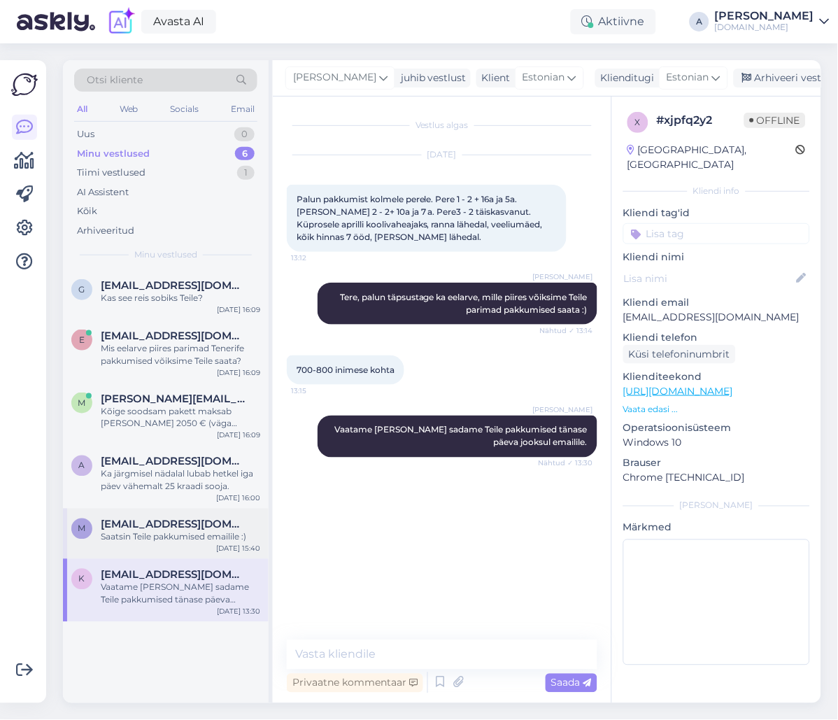
click at [187, 531] on div "Saatsin Teile pakkumised emailile :)" at bounding box center [180, 537] width 159 height 13
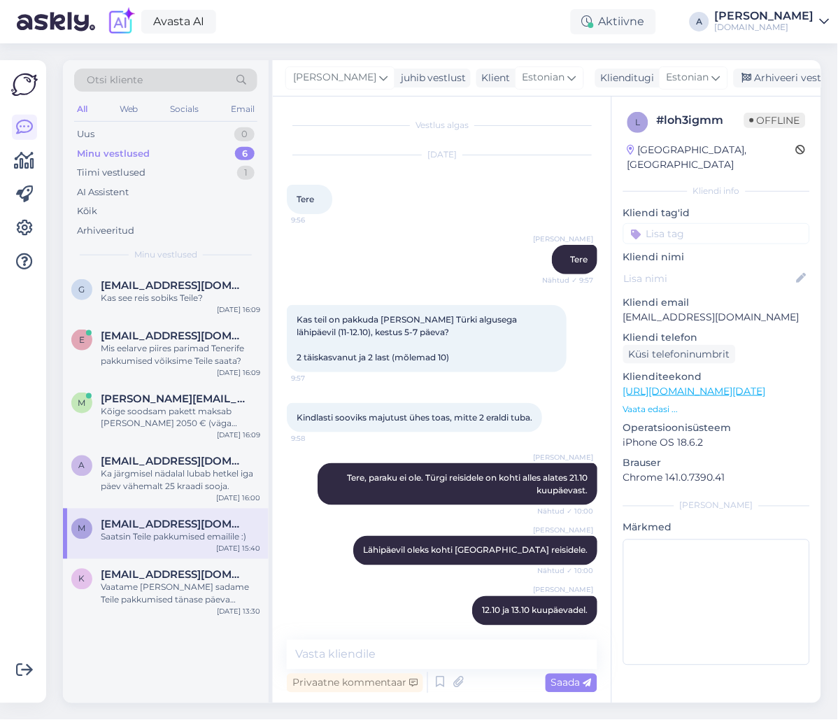
scroll to position [851, 0]
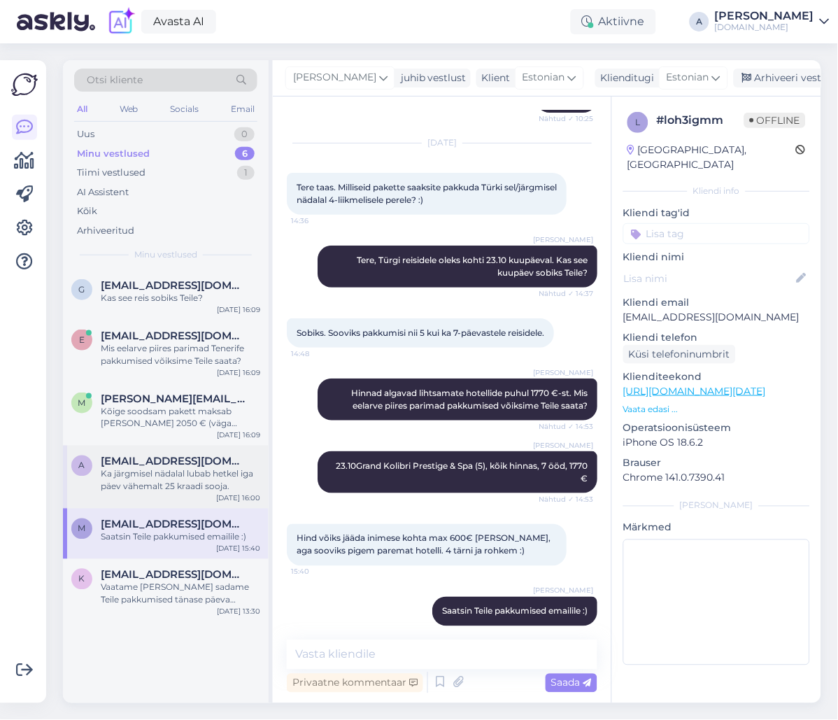
click at [199, 477] on div "Ka järgmisel nädalal lubab hetkel iga päev vähemalt 25 kraadi sooja." at bounding box center [180, 480] width 159 height 25
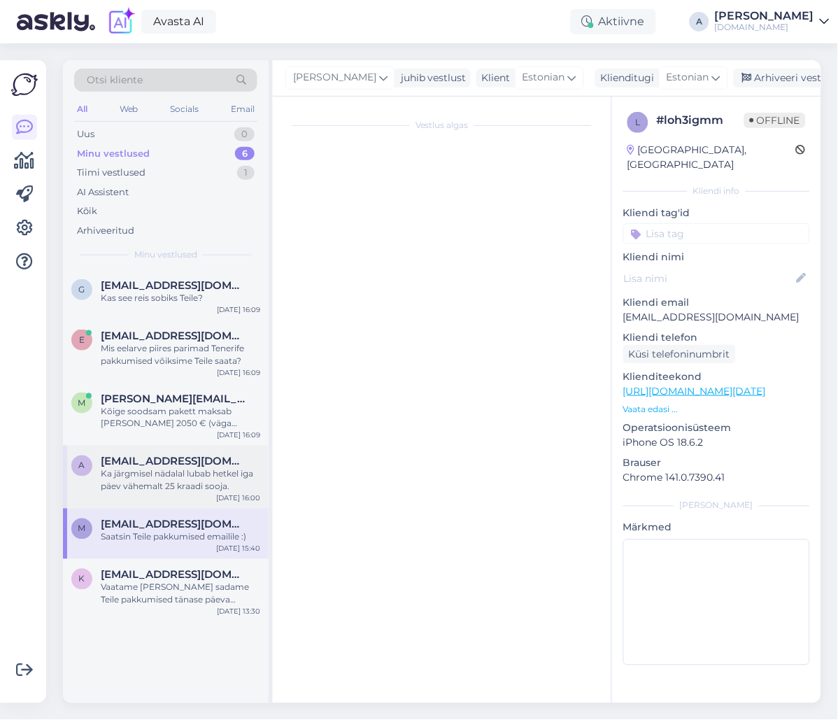
scroll to position [567, 0]
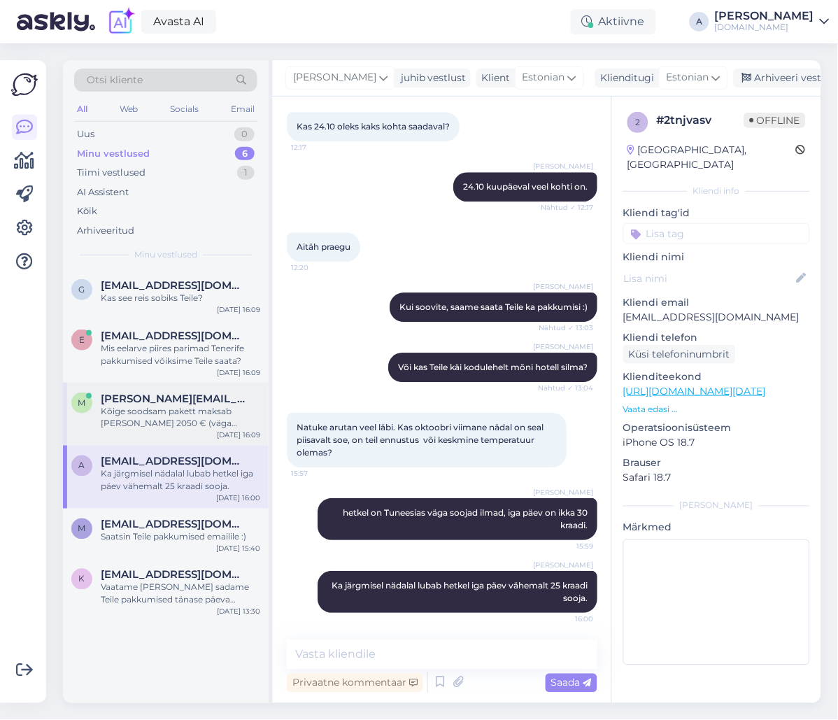
click at [205, 425] on div "Kõige soodsam pakett maksab [PERSON_NAME] 2050 € (väga tagasihoidlikus hotellis…" at bounding box center [180, 417] width 159 height 25
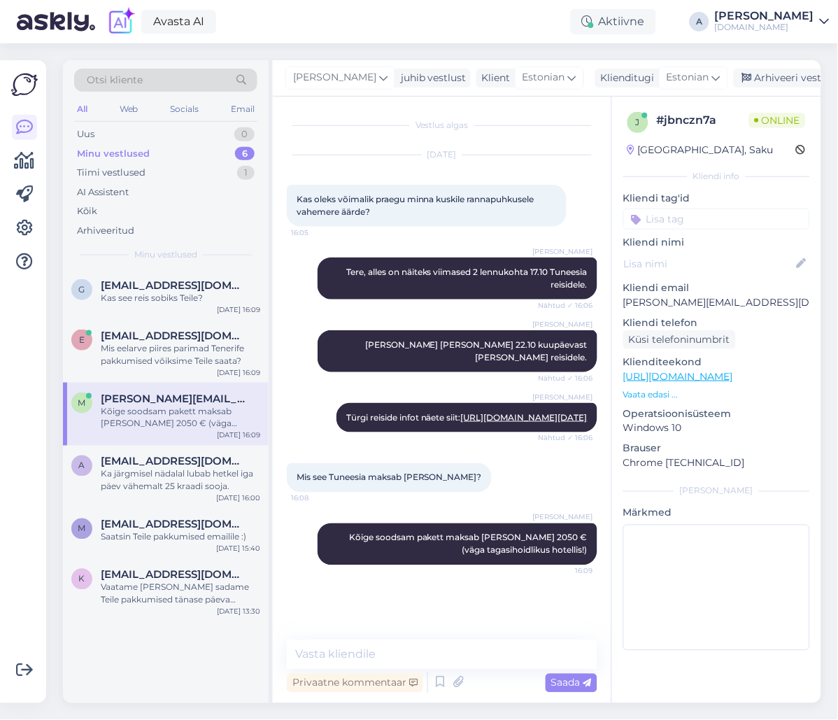
scroll to position [0, 0]
click at [207, 370] on div "e [EMAIL_ADDRESS][DOMAIN_NAME] Mis eelarve piires parimad Tenerife pakkumised v…" at bounding box center [166, 351] width 206 height 63
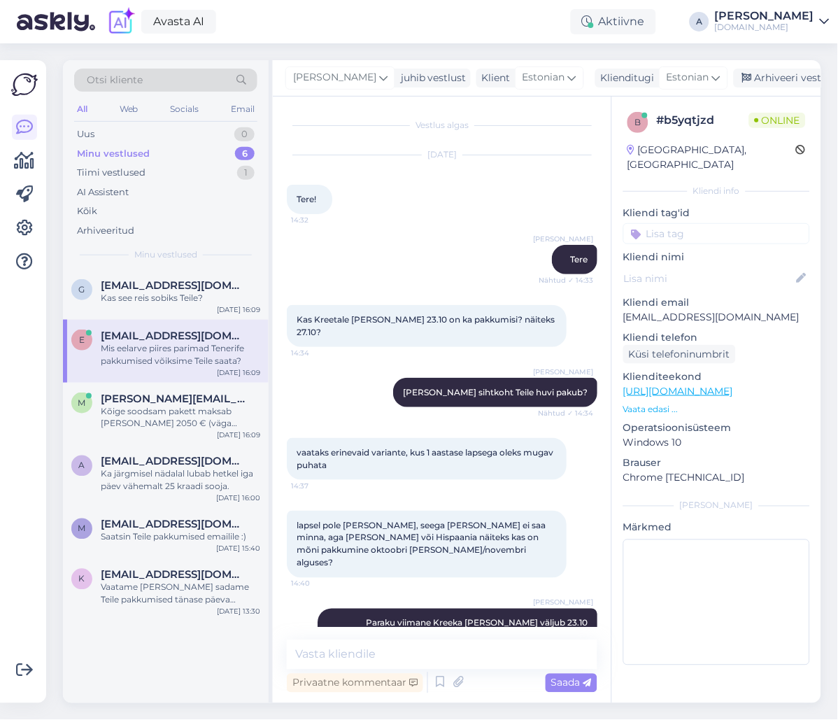
scroll to position [218, 0]
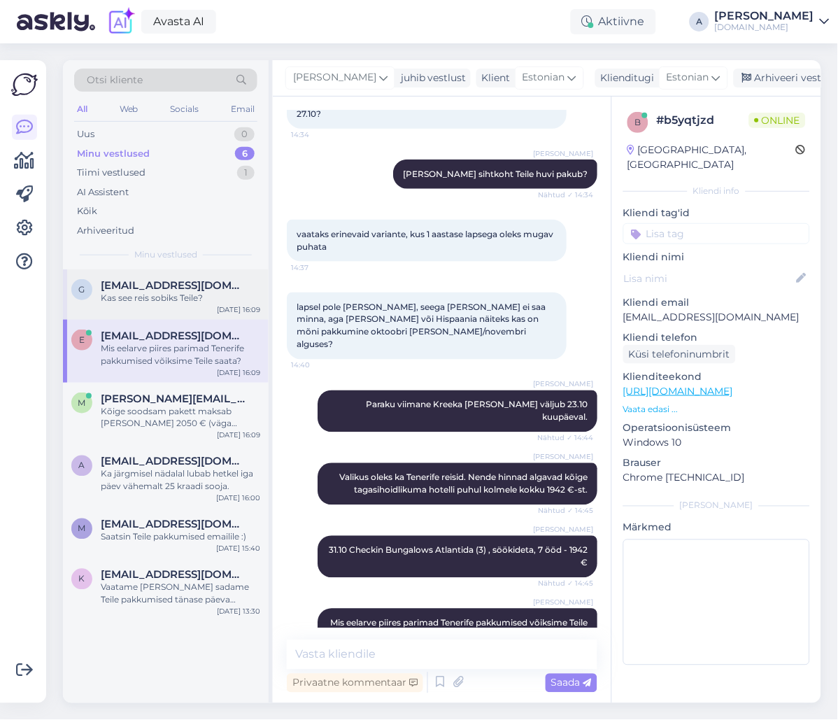
click at [180, 288] on span "[EMAIL_ADDRESS][DOMAIN_NAME]" at bounding box center [174, 285] width 146 height 13
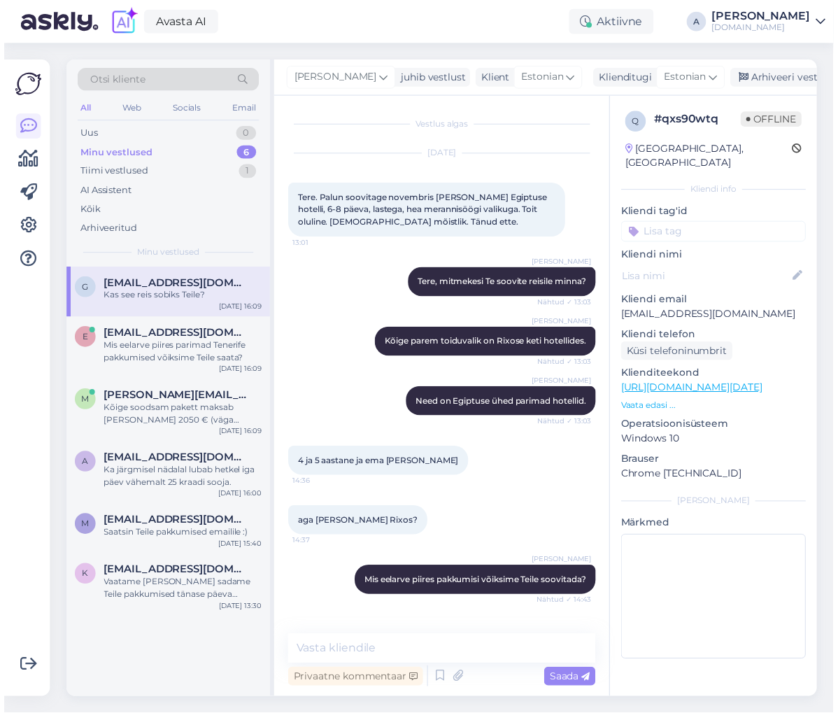
scroll to position [180, 0]
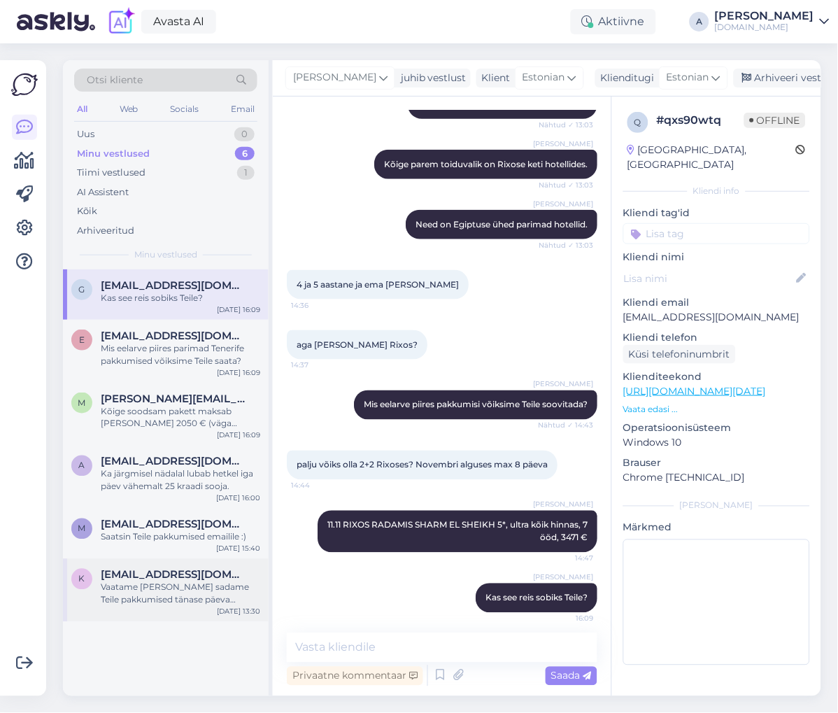
click at [220, 588] on div "Vaatame [PERSON_NAME] sadame Teile pakkumised tänase päeva jooksul emailile." at bounding box center [180, 593] width 159 height 25
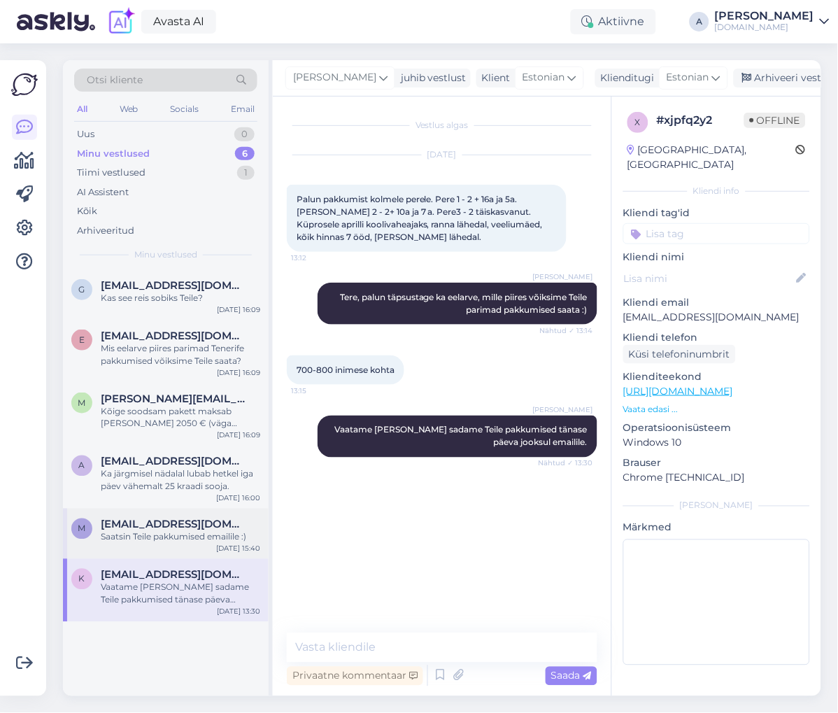
click at [217, 550] on div "M [EMAIL_ADDRESS][DOMAIN_NAME] Saatsin Teile pakkumised emailile :) [DATE] 15:40" at bounding box center [166, 534] width 206 height 50
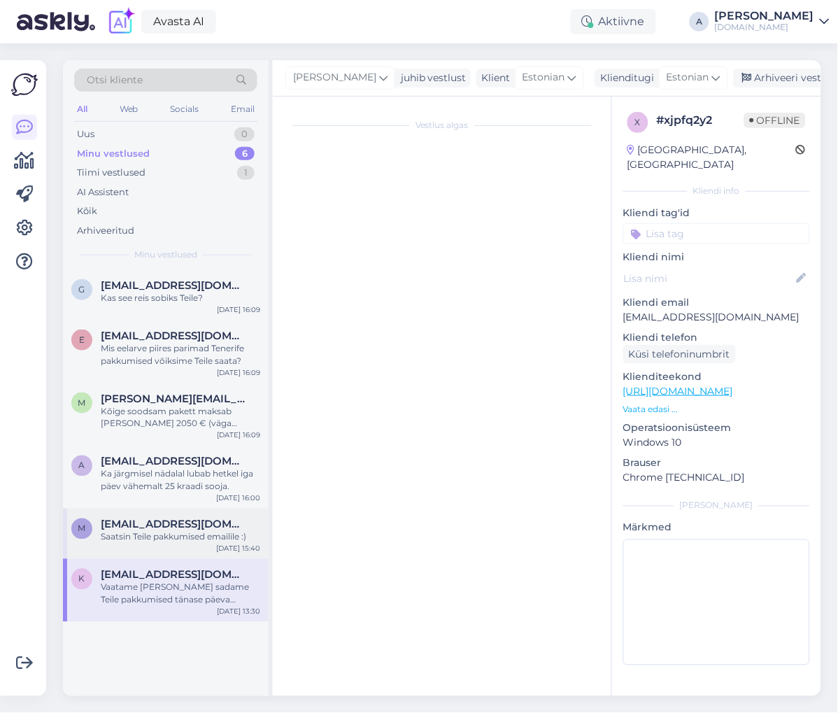
scroll to position [858, 0]
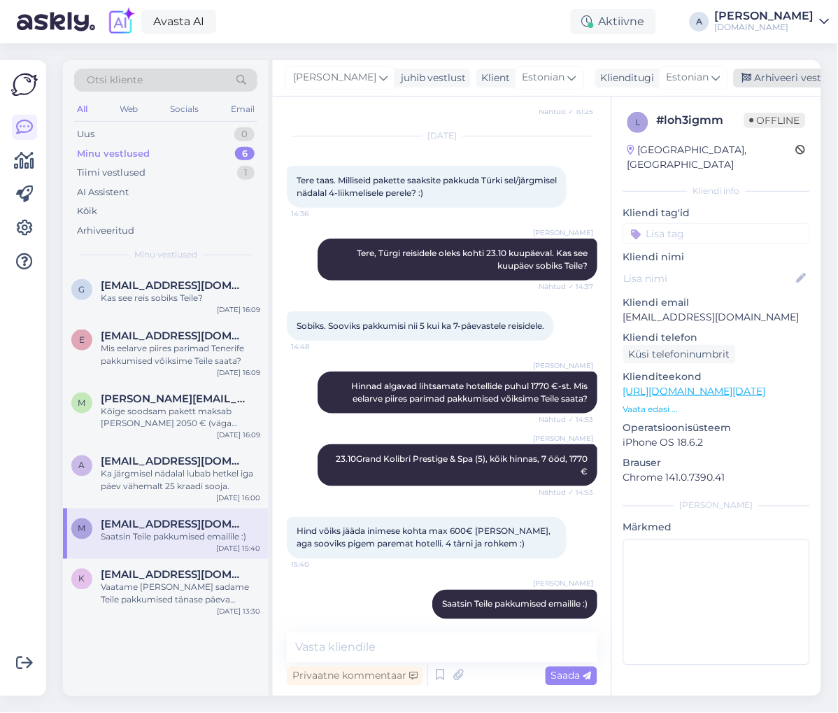
click at [743, 73] on div "Arhiveeri vestlus" at bounding box center [788, 78] width 108 height 19
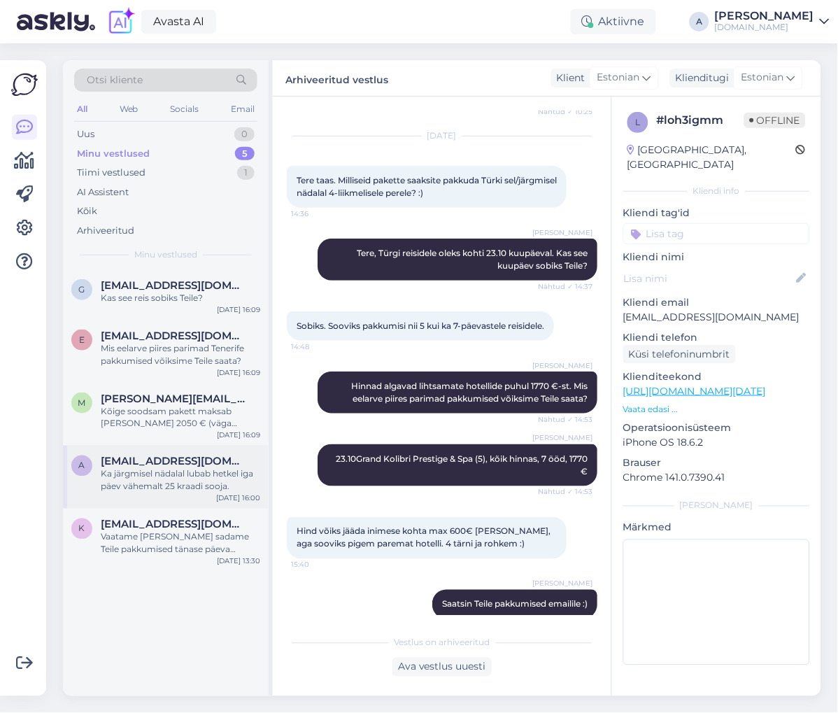
click at [211, 487] on div "Ka järgmisel nädalal lubab hetkel iga päev vähemalt 25 kraadi sooja." at bounding box center [180, 480] width 159 height 25
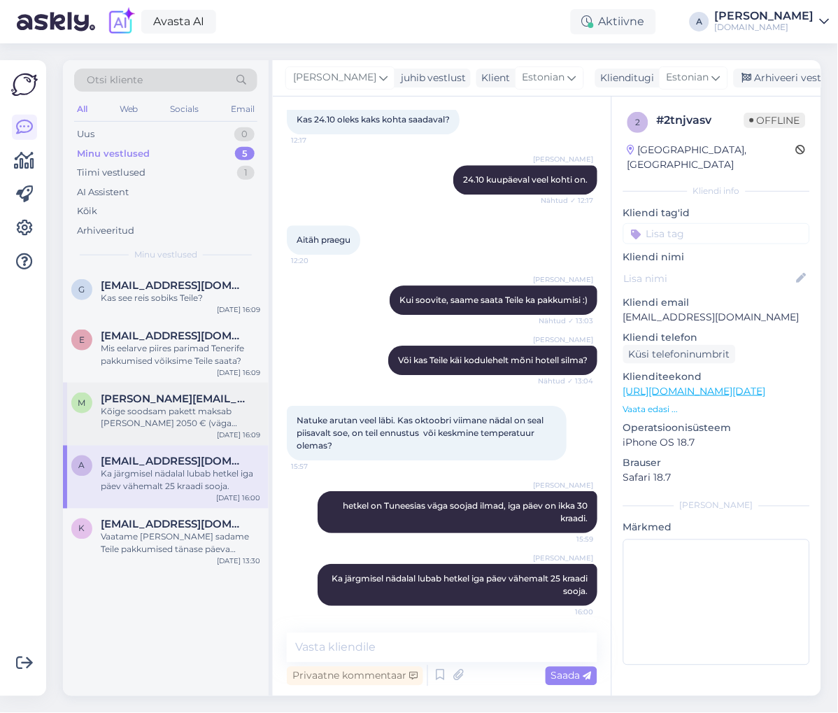
click at [206, 432] on div "m [PERSON_NAME][EMAIL_ADDRESS][DOMAIN_NAME] Kõige soodsam pakett maksab [PERSON…" at bounding box center [166, 414] width 206 height 63
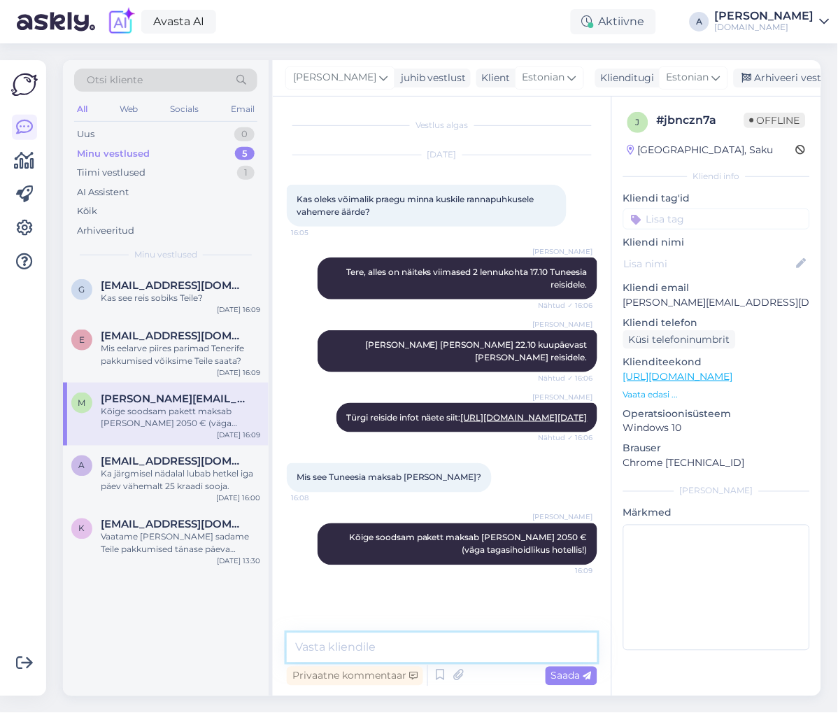
click at [523, 647] on textarea at bounding box center [442, 647] width 311 height 29
click at [146, 545] on div "Vaatame [PERSON_NAME] sadame Teile pakkumised tänase päeva jooksul emailile." at bounding box center [180, 543] width 159 height 25
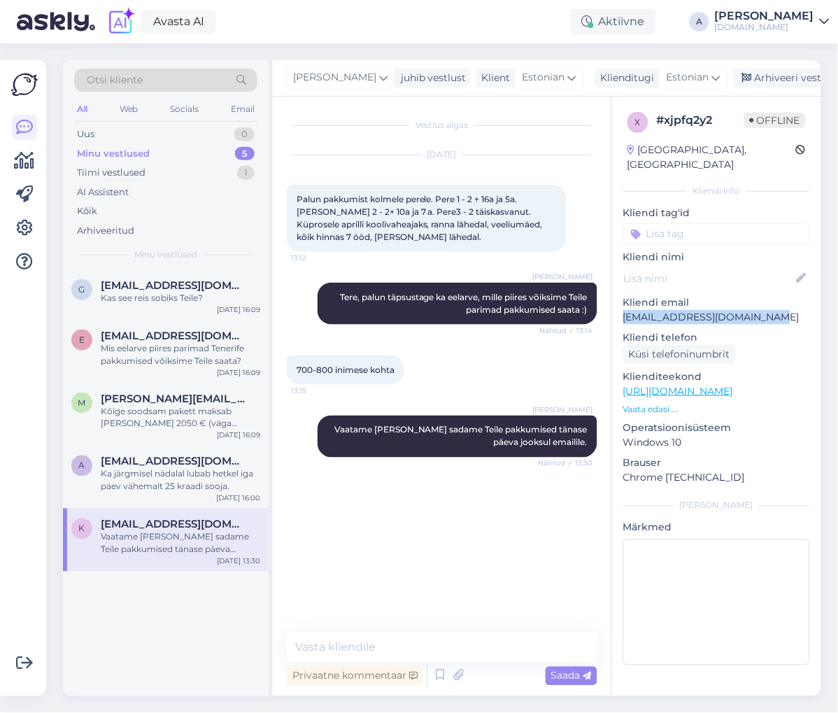
drag, startPoint x: 729, startPoint y: 297, endPoint x: 624, endPoint y: 298, distance: 104.9
click at [624, 310] on p "[EMAIL_ADDRESS][DOMAIN_NAME]" at bounding box center [716, 317] width 187 height 15
click at [746, 277] on div "x # xjpfq2y2 Offline [GEOGRAPHIC_DATA], [GEOGRAPHIC_DATA] Kliendi info Kliendi …" at bounding box center [716, 392] width 209 height 590
drag, startPoint x: 753, startPoint y: 299, endPoint x: 621, endPoint y: 305, distance: 132.3
click at [621, 305] on div "x # xjpfq2y2 Offline [GEOGRAPHIC_DATA], [GEOGRAPHIC_DATA] Kliendi info Kliendi …" at bounding box center [716, 392] width 209 height 590
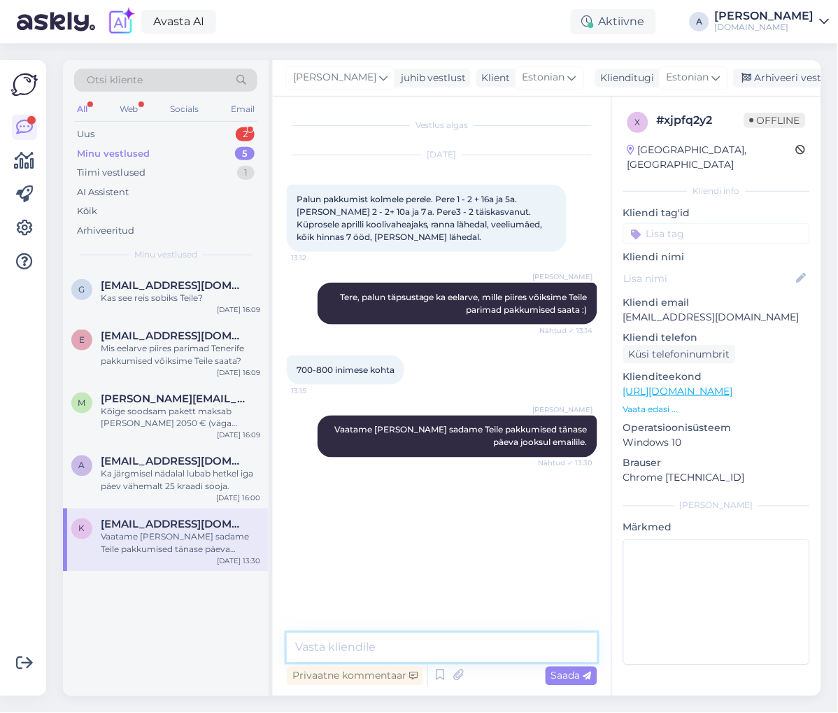
click at [348, 650] on textarea at bounding box center [442, 647] width 311 height 29
type textarea "Saatsin Teile pakkumised emailile :)"
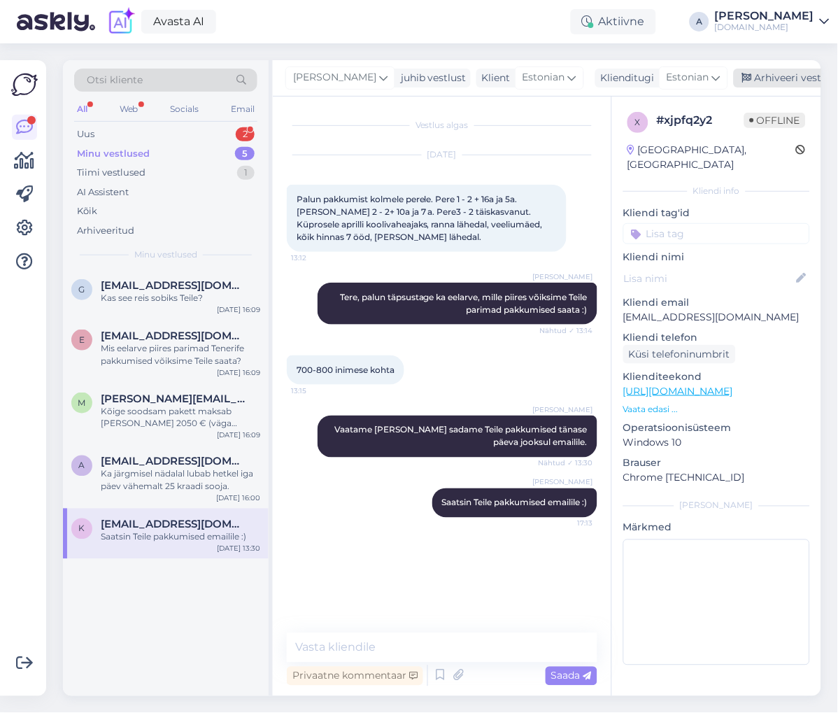
click at [734, 76] on div "Arhiveeri vestlus" at bounding box center [788, 78] width 108 height 19
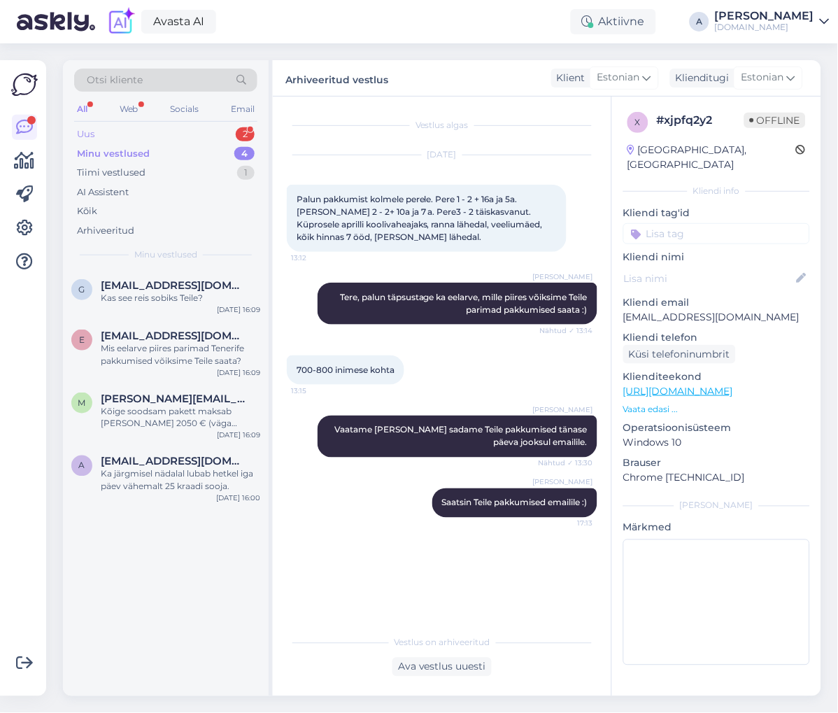
click at [239, 132] on div "2" at bounding box center [245, 134] width 19 height 14
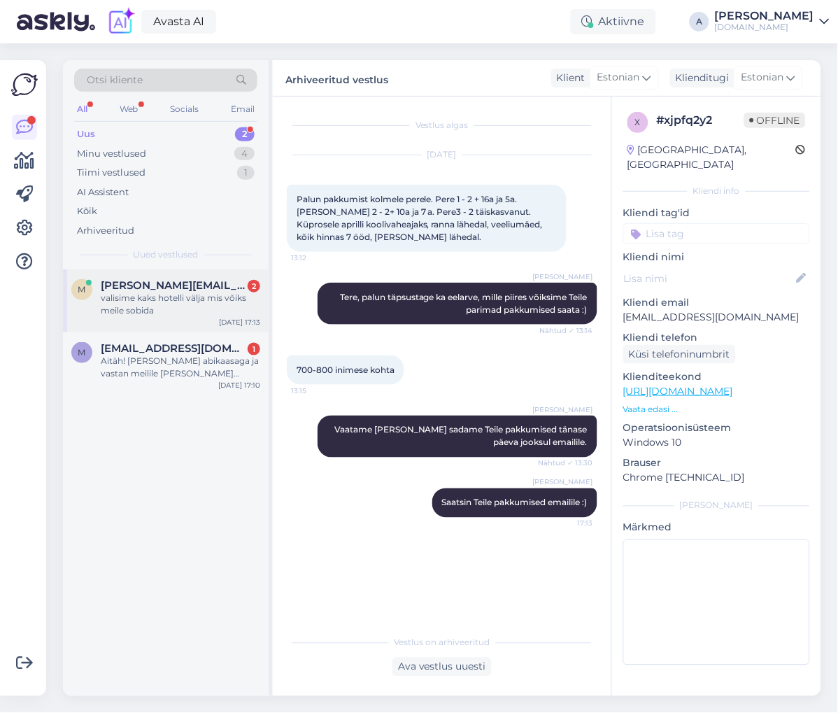
click at [208, 323] on div "m [PERSON_NAME][EMAIL_ADDRESS][PERSON_NAME][DOMAIN_NAME] 2 valisime kaks hotell…" at bounding box center [166, 300] width 206 height 63
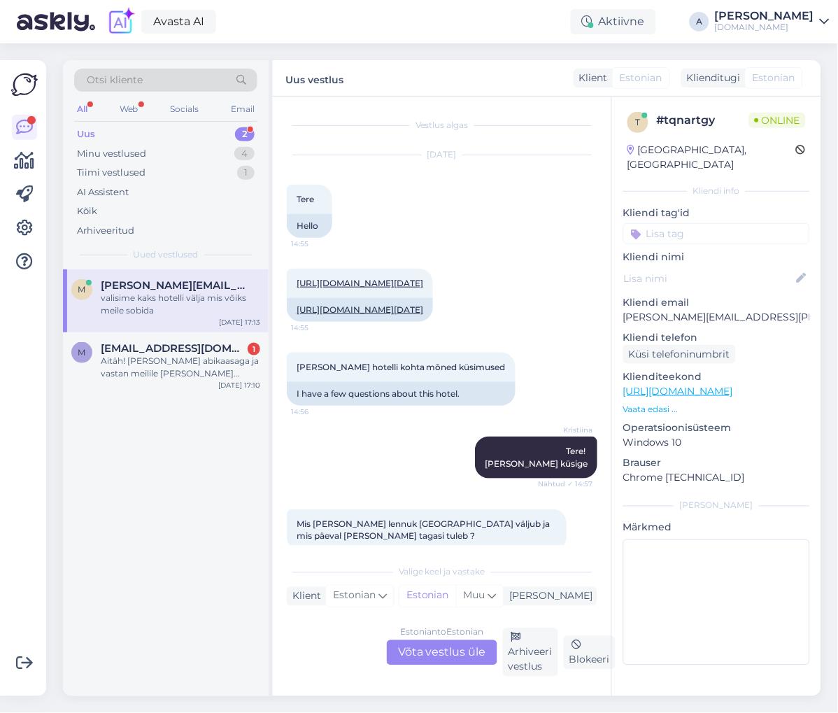
scroll to position [2471, 0]
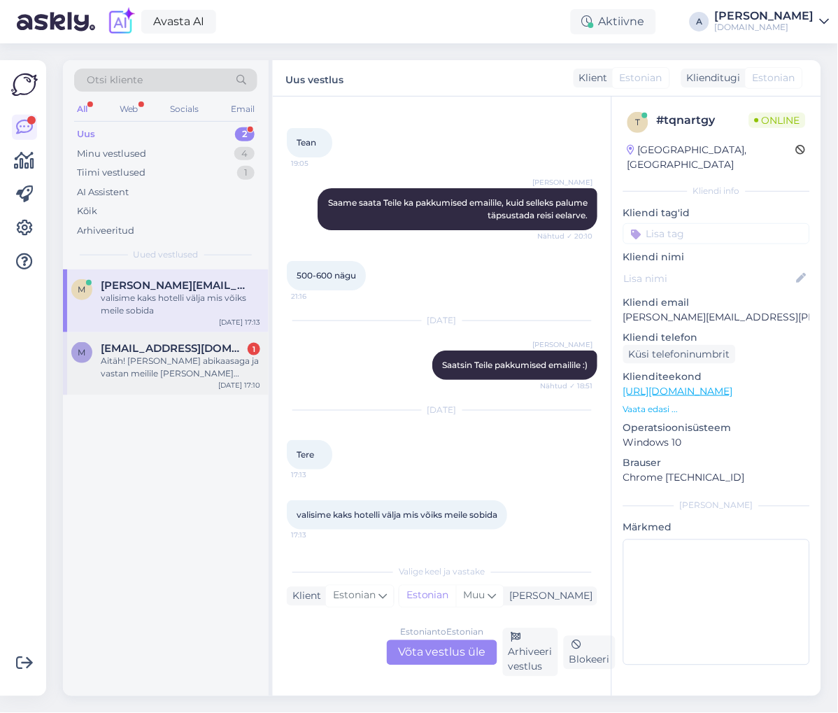
click at [203, 376] on div "Aitäh! [PERSON_NAME] abikaasaga ja vastan meilile [PERSON_NAME] sobivat leiame …" at bounding box center [180, 367] width 159 height 25
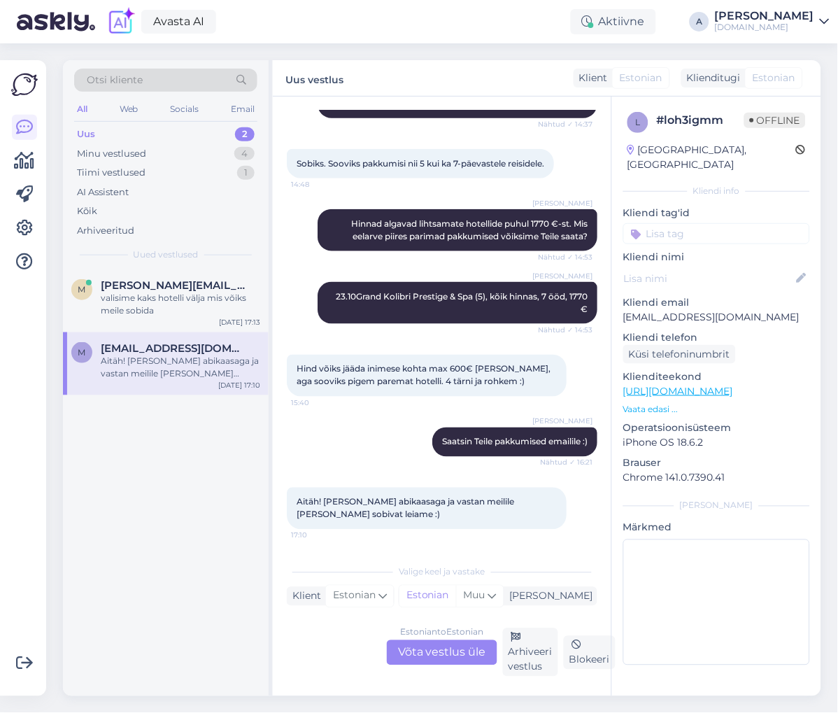
scroll to position [1007, 0]
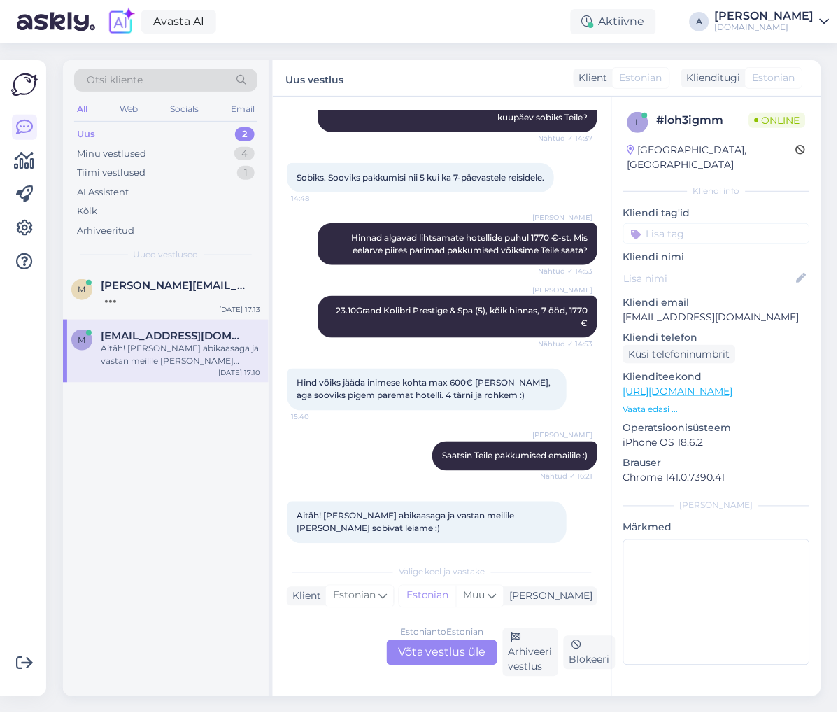
click at [438, 649] on div "Estonian to Estonian Võta vestlus üle" at bounding box center [442, 652] width 111 height 25
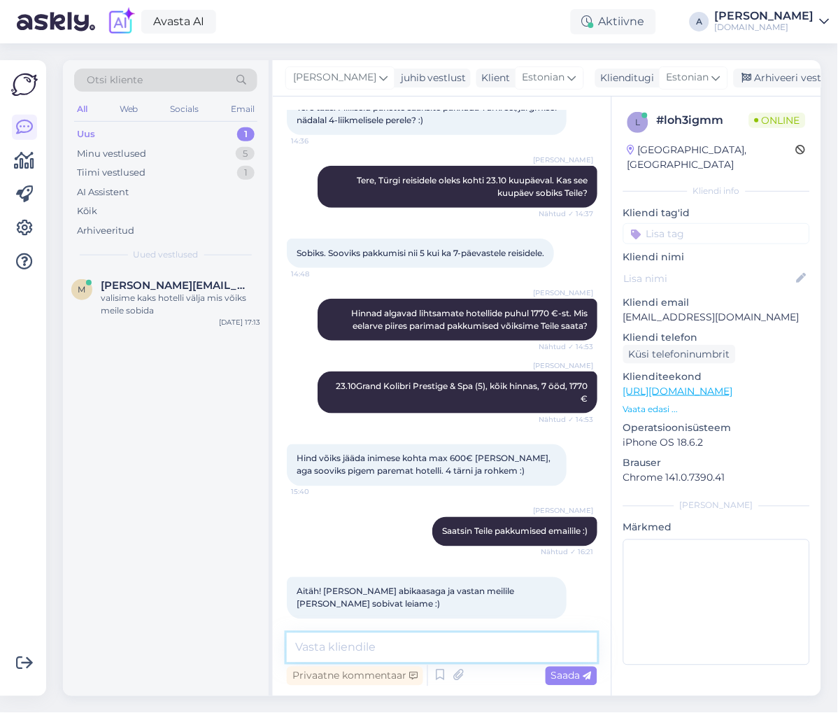
click at [427, 643] on textarea at bounding box center [442, 647] width 311 height 29
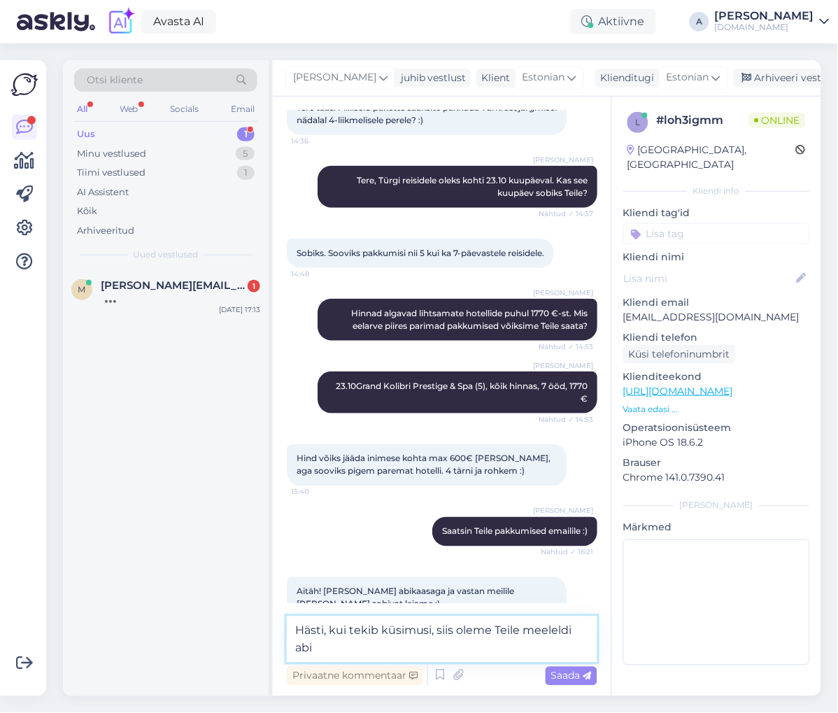
scroll to position [948, 0]
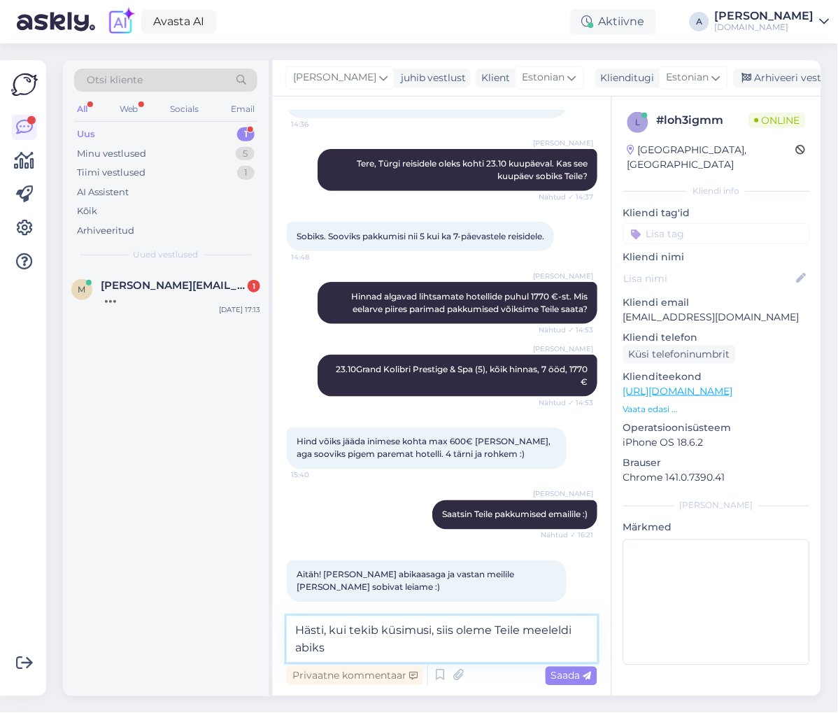
type textarea "Hästi, kui tekib küsimusi, siis oleme Teile meeleldi abiks."
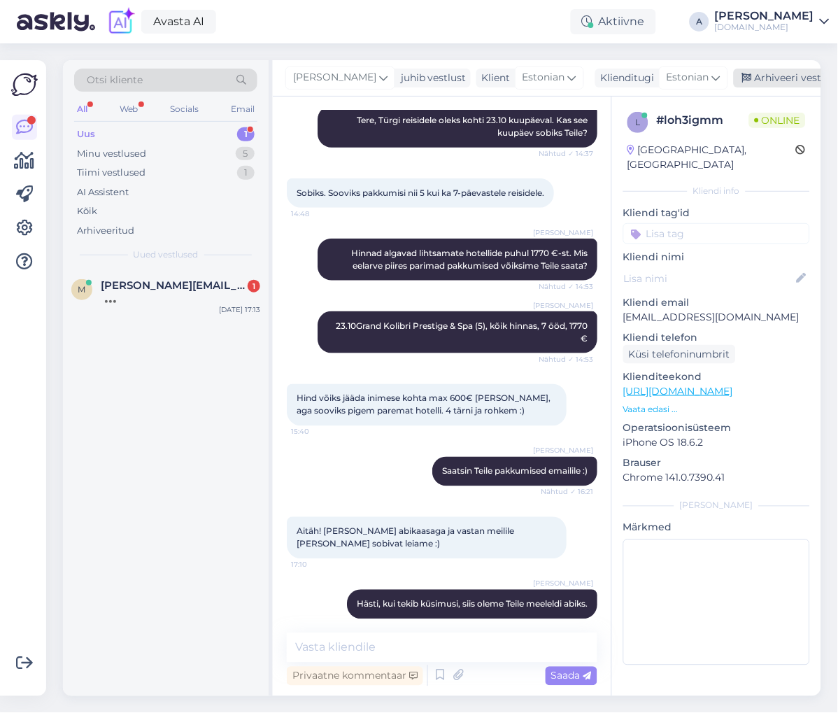
click at [760, 80] on div "Arhiveeri vestlus" at bounding box center [788, 78] width 108 height 19
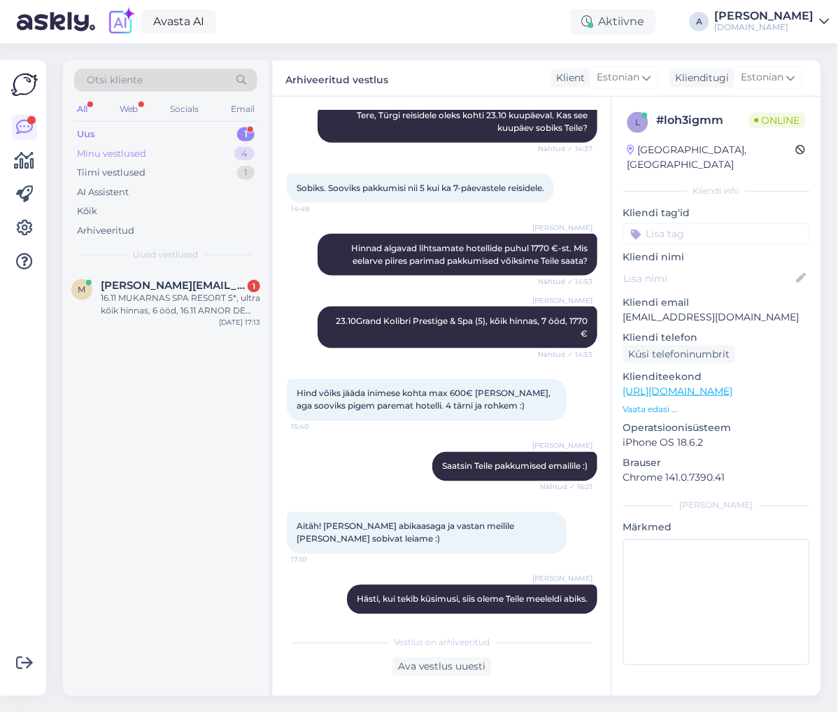
click at [246, 152] on div "4" at bounding box center [244, 154] width 20 height 14
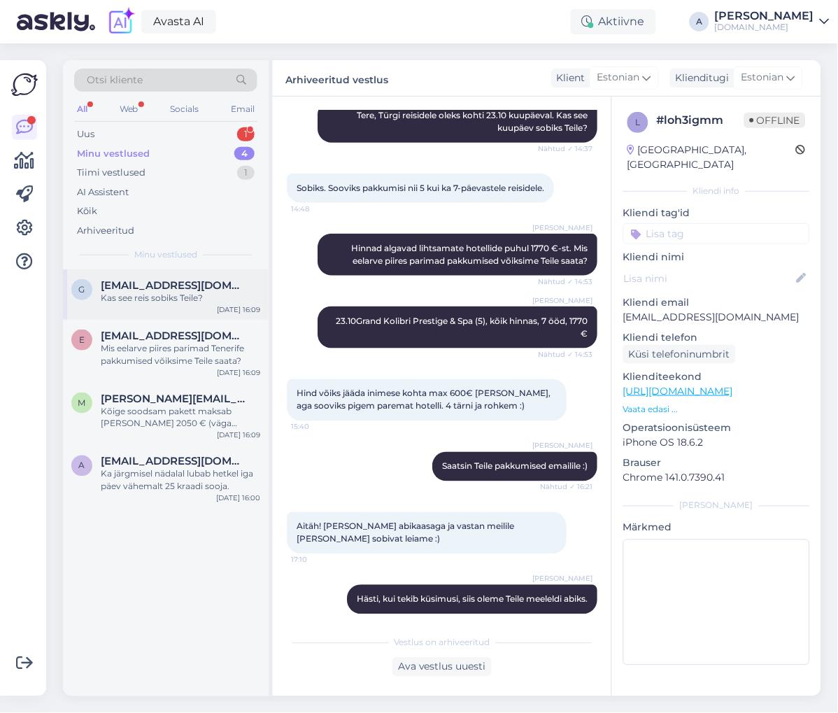
click at [217, 290] on div "[EMAIL_ADDRESS][DOMAIN_NAME]" at bounding box center [180, 285] width 159 height 13
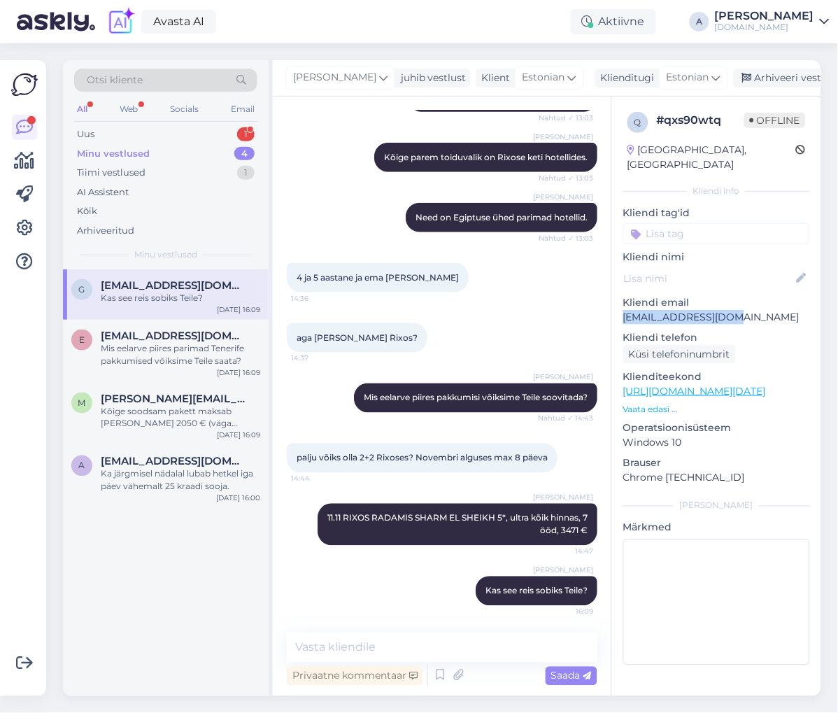
drag, startPoint x: 735, startPoint y: 298, endPoint x: 622, endPoint y: 300, distance: 112.6
click at [622, 300] on div "q # qxs90wtq Offline [GEOGRAPHIC_DATA], [GEOGRAPHIC_DATA] Kliendi info Kliendi …" at bounding box center [716, 392] width 209 height 590
click at [178, 135] on div "Uus 1" at bounding box center [165, 135] width 183 height 20
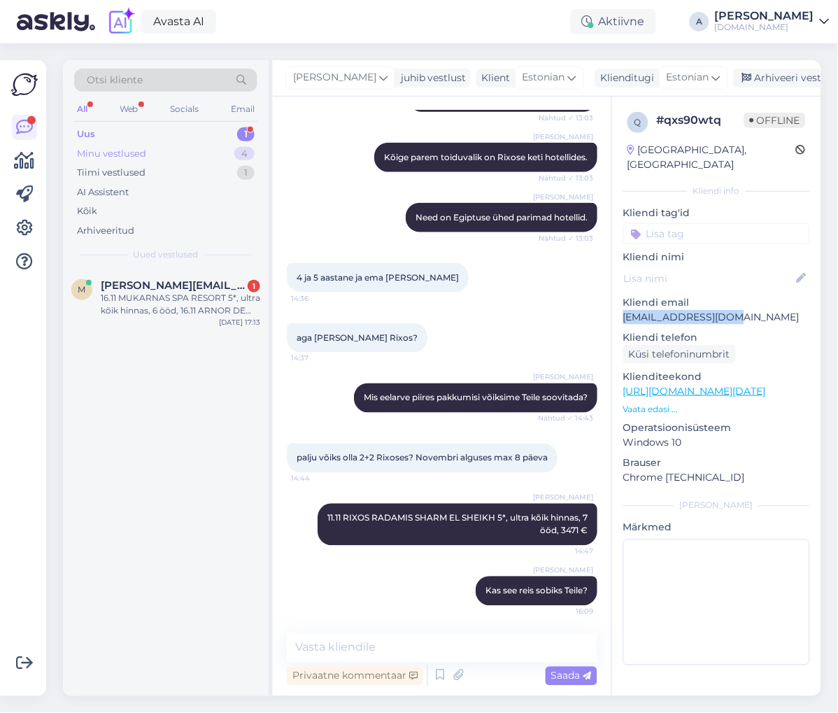
click at [180, 144] on div "Minu vestlused 4" at bounding box center [165, 154] width 183 height 20
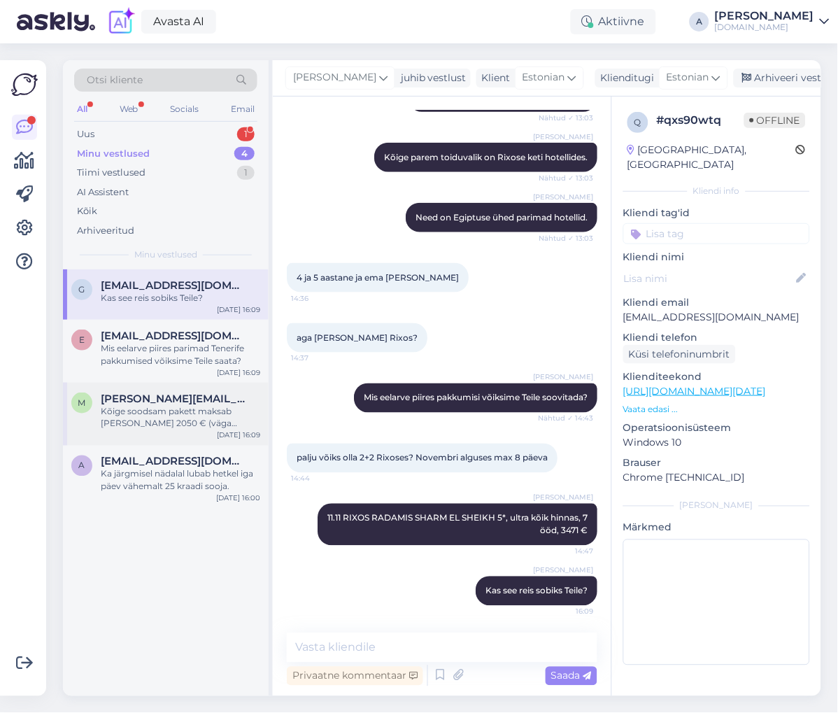
click at [214, 443] on div "m [PERSON_NAME][EMAIL_ADDRESS][DOMAIN_NAME] Kõige soodsam pakett maksab [PERSON…" at bounding box center [166, 414] width 206 height 63
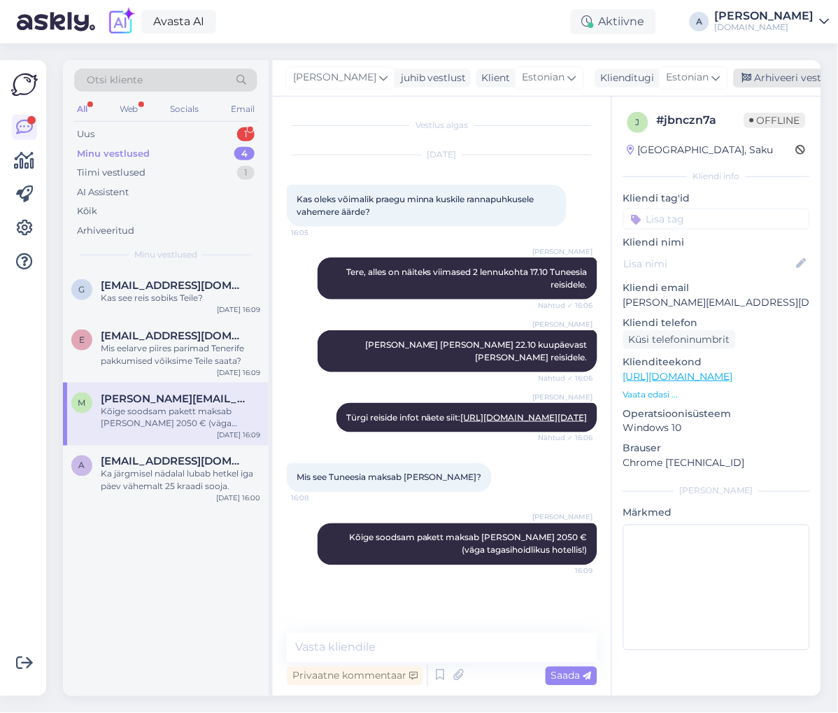
click at [764, 78] on div "Arhiveeri vestlus" at bounding box center [788, 78] width 108 height 19
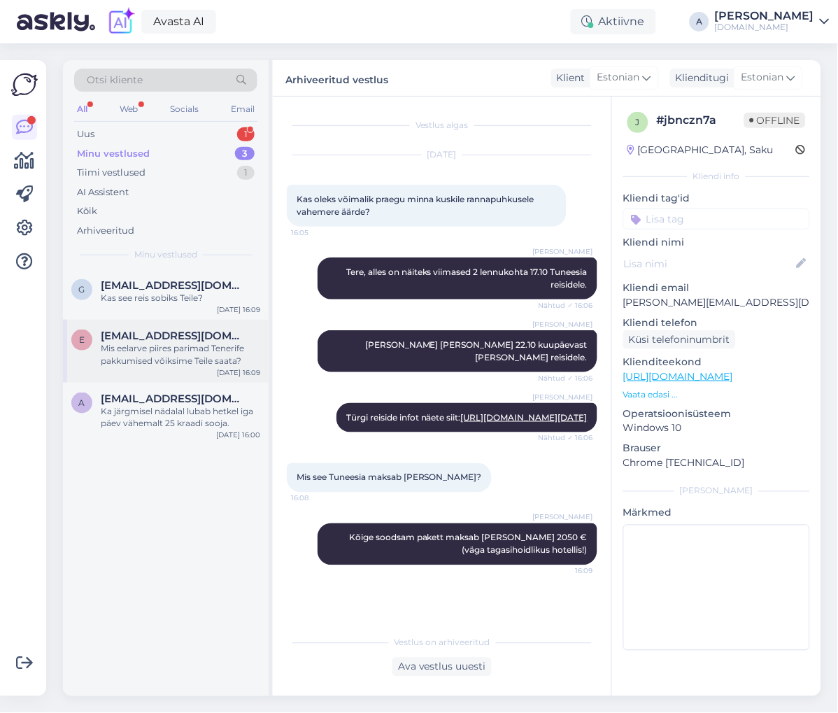
click at [207, 349] on div "Mis eelarve piires parimad Tenerife pakkumised võiksime Teile saata?" at bounding box center [180, 354] width 159 height 25
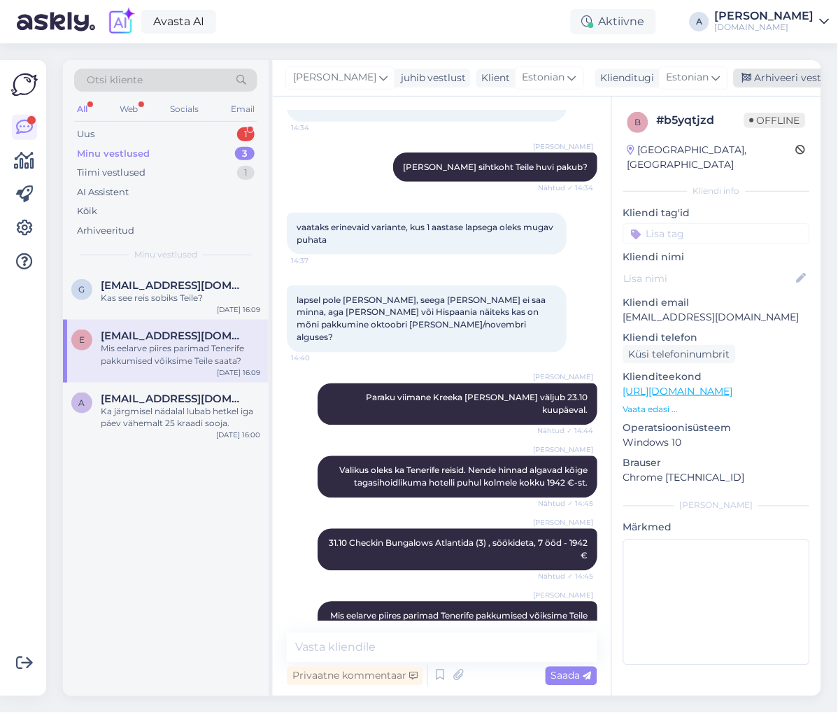
click at [735, 73] on div "Arhiveeri vestlus" at bounding box center [788, 78] width 108 height 19
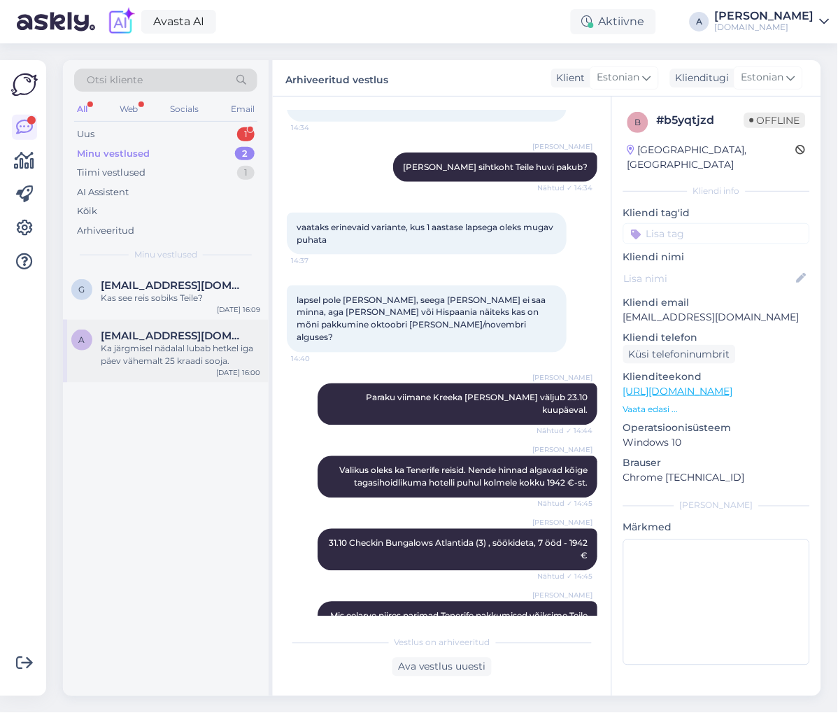
click at [169, 343] on div "Ka järgmisel nädalal lubab hetkel iga päev vähemalt 25 kraadi sooja." at bounding box center [180, 354] width 159 height 25
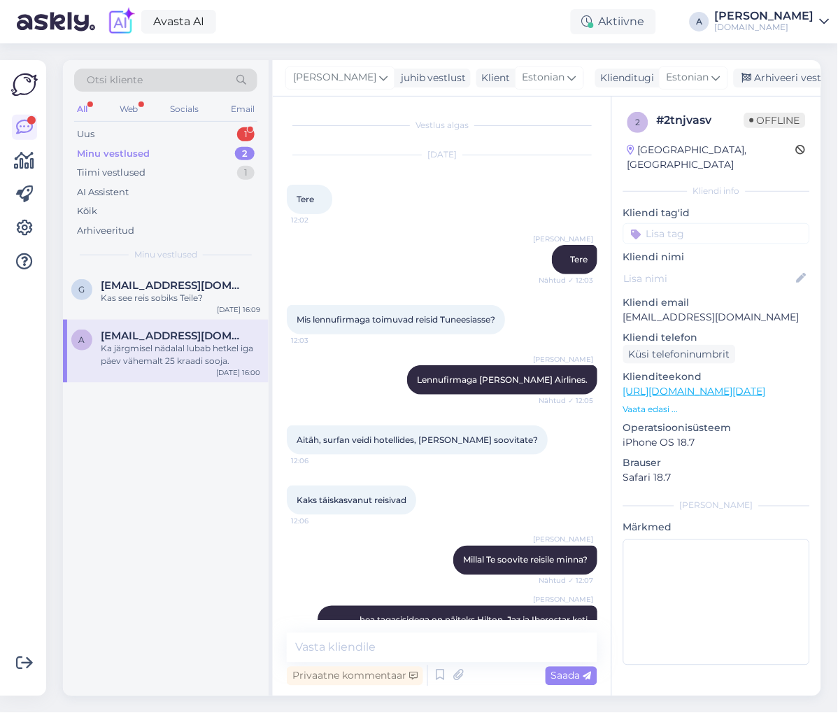
scroll to position [574, 0]
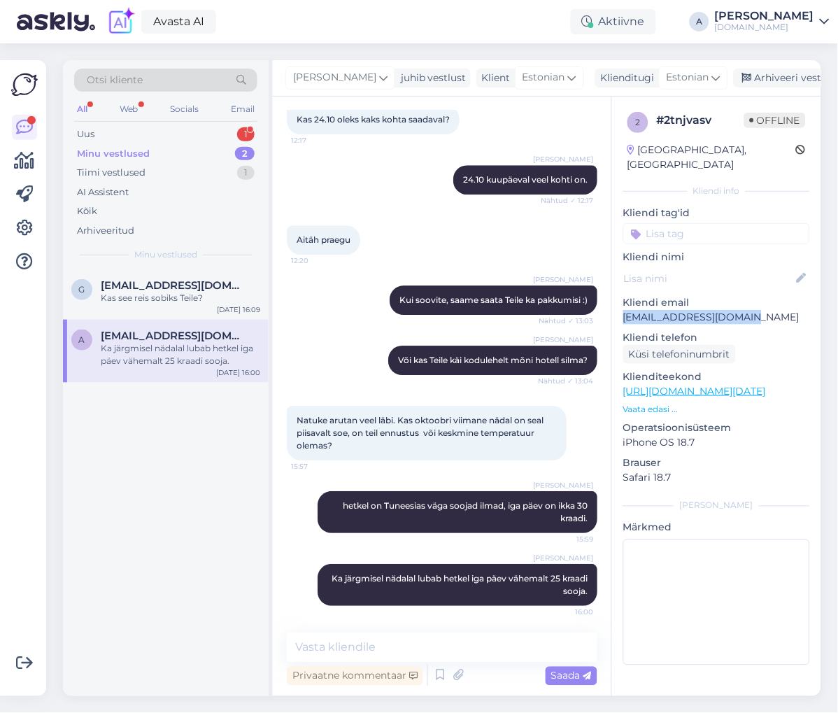
drag, startPoint x: 744, startPoint y: 306, endPoint x: 620, endPoint y: 307, distance: 123.8
click at [623, 310] on p "[EMAIL_ADDRESS][DOMAIN_NAME]" at bounding box center [716, 317] width 187 height 15
click at [723, 385] on link "[URL][DOMAIN_NAME][DATE]" at bounding box center [694, 391] width 143 height 13
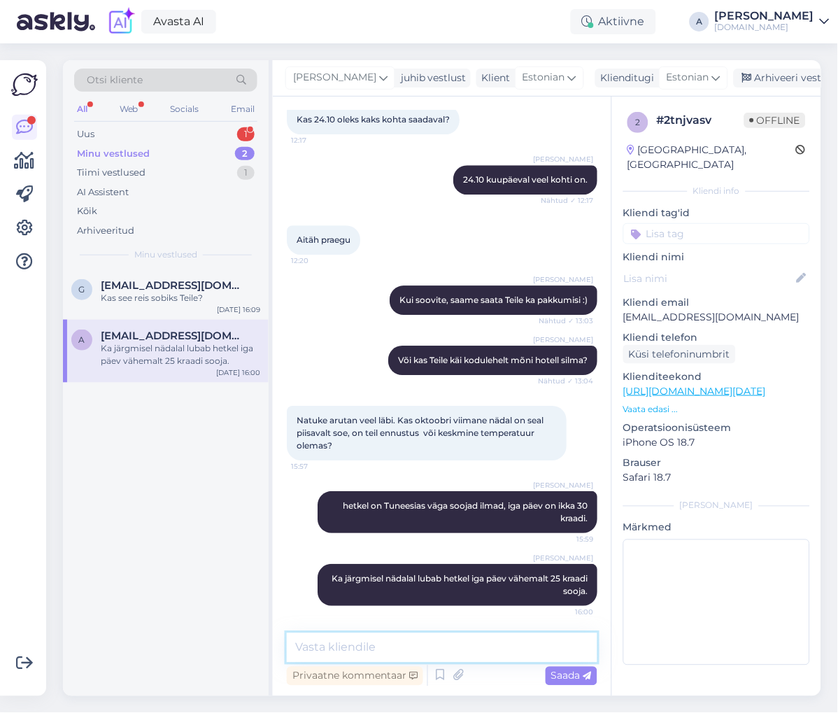
click at [428, 651] on textarea at bounding box center [442, 647] width 311 height 29
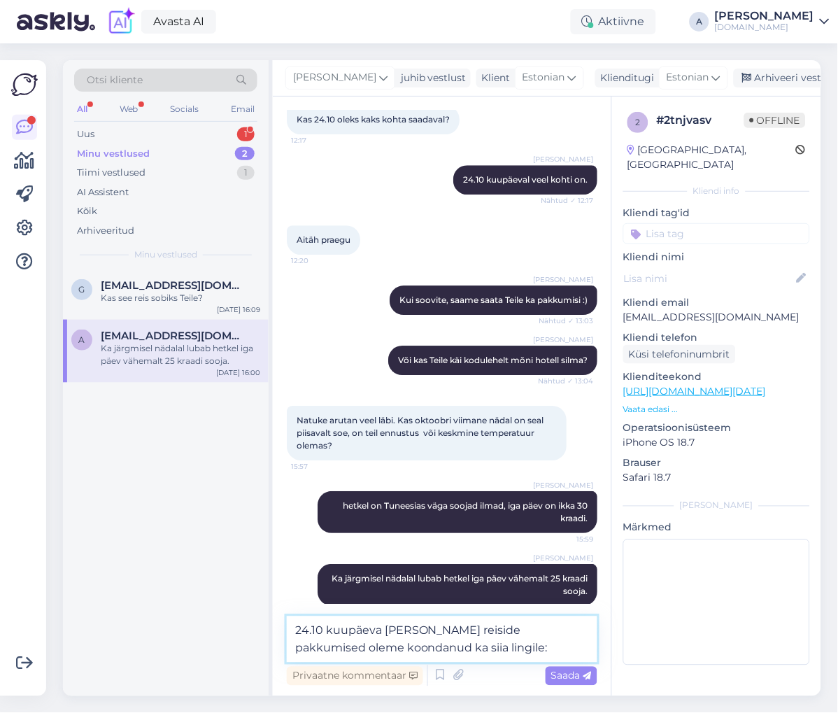
paste textarea "[URL][DOMAIN_NAME][DATE]"
type textarea "24.10 kuupäeva Tuneesia reiside pakkumised oleme koondanud ka siia lingile: [UR…"
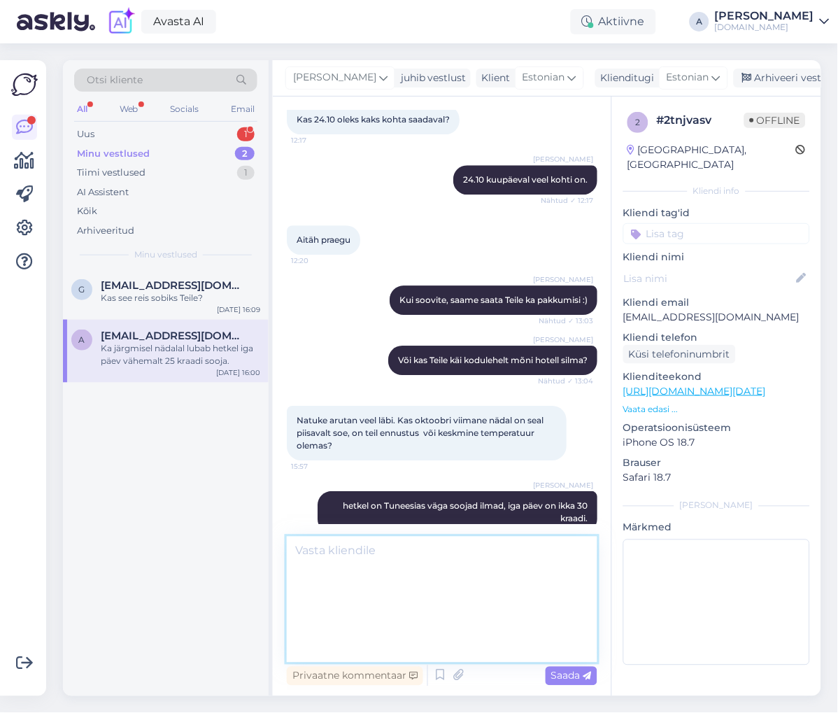
scroll to position [0, 0]
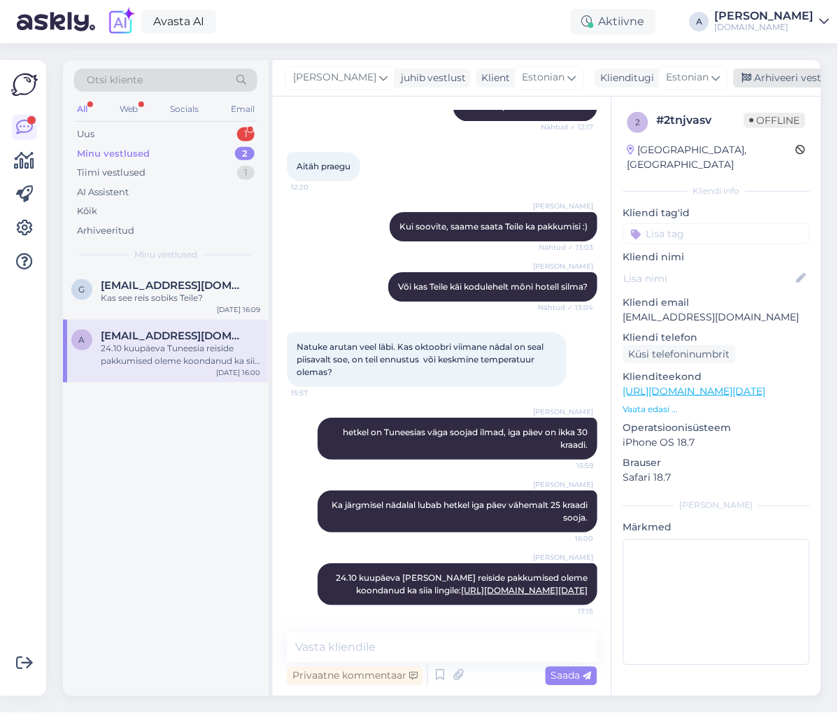
click at [734, 71] on div "Arhiveeri vestlus" at bounding box center [788, 78] width 108 height 19
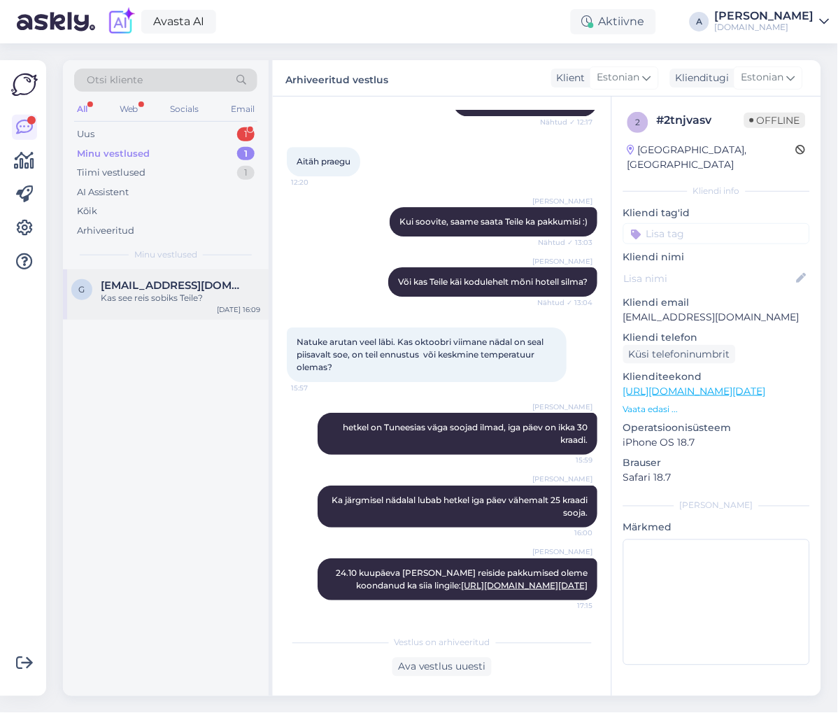
click at [162, 295] on div "Kas see reis sobiks Teile?" at bounding box center [180, 298] width 159 height 13
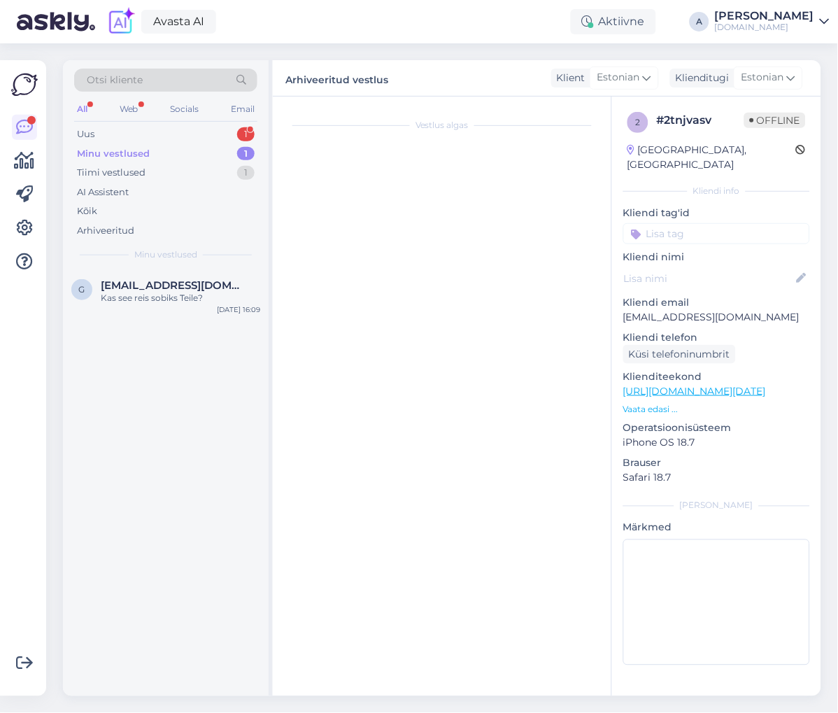
scroll to position [187, 0]
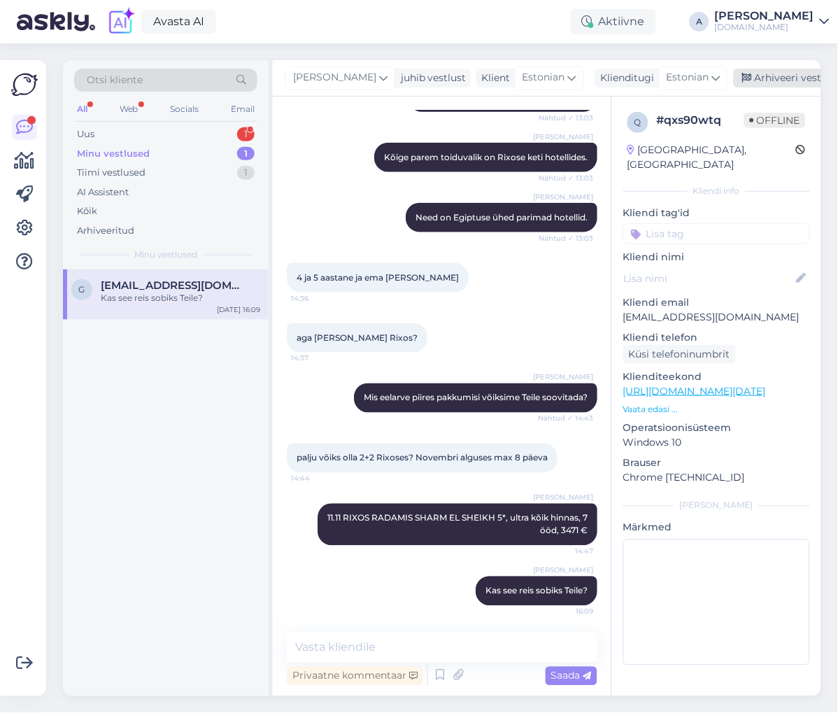
click at [788, 76] on div "Arhiveeri vestlus" at bounding box center [788, 78] width 108 height 19
